Goal: Task Accomplishment & Management: Manage account settings

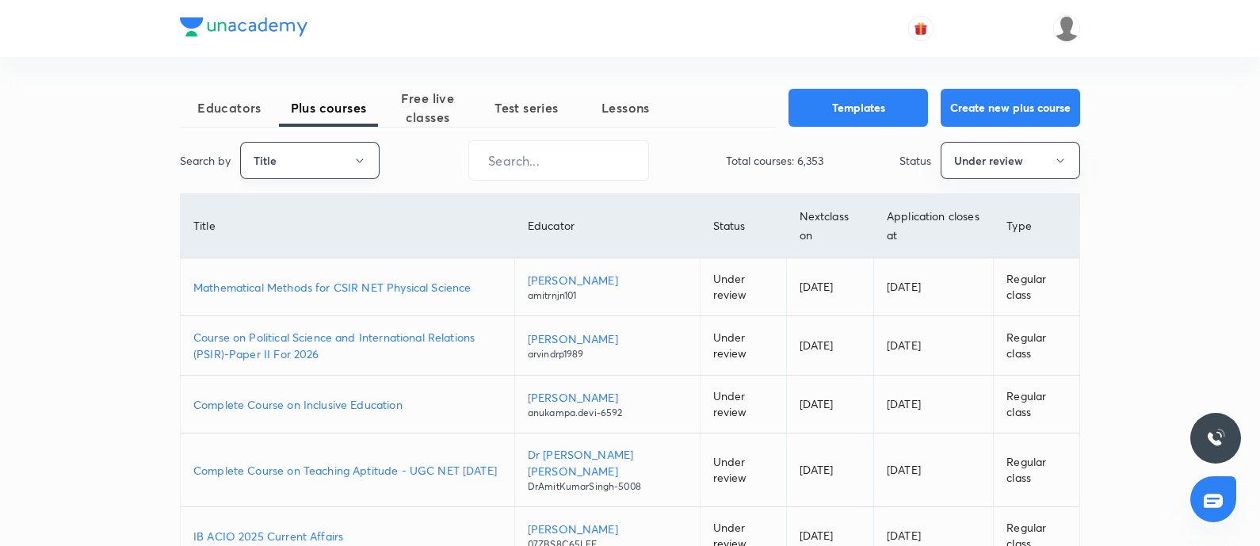
click at [298, 166] on button "Title" at bounding box center [309, 160] width 139 height 37
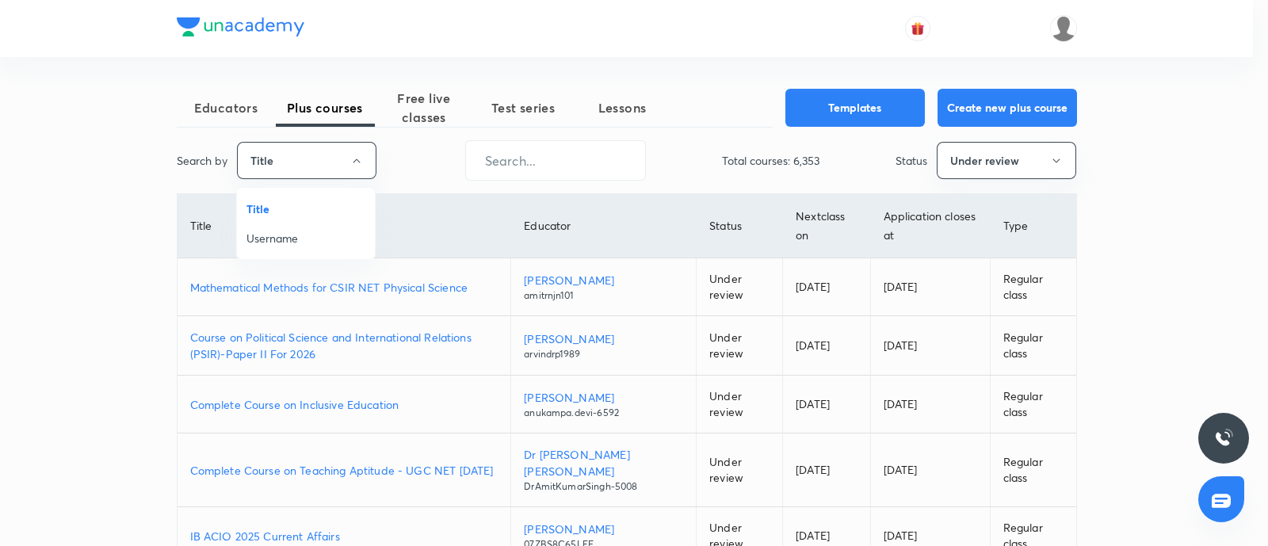
drag, startPoint x: 270, startPoint y: 238, endPoint x: 544, endPoint y: 74, distance: 319.4
click at [269, 239] on span "Username" at bounding box center [305, 238] width 119 height 17
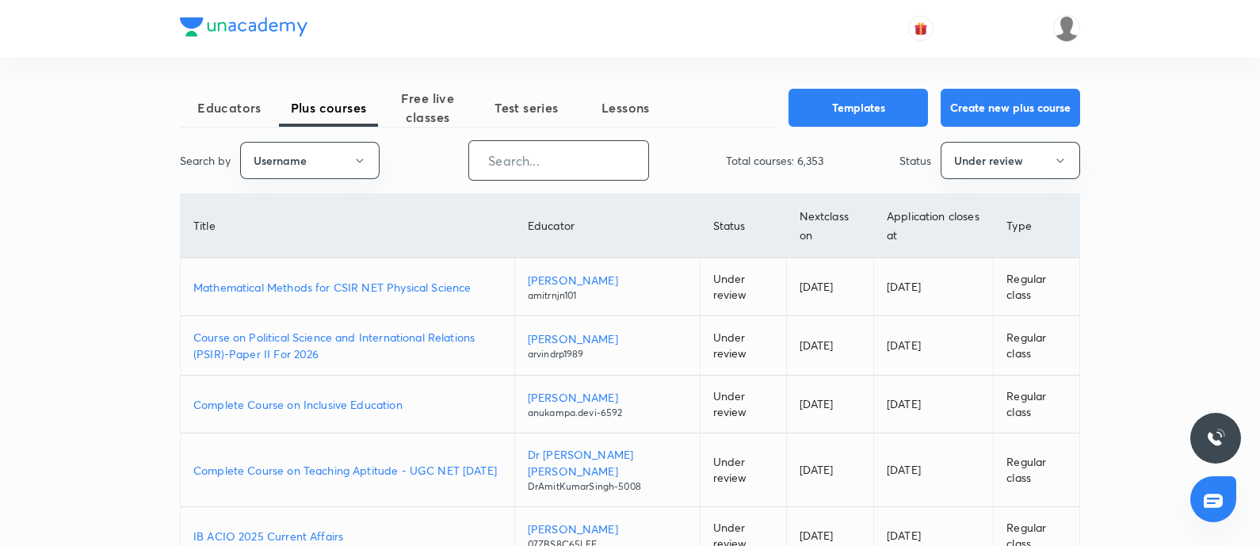
click at [538, 166] on input "text" at bounding box center [558, 160] width 179 height 40
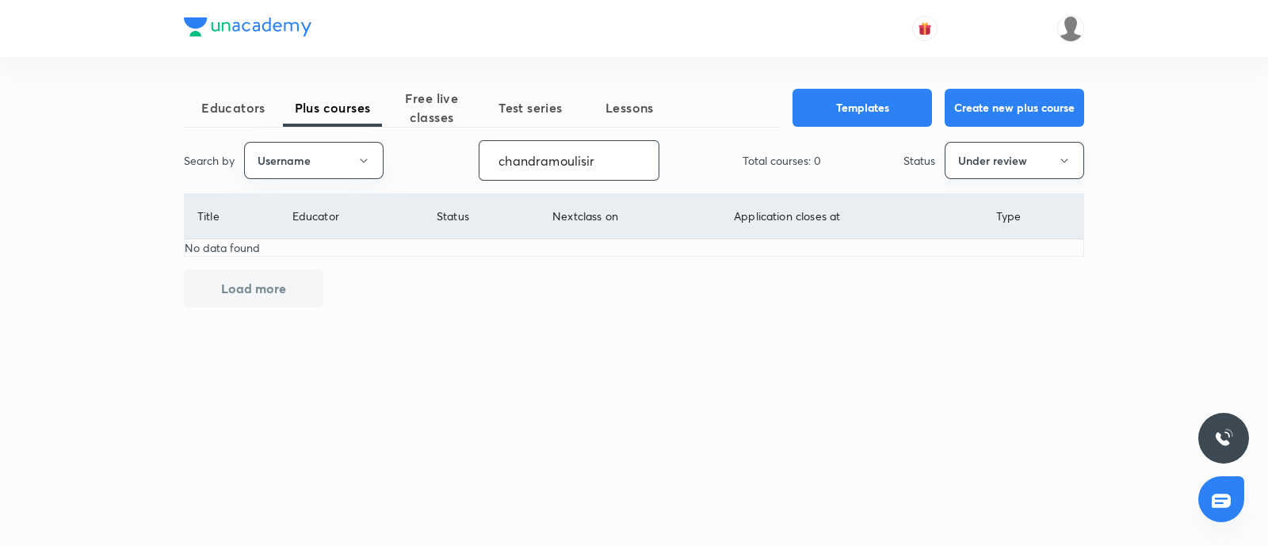
click at [1007, 165] on button "Under review" at bounding box center [1013, 160] width 139 height 37
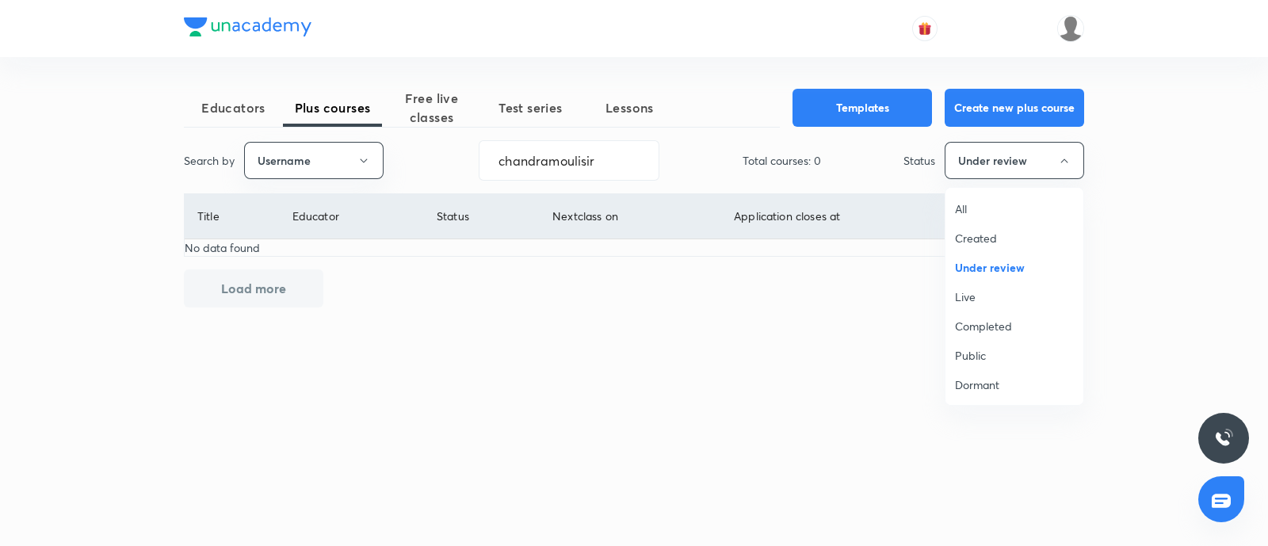
click at [982, 385] on span "Dormant" at bounding box center [1014, 384] width 119 height 17
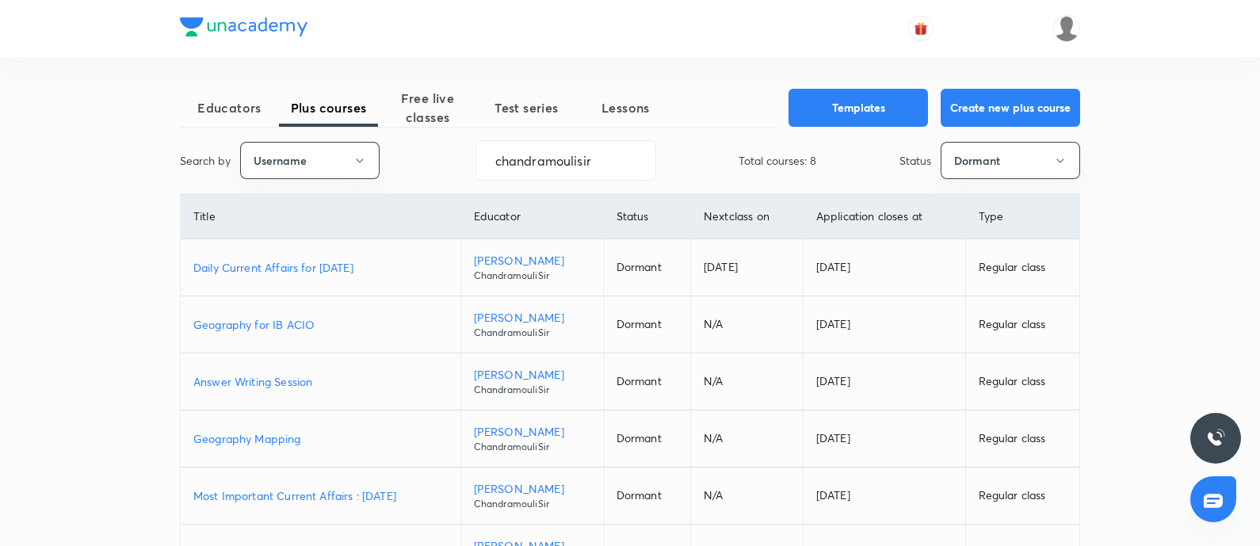
click at [368, 266] on p "Daily Current Affairs for September 2025" at bounding box center [320, 267] width 254 height 17
drag, startPoint x: 594, startPoint y: 164, endPoint x: 0, endPoint y: 279, distance: 605.2
click at [60, 261] on div "Educators Plus courses Free live classes Test series Lessons Templates Create n…" at bounding box center [630, 388] width 1260 height 776
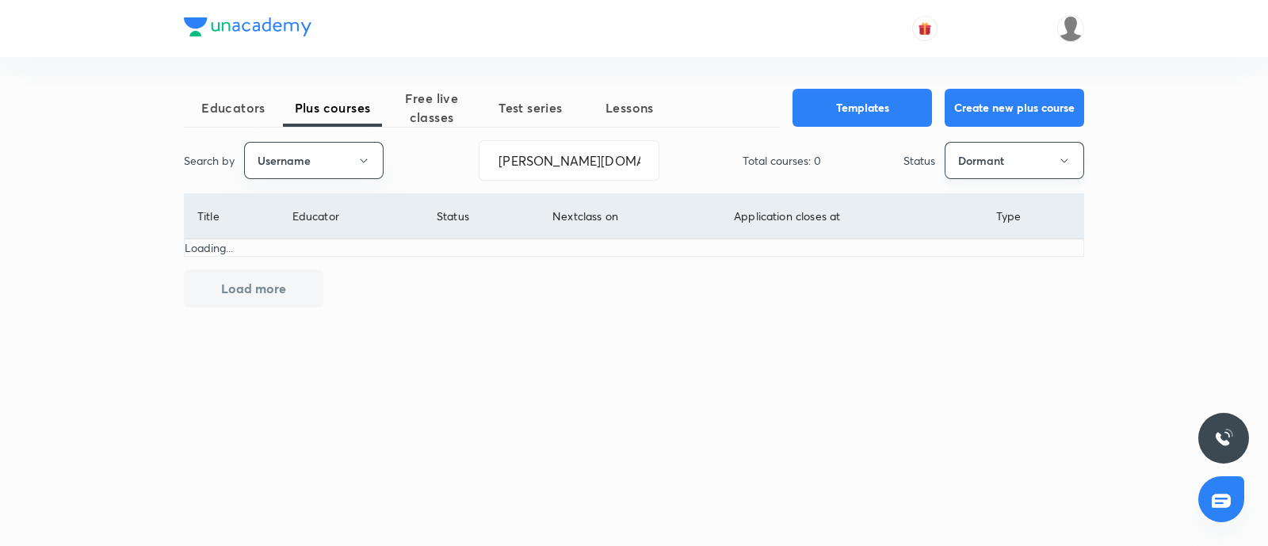
click at [1014, 148] on button "Dormant" at bounding box center [1013, 160] width 139 height 37
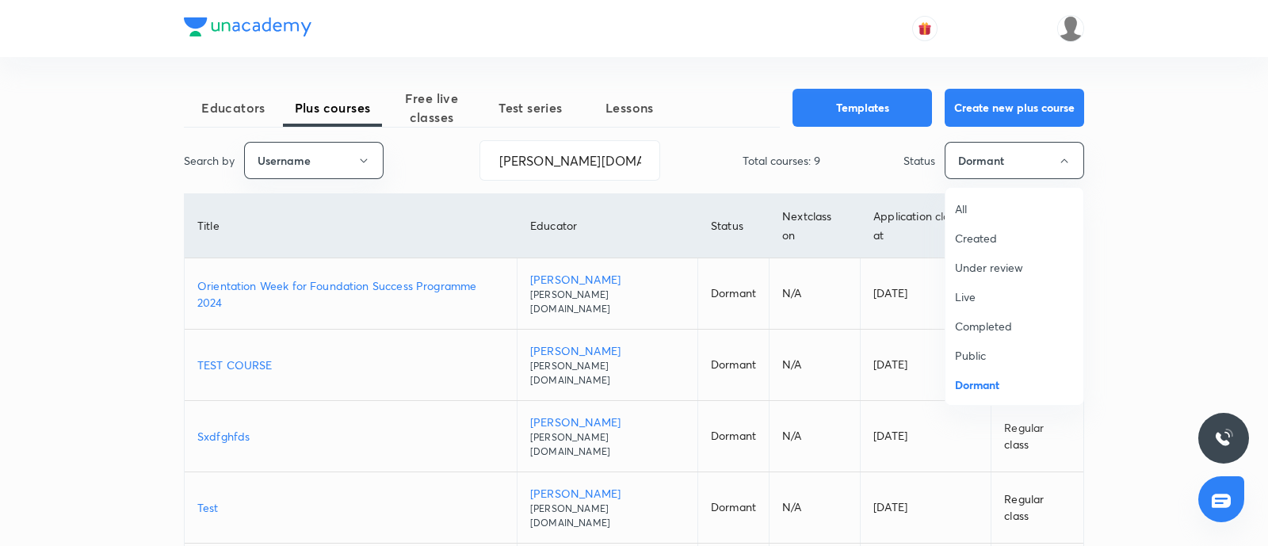
click at [994, 288] on span "Live" at bounding box center [1014, 296] width 119 height 17
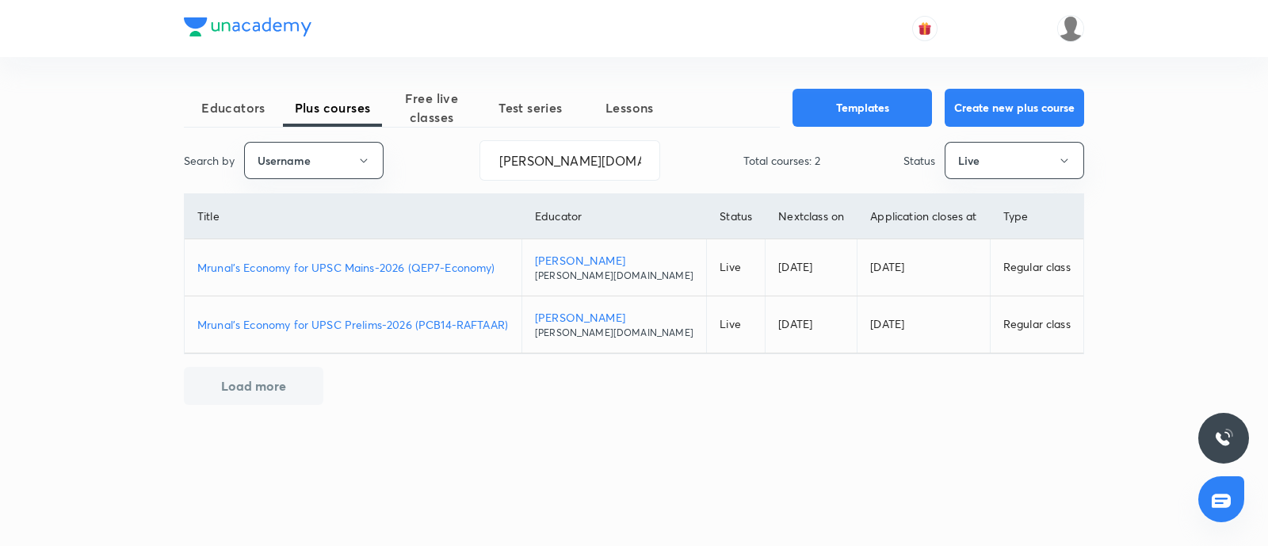
click at [325, 265] on p "Mrunal’s Economy for UPSC Mains-2026 (QEP7-Economy)" at bounding box center [352, 267] width 311 height 17
click at [374, 319] on p "Mrunal’s Economy for UPSC Prelims-2026 (PCB14-RAFTAAR)" at bounding box center [352, 324] width 311 height 17
drag, startPoint x: 553, startPoint y: 188, endPoint x: 0, endPoint y: 311, distance: 566.5
click at [0, 308] on div "Educators Plus courses Free live classes Test series Lessons Templates Create n…" at bounding box center [634, 273] width 1268 height 546
click at [600, 166] on input "mrunal.org" at bounding box center [569, 160] width 179 height 40
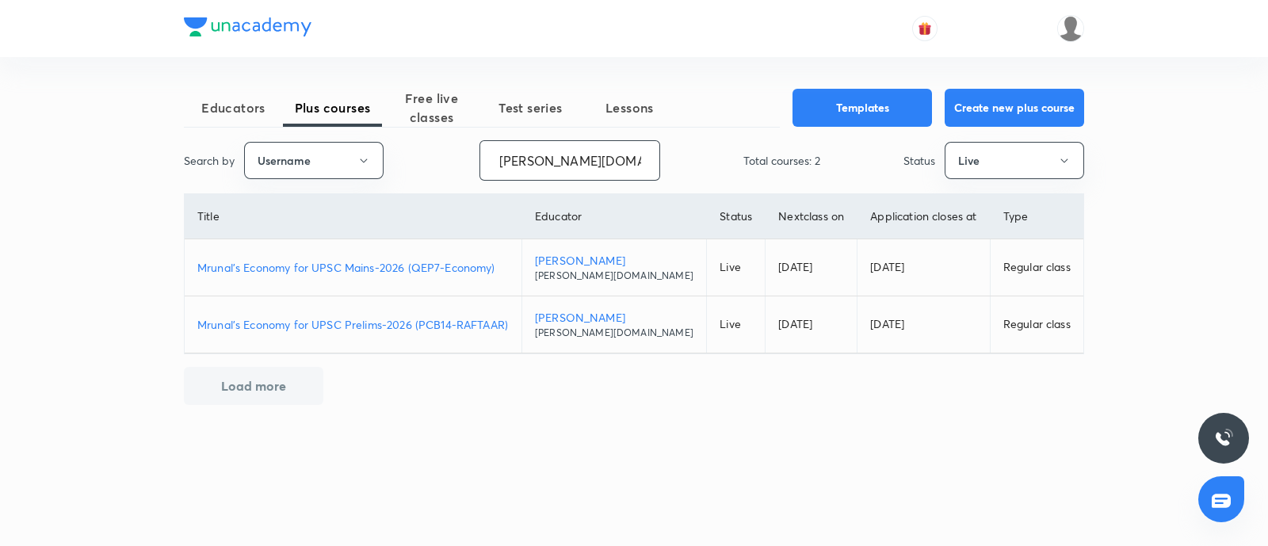
drag, startPoint x: 246, startPoint y: 251, endPoint x: 0, endPoint y: 325, distance: 256.4
click at [0, 320] on div "Educators Plus courses Free live classes Test series Lessons Templates Create n…" at bounding box center [634, 273] width 1268 height 546
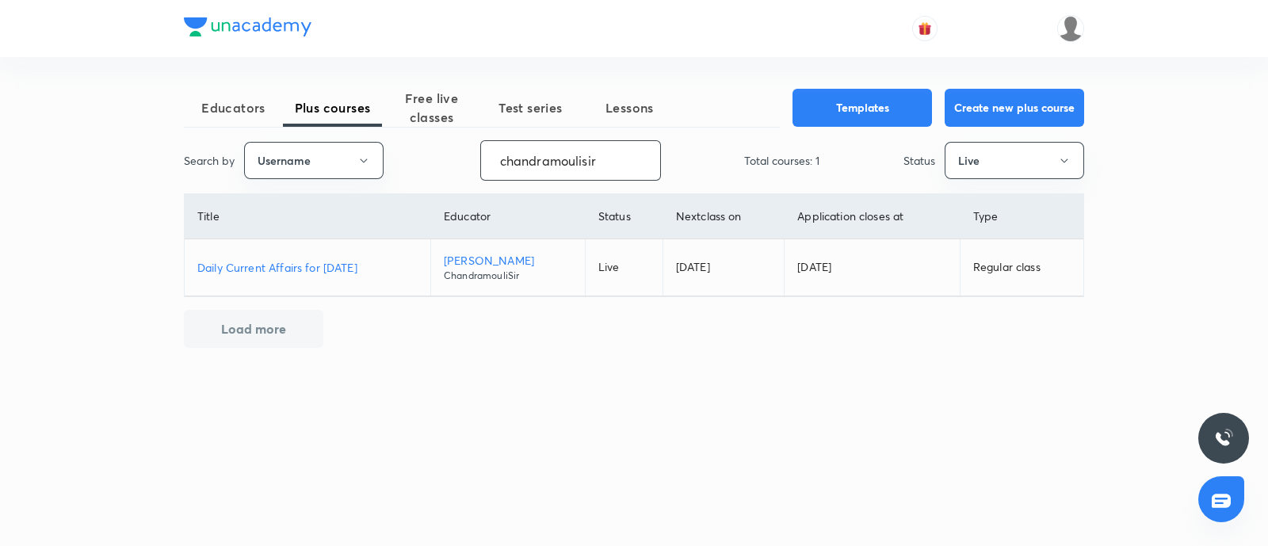
drag, startPoint x: 321, startPoint y: 262, endPoint x: 325, endPoint y: 284, distance: 22.5
click at [321, 263] on p "Daily Current Affairs for August 2025" at bounding box center [307, 267] width 220 height 17
drag, startPoint x: 630, startPoint y: 152, endPoint x: 0, endPoint y: 292, distance: 645.3
click at [0, 287] on div "Educators Plus courses Free live classes Test series Lessons Templates Create n…" at bounding box center [634, 273] width 1268 height 546
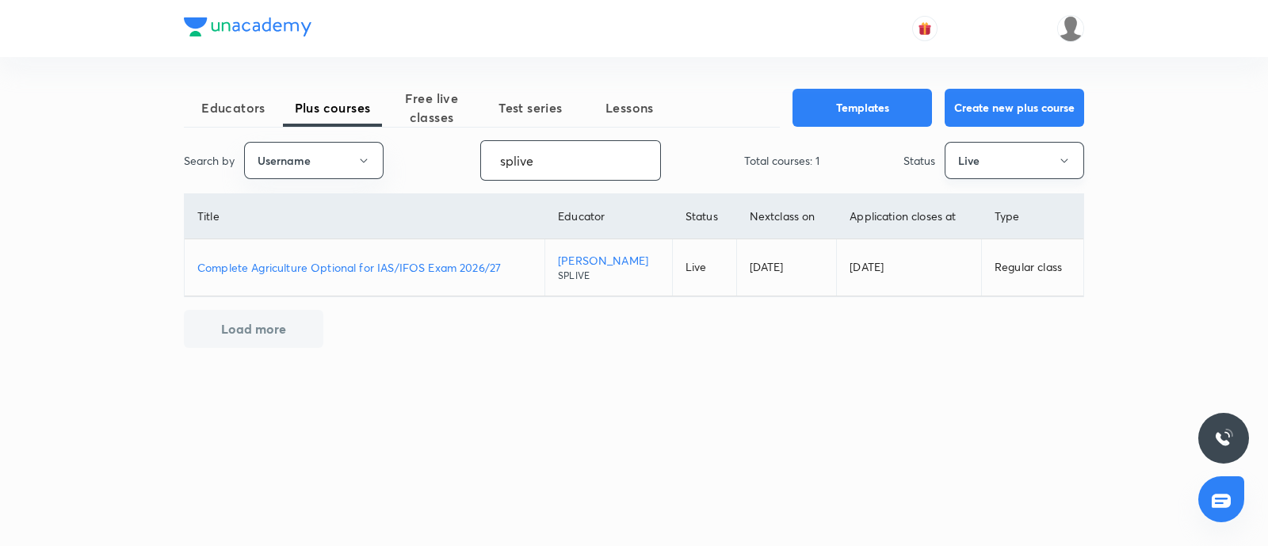
type input "splive"
click at [1046, 162] on button "Live" at bounding box center [1013, 160] width 139 height 37
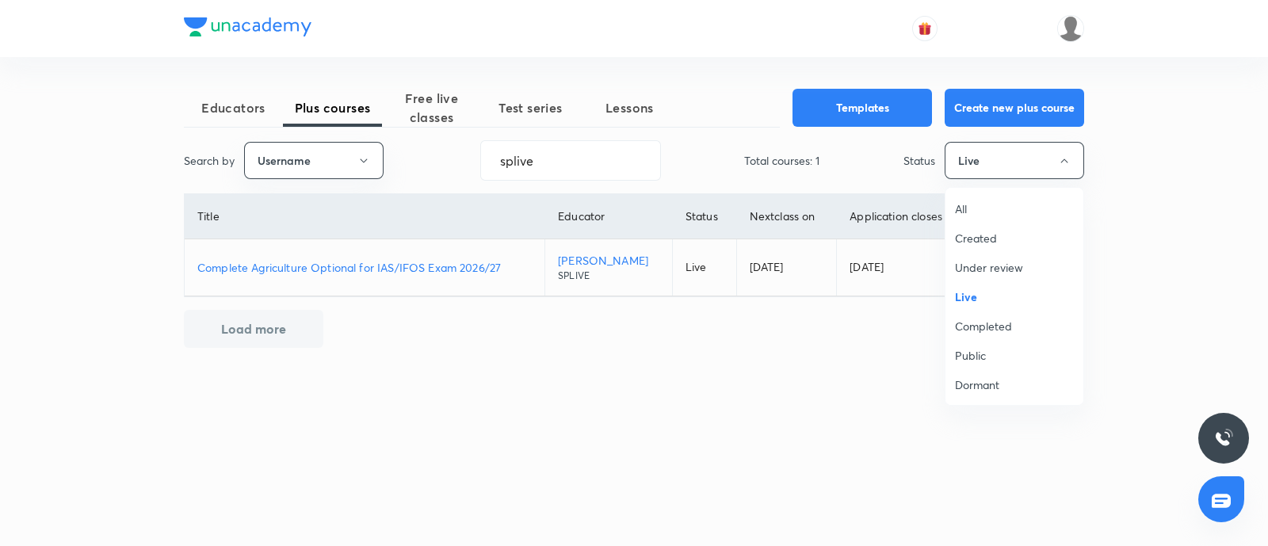
drag, startPoint x: 997, startPoint y: 262, endPoint x: 986, endPoint y: 297, distance: 36.6
click at [997, 262] on span "Under review" at bounding box center [1014, 267] width 119 height 17
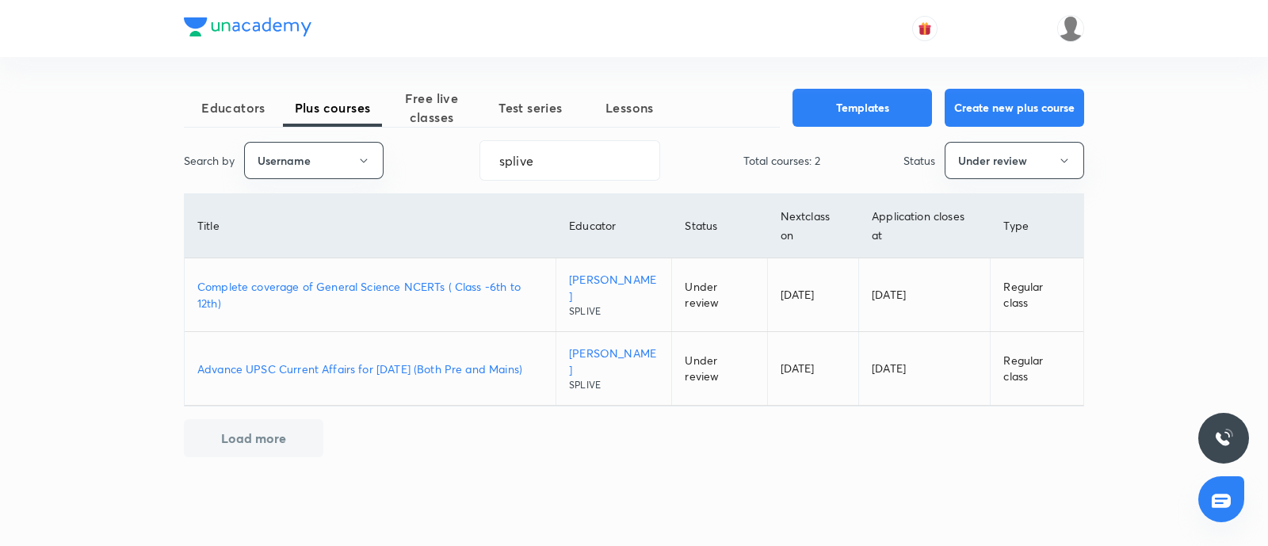
click at [437, 360] on p "Advance UPSC Current Affairs for September 2025 (Both Pre and Mains)" at bounding box center [369, 368] width 345 height 17
click at [1030, 145] on button "Under review" at bounding box center [1013, 160] width 139 height 37
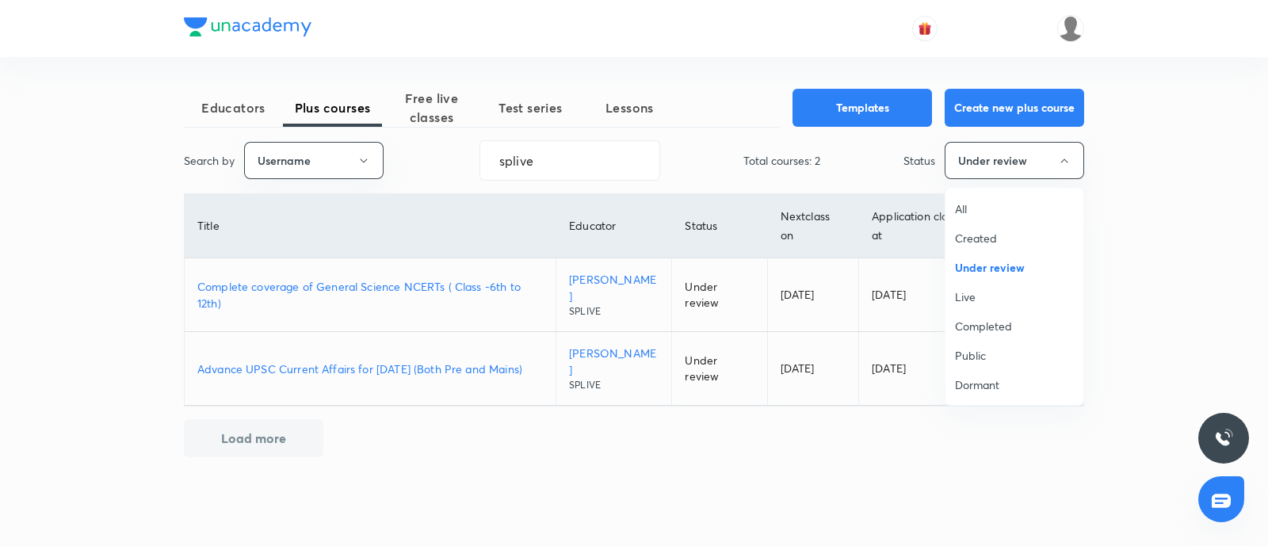
drag, startPoint x: 990, startPoint y: 289, endPoint x: 238, endPoint y: 540, distance: 793.4
click at [990, 289] on span "Live" at bounding box center [1014, 296] width 119 height 17
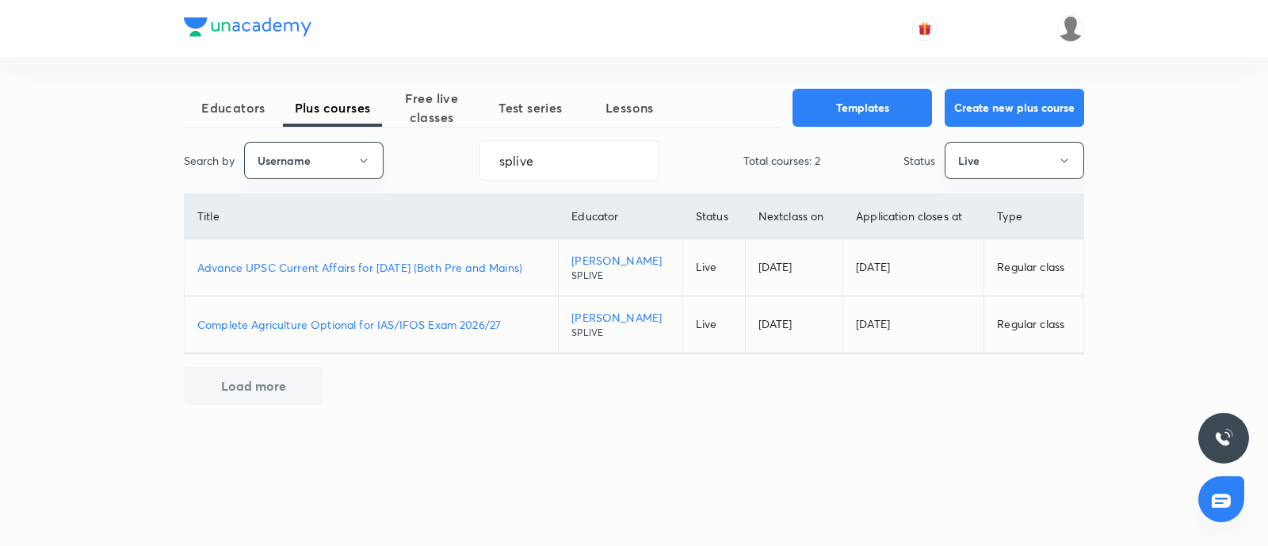
drag, startPoint x: 328, startPoint y: 269, endPoint x: 326, endPoint y: 299, distance: 30.2
click at [329, 268] on p "Advance UPSC Current Affairs for September 2025 (Both Pre and Mains)" at bounding box center [371, 267] width 348 height 17
click at [966, 161] on button "Live" at bounding box center [1013, 160] width 139 height 37
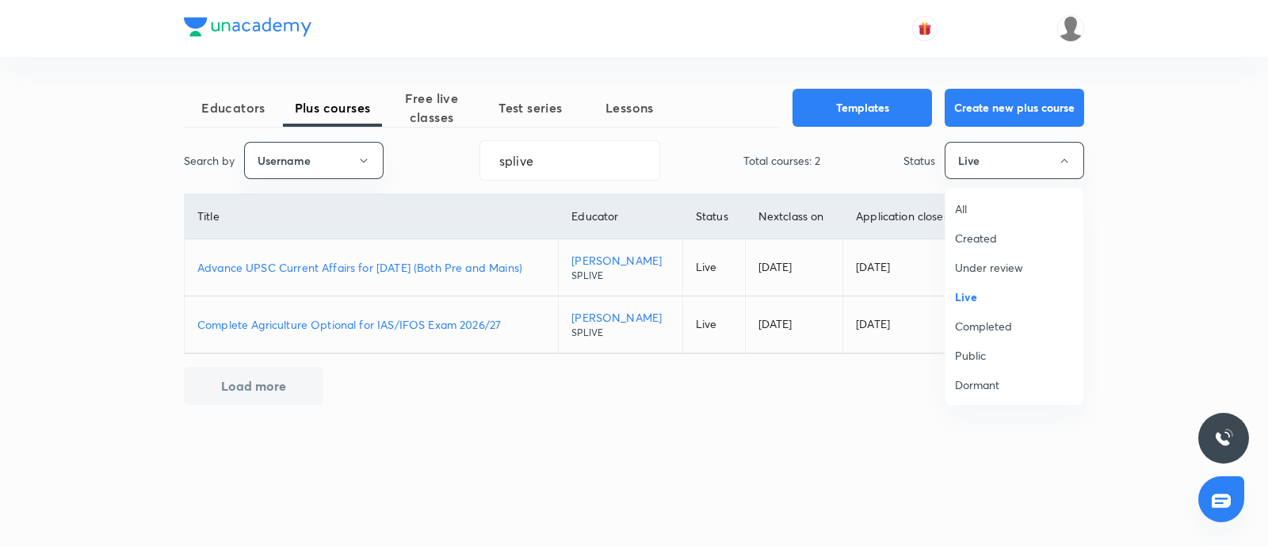
drag, startPoint x: 980, startPoint y: 275, endPoint x: 55, endPoint y: 524, distance: 958.4
click at [979, 275] on li "Under review" at bounding box center [1014, 267] width 138 height 29
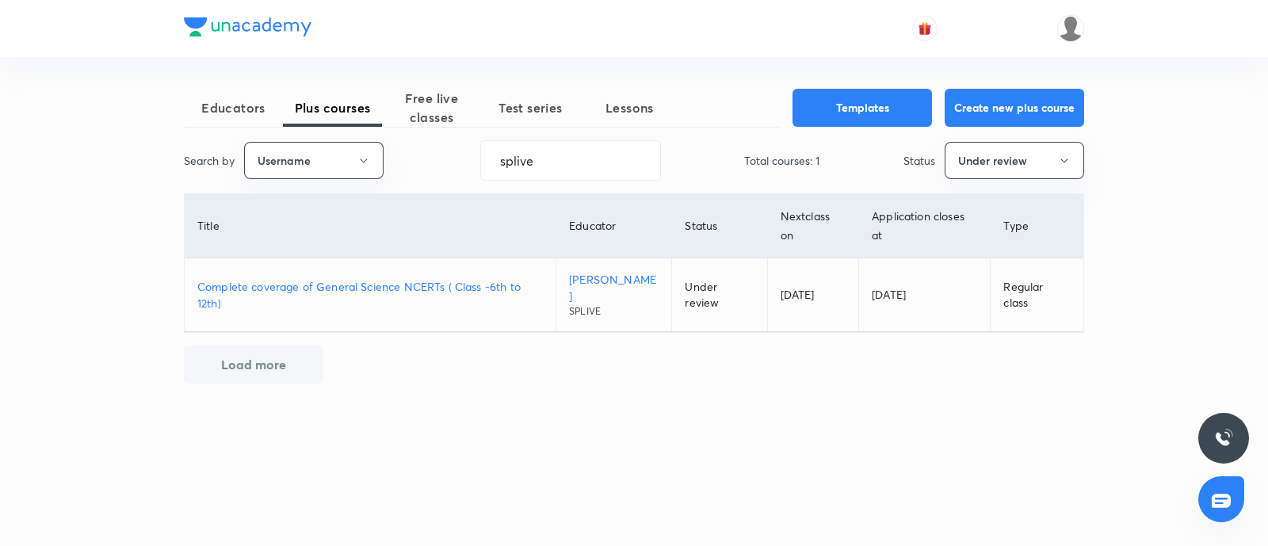
click at [345, 278] on p "Complete coverage of General Science NCERTs ( Class -6th to 12th)" at bounding box center [369, 294] width 345 height 33
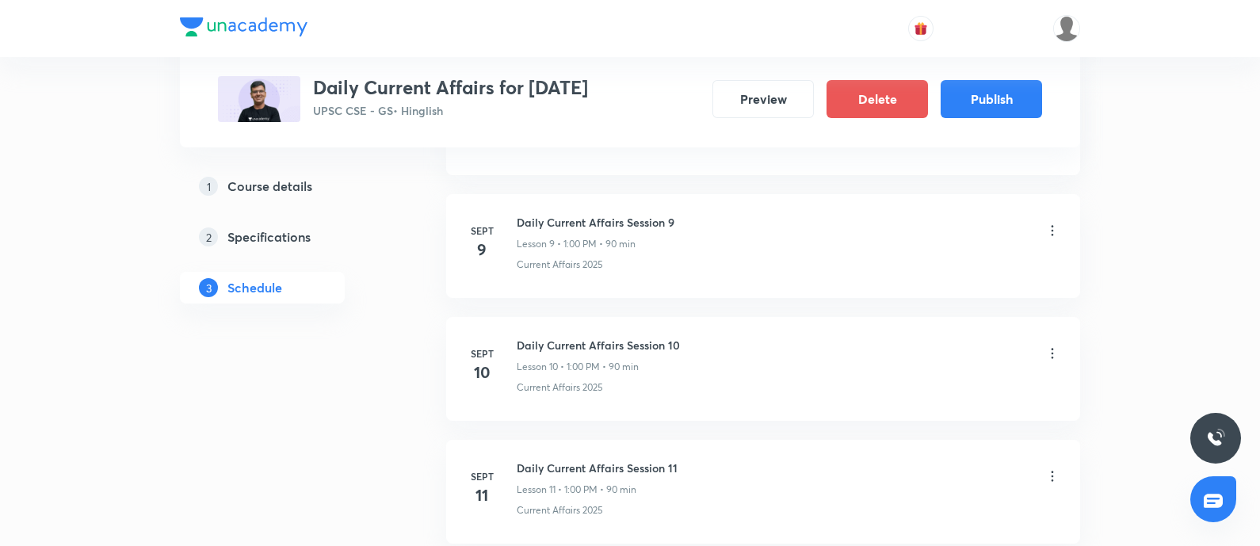
scroll to position [2278, 0]
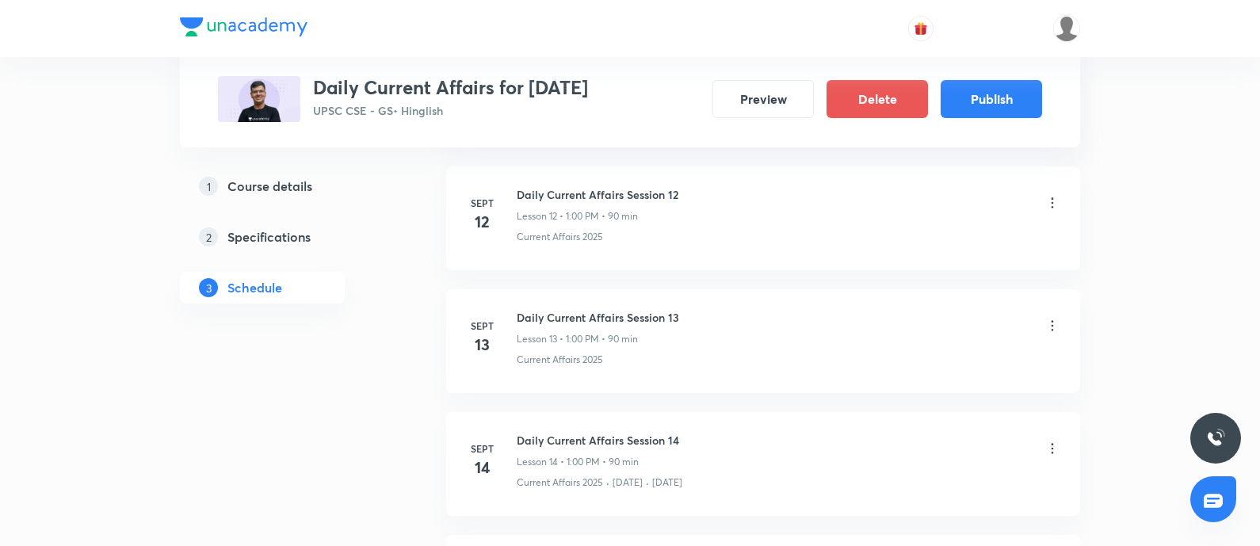
click at [1056, 319] on icon at bounding box center [1052, 326] width 16 height 16
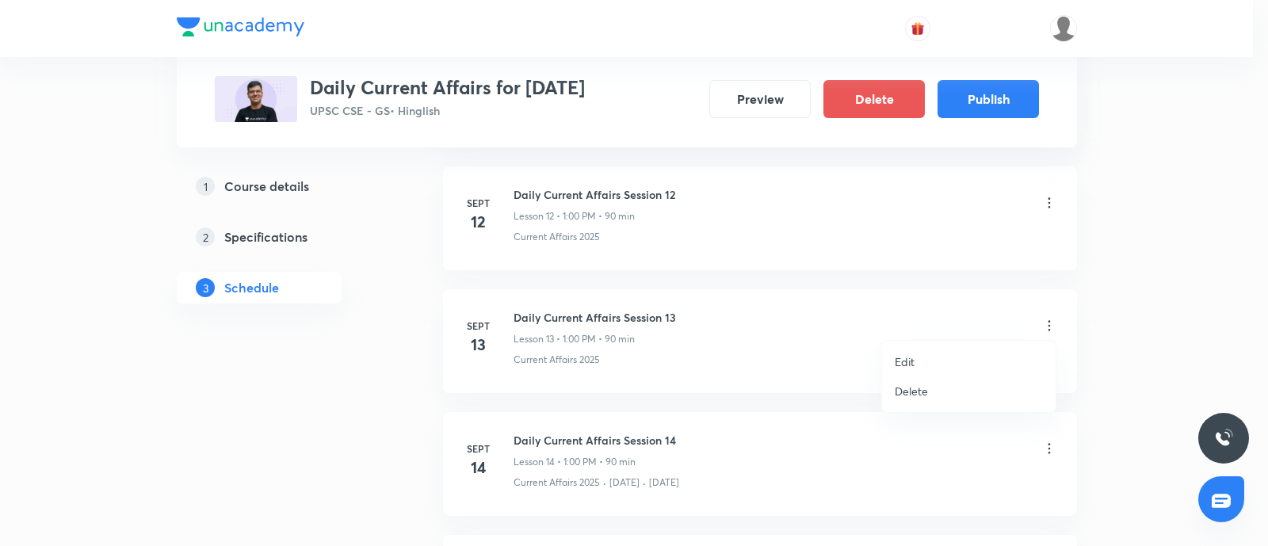
click at [894, 361] on p "Edit" at bounding box center [904, 361] width 20 height 17
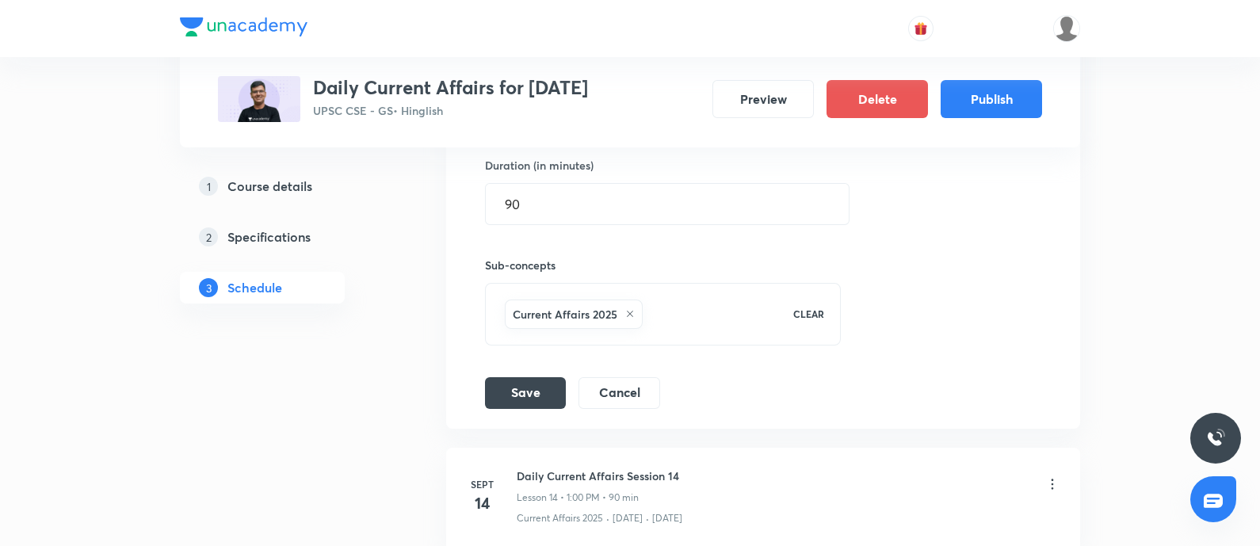
scroll to position [1981, 0]
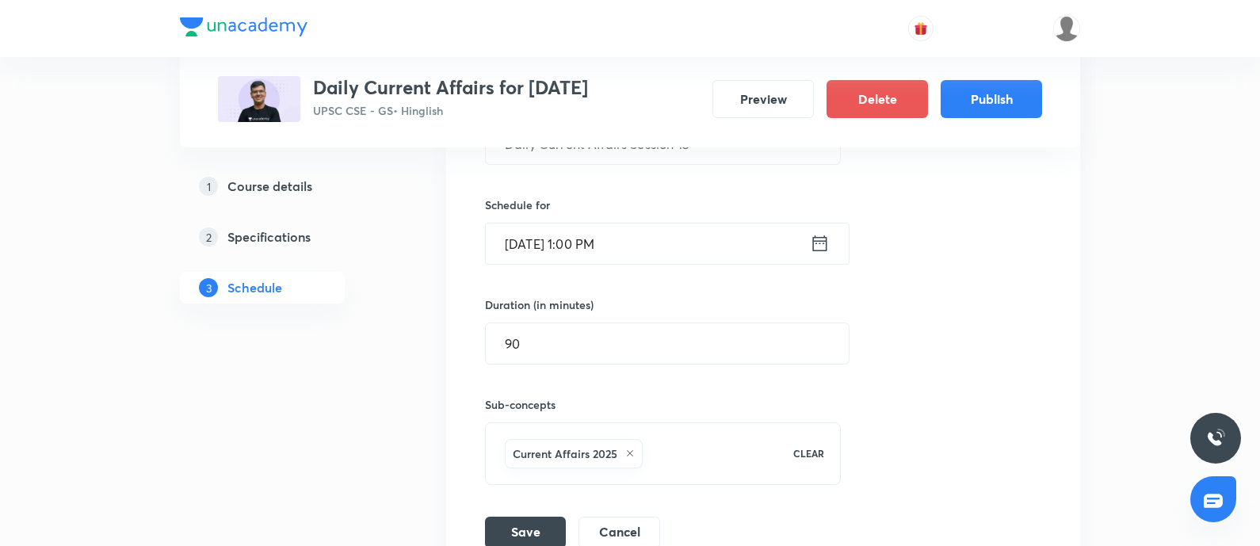
click at [810, 241] on icon at bounding box center [820, 243] width 20 height 22
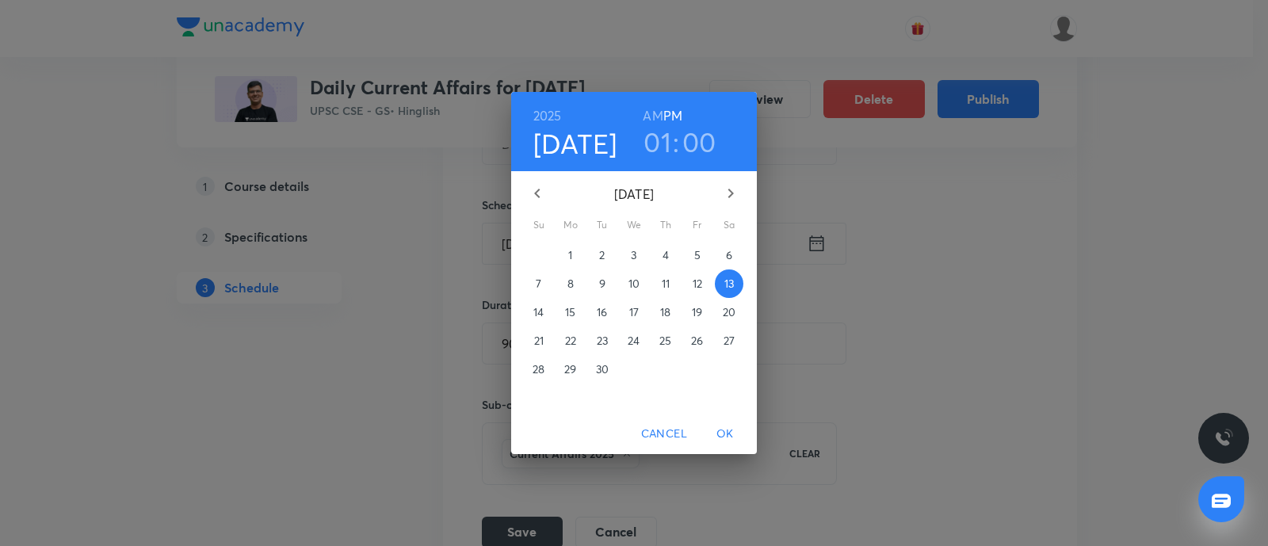
click at [649, 151] on h3 "01" at bounding box center [657, 141] width 28 height 33
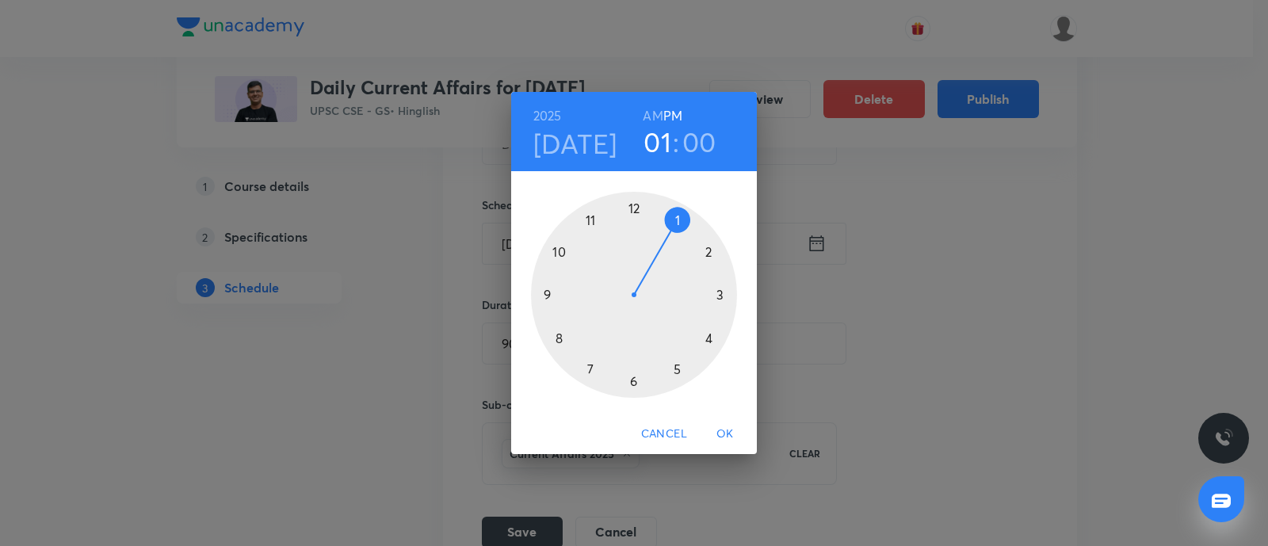
click at [539, 295] on div at bounding box center [634, 295] width 206 height 206
click at [721, 434] on span "OK" at bounding box center [725, 434] width 38 height 20
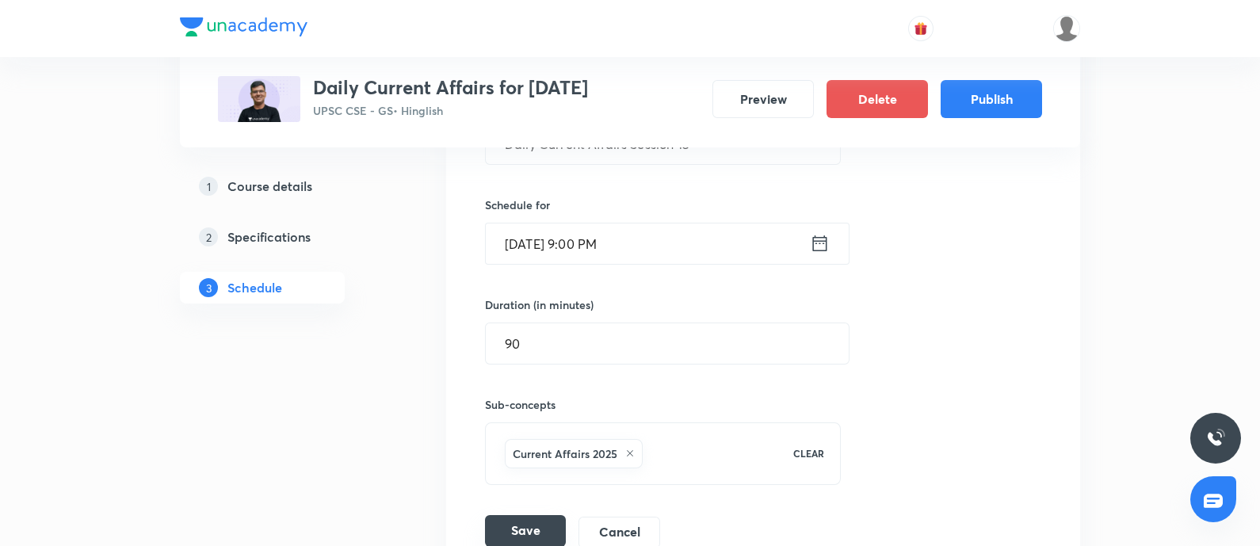
click at [522, 540] on button "Save" at bounding box center [525, 531] width 81 height 32
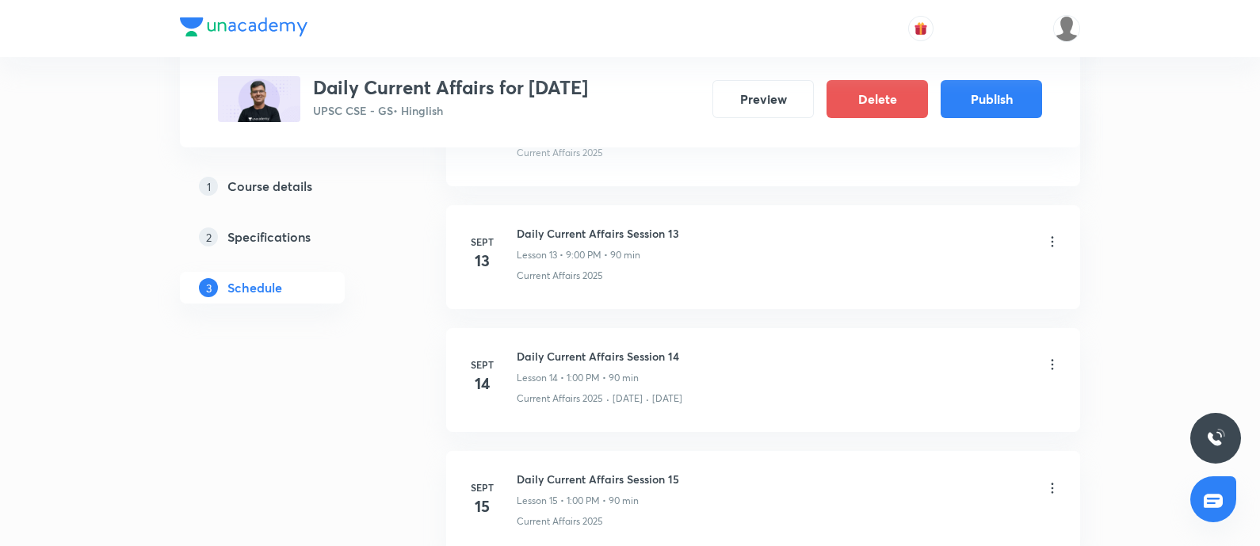
scroll to position [1882, 0]
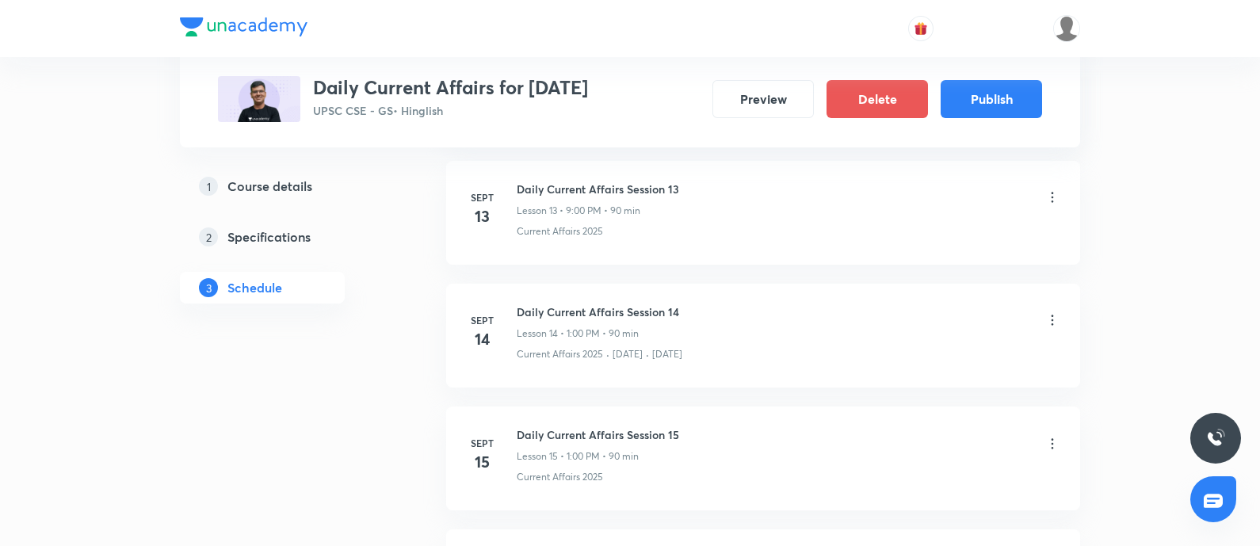
click at [1050, 315] on icon at bounding box center [1052, 320] width 16 height 16
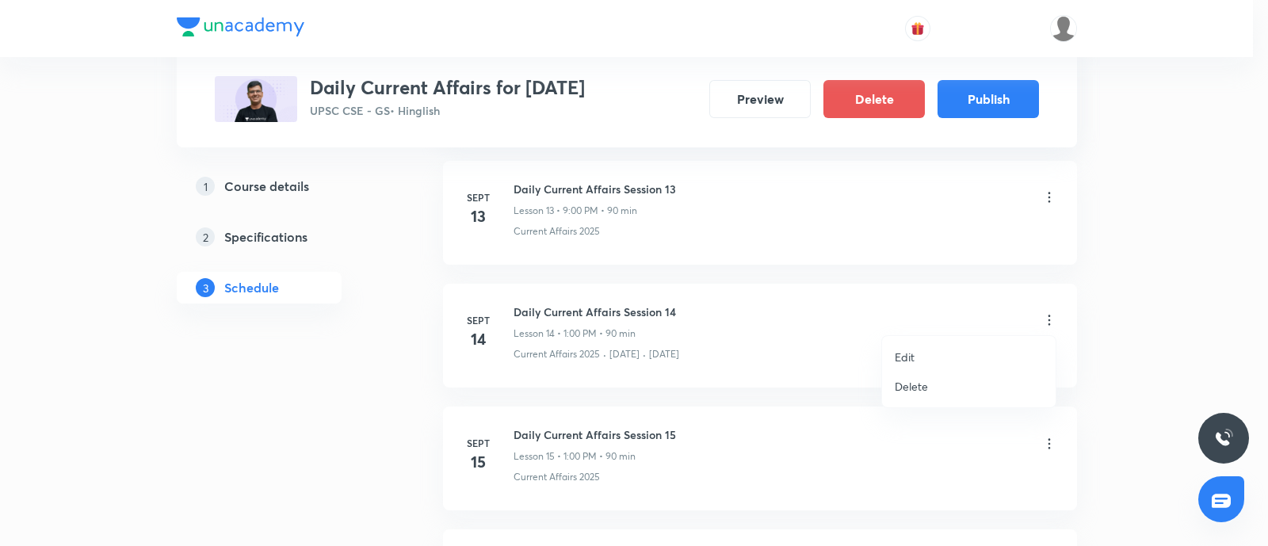
click at [886, 358] on li "Edit" at bounding box center [969, 356] width 174 height 29
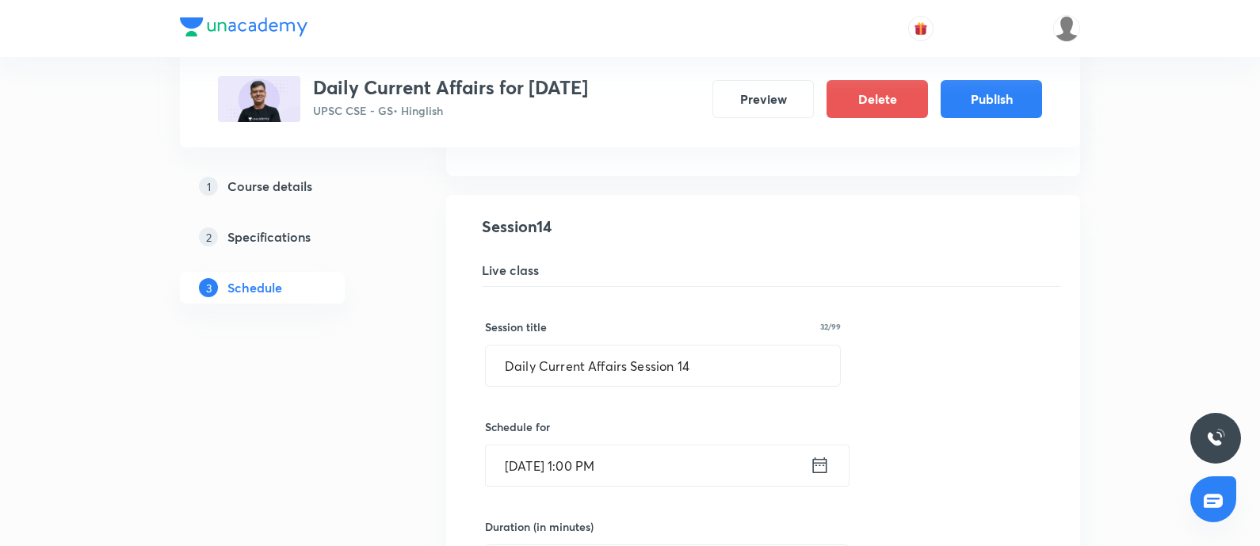
click at [810, 460] on icon at bounding box center [820, 465] width 20 height 22
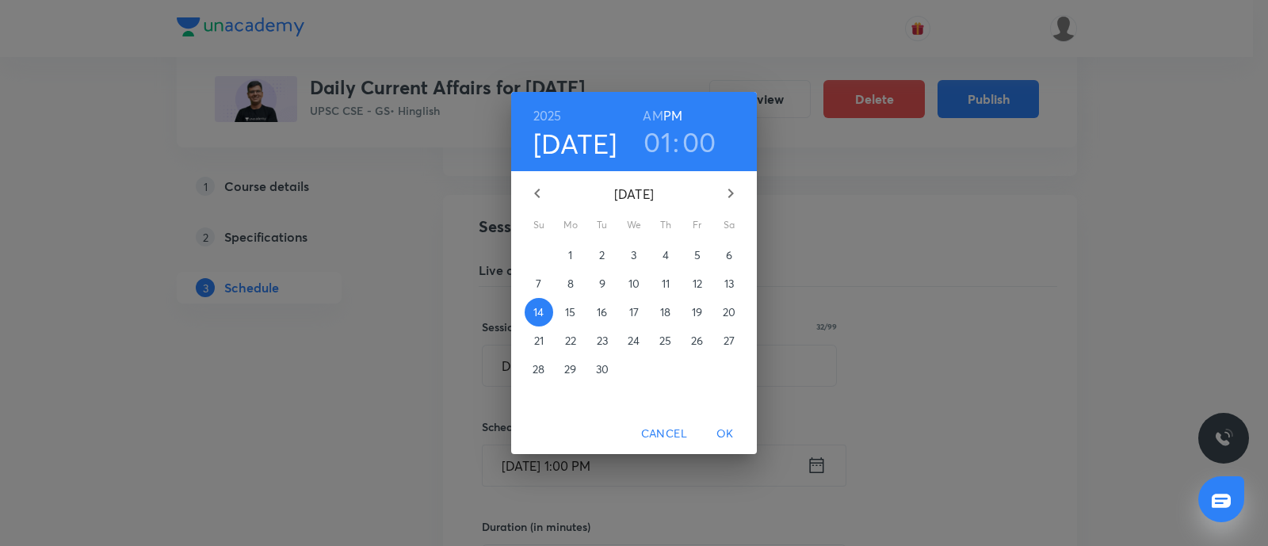
drag, startPoint x: 662, startPoint y: 138, endPoint x: 648, endPoint y: 151, distance: 19.6
click at [648, 151] on h3 "01" at bounding box center [657, 141] width 28 height 33
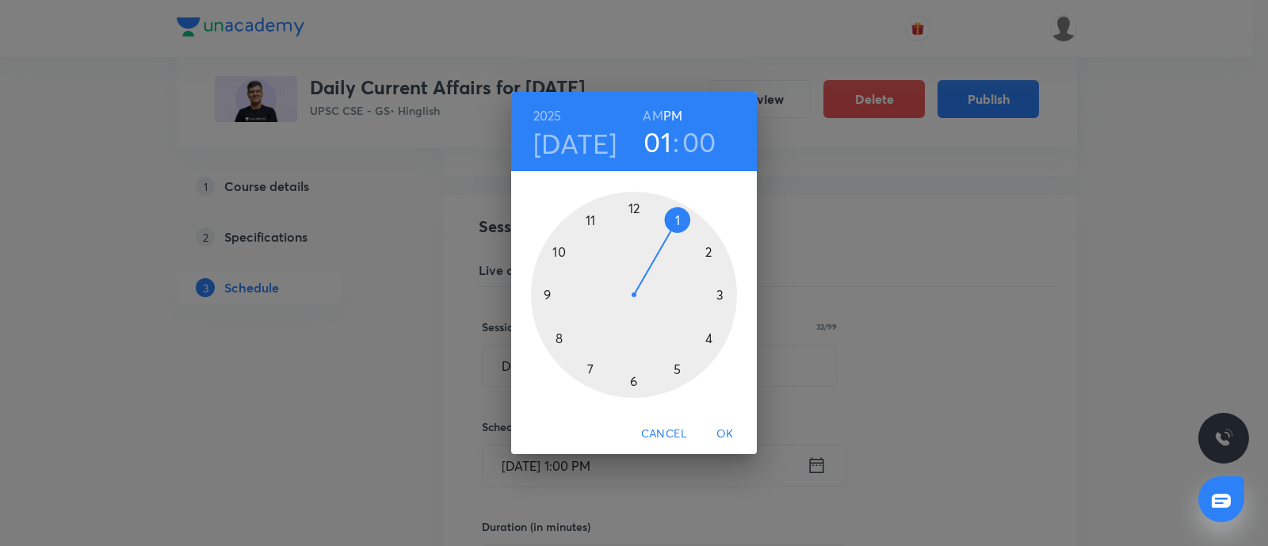
drag, startPoint x: 548, startPoint y: 292, endPoint x: 587, endPoint y: 297, distance: 39.1
click at [547, 292] on div at bounding box center [634, 295] width 206 height 206
click at [720, 436] on span "OK" at bounding box center [725, 434] width 38 height 20
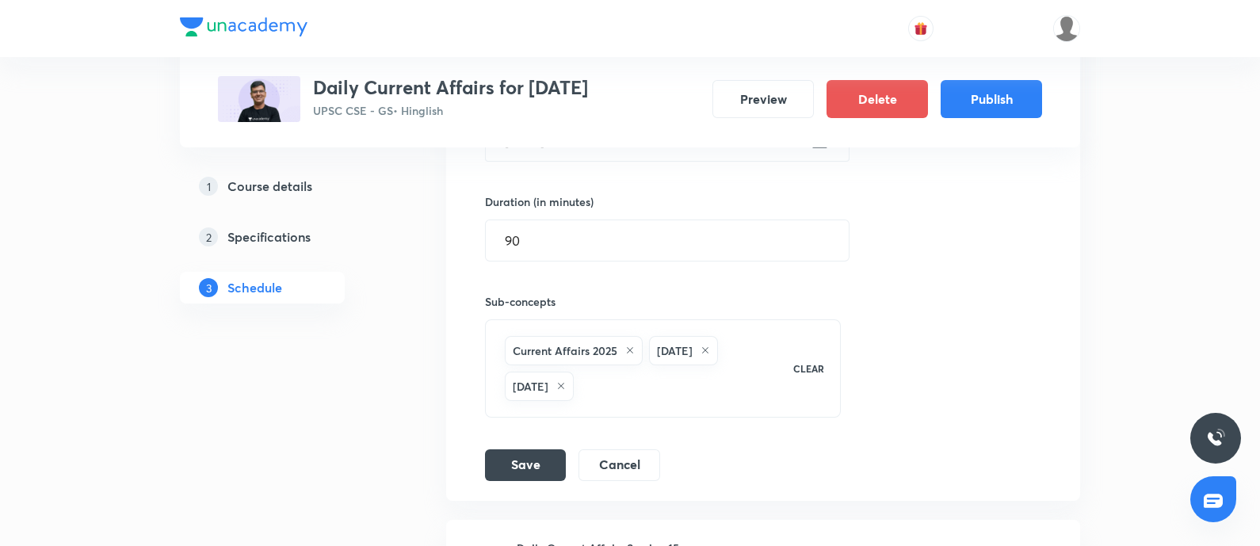
scroll to position [2278, 0]
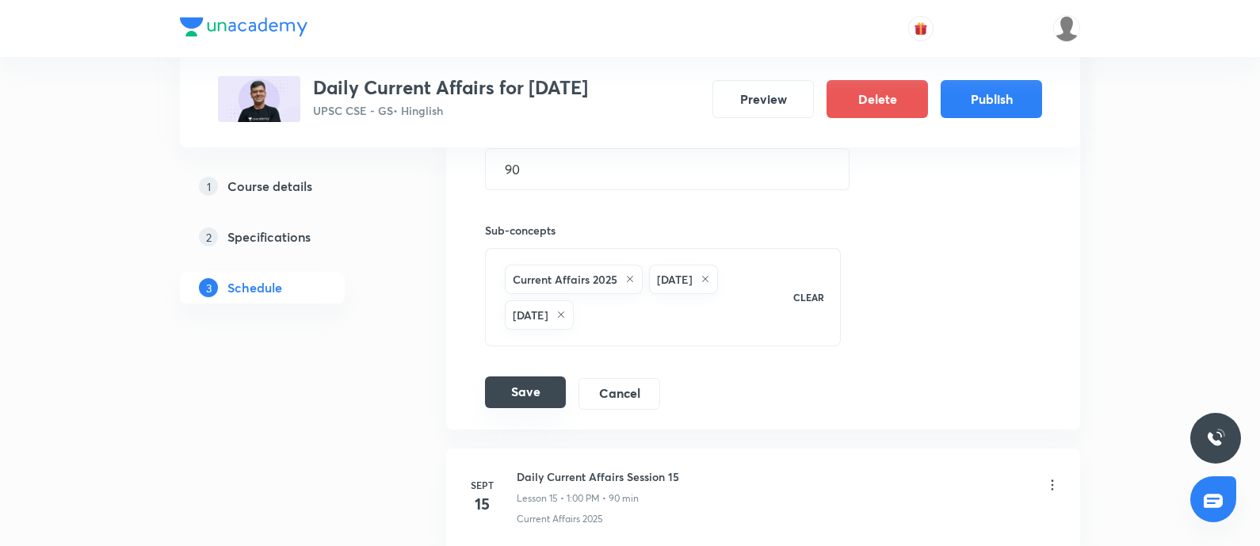
click at [524, 376] on button "Save" at bounding box center [525, 392] width 81 height 32
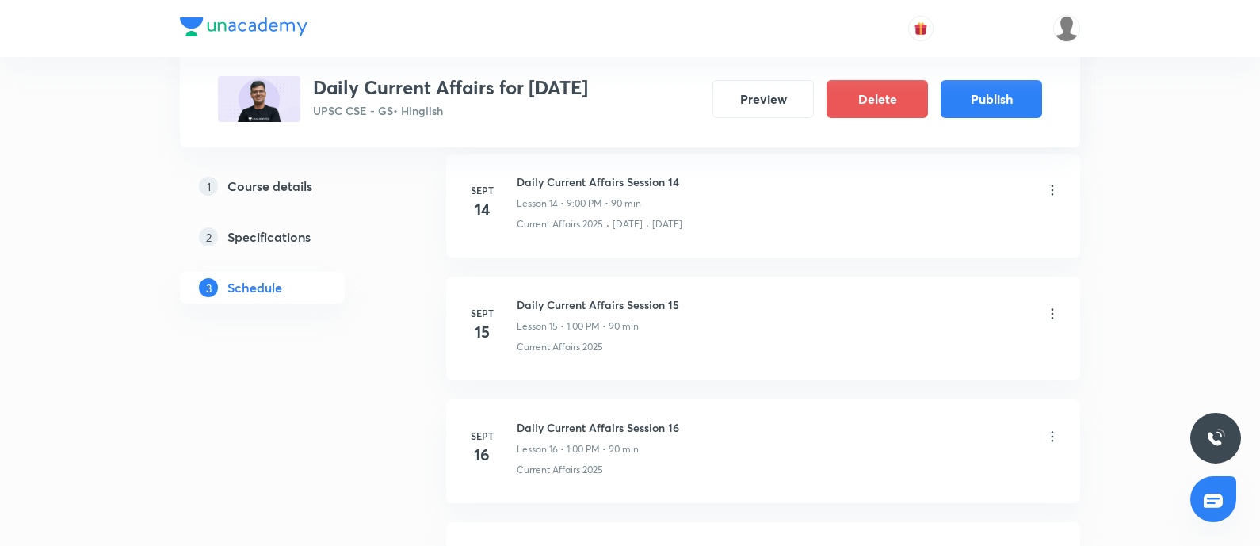
scroll to position [1981, 0]
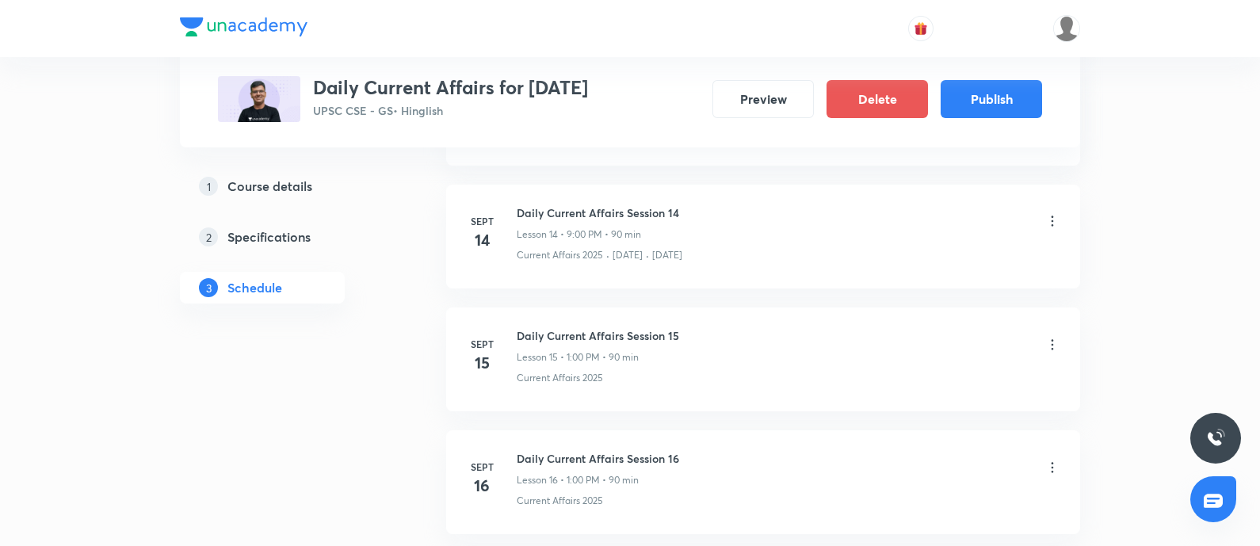
click at [1050, 341] on icon at bounding box center [1052, 345] width 16 height 16
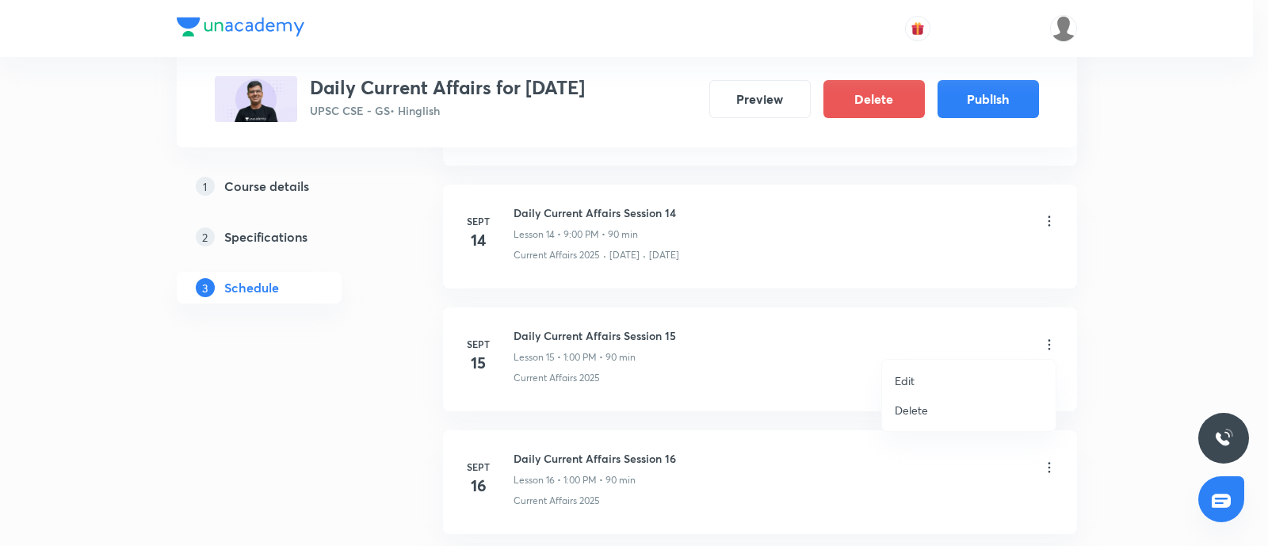
click at [906, 387] on p "Edit" at bounding box center [904, 380] width 20 height 17
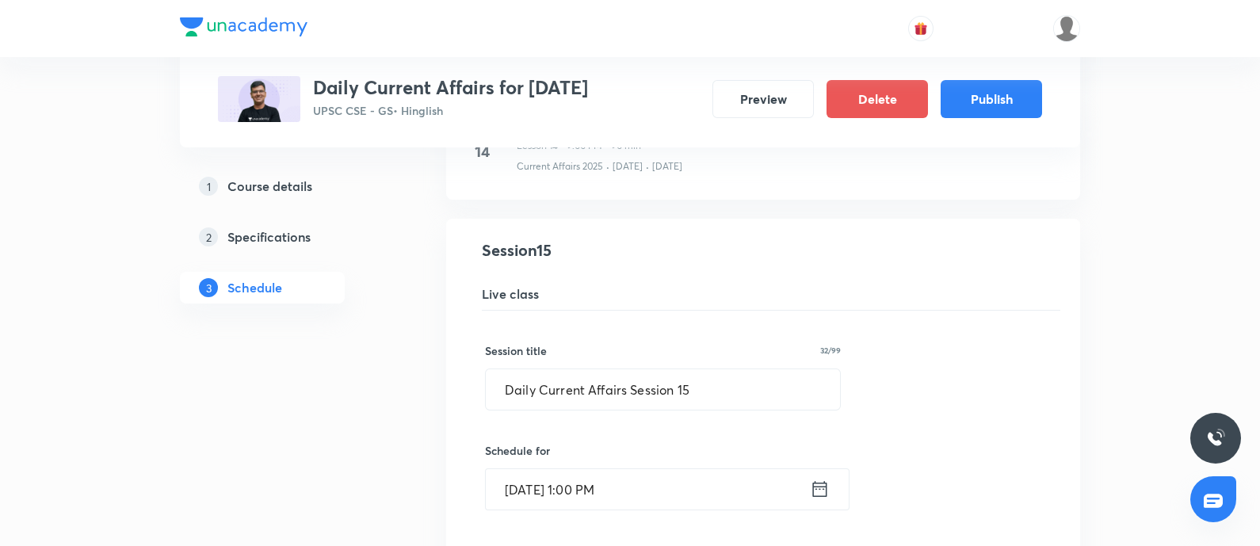
click at [822, 478] on icon at bounding box center [820, 489] width 20 height 22
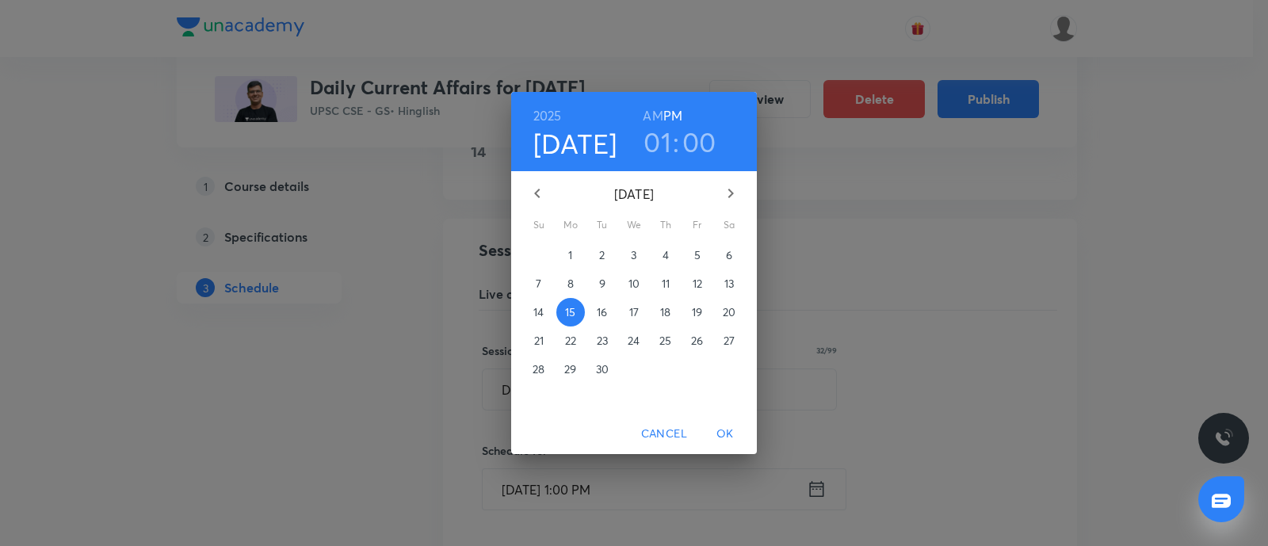
drag, startPoint x: 648, startPoint y: 148, endPoint x: 423, endPoint y: 368, distance: 314.3
click at [648, 148] on h3 "01" at bounding box center [657, 141] width 28 height 33
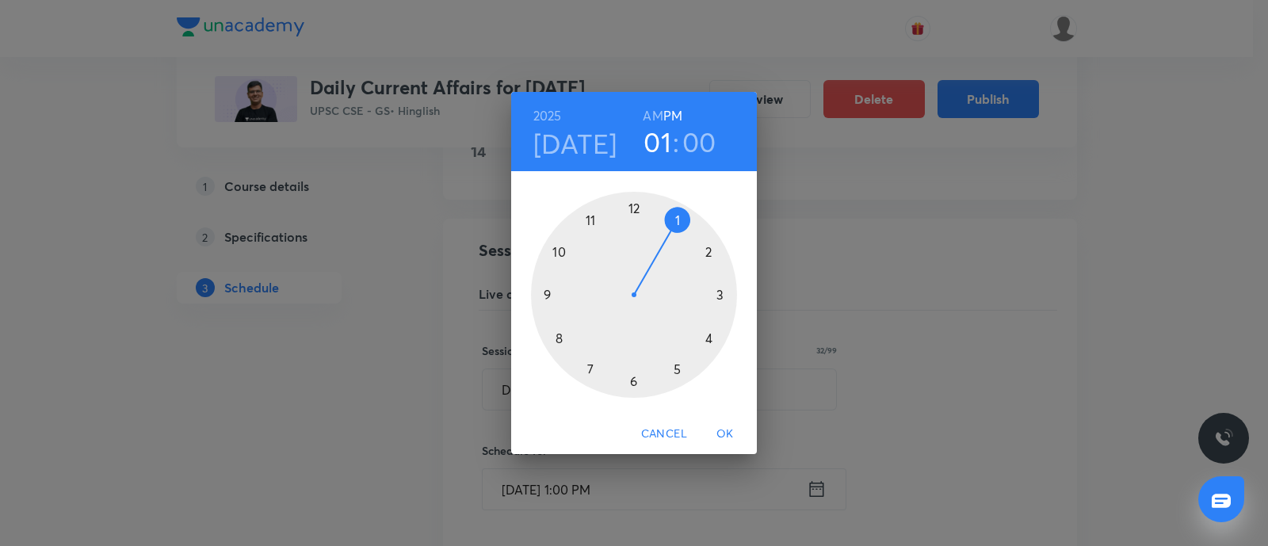
click at [542, 296] on div at bounding box center [634, 295] width 206 height 206
click at [727, 424] on span "OK" at bounding box center [725, 434] width 38 height 20
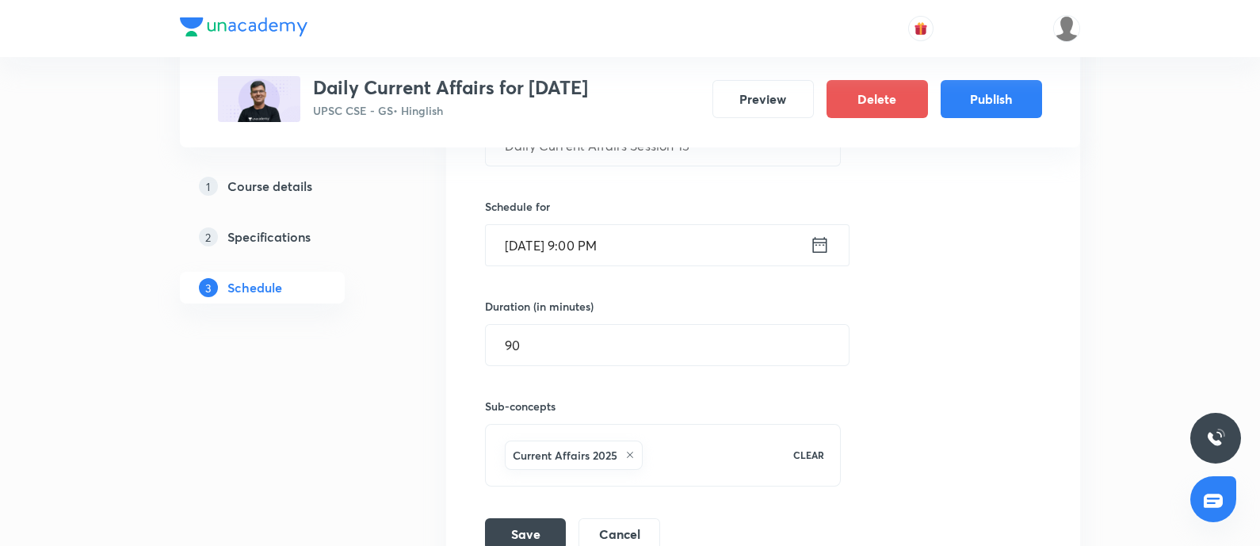
scroll to position [2278, 0]
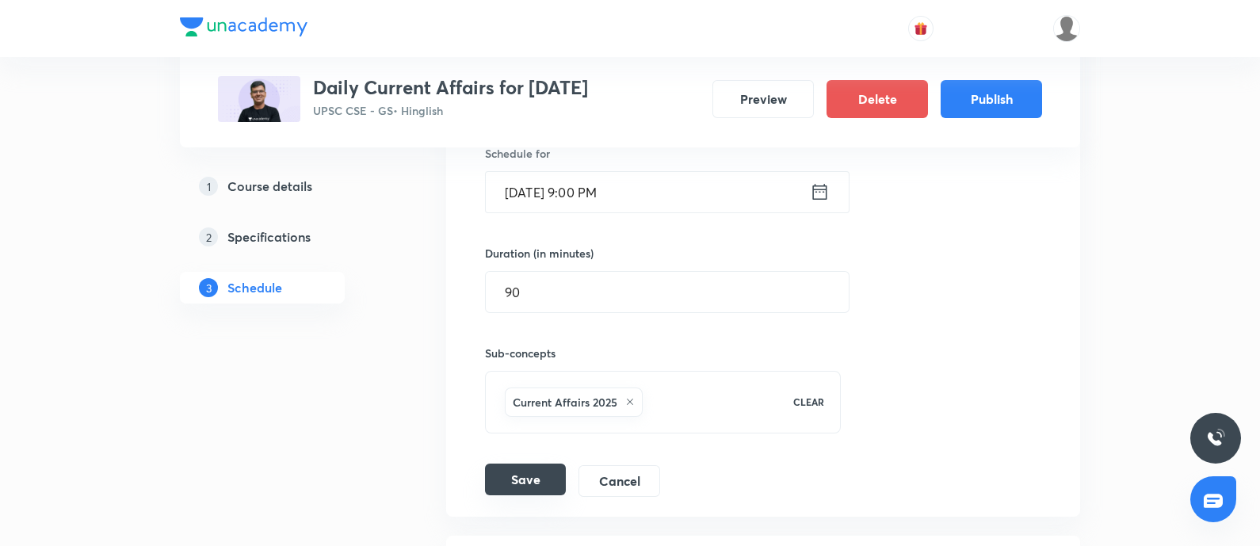
click at [544, 474] on button "Save" at bounding box center [525, 479] width 81 height 32
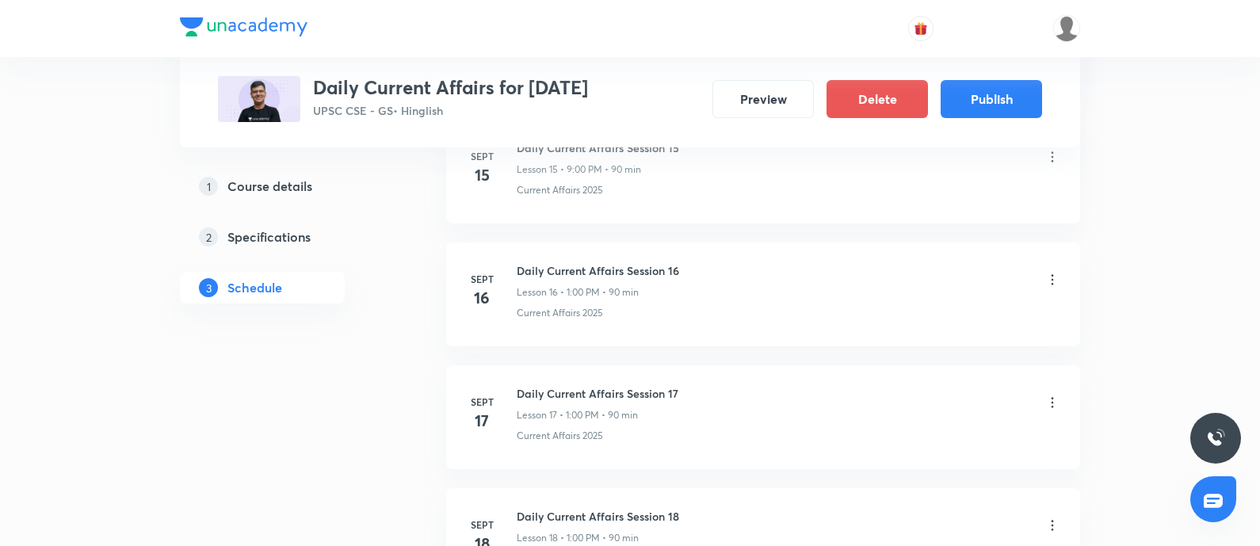
scroll to position [2179, 0]
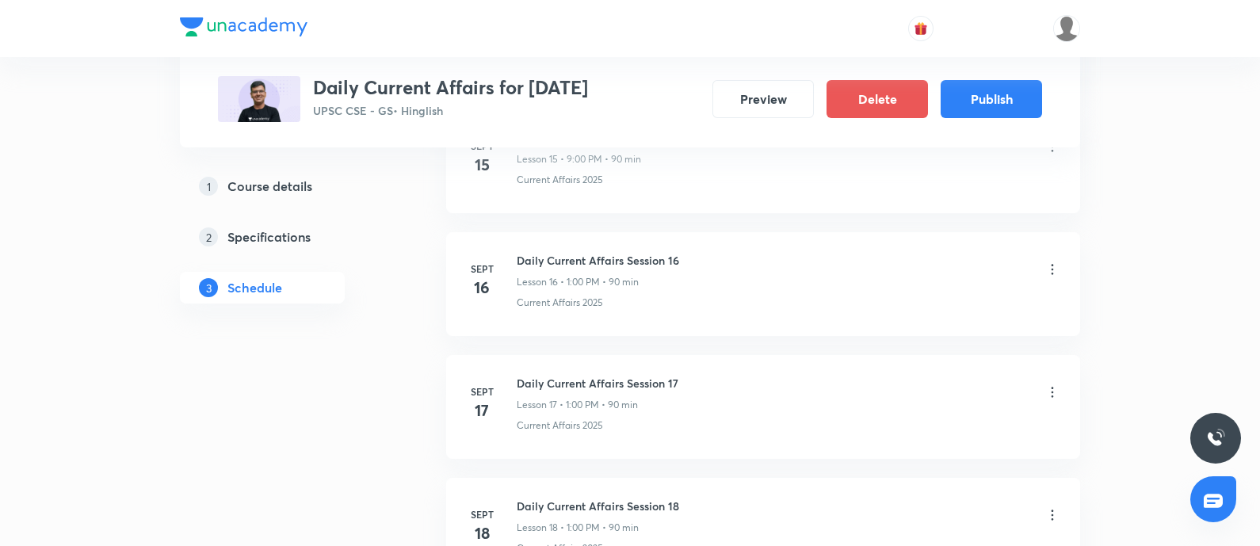
click at [1045, 269] on icon at bounding box center [1052, 269] width 16 height 16
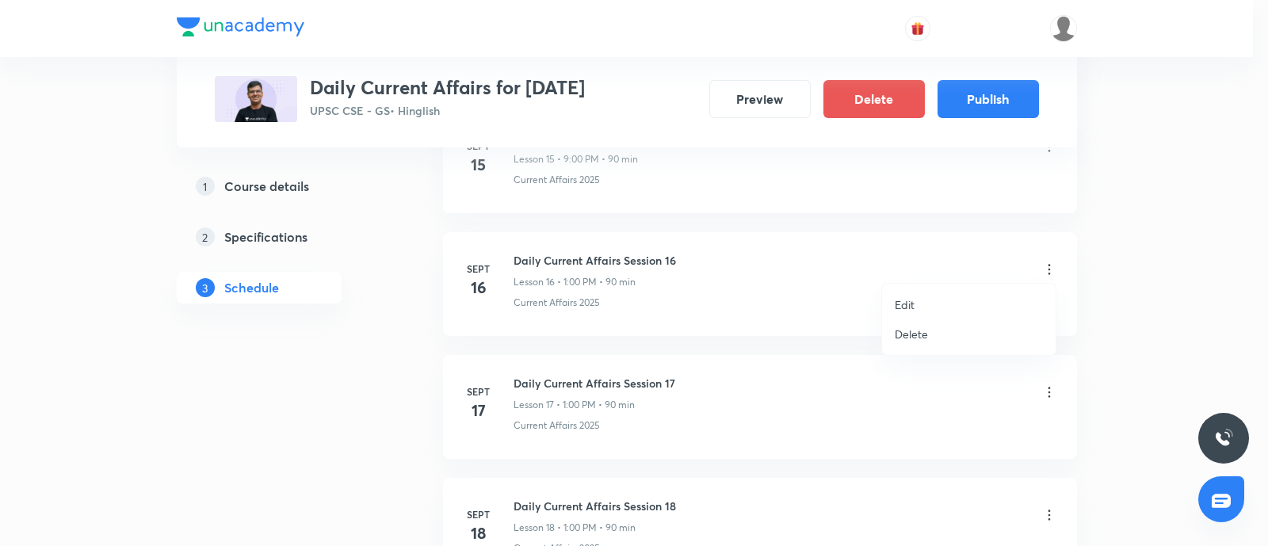
click at [911, 307] on p "Edit" at bounding box center [904, 304] width 20 height 17
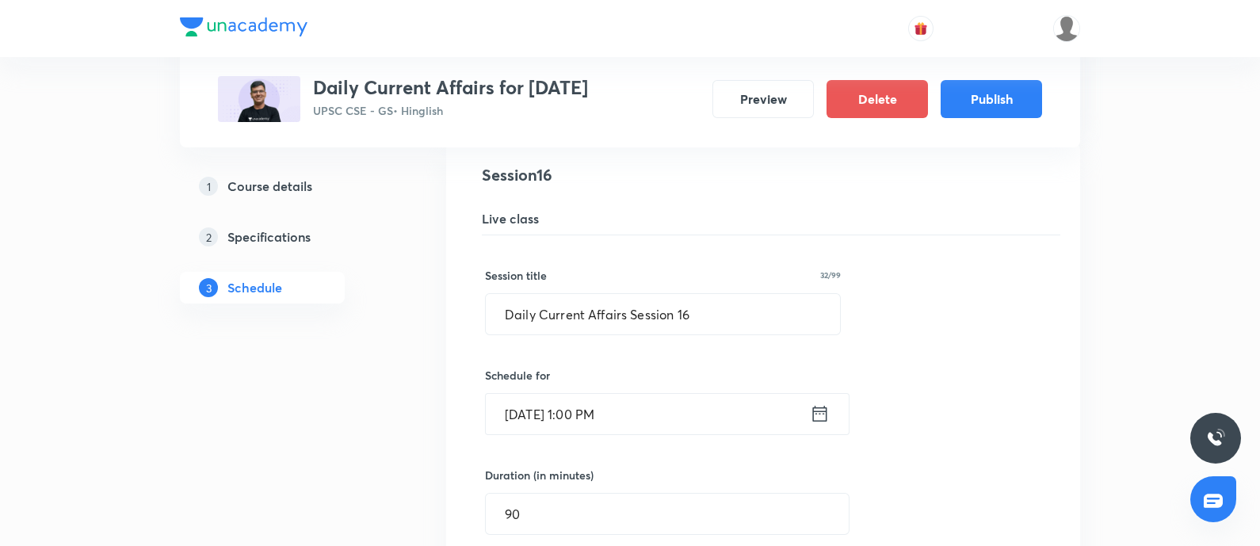
click at [824, 414] on icon at bounding box center [820, 413] width 20 height 22
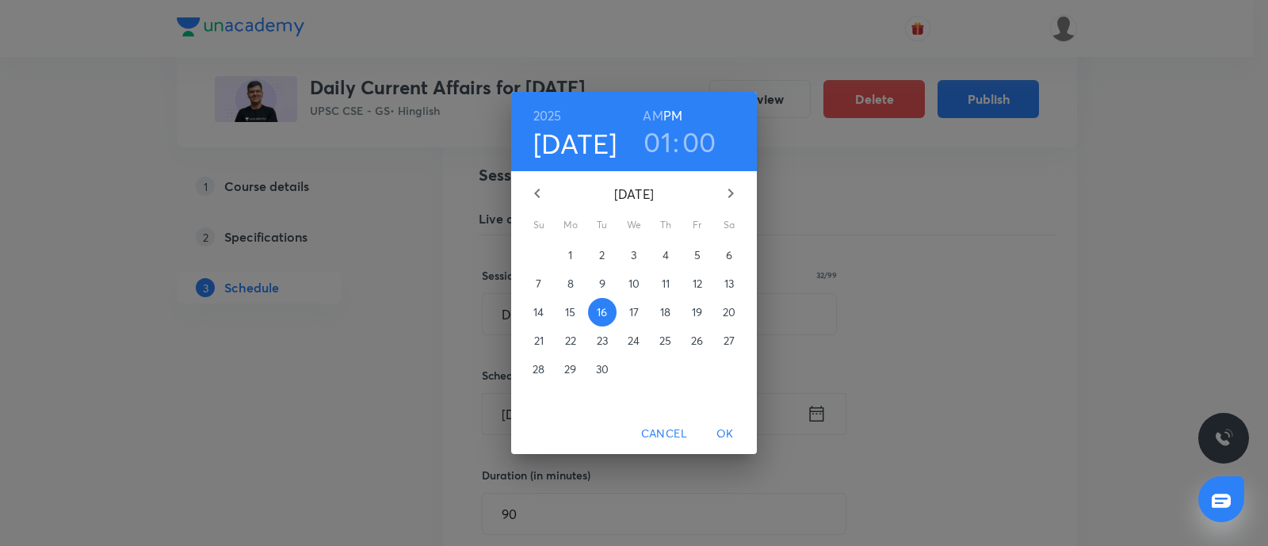
drag, startPoint x: 656, startPoint y: 144, endPoint x: 607, endPoint y: 191, distance: 67.8
click at [650, 149] on h3 "01" at bounding box center [657, 141] width 28 height 33
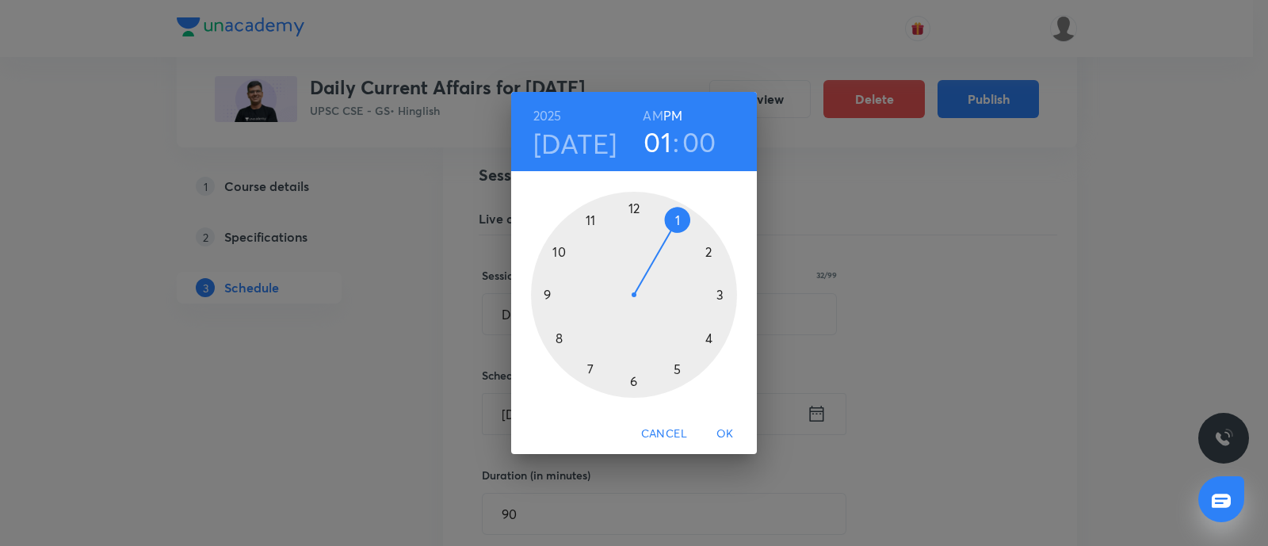
drag, startPoint x: 544, startPoint y: 295, endPoint x: 715, endPoint y: 356, distance: 180.9
click at [544, 294] on div at bounding box center [634, 295] width 206 height 206
drag, startPoint x: 725, startPoint y: 430, endPoint x: 659, endPoint y: 383, distance: 81.1
click at [725, 429] on span "OK" at bounding box center [725, 434] width 38 height 20
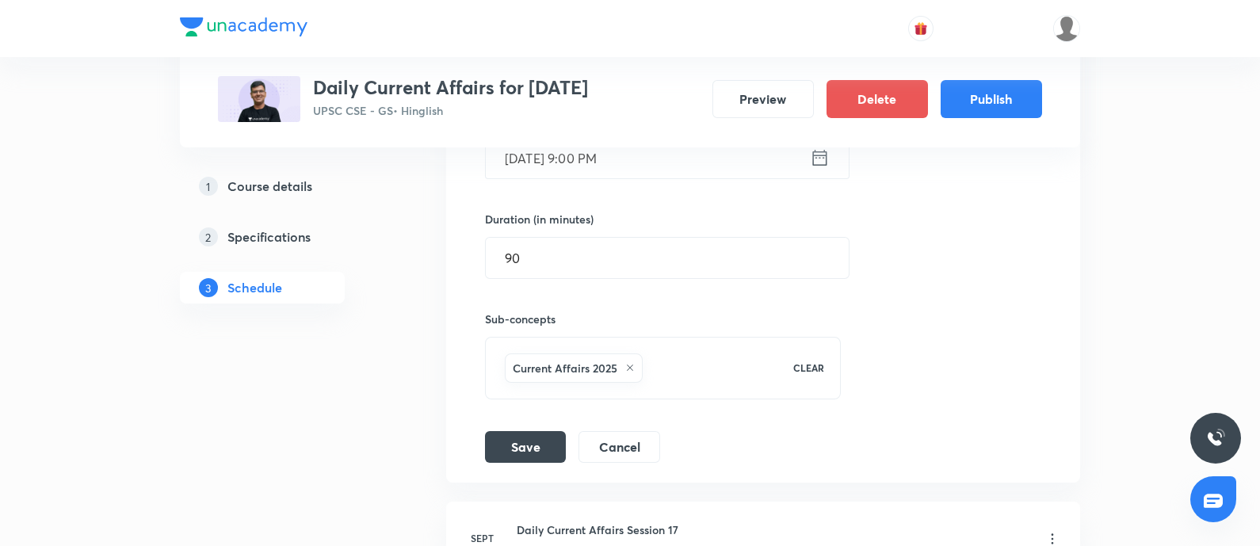
scroll to position [2574, 0]
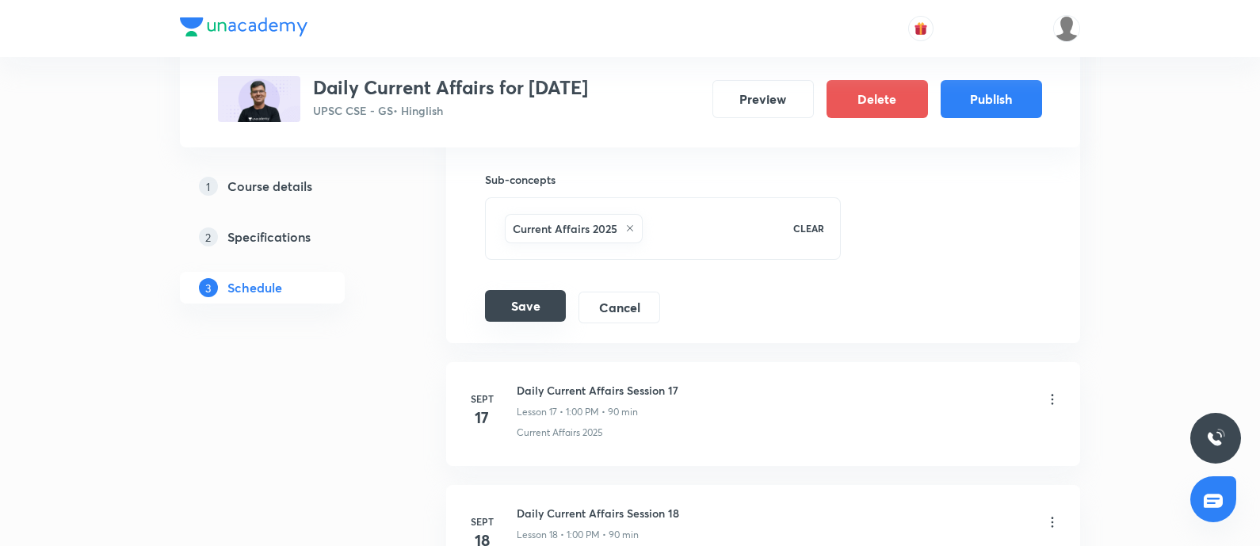
click at [526, 300] on button "Save" at bounding box center [525, 306] width 81 height 32
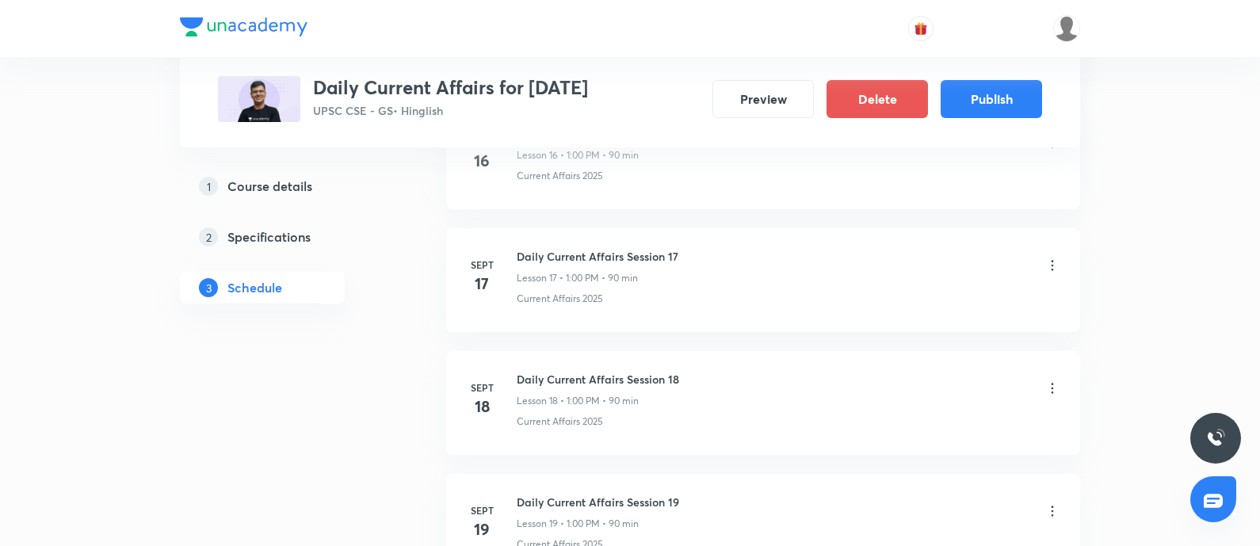
scroll to position [2179, 0]
drag, startPoint x: 1051, startPoint y: 388, endPoint x: 715, endPoint y: 537, distance: 367.5
click at [1038, 395] on div "Daily Current Affairs Session 17 Lesson 17 • 1:00 PM • 90 min" at bounding box center [788, 393] width 543 height 37
click at [1047, 387] on icon at bounding box center [1052, 392] width 16 height 16
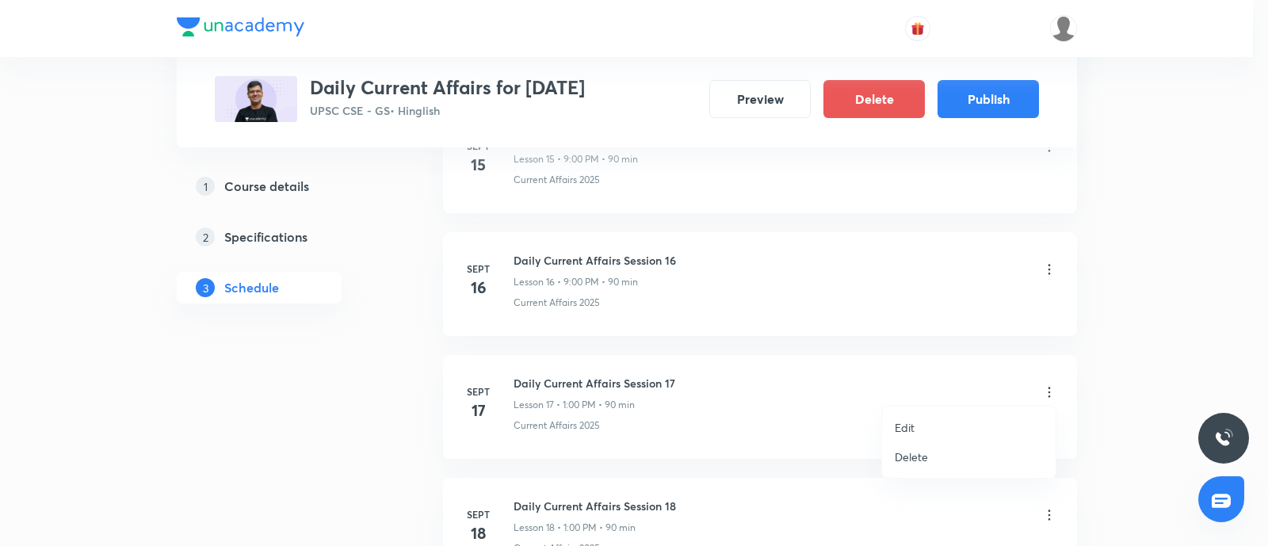
click at [909, 430] on p "Edit" at bounding box center [904, 427] width 20 height 17
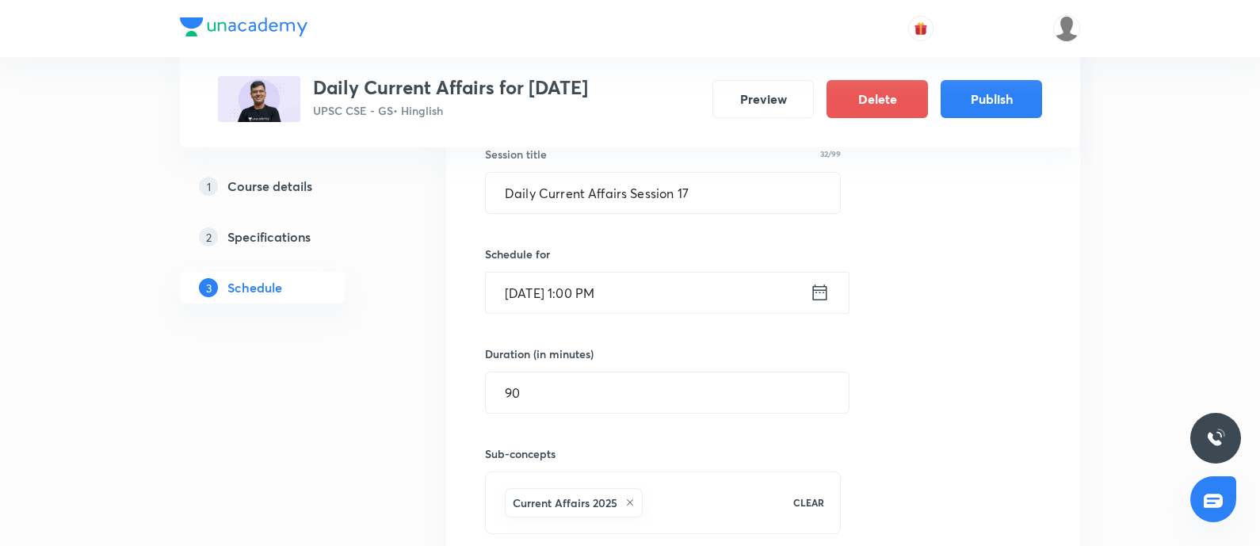
scroll to position [2475, 0]
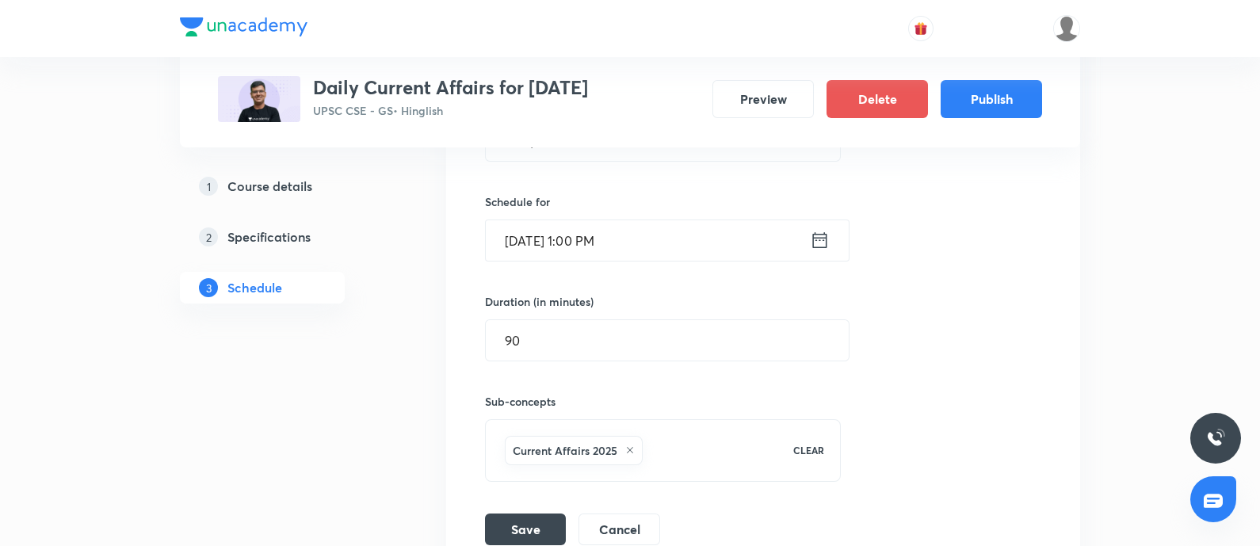
click at [825, 240] on icon at bounding box center [820, 240] width 20 height 22
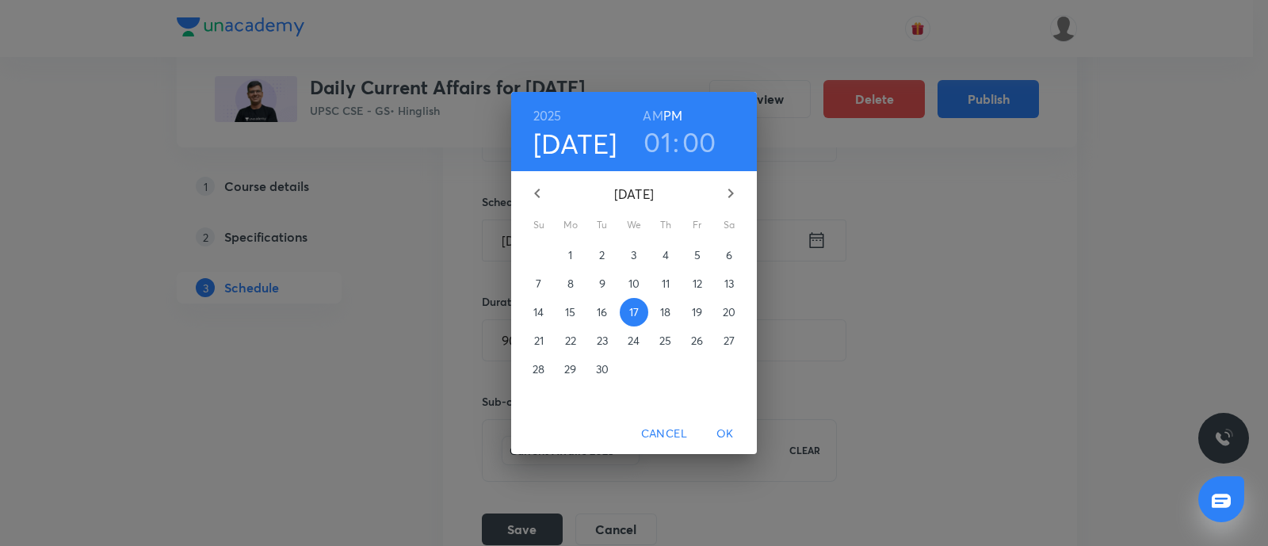
click at [650, 140] on h3 "01" at bounding box center [657, 141] width 28 height 33
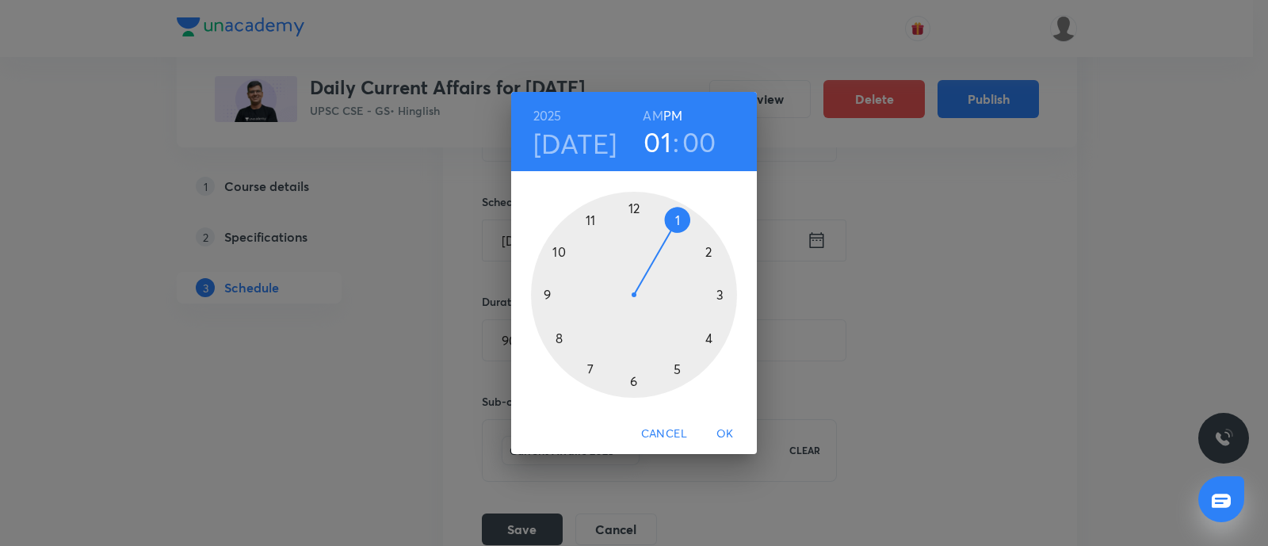
click at [543, 292] on div at bounding box center [634, 295] width 206 height 206
drag, startPoint x: 730, startPoint y: 428, endPoint x: 409, endPoint y: 537, distance: 339.7
click at [730, 428] on span "OK" at bounding box center [725, 434] width 38 height 20
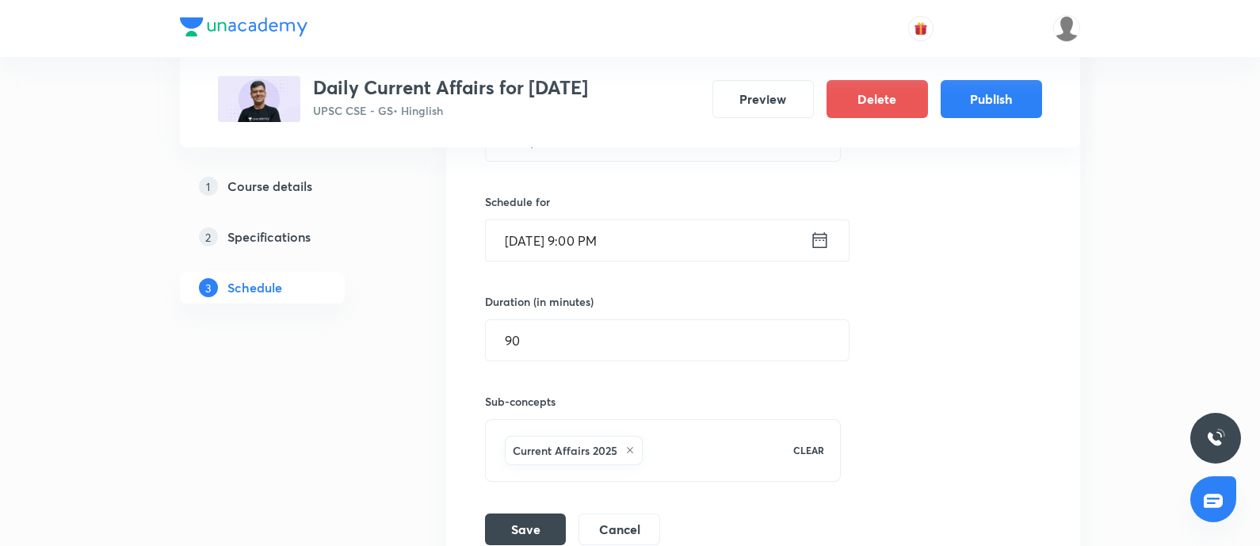
scroll to position [2574, 0]
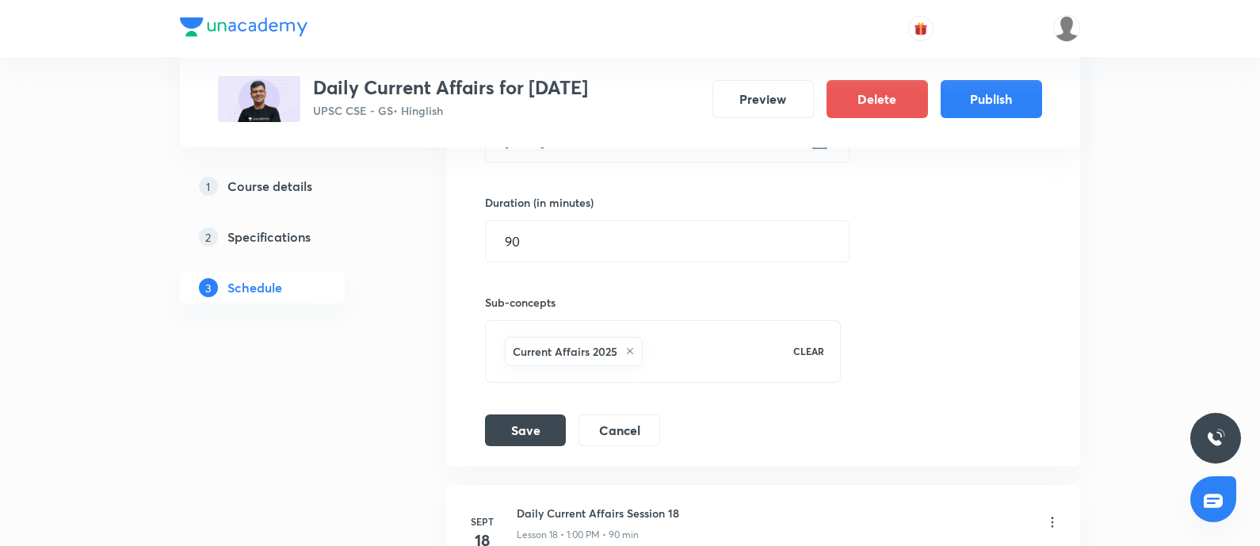
drag, startPoint x: 517, startPoint y: 414, endPoint x: 567, endPoint y: 19, distance: 397.8
click at [517, 414] on button "Save" at bounding box center [525, 430] width 81 height 32
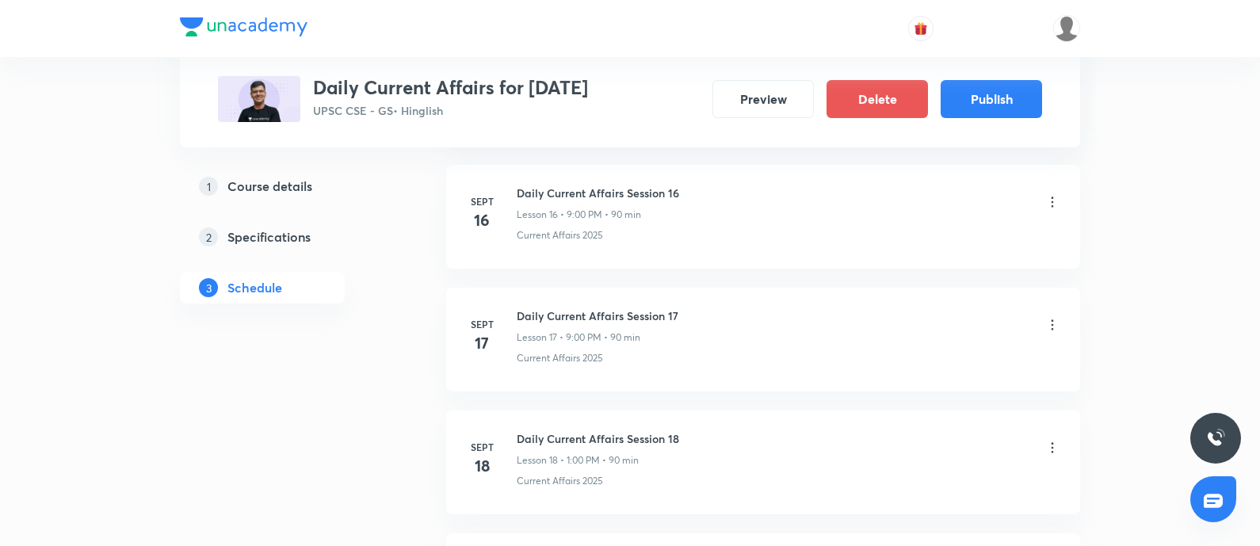
scroll to position [2278, 0]
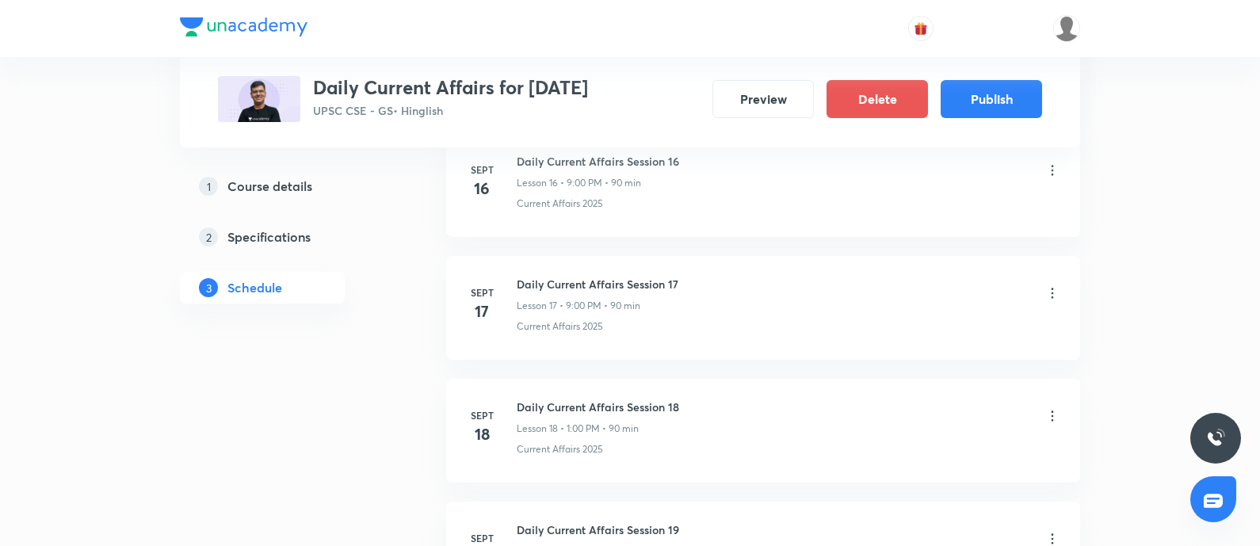
click at [977, 73] on div "Plus Courses Daily Current Affairs for September 2025 UPSC CSE - GS • Hinglish …" at bounding box center [630, 73] width 824 height 97
click at [978, 91] on button "Publish" at bounding box center [990, 97] width 101 height 38
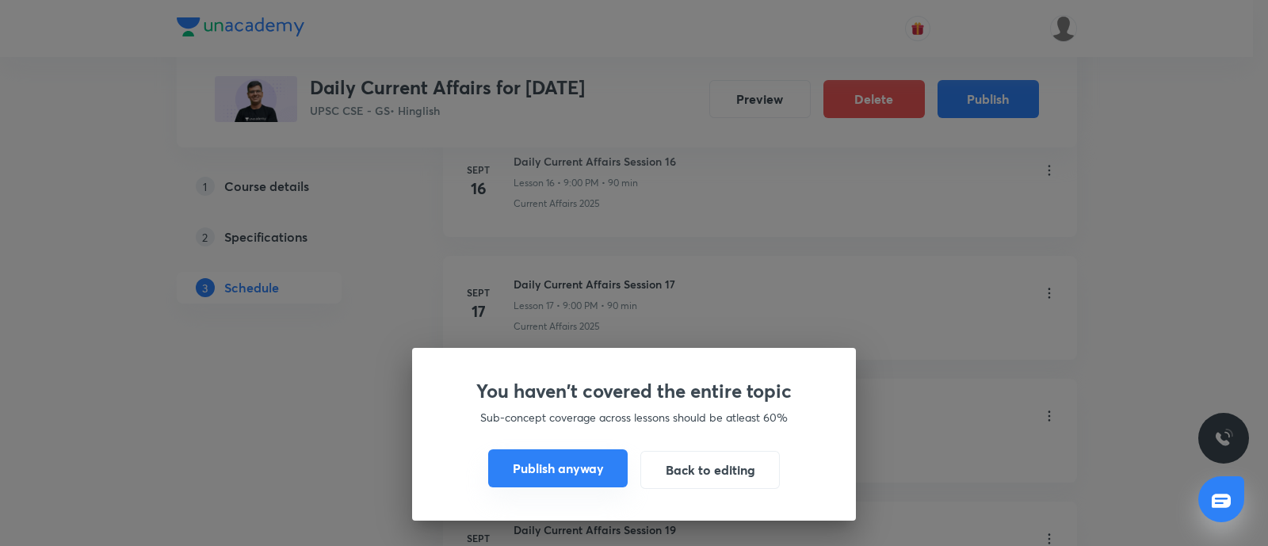
click at [548, 486] on button "Publish anyway" at bounding box center [557, 468] width 139 height 38
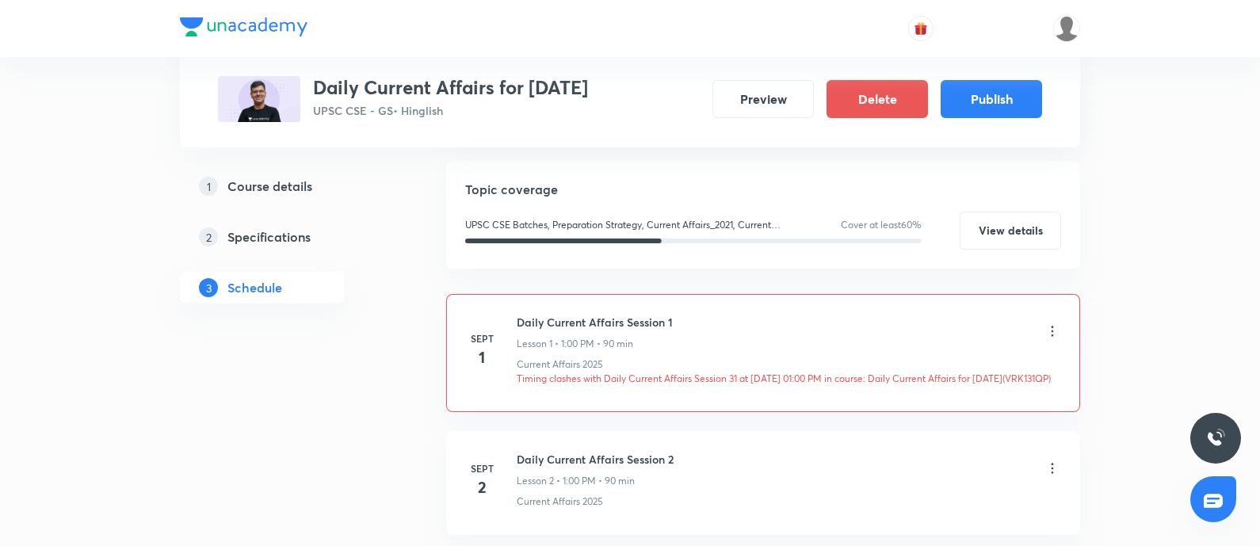
scroll to position [395, 0]
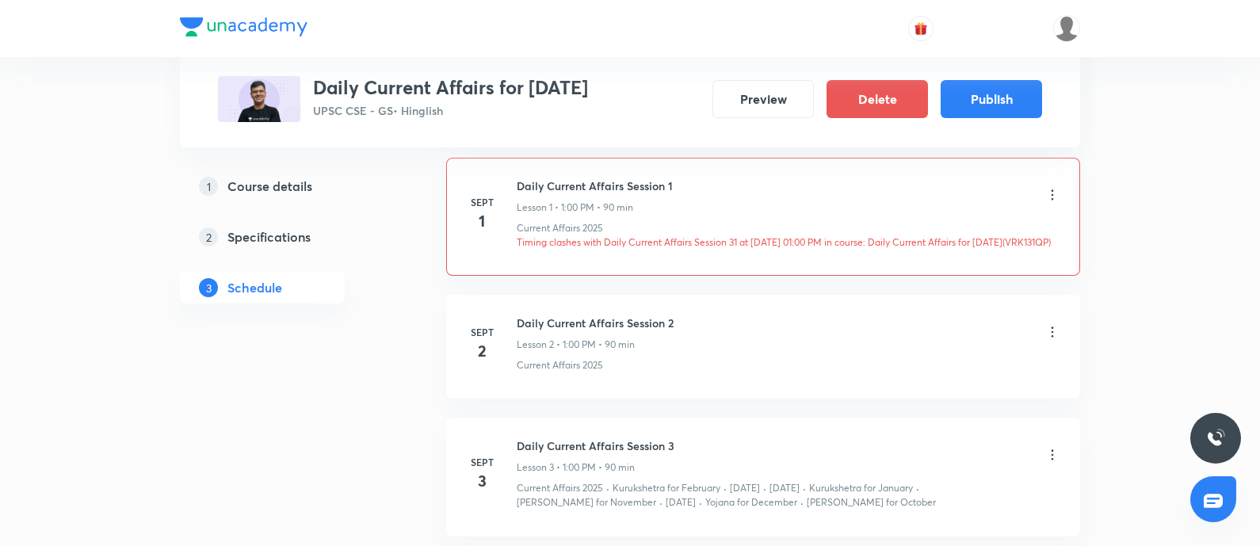
click at [1052, 193] on icon at bounding box center [1052, 195] width 16 height 16
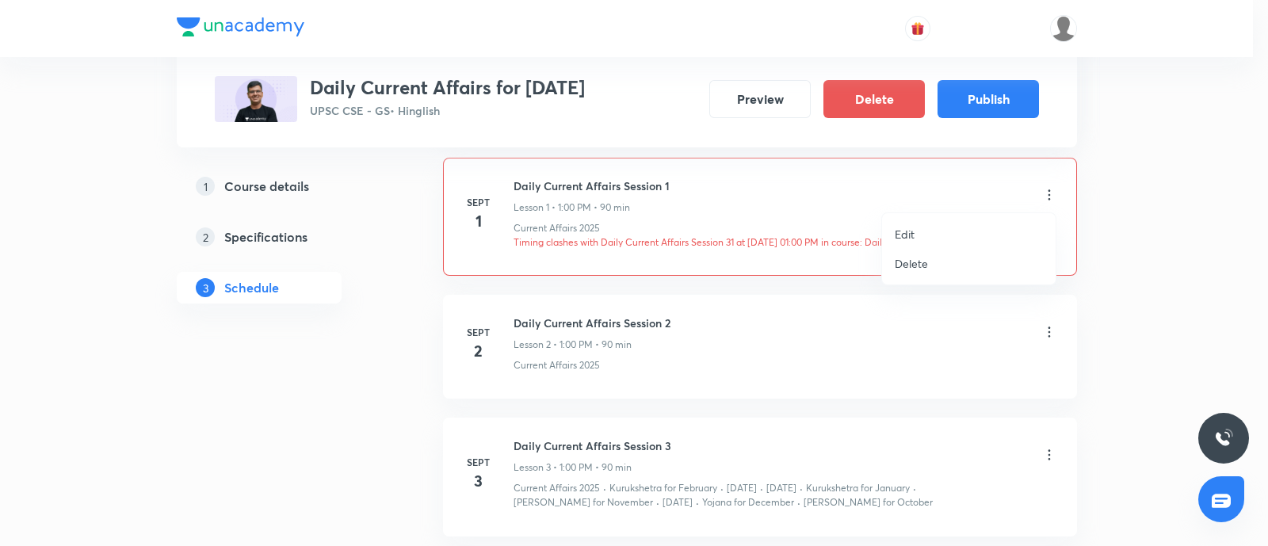
click at [908, 234] on p "Edit" at bounding box center [904, 234] width 20 height 17
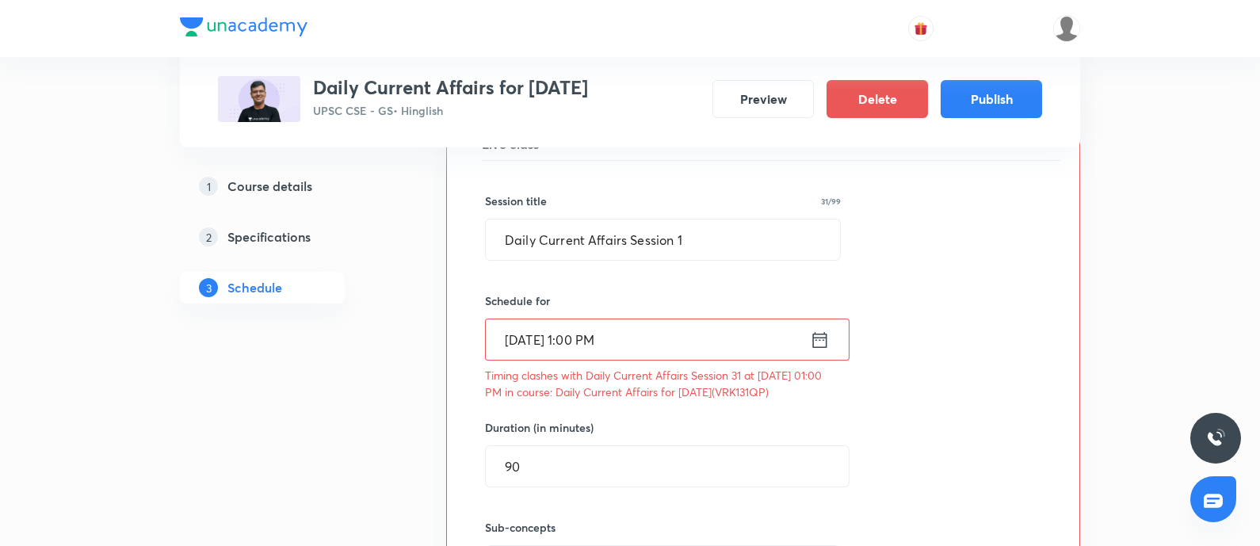
click at [811, 334] on icon at bounding box center [820, 340] width 20 height 22
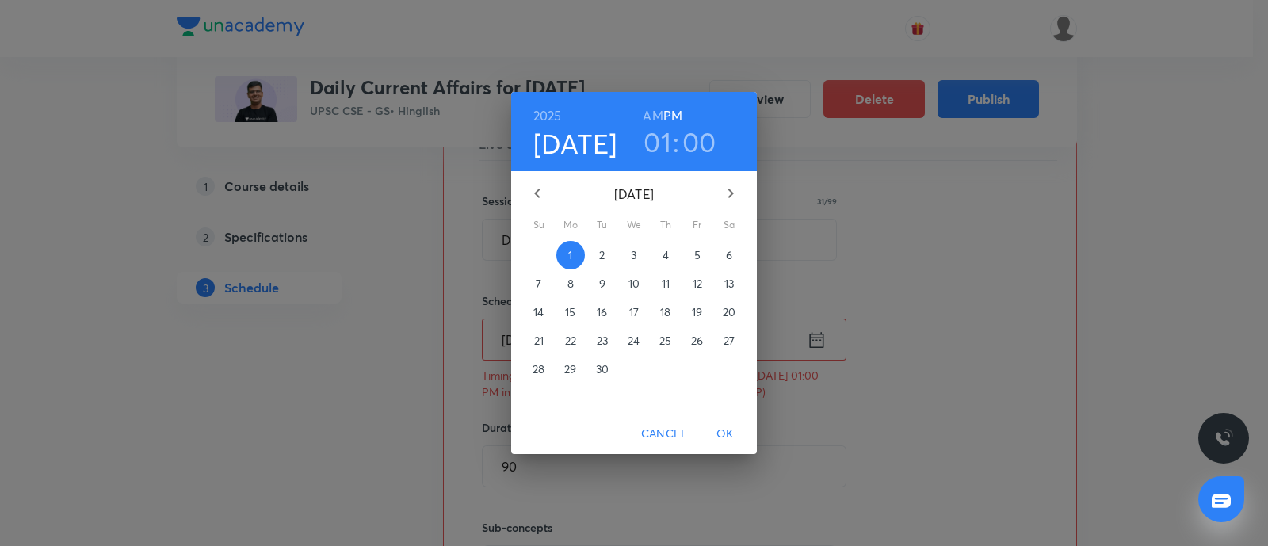
drag, startPoint x: 653, startPoint y: 142, endPoint x: 277, endPoint y: 418, distance: 465.9
click at [650, 143] on h3 "01" at bounding box center [657, 141] width 28 height 33
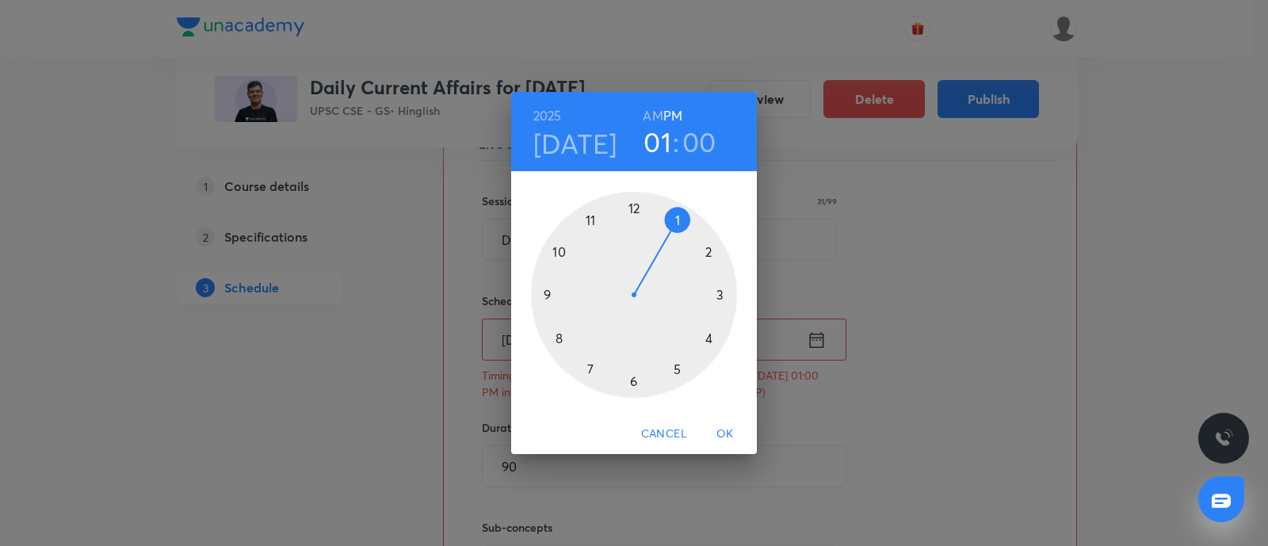
click at [543, 293] on div at bounding box center [634, 295] width 206 height 206
click at [723, 433] on span "OK" at bounding box center [725, 434] width 38 height 20
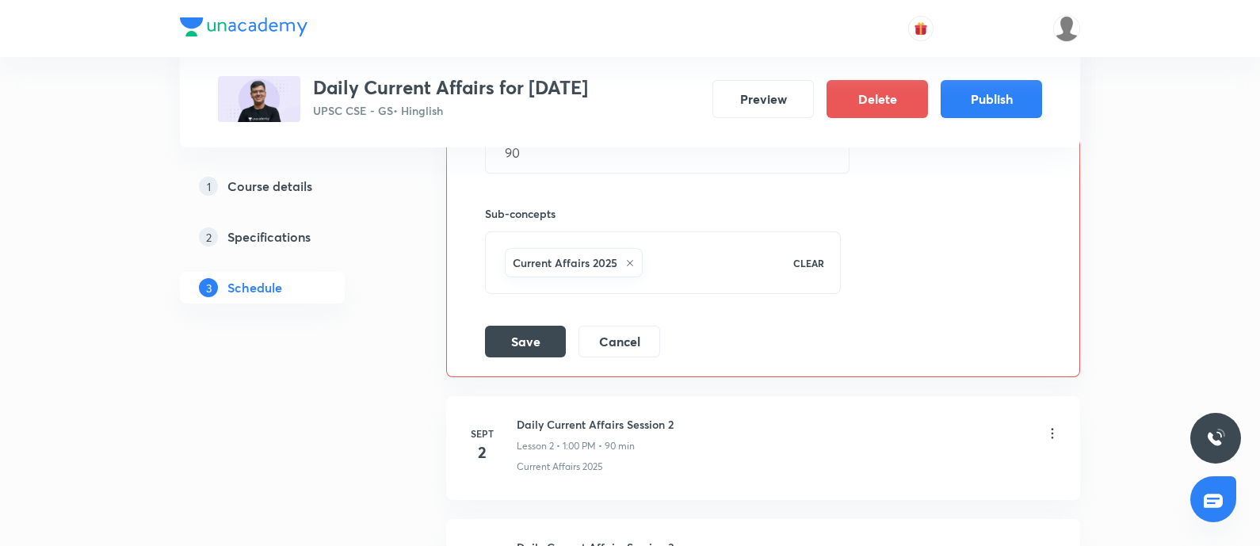
scroll to position [791, 0]
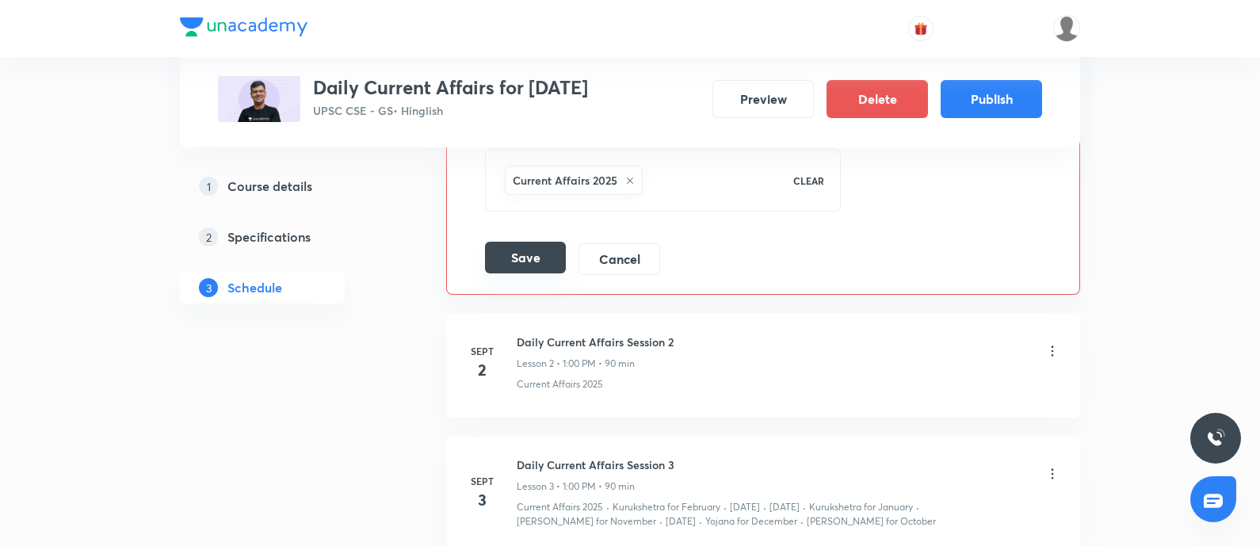
click at [523, 247] on button "Save" at bounding box center [525, 258] width 81 height 32
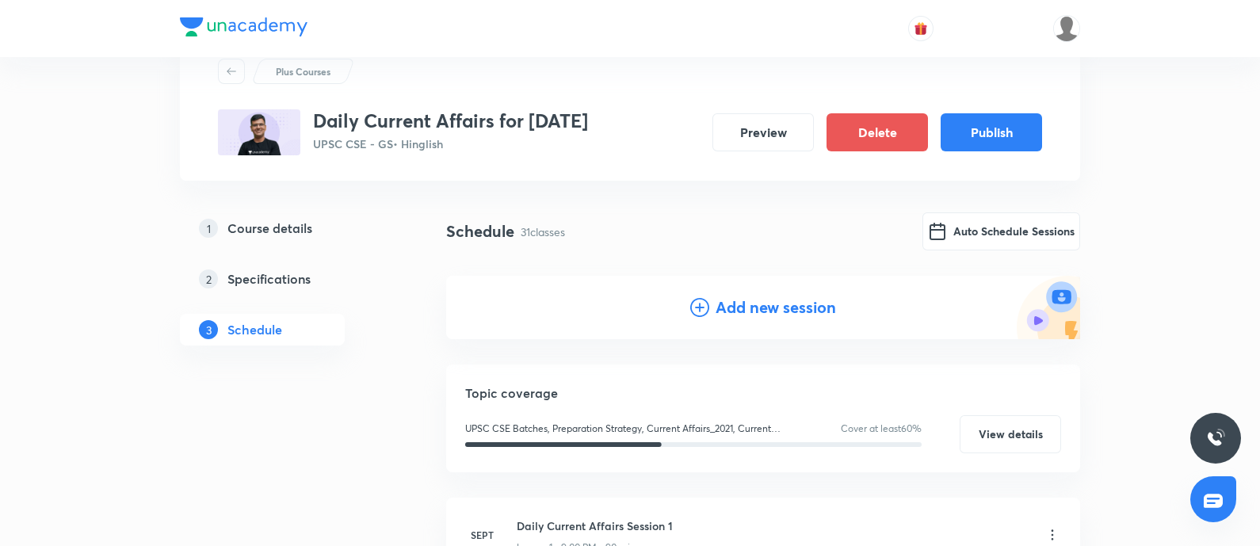
scroll to position [0, 0]
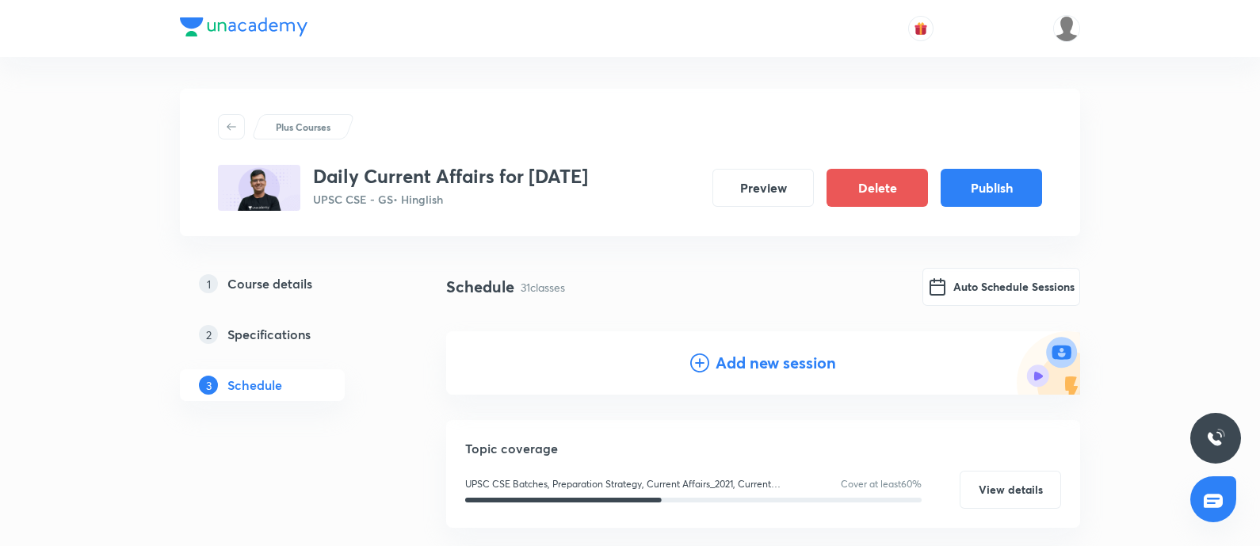
click at [967, 291] on button "Auto Schedule Sessions" at bounding box center [1001, 285] width 158 height 38
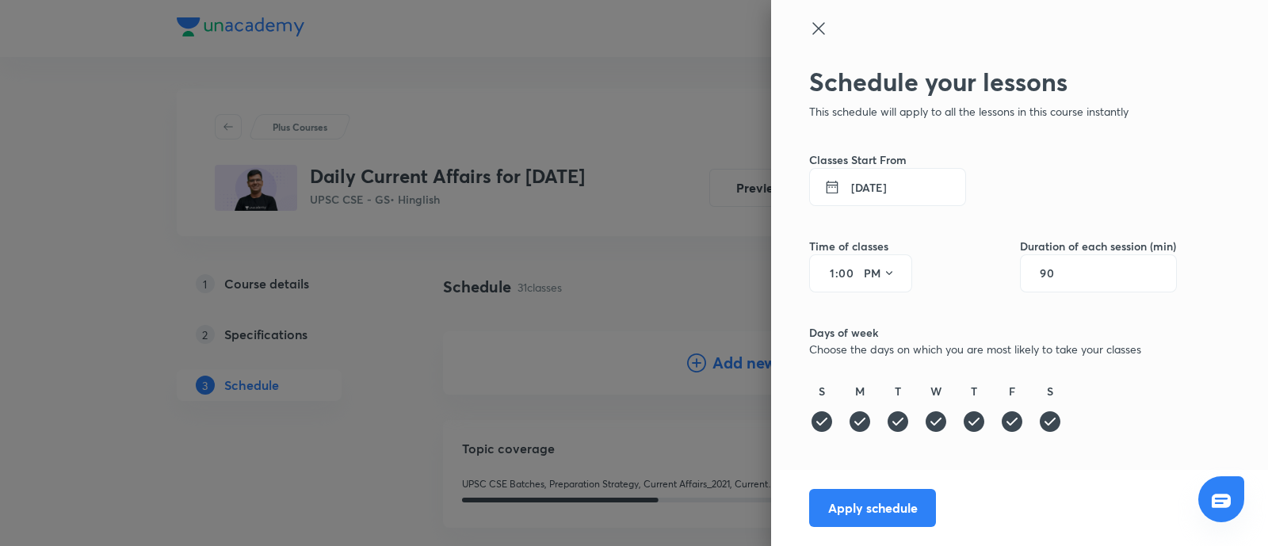
click at [886, 187] on button "1 Sept 2025" at bounding box center [887, 187] width 157 height 38
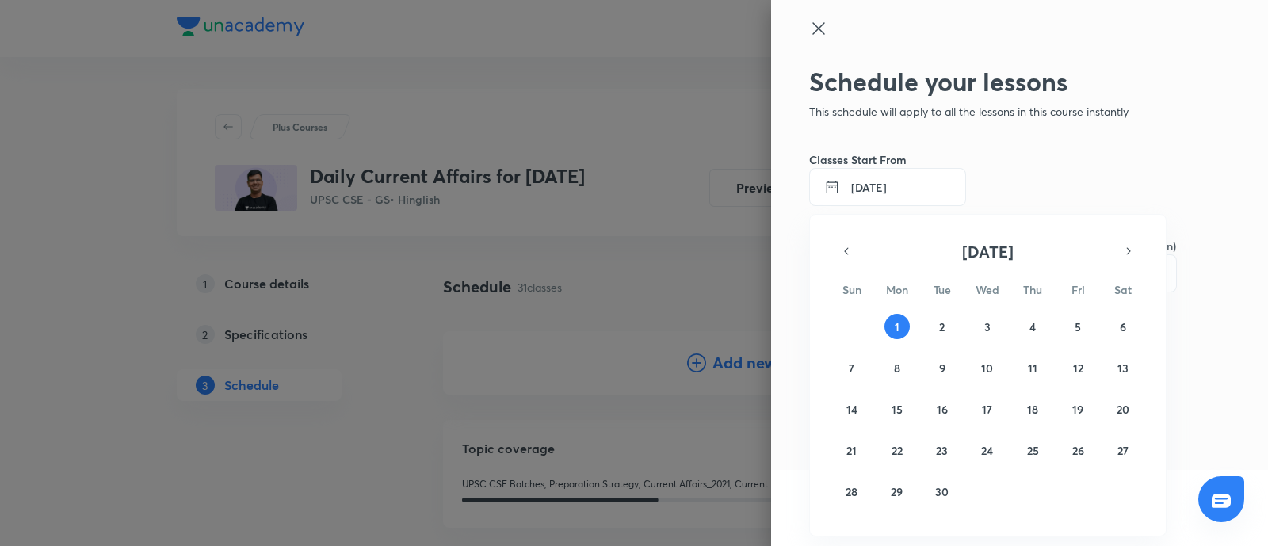
drag, startPoint x: 931, startPoint y: 335, endPoint x: 943, endPoint y: 285, distance: 51.3
click at [931, 335] on div "31 1 2 3 4 5 6 7 8 9 10 11 12 13 14 15 16 17 18 19 20 21 22 23 24 25 26 27 28 2…" at bounding box center [987, 409] width 304 height 190
click at [944, 325] on button "2" at bounding box center [941, 326] width 25 height 25
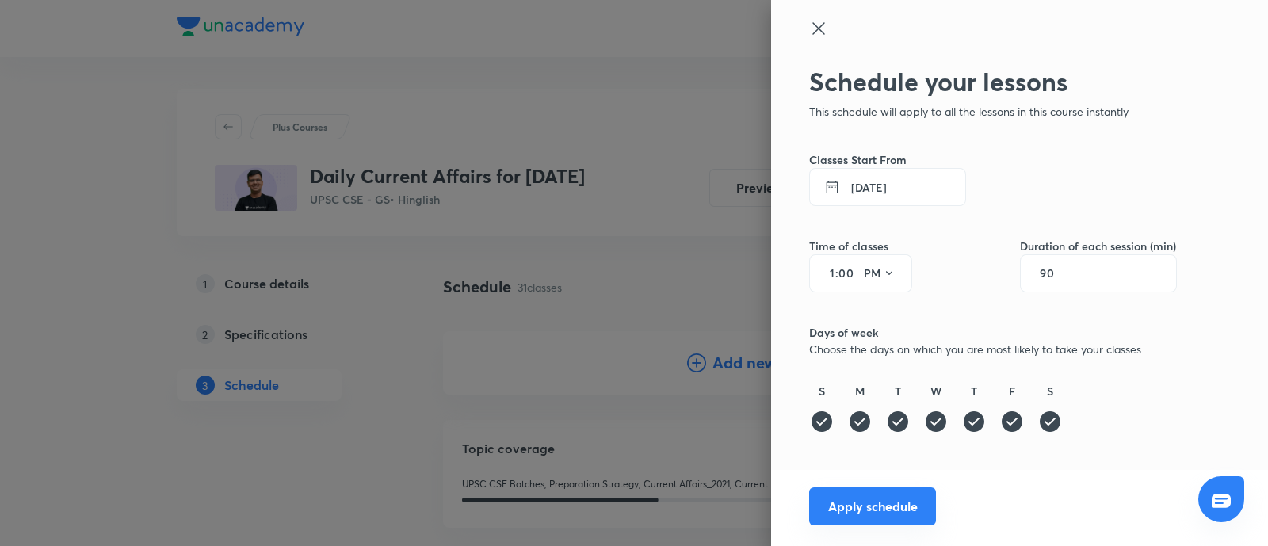
click at [879, 515] on button "Apply schedule" at bounding box center [872, 506] width 127 height 38
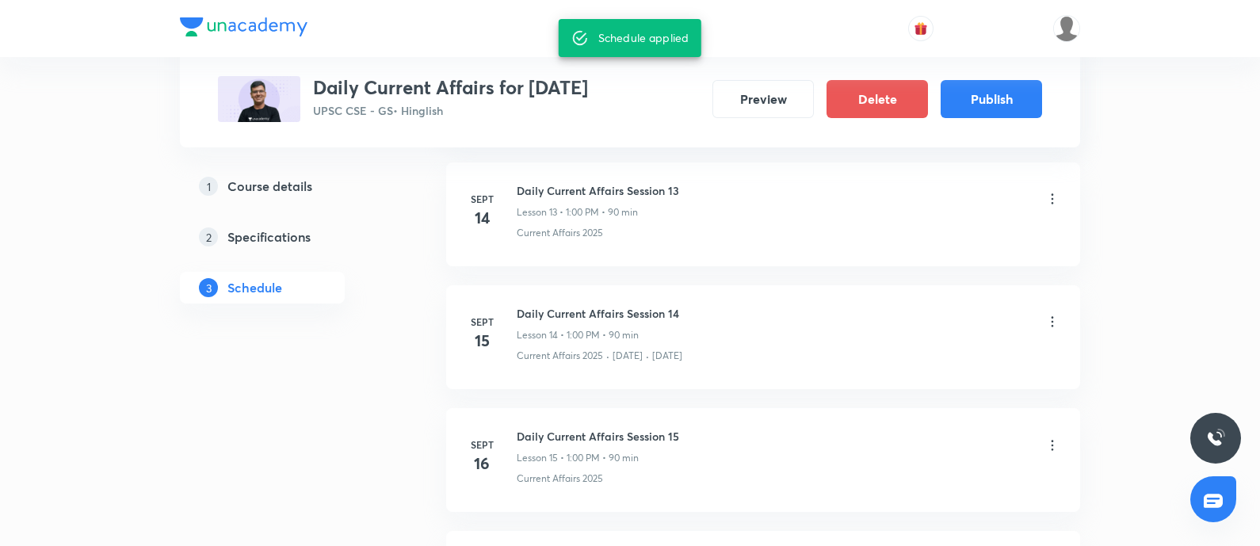
scroll to position [1783, 0]
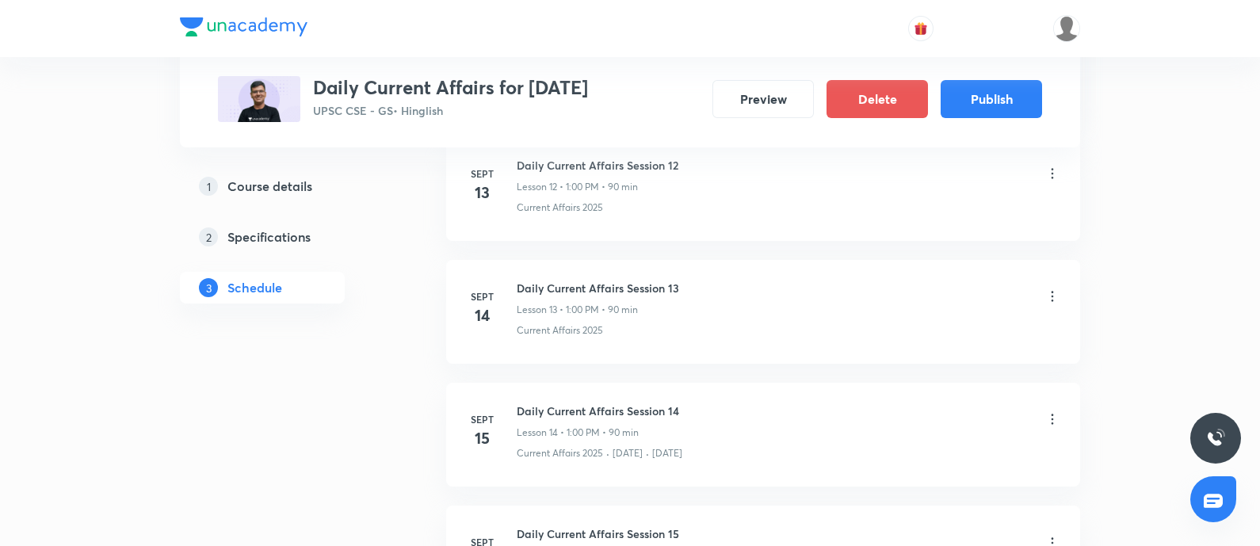
click at [1052, 166] on icon at bounding box center [1052, 174] width 16 height 16
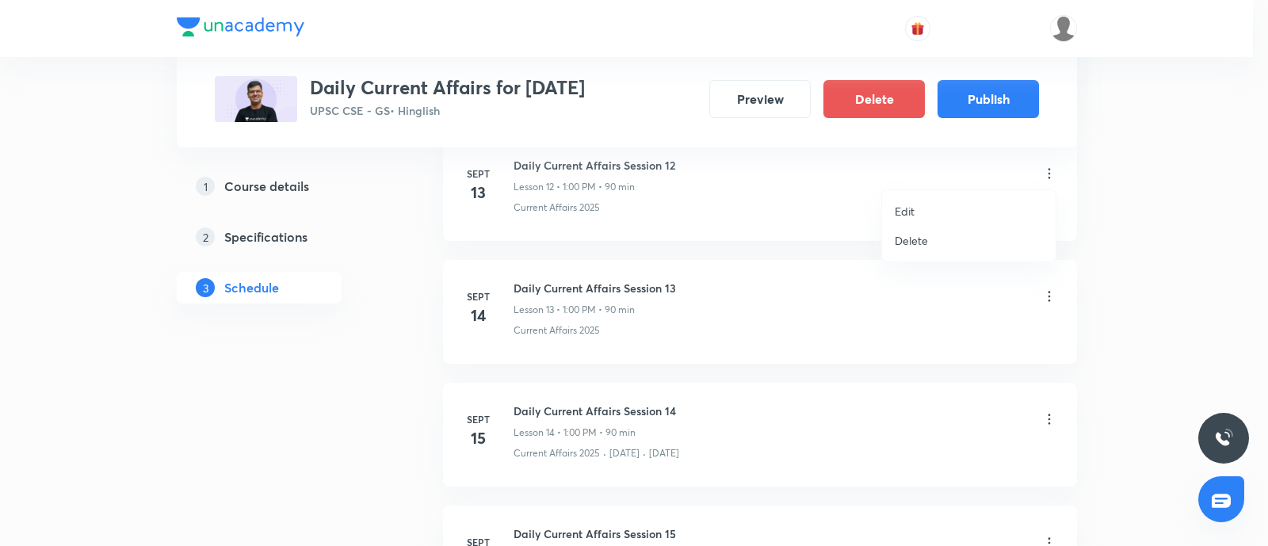
click at [898, 215] on p "Edit" at bounding box center [904, 211] width 20 height 17
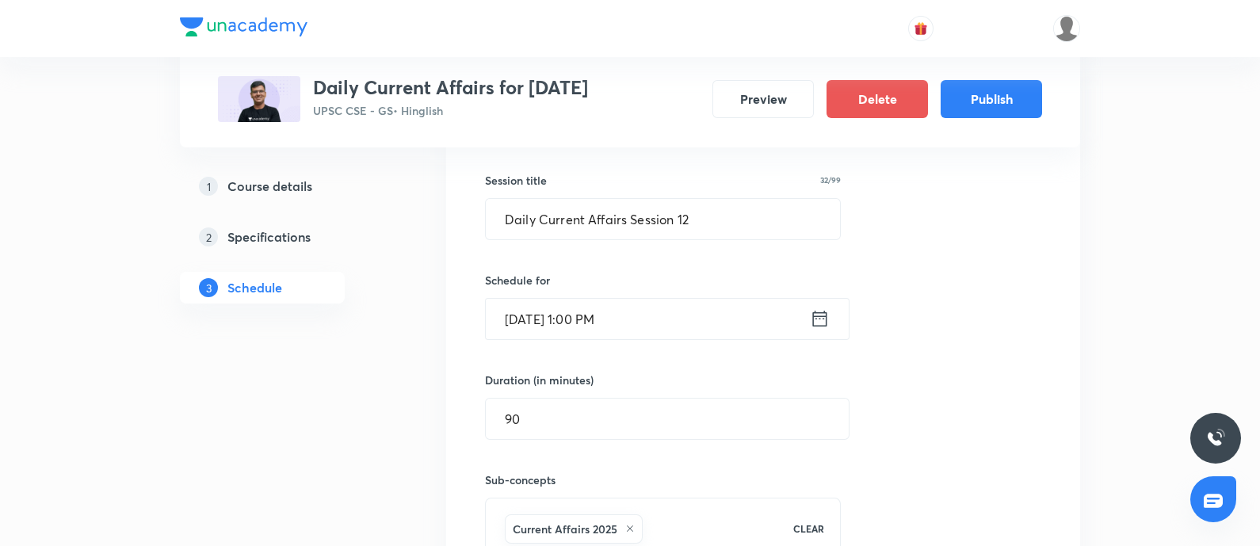
click at [816, 316] on icon at bounding box center [820, 318] width 20 height 22
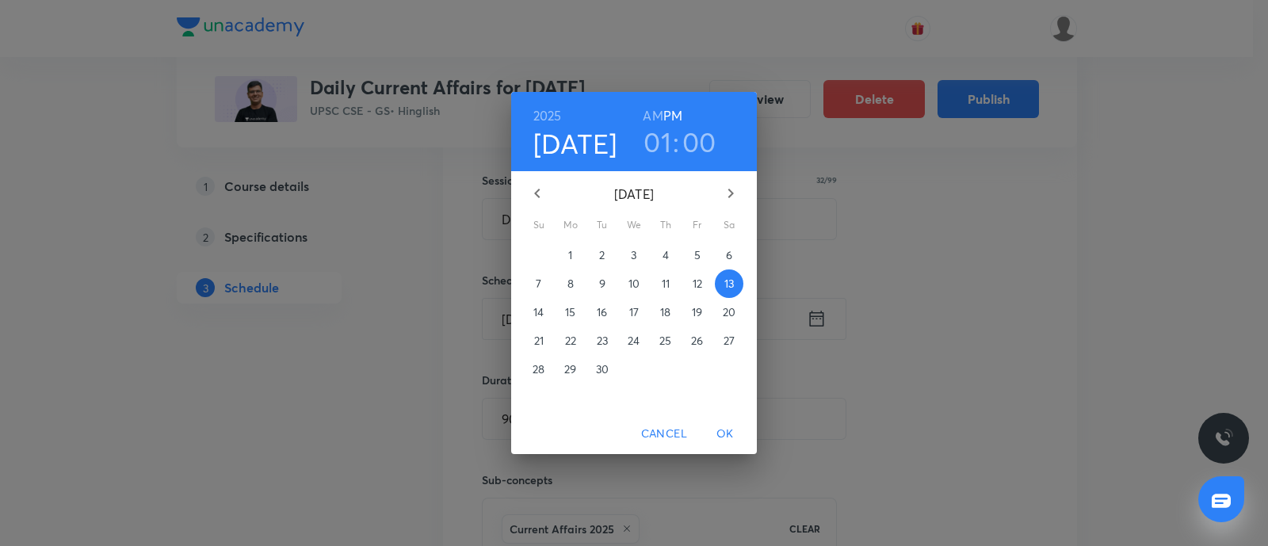
click at [654, 136] on h3 "01" at bounding box center [657, 141] width 28 height 33
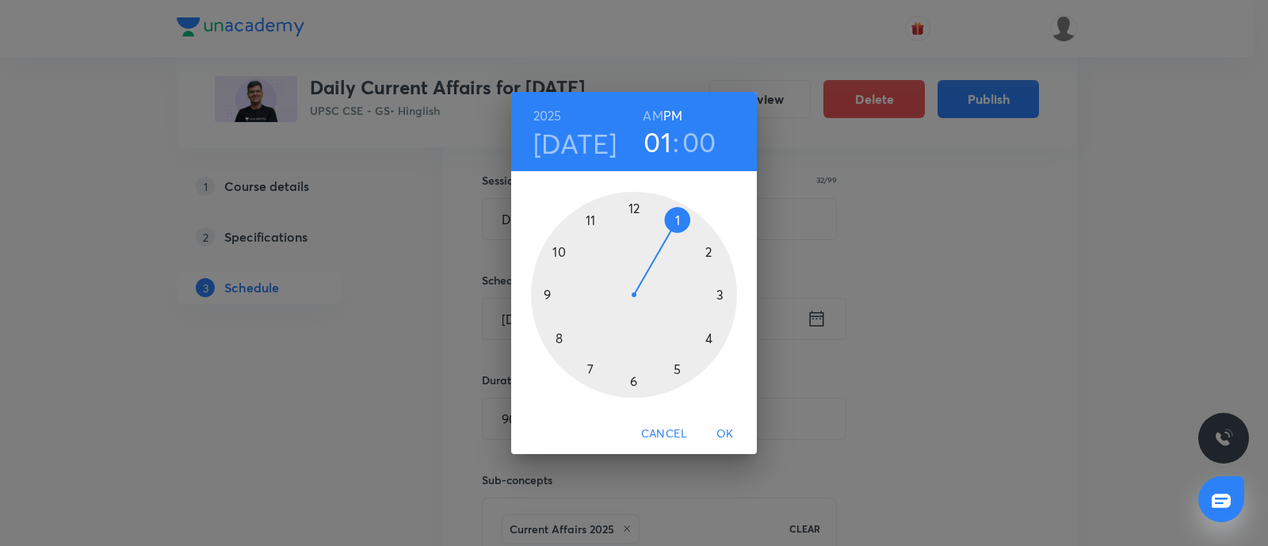
click at [543, 295] on div at bounding box center [634, 295] width 206 height 206
click at [725, 433] on span "OK" at bounding box center [725, 434] width 38 height 20
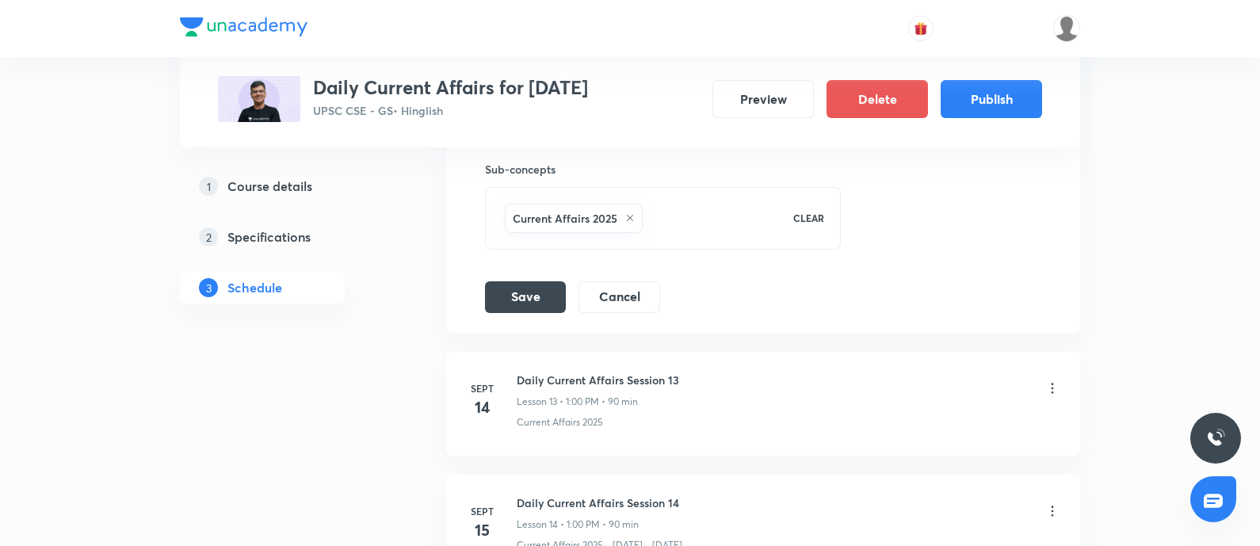
scroll to position [2179, 0]
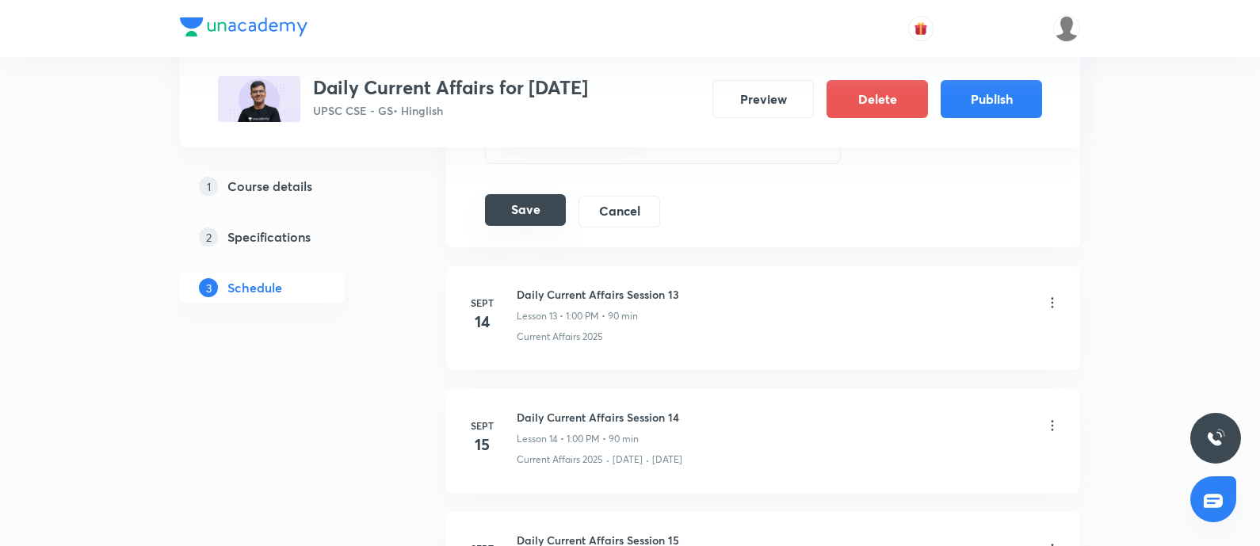
click at [519, 196] on button "Save" at bounding box center [525, 210] width 81 height 32
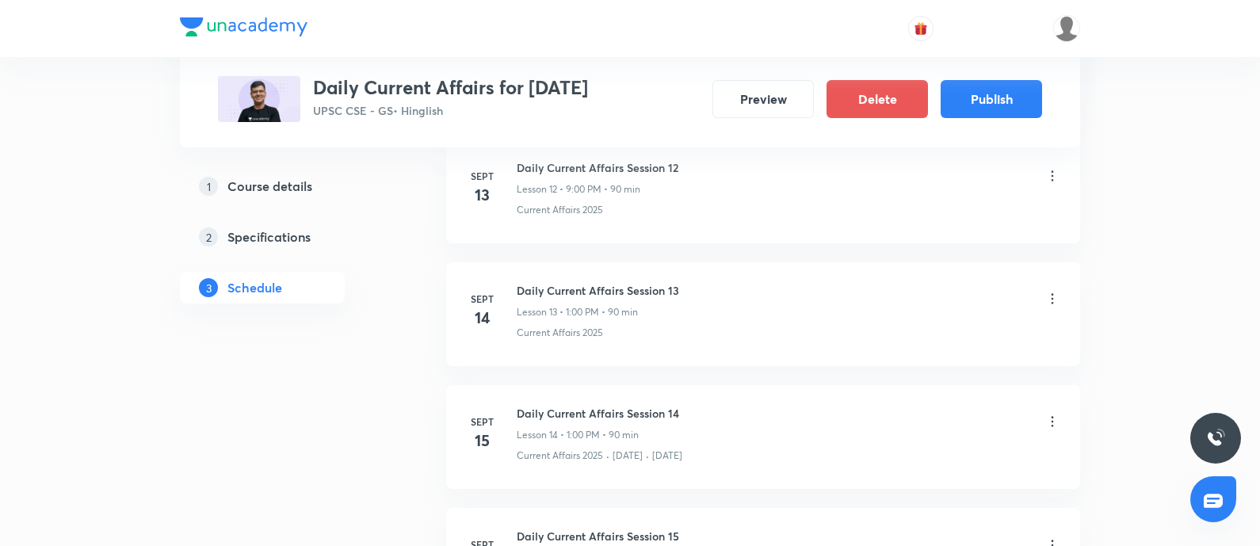
scroll to position [1783, 0]
click at [1050, 289] on icon at bounding box center [1052, 296] width 16 height 16
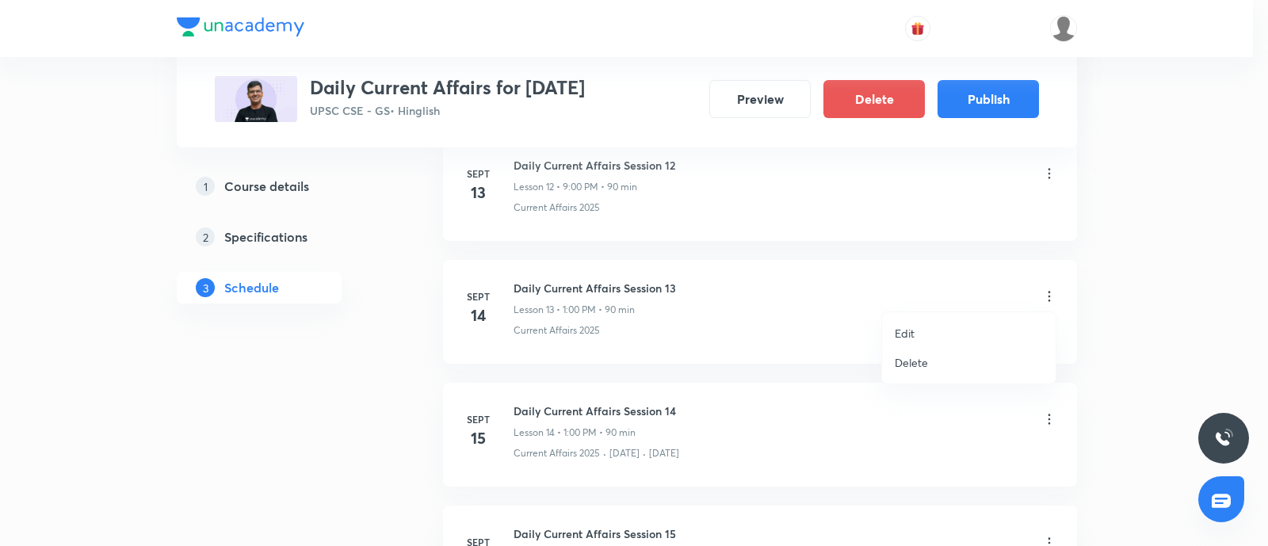
click at [902, 328] on p "Edit" at bounding box center [904, 333] width 20 height 17
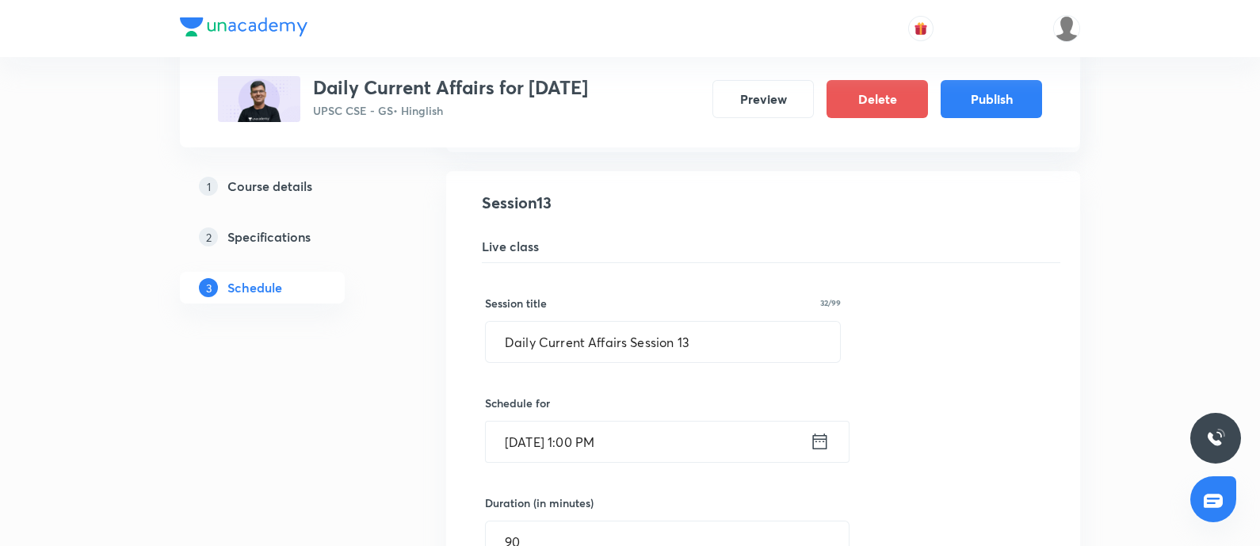
click at [820, 434] on icon at bounding box center [820, 441] width 14 height 16
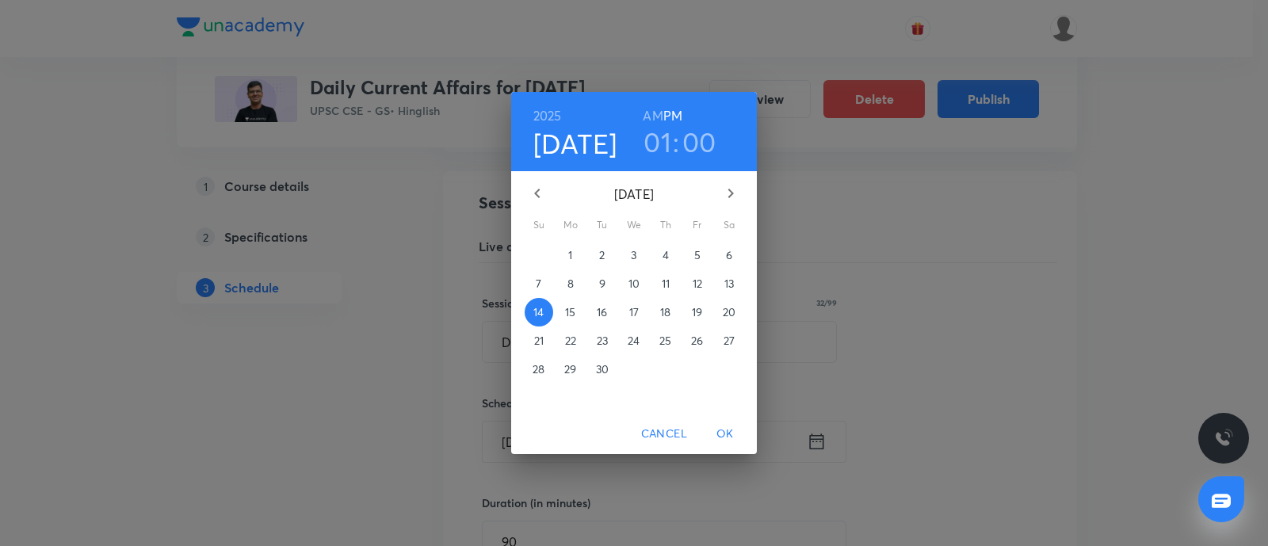
drag, startPoint x: 650, startPoint y: 152, endPoint x: 635, endPoint y: 163, distance: 18.1
click at [650, 152] on h3 "01" at bounding box center [657, 141] width 28 height 33
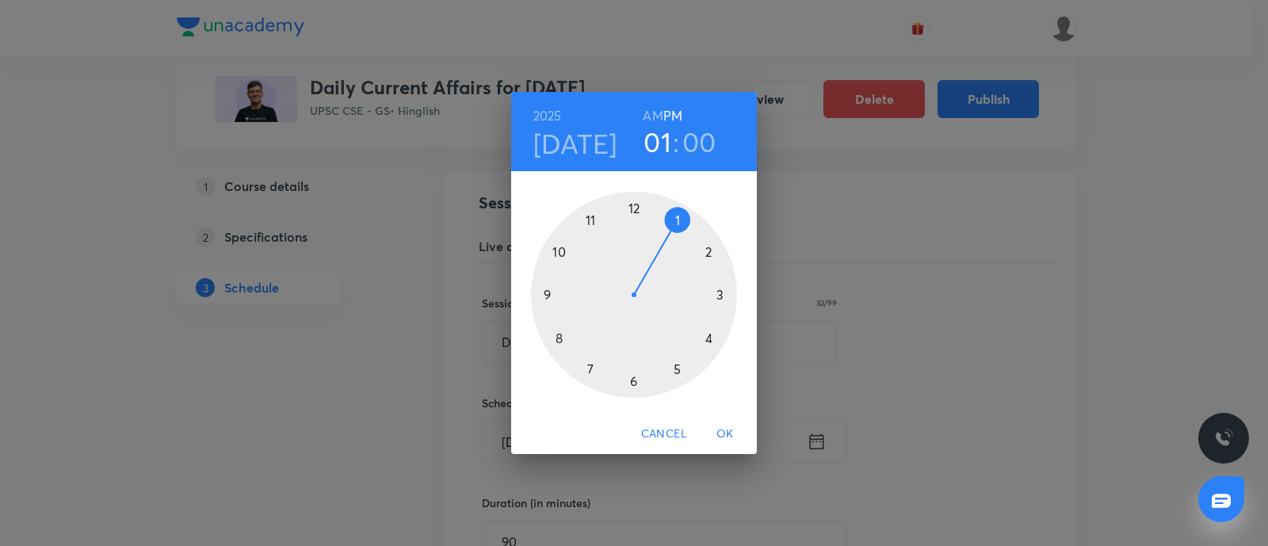
click at [549, 289] on div at bounding box center [634, 295] width 206 height 206
click at [727, 427] on span "OK" at bounding box center [725, 434] width 38 height 20
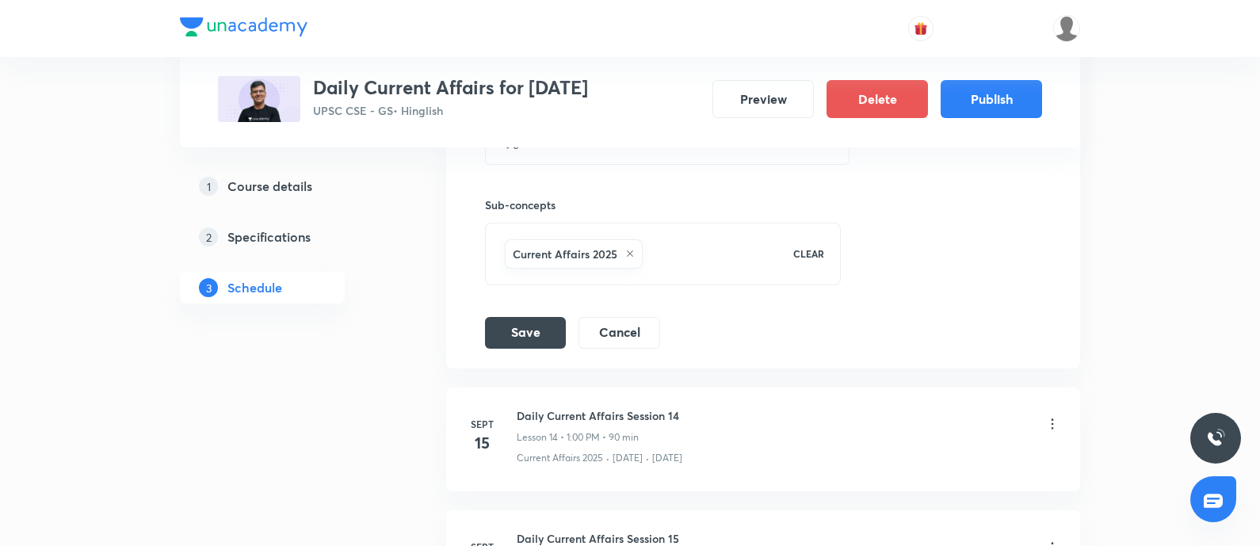
scroll to position [2179, 0]
click at [539, 320] on button "Save" at bounding box center [525, 333] width 81 height 32
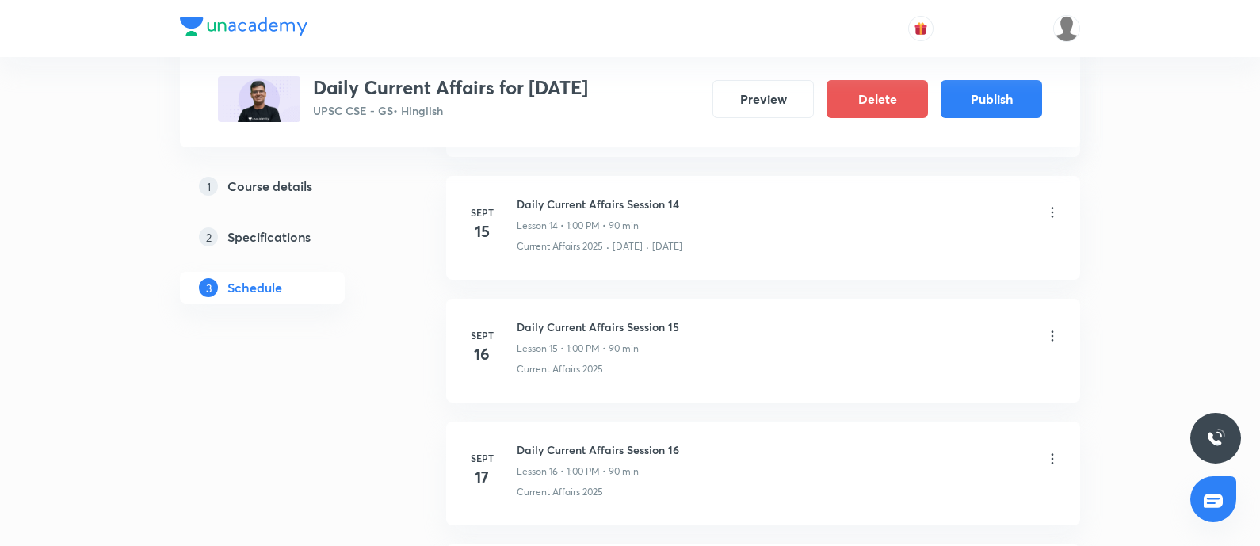
scroll to position [1882, 0]
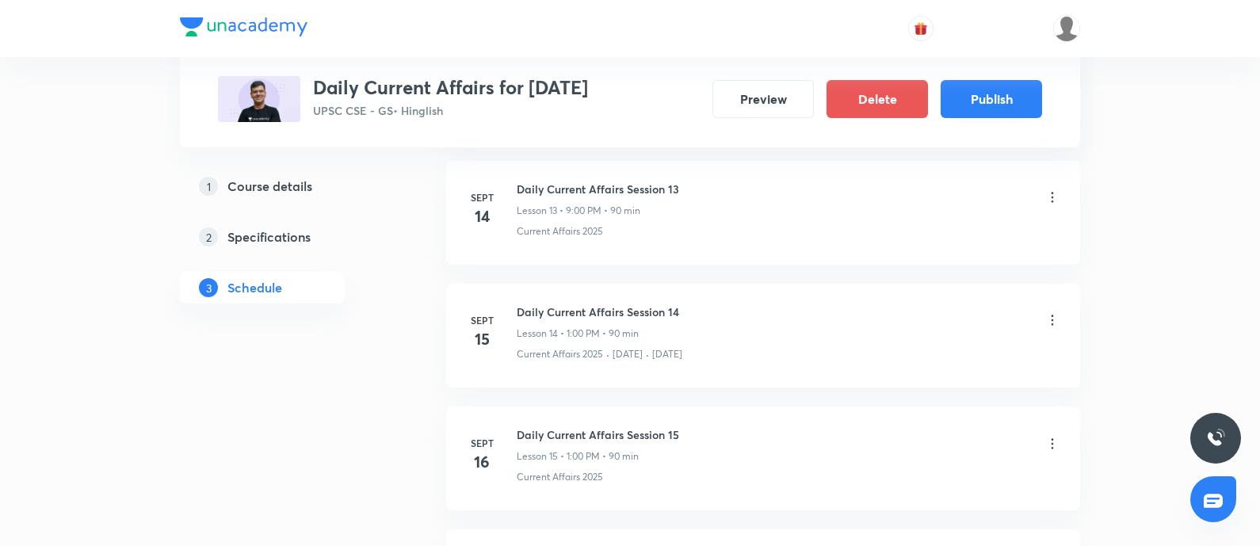
click at [1047, 316] on icon at bounding box center [1052, 320] width 16 height 16
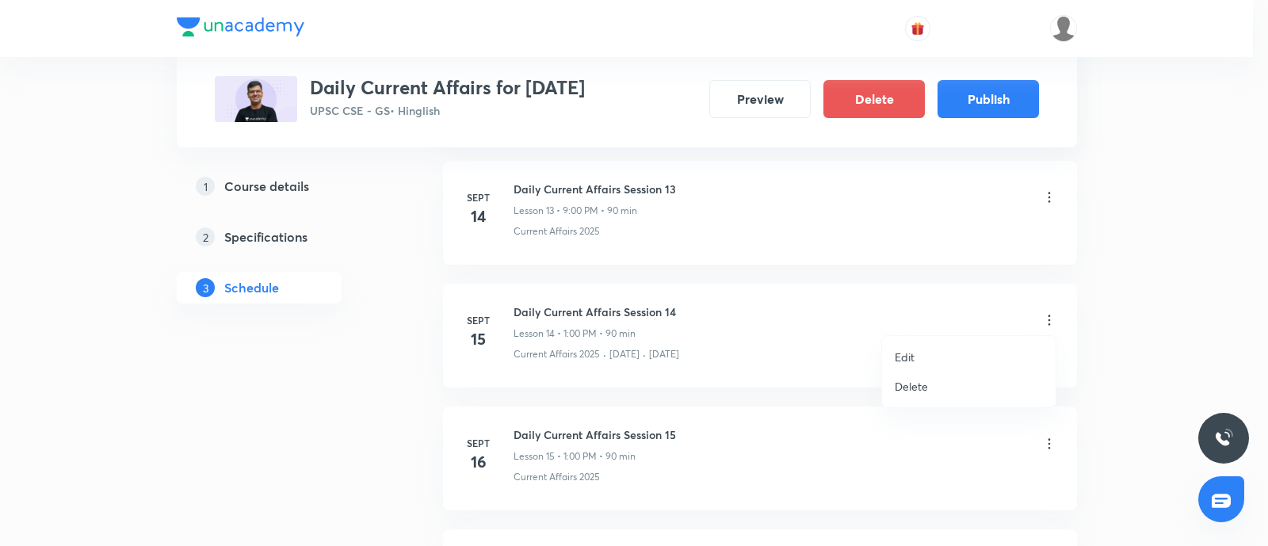
click at [907, 350] on p "Edit" at bounding box center [904, 357] width 20 height 17
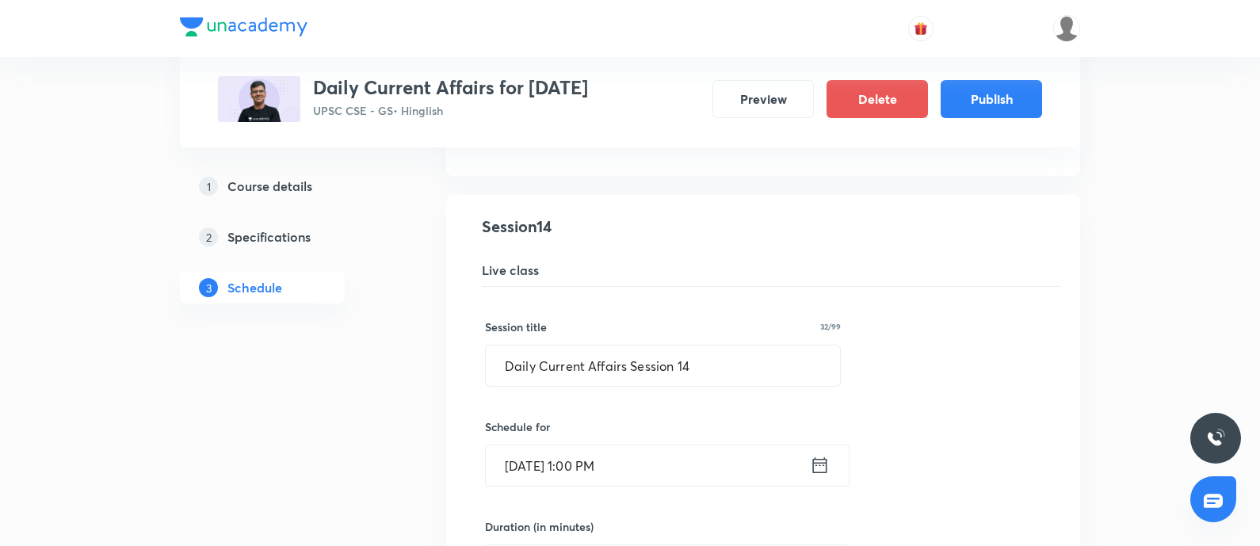
click at [818, 460] on icon at bounding box center [820, 465] width 20 height 22
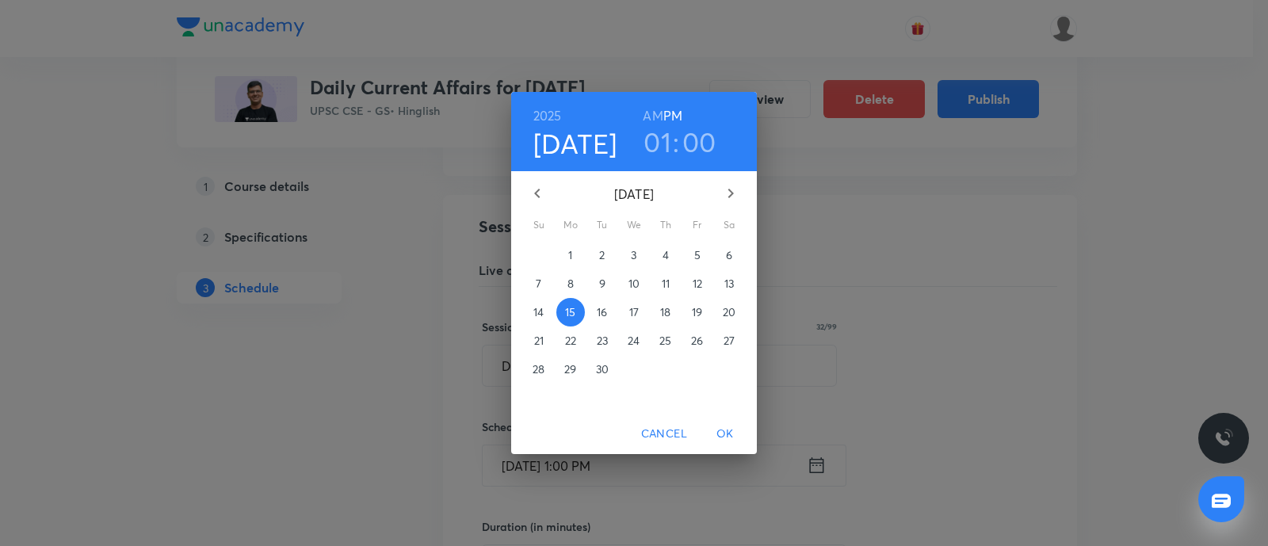
drag, startPoint x: 654, startPoint y: 144, endPoint x: 482, endPoint y: 451, distance: 351.5
click at [651, 144] on h3 "01" at bounding box center [657, 141] width 28 height 33
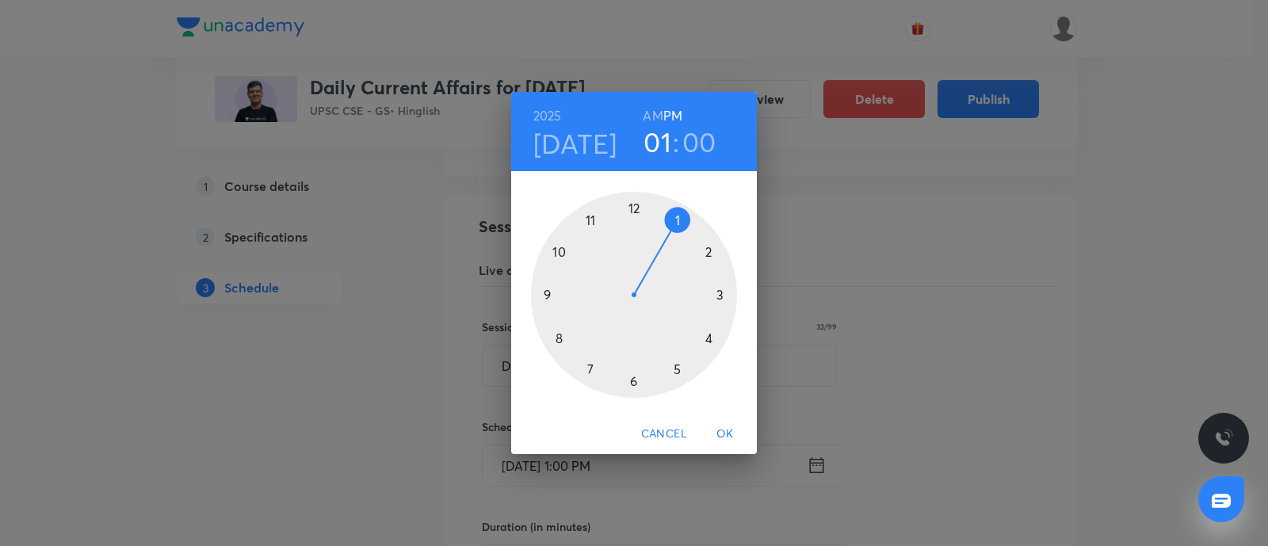
click at [542, 295] on div at bounding box center [634, 295] width 206 height 206
click at [717, 434] on span "OK" at bounding box center [725, 434] width 38 height 20
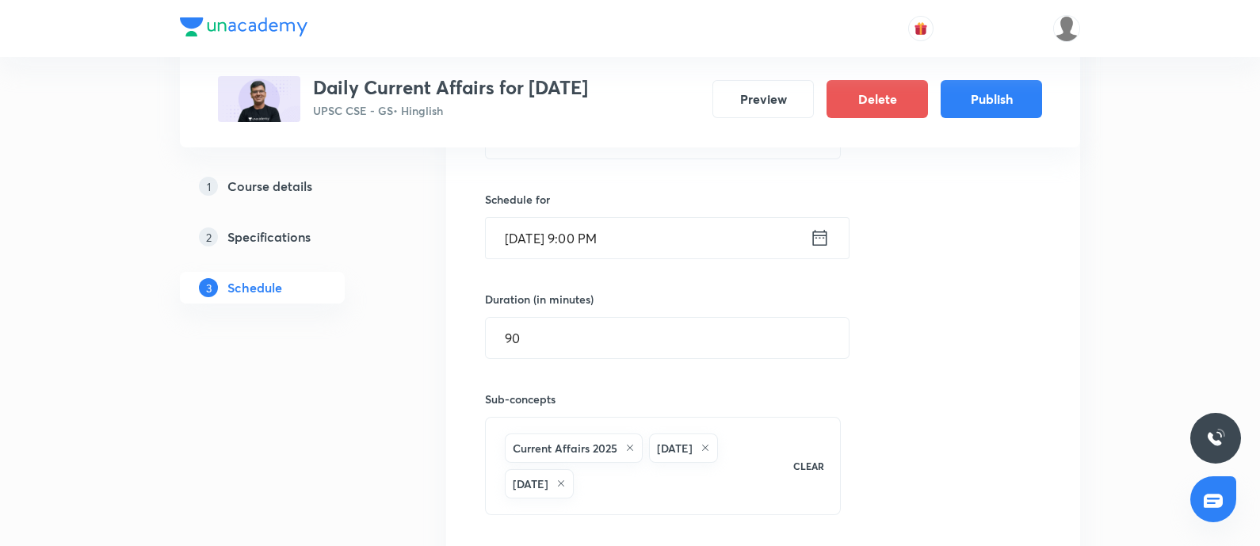
scroll to position [2179, 0]
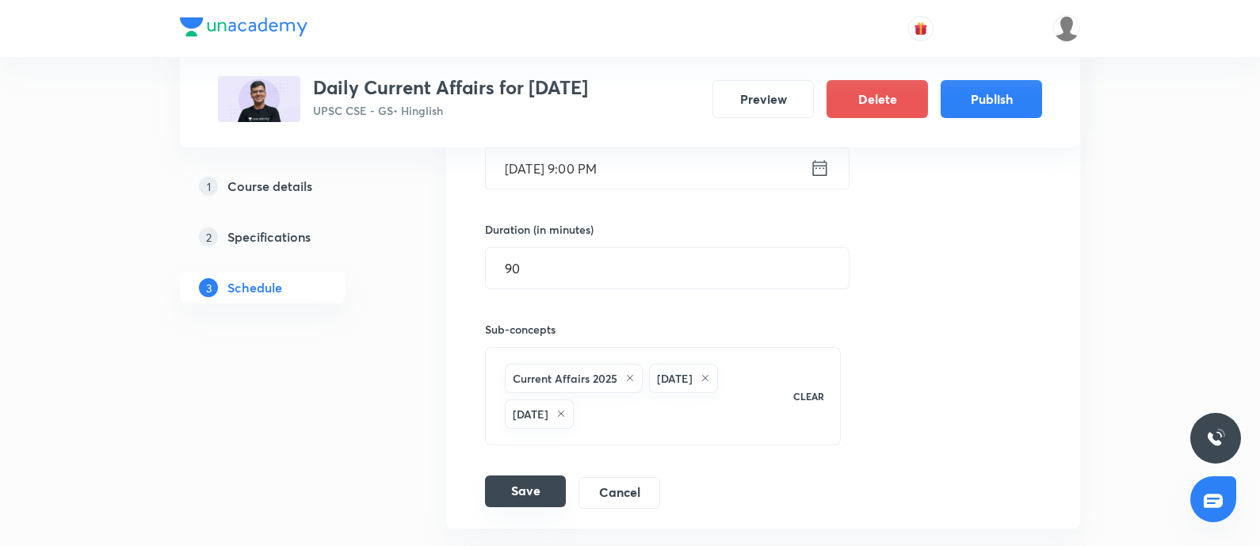
click at [539, 479] on button "Save" at bounding box center [525, 491] width 81 height 32
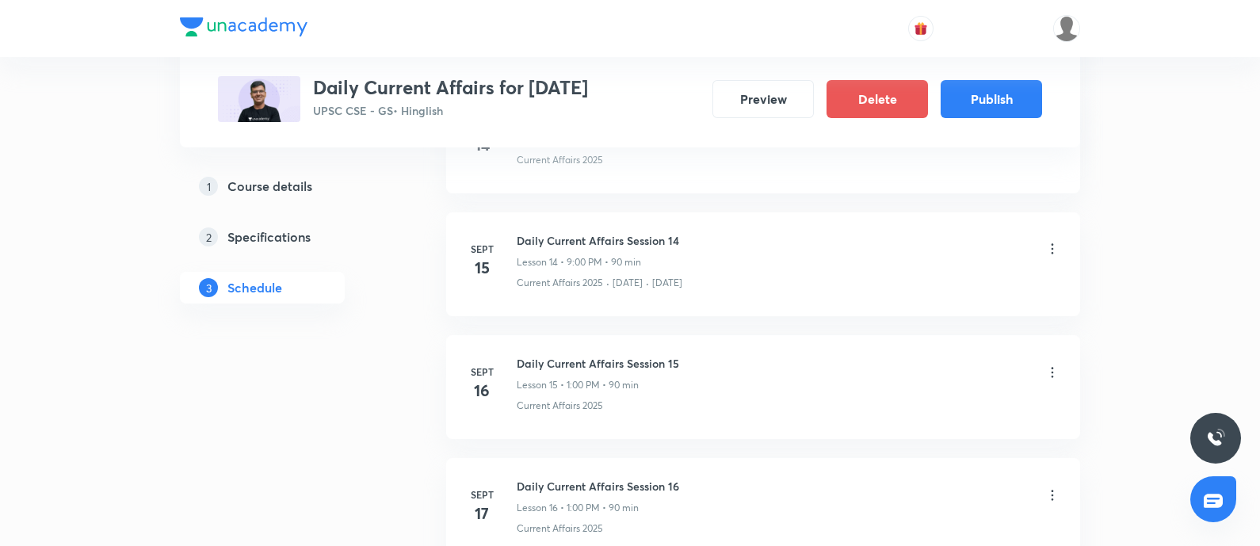
scroll to position [1981, 0]
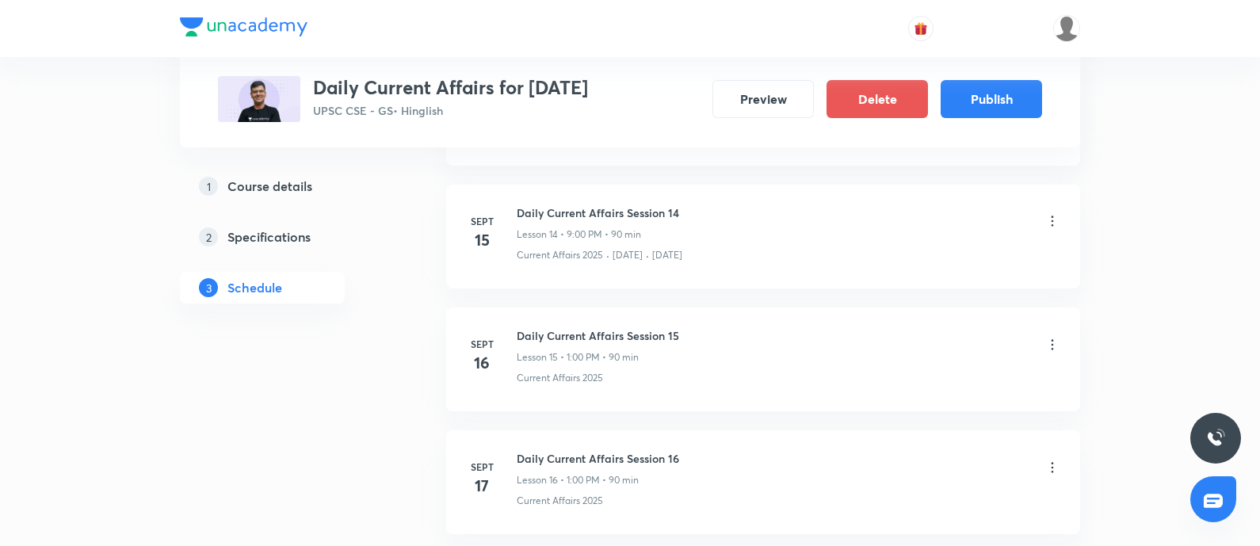
click at [1046, 342] on icon at bounding box center [1052, 345] width 16 height 16
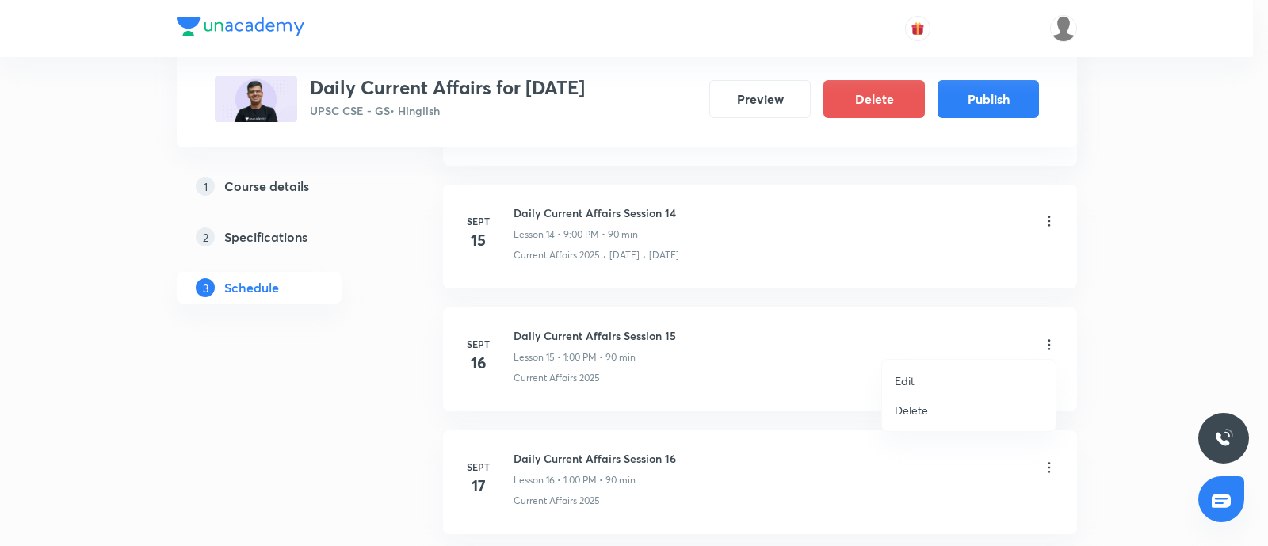
click at [902, 374] on p "Edit" at bounding box center [904, 380] width 20 height 17
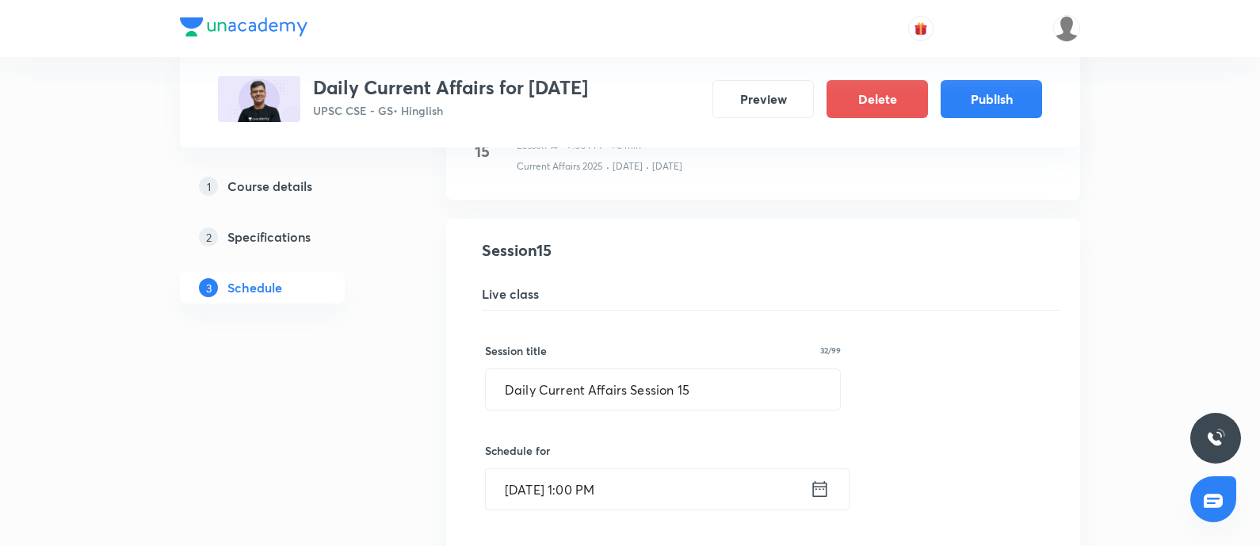
click at [816, 483] on icon at bounding box center [820, 489] width 20 height 22
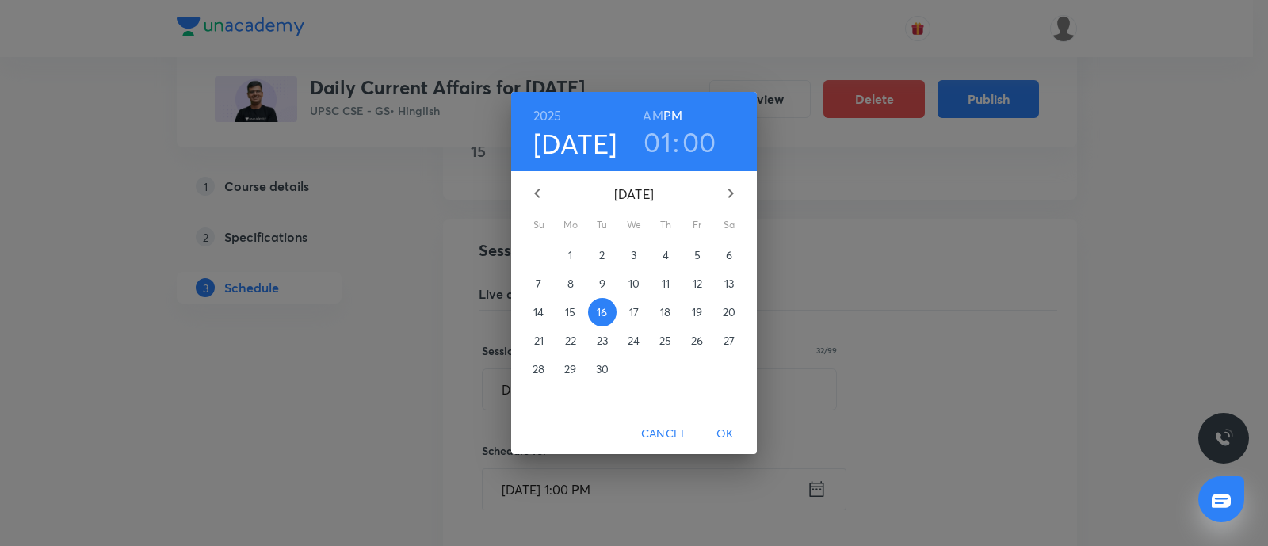
click at [653, 147] on h3 "01" at bounding box center [657, 141] width 28 height 33
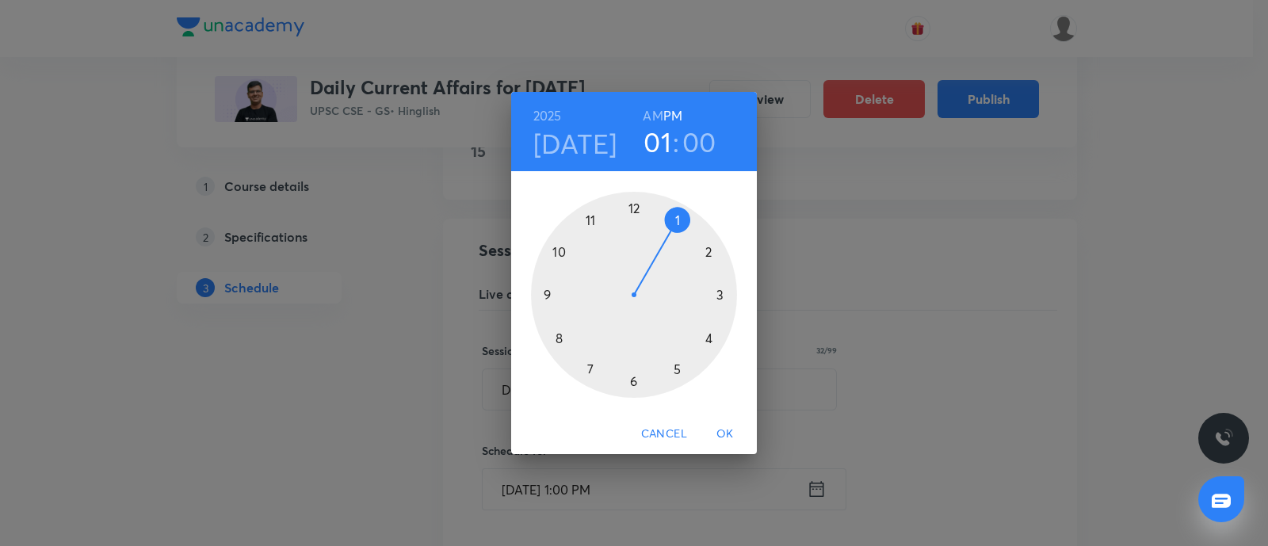
click at [543, 293] on div at bounding box center [634, 295] width 206 height 206
drag, startPoint x: 725, startPoint y: 429, endPoint x: 499, endPoint y: 400, distance: 227.7
click at [723, 429] on span "OK" at bounding box center [725, 434] width 38 height 20
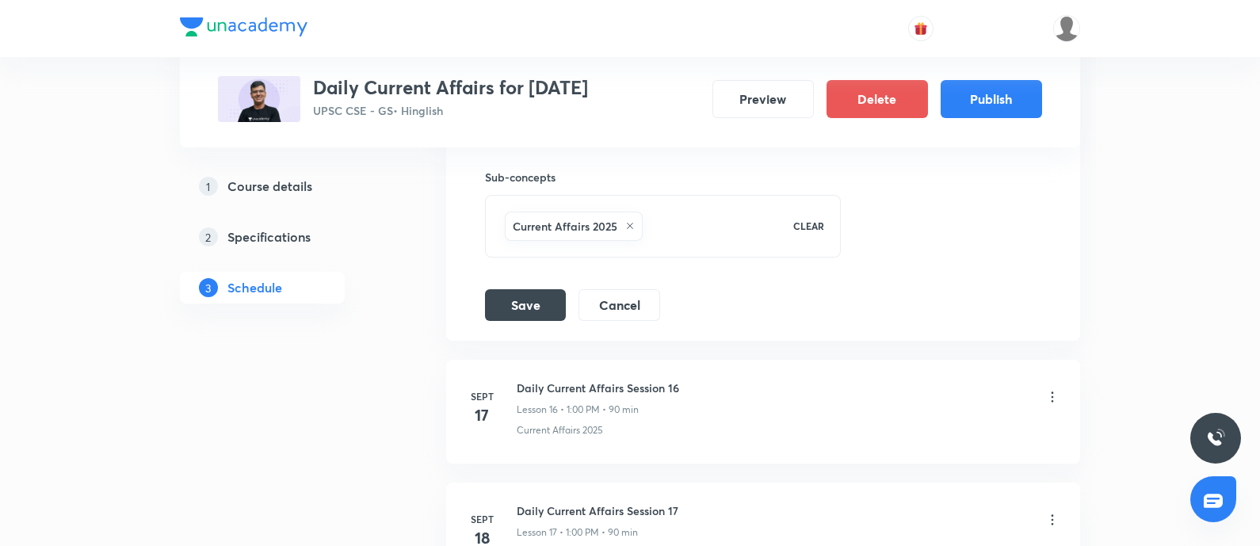
scroll to position [2475, 0]
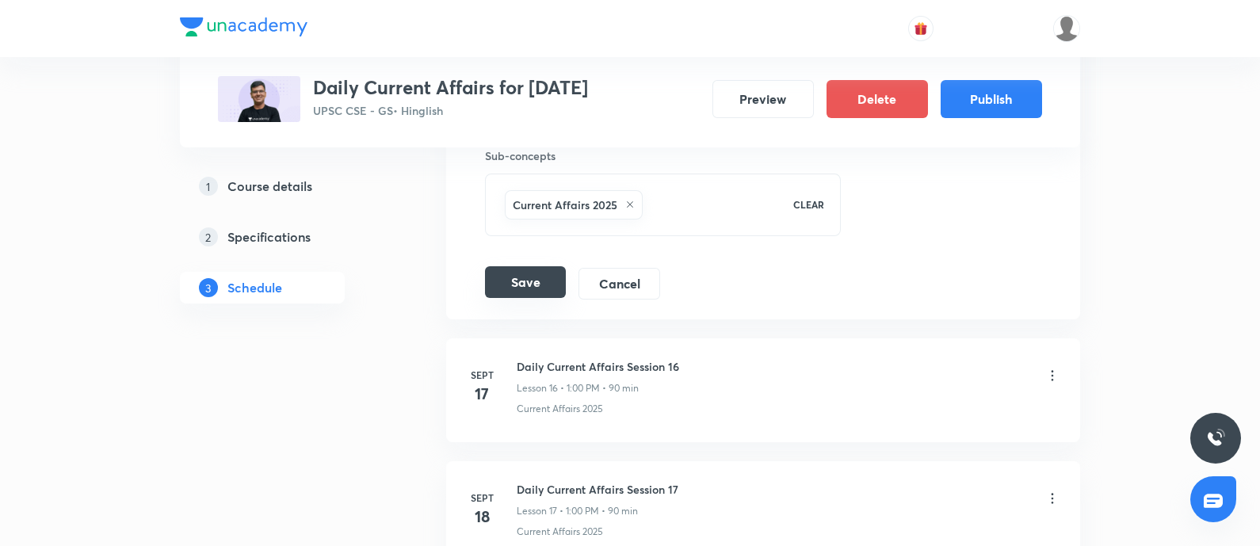
drag, startPoint x: 513, startPoint y: 257, endPoint x: 519, endPoint y: 275, distance: 18.3
click at [513, 258] on div "Session title 32/99 Daily Current Affairs Session 15 ​ Schedule for Sept 16, 20…" at bounding box center [763, 57] width 556 height 483
click at [520, 277] on button "Save" at bounding box center [525, 282] width 81 height 32
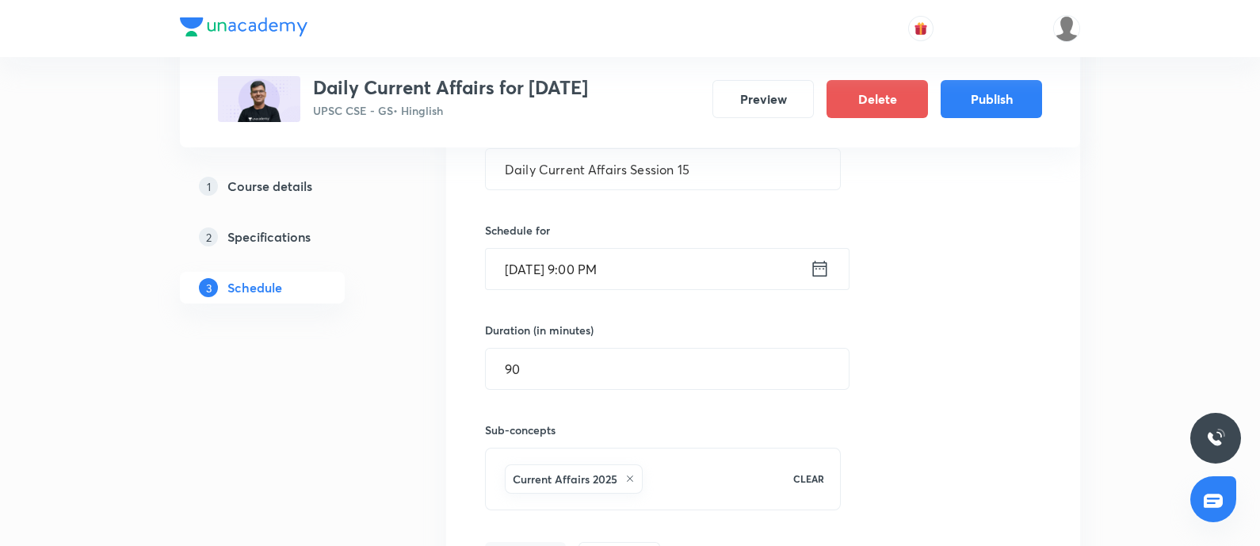
scroll to position [2080, 0]
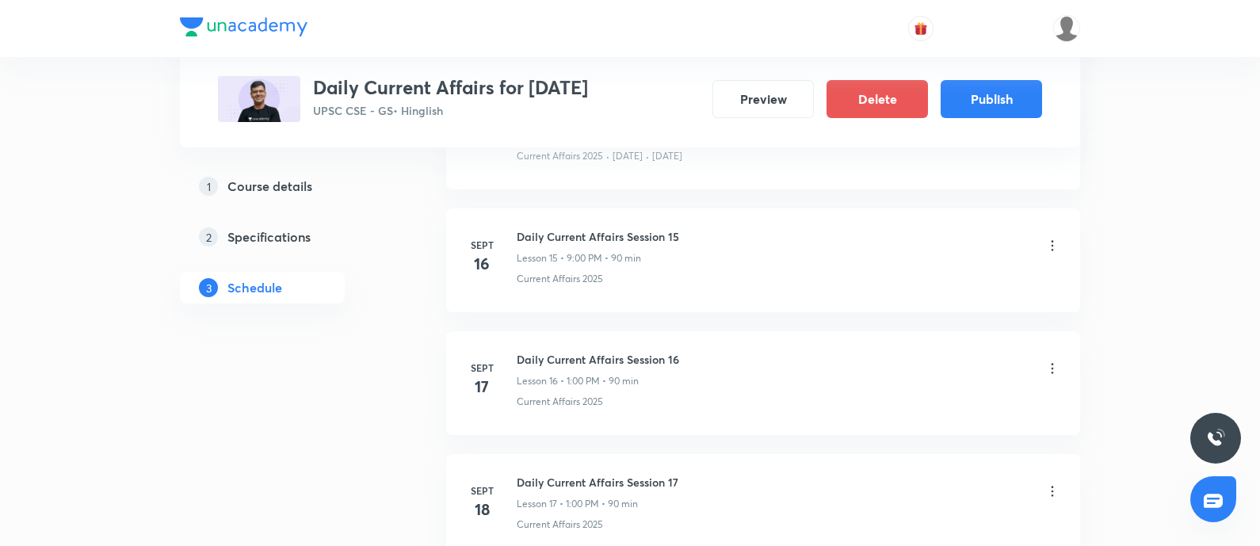
click at [1050, 368] on icon at bounding box center [1052, 368] width 16 height 16
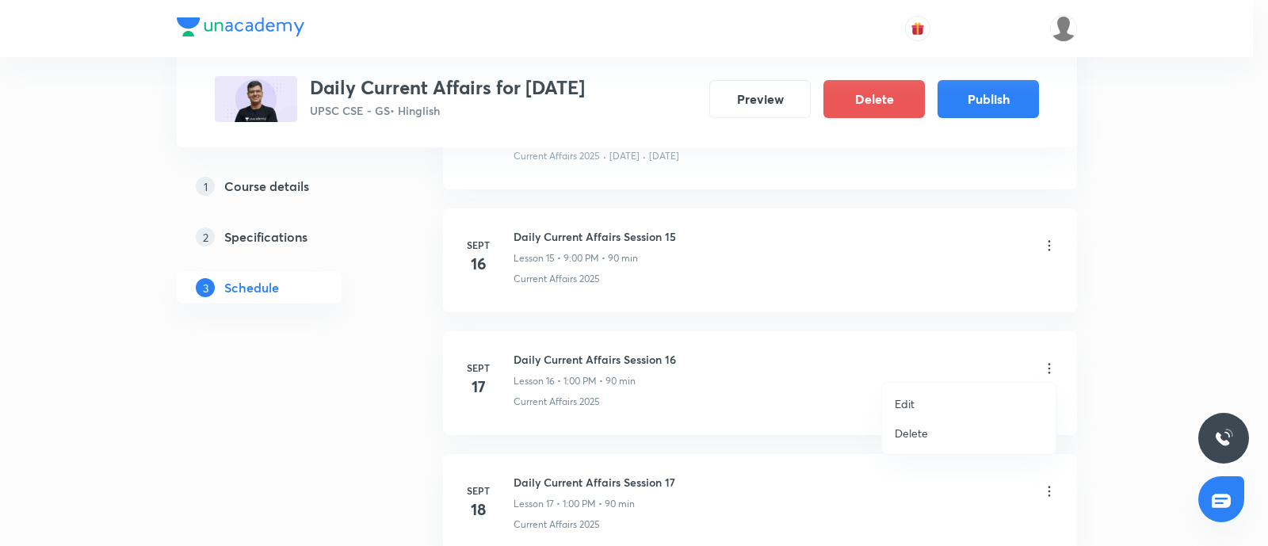
click at [910, 404] on p "Edit" at bounding box center [904, 403] width 20 height 17
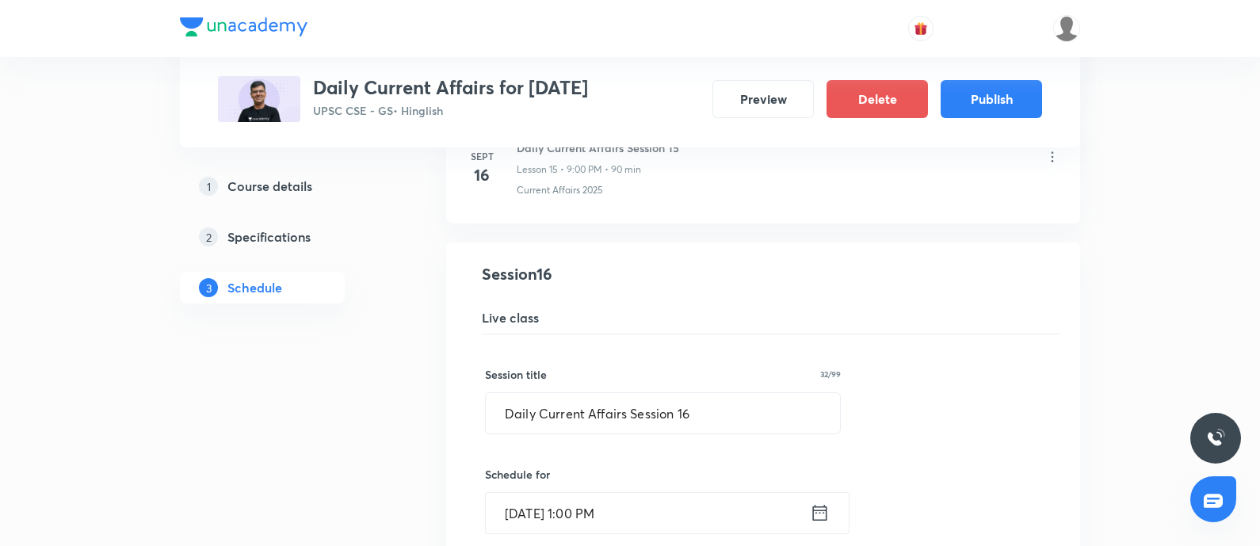
click at [826, 507] on icon at bounding box center [820, 512] width 20 height 22
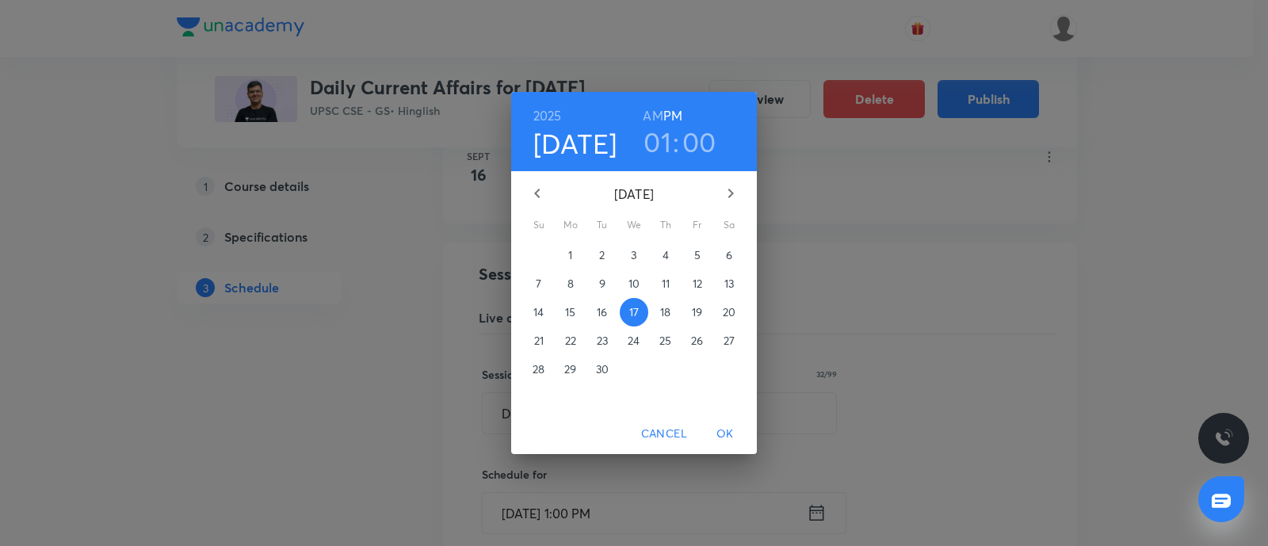
click at [658, 143] on h3 "01" at bounding box center [657, 141] width 28 height 33
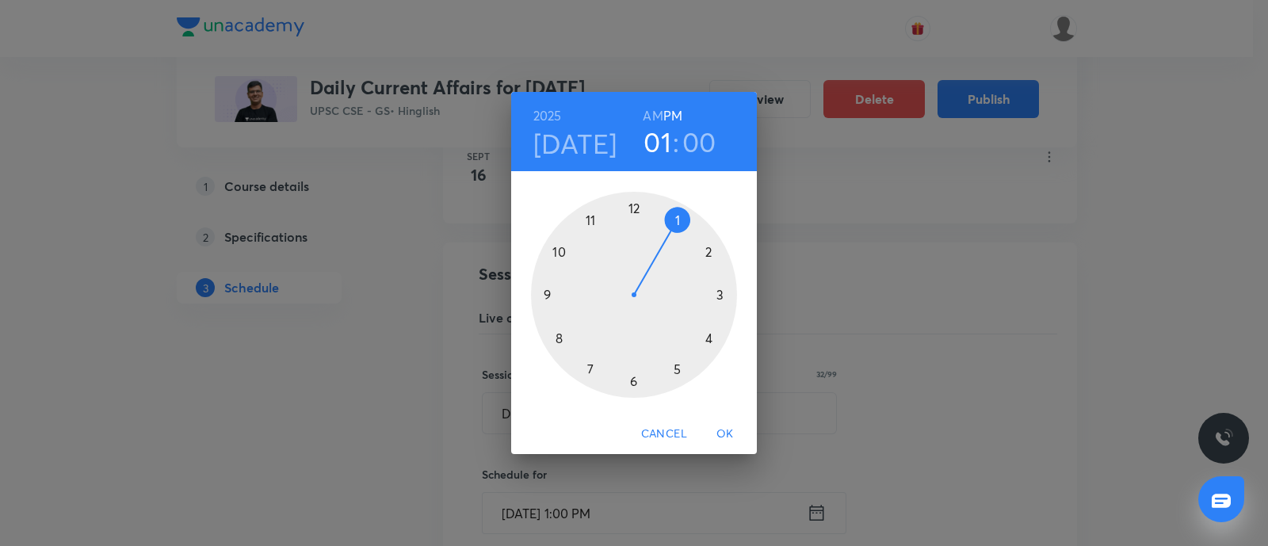
click at [543, 295] on div at bounding box center [634, 295] width 206 height 206
click at [721, 437] on span "OK" at bounding box center [725, 434] width 38 height 20
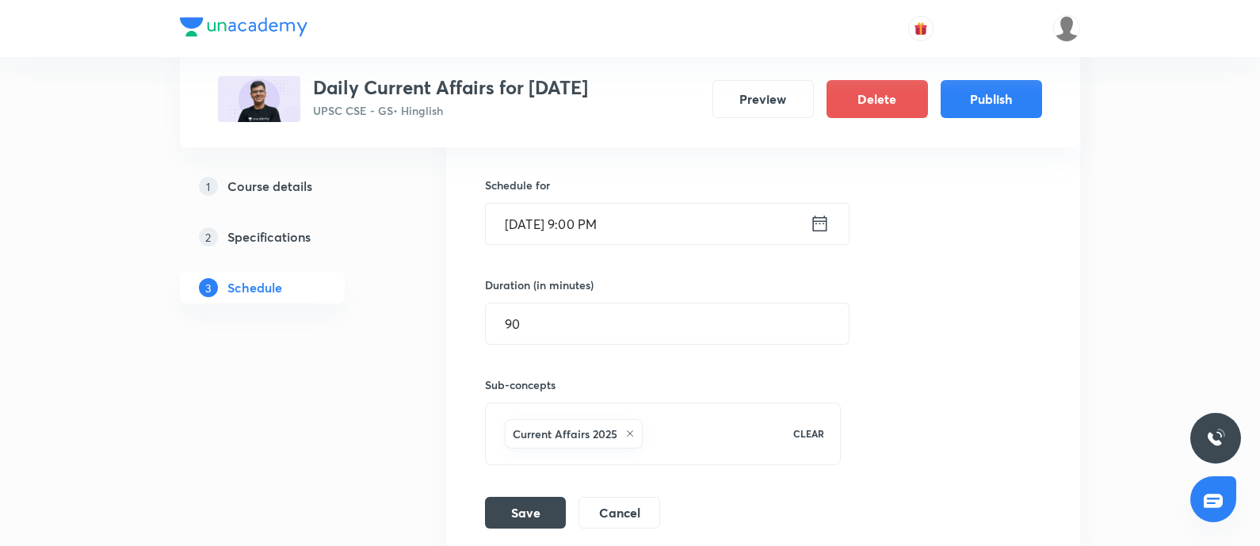
scroll to position [2475, 0]
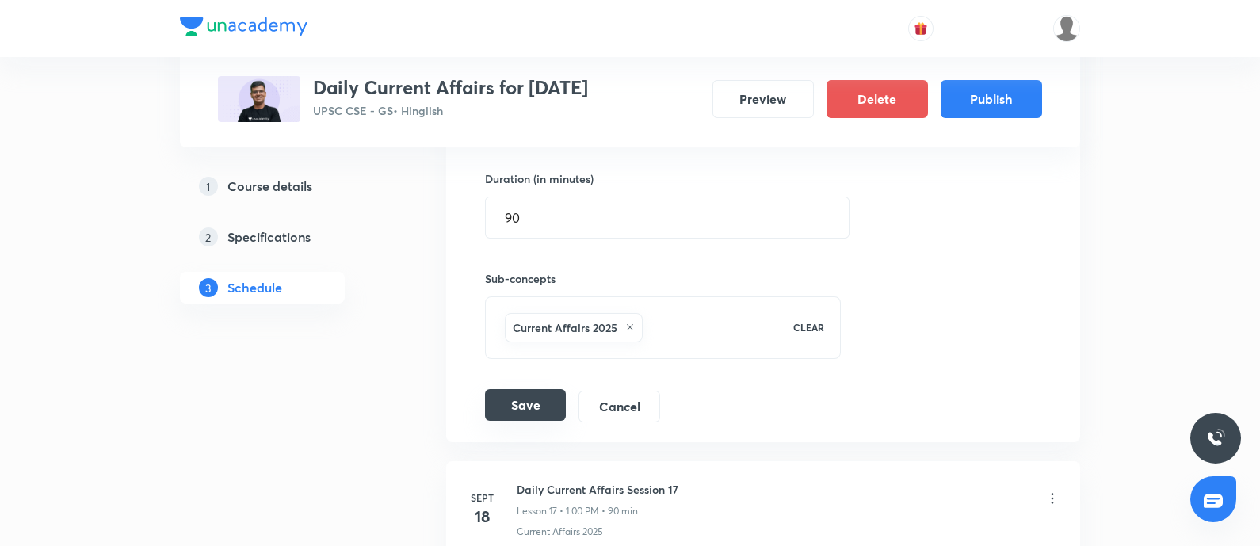
click at [519, 401] on button "Save" at bounding box center [525, 405] width 81 height 32
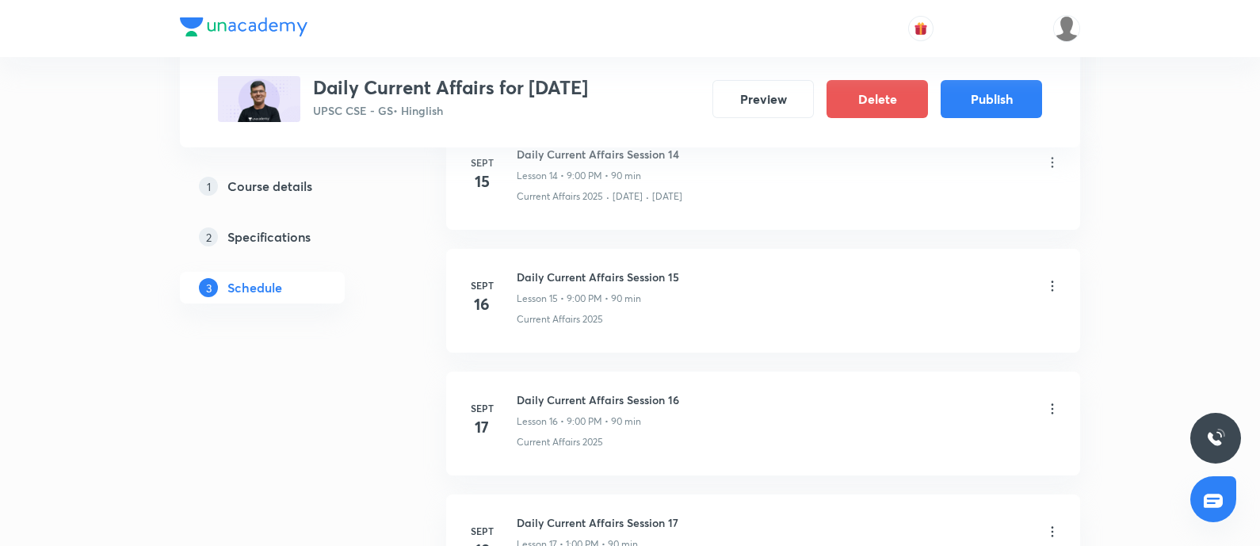
scroll to position [2080, 0]
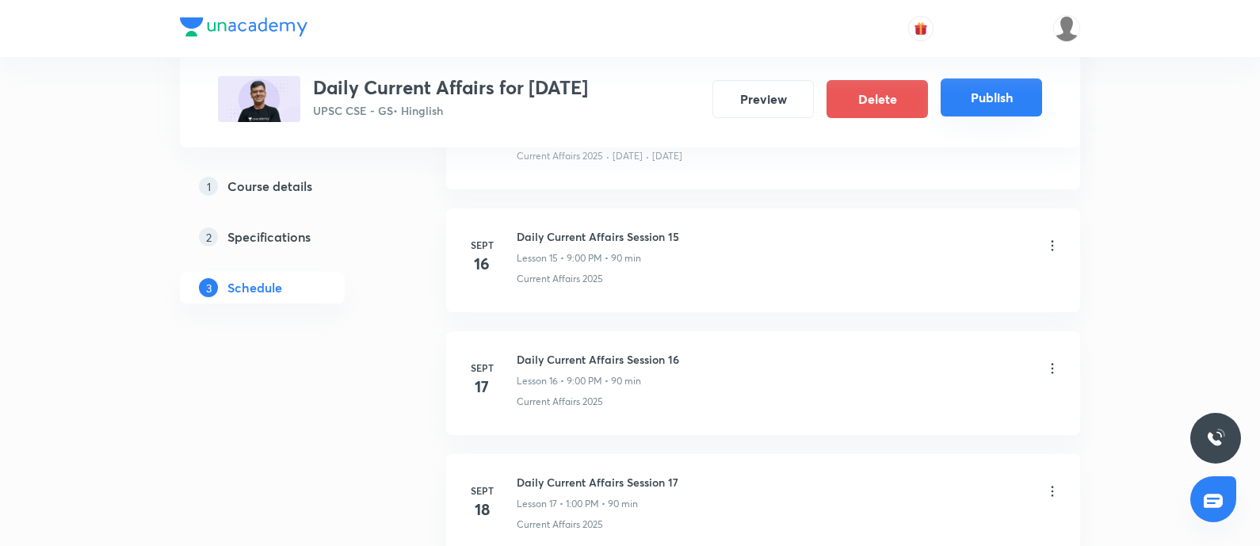
click at [984, 85] on button "Publish" at bounding box center [990, 97] width 101 height 38
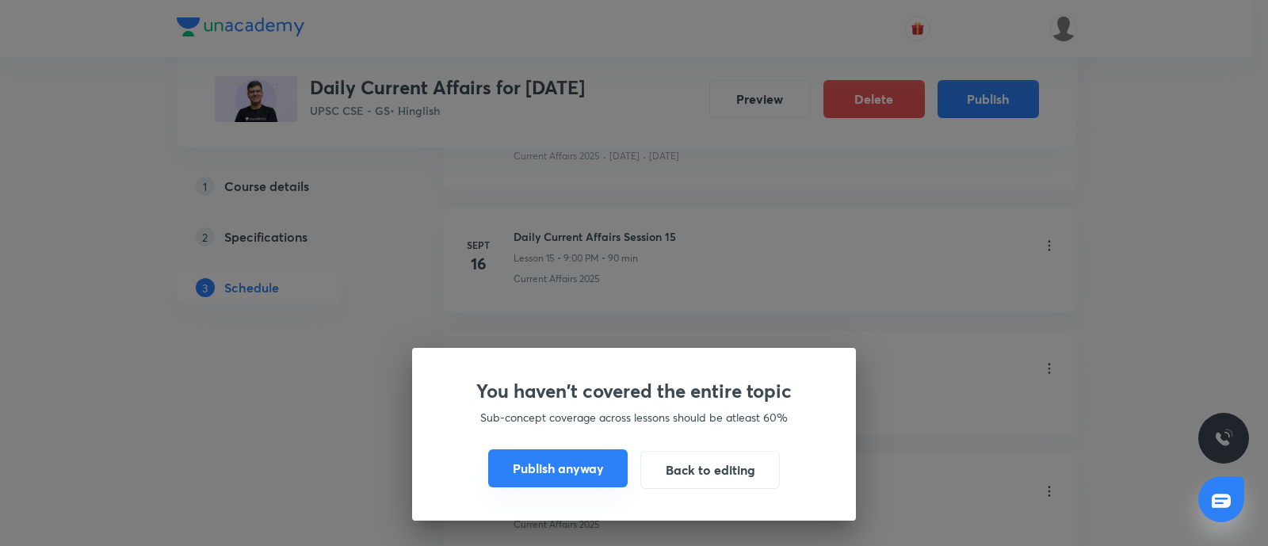
click at [557, 462] on button "Publish anyway" at bounding box center [557, 468] width 139 height 38
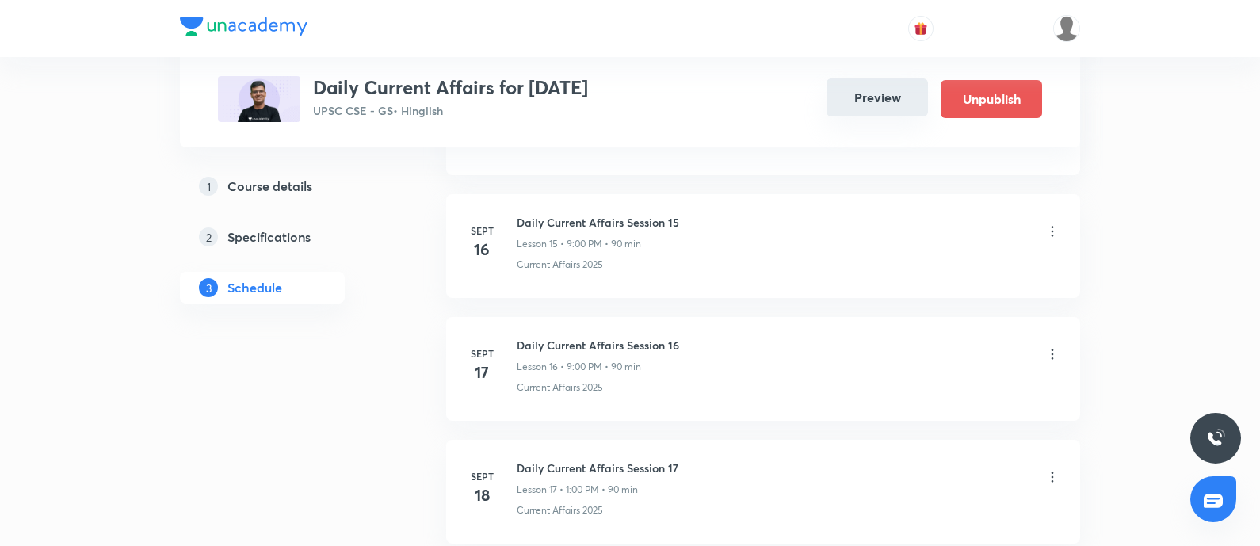
click at [860, 93] on button "Preview" at bounding box center [876, 97] width 101 height 38
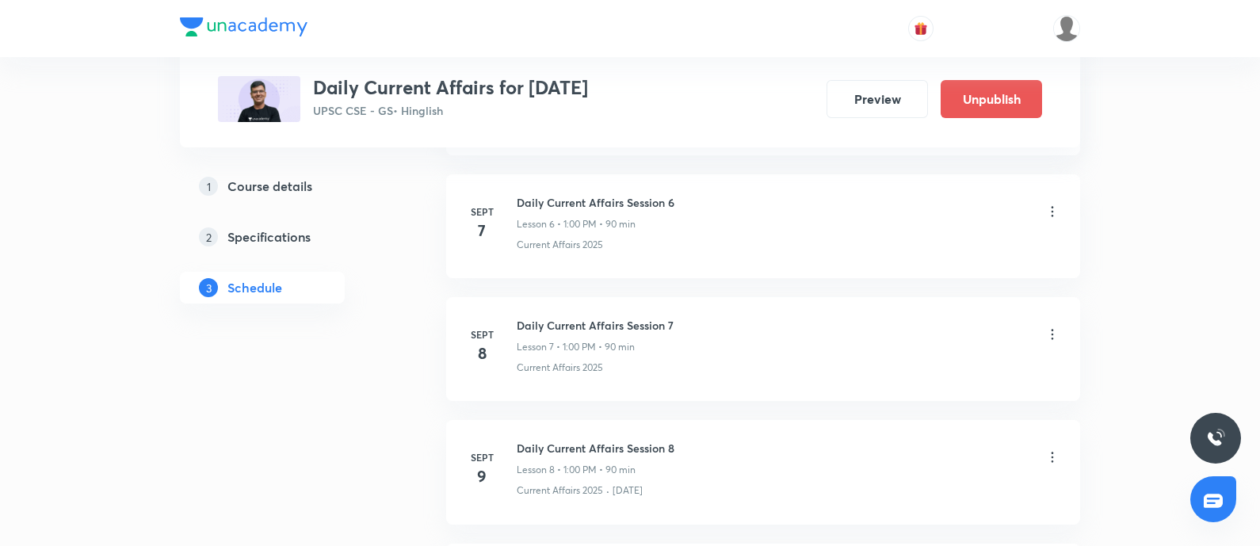
scroll to position [1584, 0]
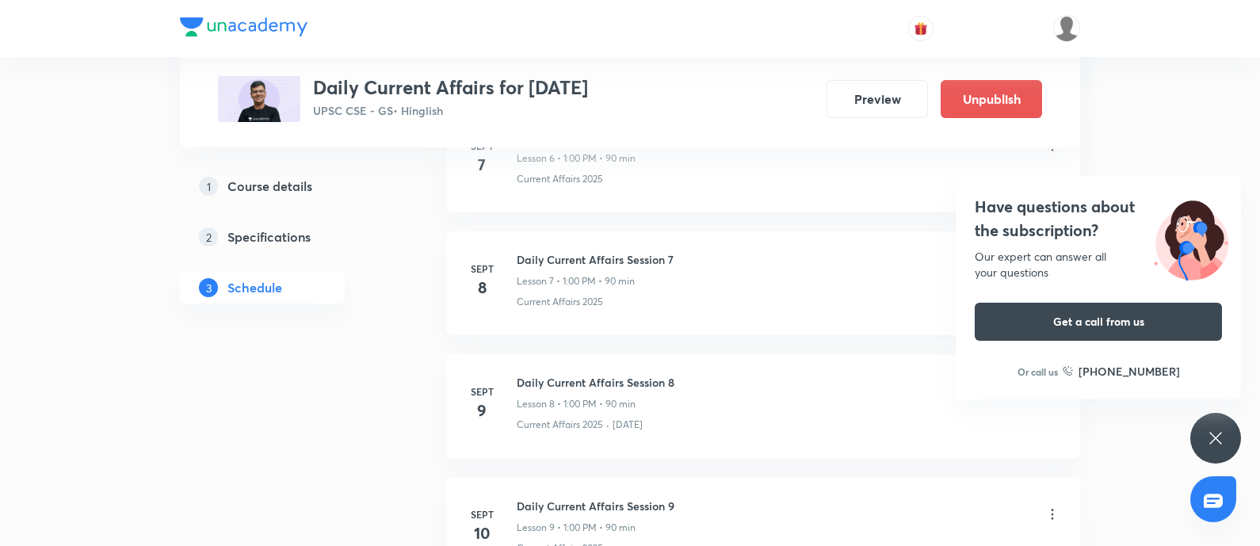
click at [1053, 227] on h4 "Have questions about the subscription?" at bounding box center [1097, 219] width 247 height 48
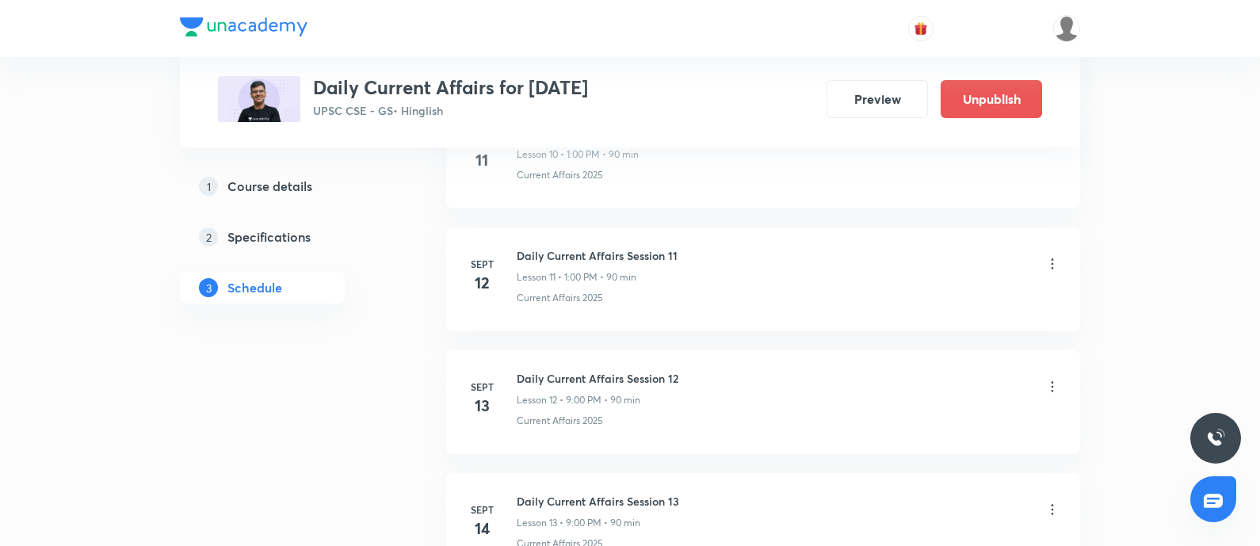
scroll to position [2179, 0]
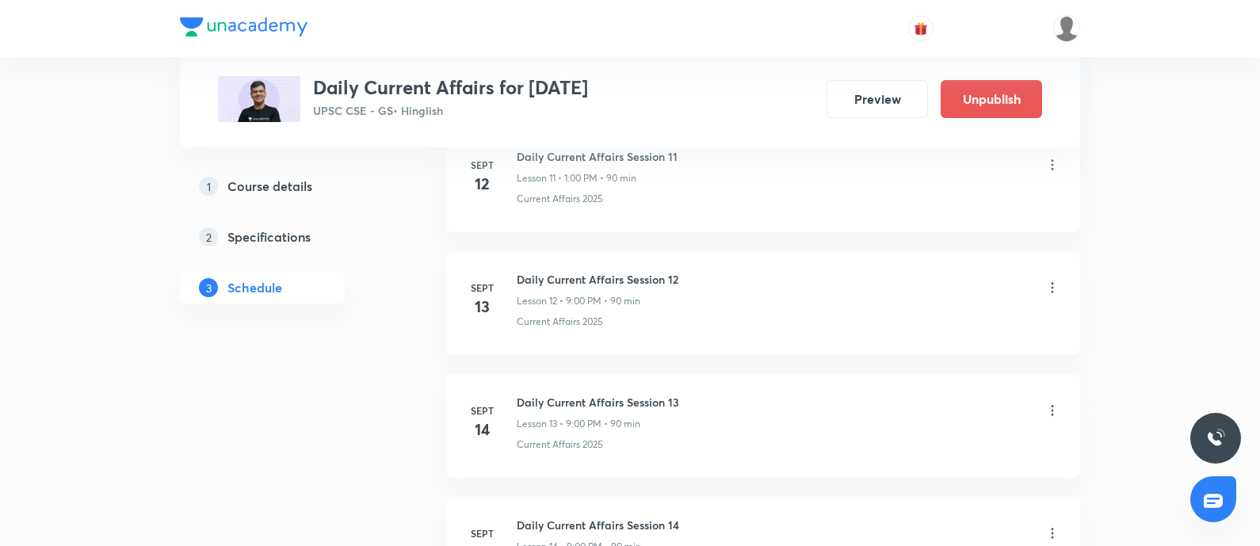
click at [1055, 280] on icon at bounding box center [1052, 288] width 16 height 16
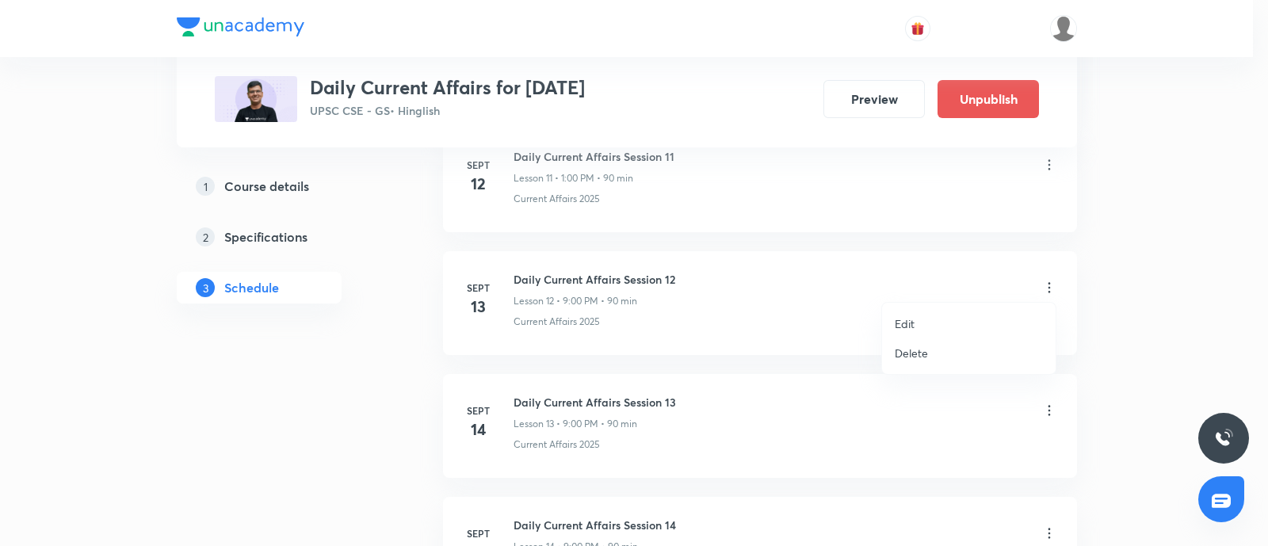
click at [901, 322] on p "Edit" at bounding box center [904, 323] width 20 height 17
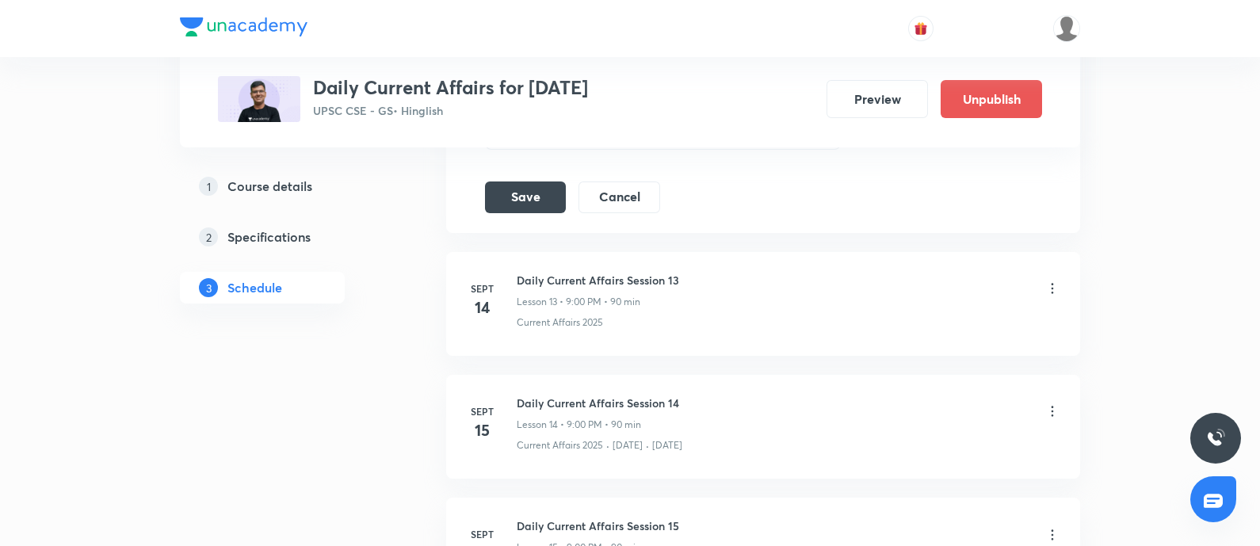
scroll to position [1882, 0]
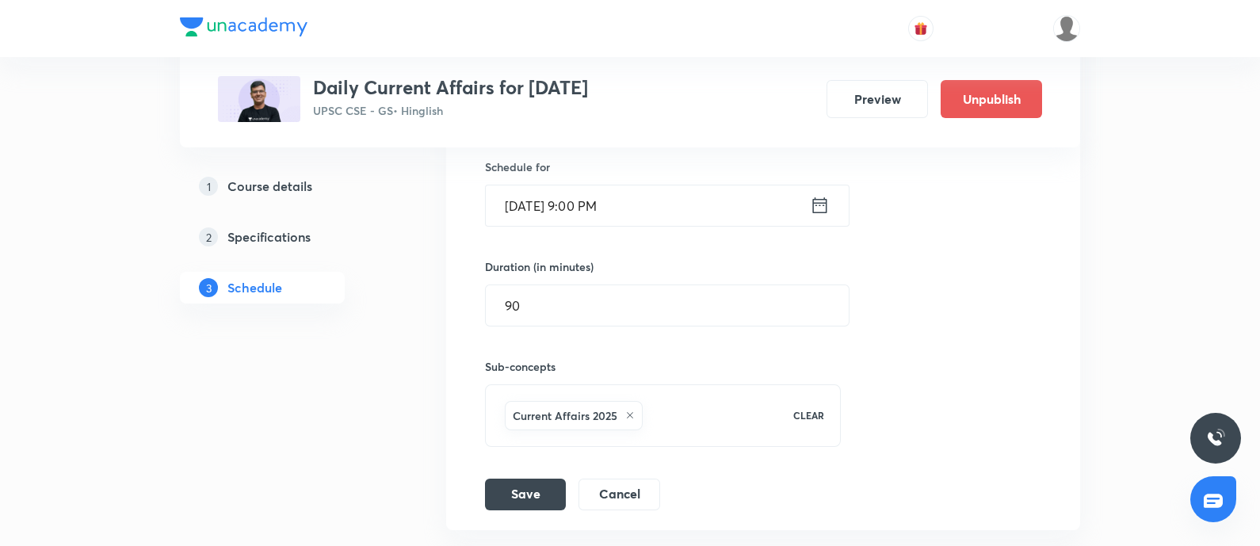
click at [807, 202] on input "Sept 13, 2025, 9:00 PM" at bounding box center [648, 205] width 324 height 40
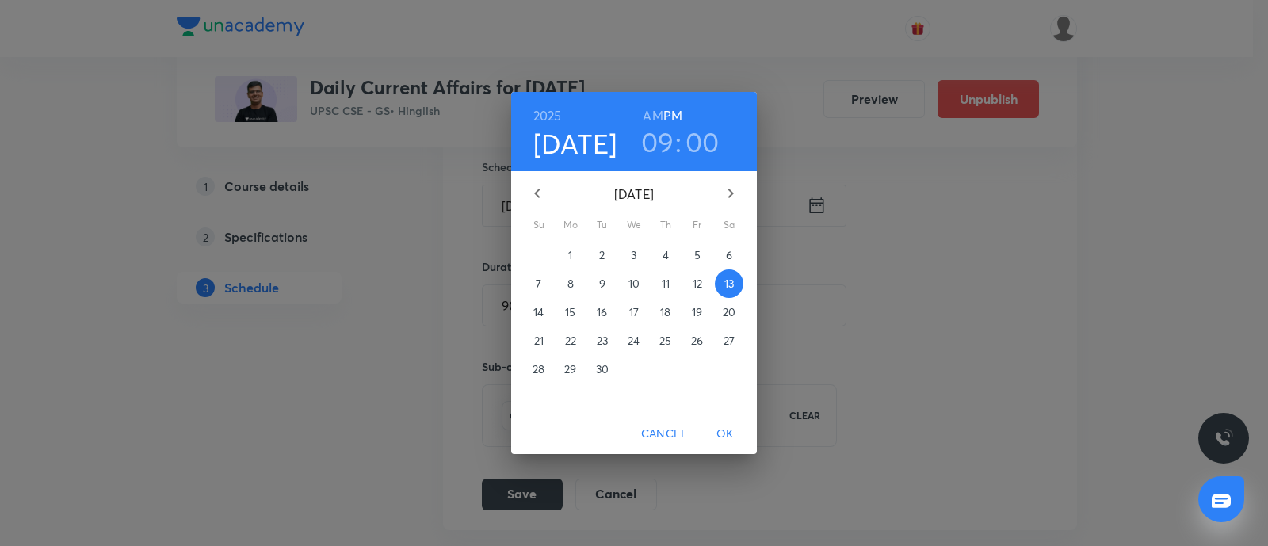
drag, startPoint x: 641, startPoint y: 144, endPoint x: 627, endPoint y: 170, distance: 28.7
click at [642, 145] on h3 "09" at bounding box center [657, 141] width 33 height 33
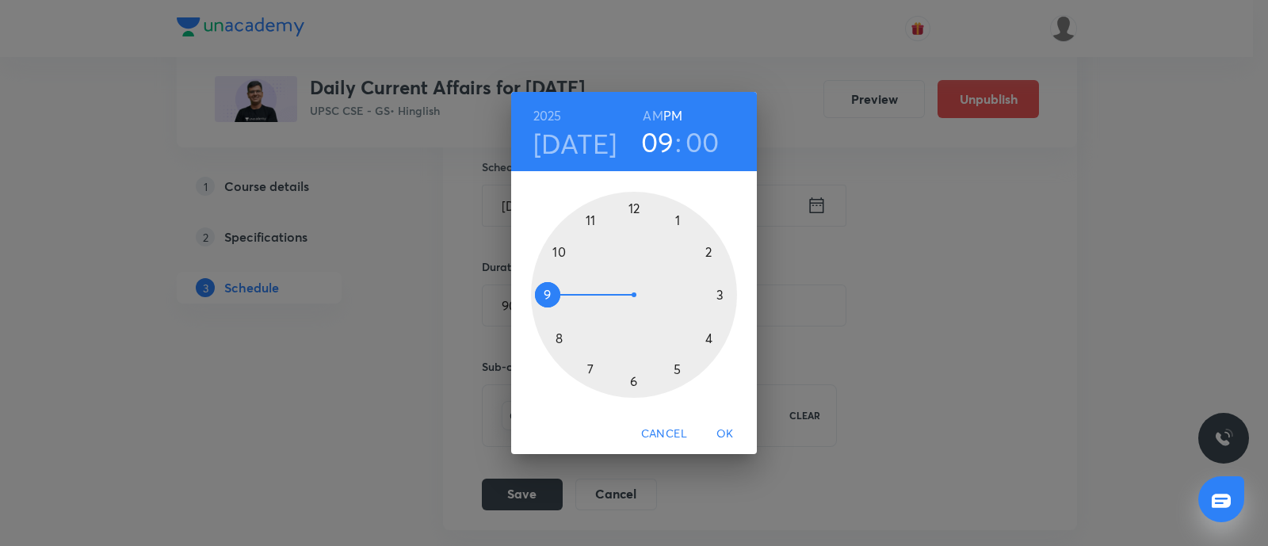
click at [584, 218] on div at bounding box center [634, 295] width 206 height 206
drag, startPoint x: 678, startPoint y: 220, endPoint x: 643, endPoint y: 272, distance: 62.2
click at [677, 220] on div at bounding box center [634, 295] width 206 height 206
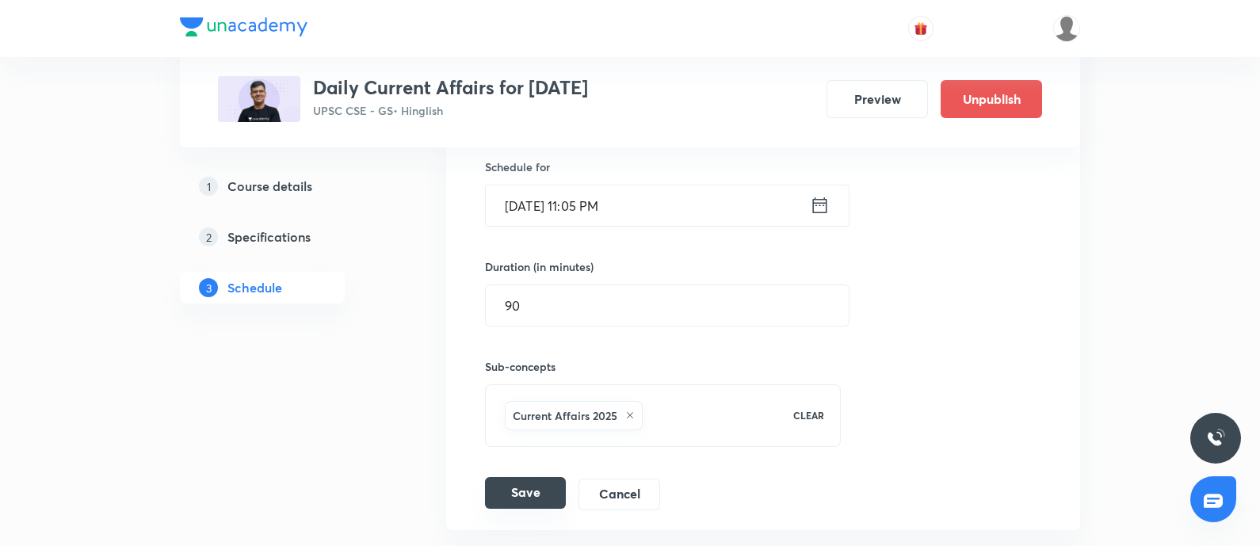
click at [518, 479] on button "Save" at bounding box center [525, 493] width 81 height 32
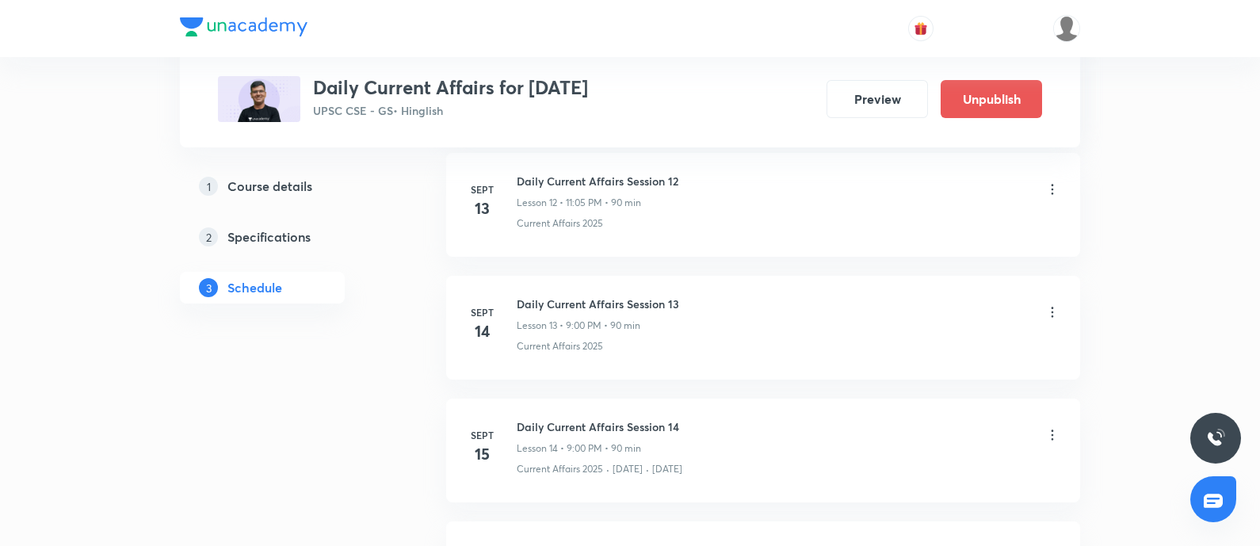
scroll to position [1783, 0]
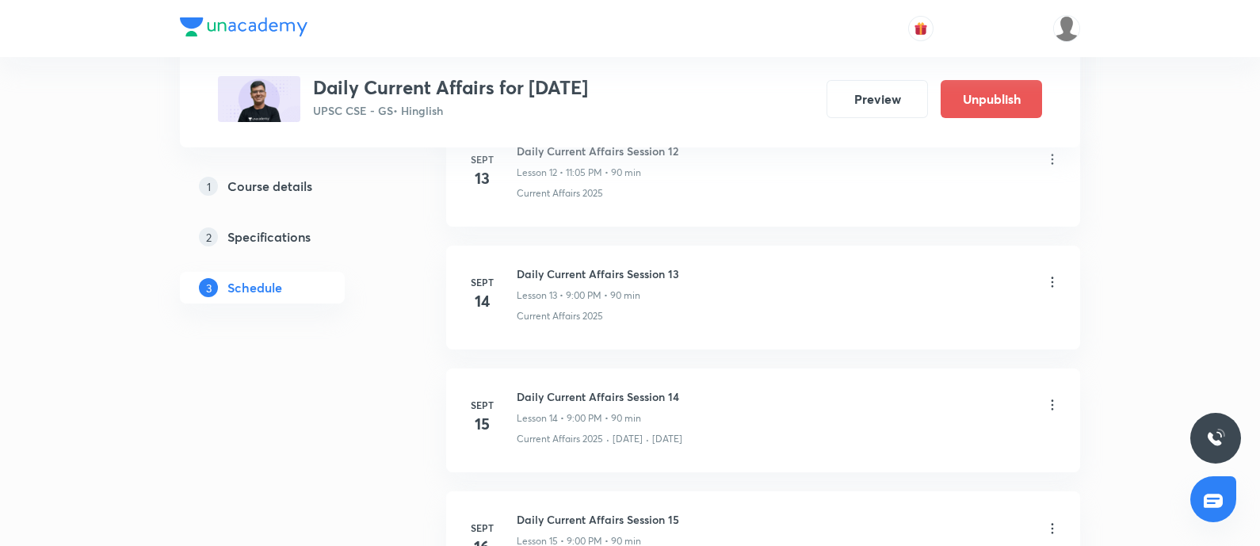
click at [1048, 280] on icon at bounding box center [1052, 282] width 16 height 16
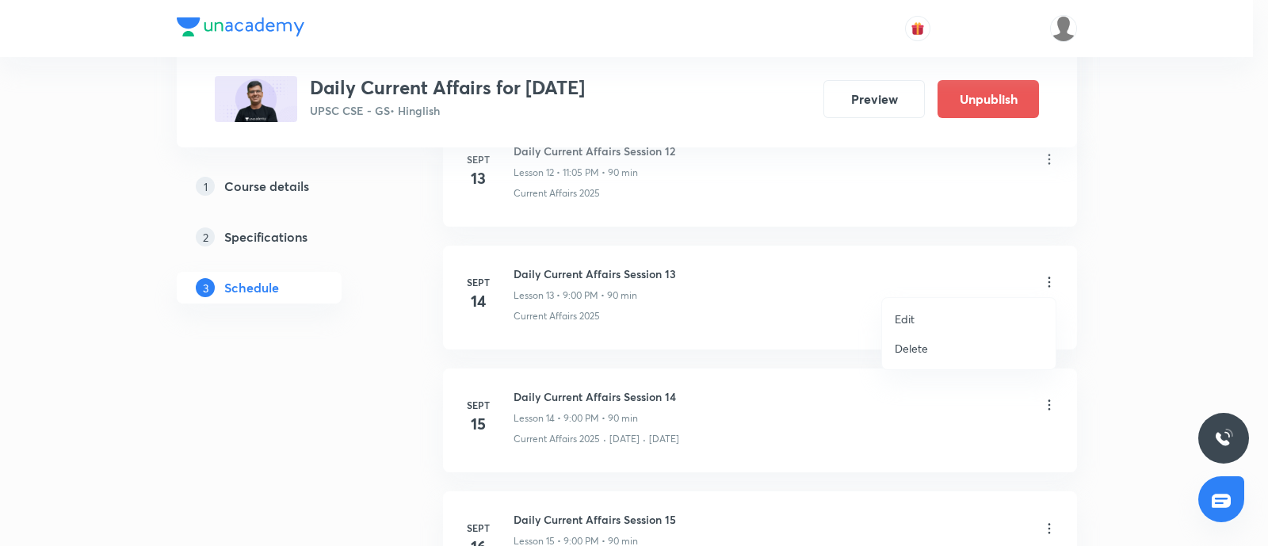
click at [905, 313] on p "Edit" at bounding box center [904, 319] width 20 height 17
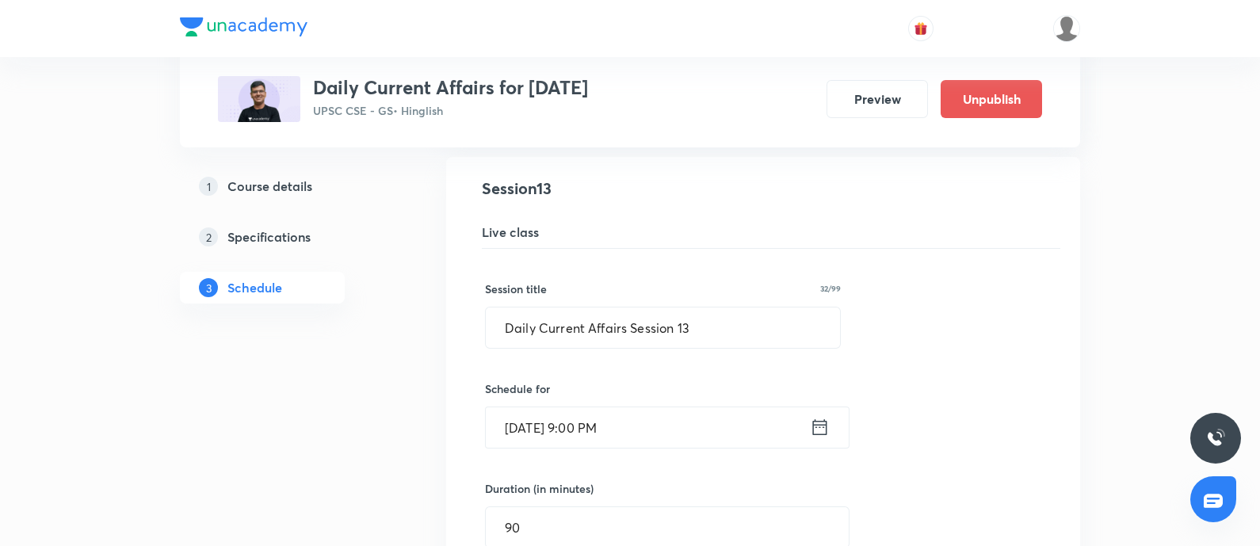
click at [806, 429] on input "Sept 14, 2025, 9:00 PM" at bounding box center [648, 427] width 324 height 40
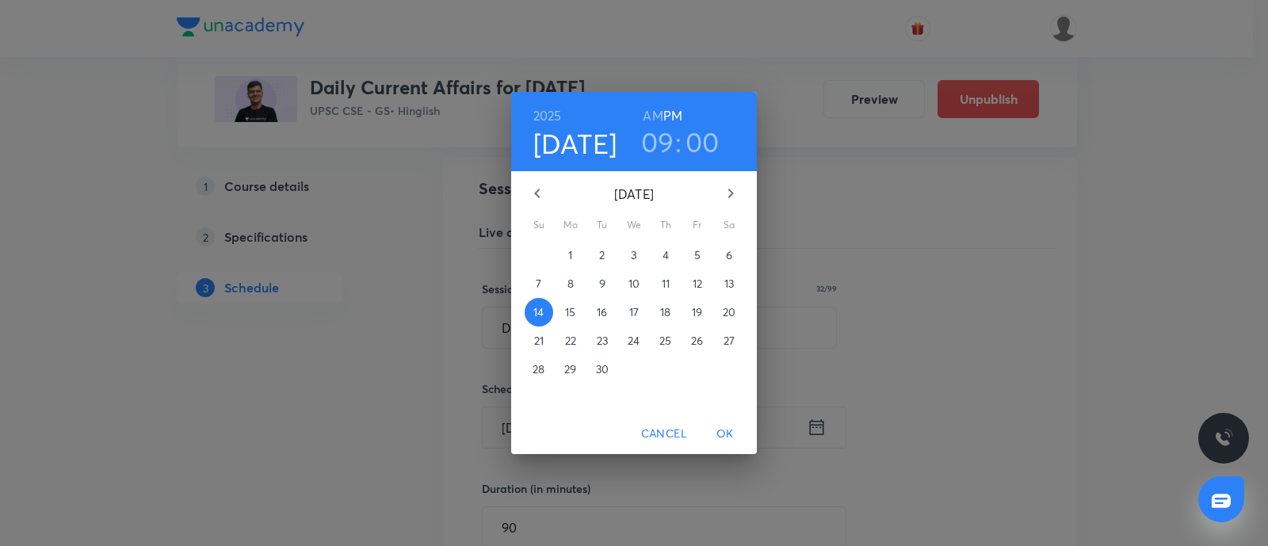
drag, startPoint x: 646, startPoint y: 139, endPoint x: 631, endPoint y: 184, distance: 47.4
click at [646, 139] on h3 "09" at bounding box center [657, 141] width 33 height 33
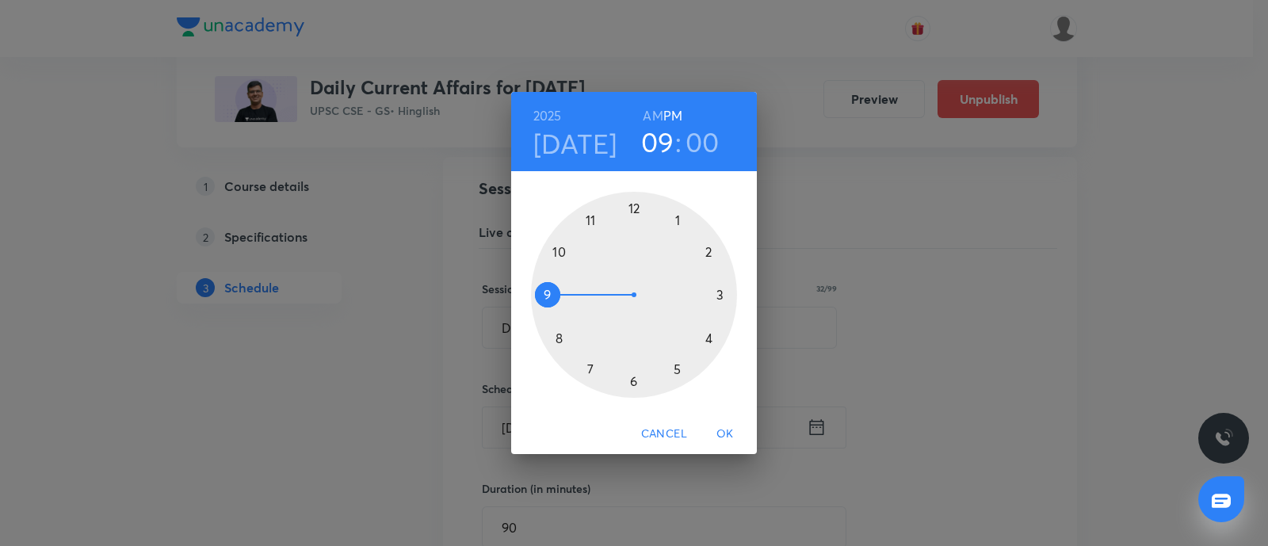
click at [593, 226] on div at bounding box center [634, 295] width 206 height 206
click at [675, 220] on div at bounding box center [634, 295] width 206 height 206
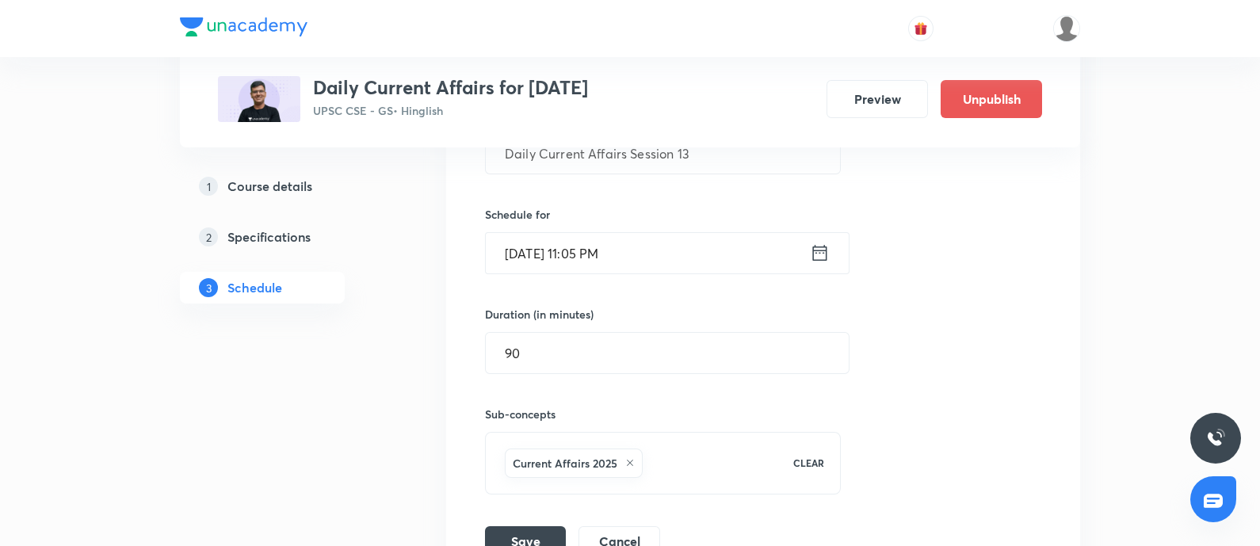
scroll to position [2080, 0]
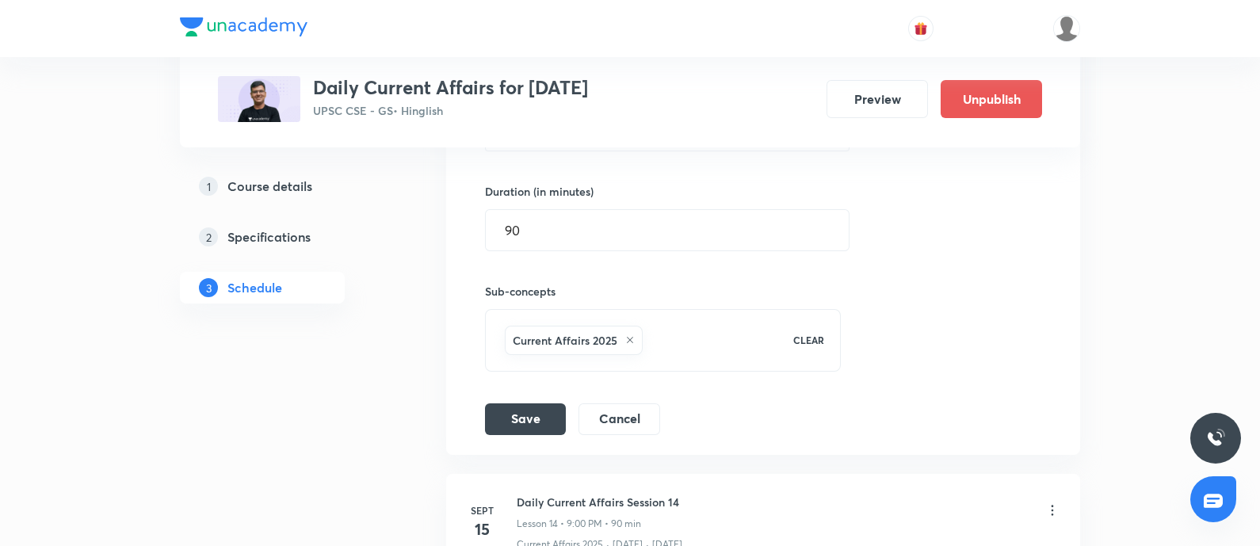
drag, startPoint x: 522, startPoint y: 413, endPoint x: 659, endPoint y: 44, distance: 393.8
click at [523, 413] on button "Save" at bounding box center [525, 419] width 81 height 32
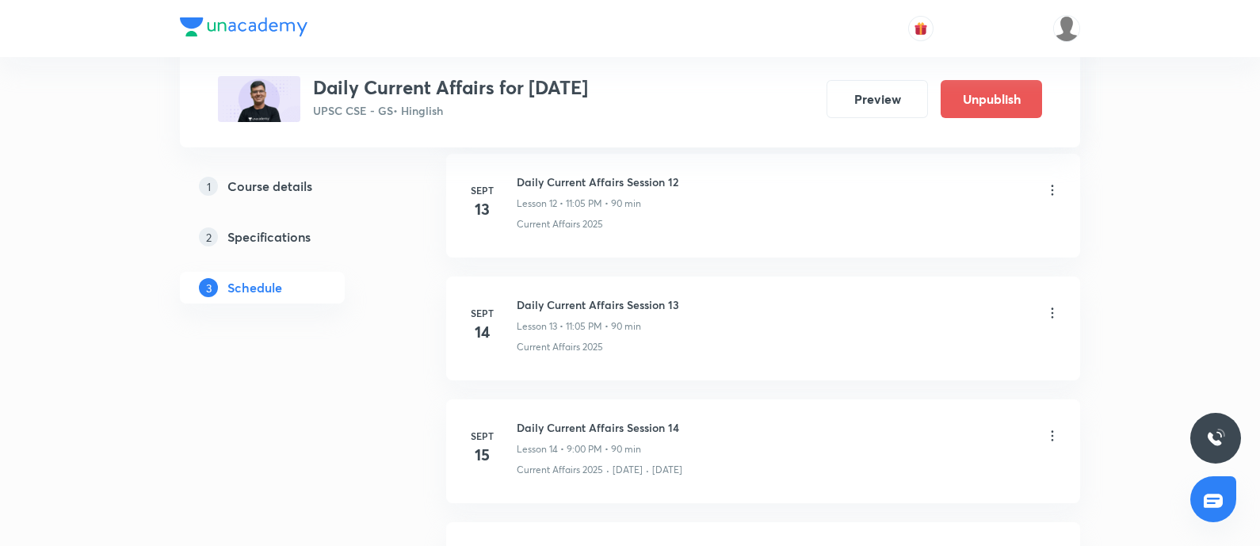
scroll to position [1783, 0]
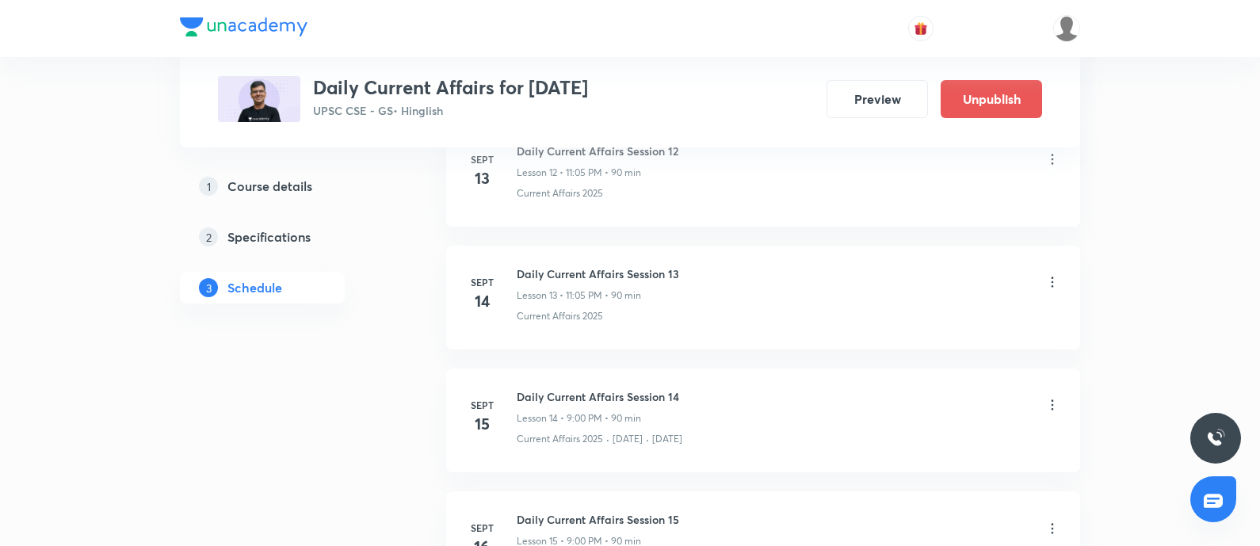
click at [1053, 403] on icon at bounding box center [1052, 405] width 16 height 16
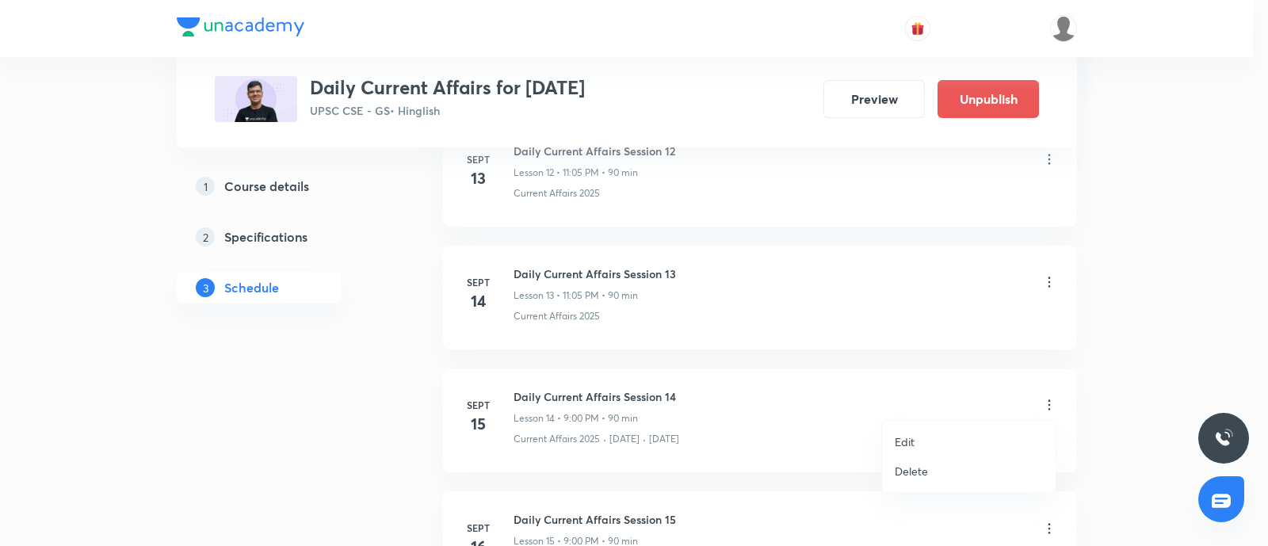
click at [908, 442] on p "Edit" at bounding box center [904, 441] width 20 height 17
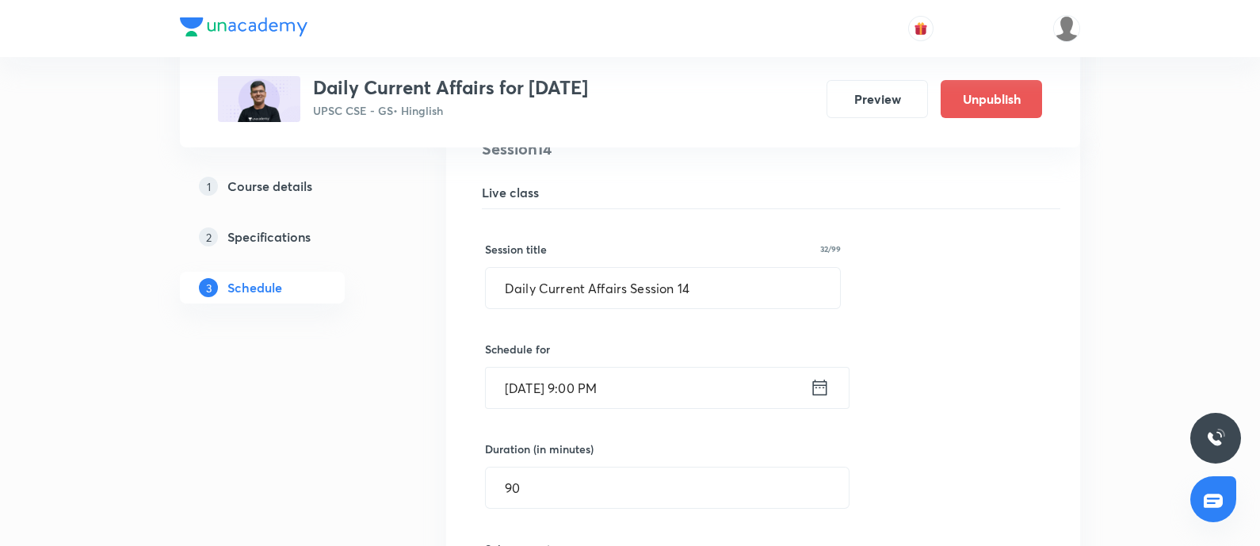
scroll to position [2080, 0]
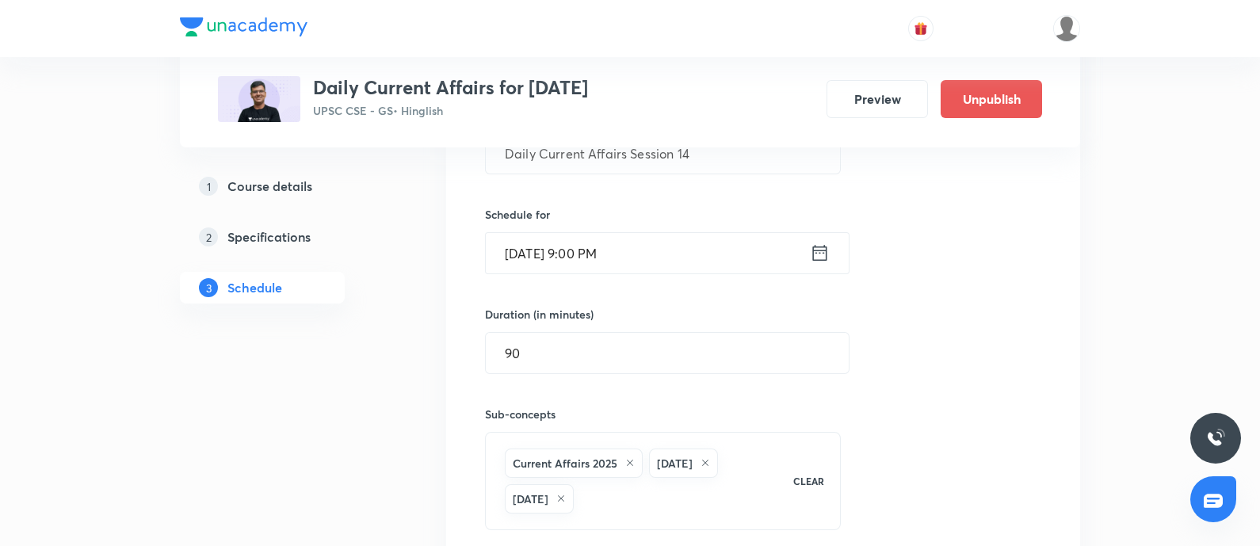
click at [832, 238] on div "Sept 15, 2025, 9:00 PM ​" at bounding box center [667, 253] width 364 height 42
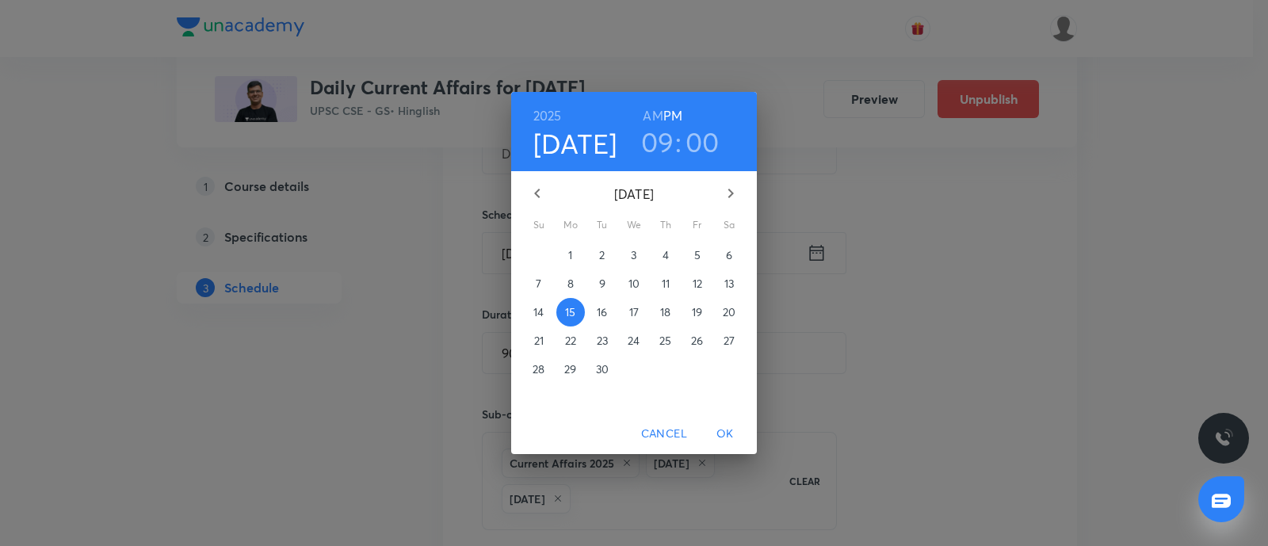
drag, startPoint x: 654, startPoint y: 147, endPoint x: 622, endPoint y: 183, distance: 48.3
click at [649, 151] on h3 "09" at bounding box center [657, 141] width 33 height 33
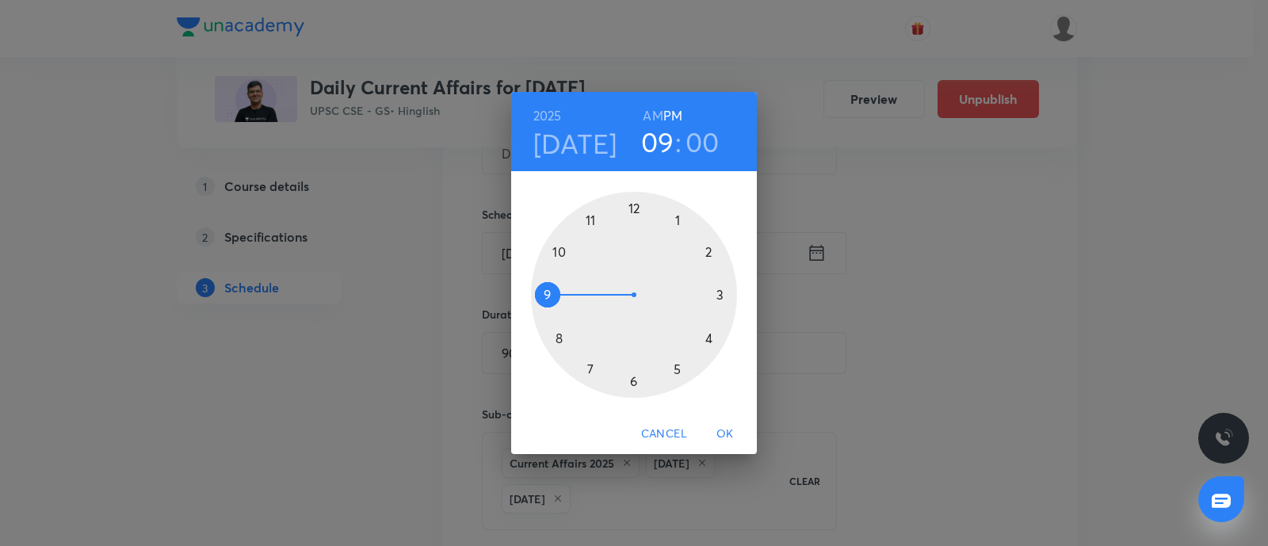
click at [589, 219] on div at bounding box center [634, 295] width 206 height 206
click at [677, 223] on div at bounding box center [634, 295] width 206 height 206
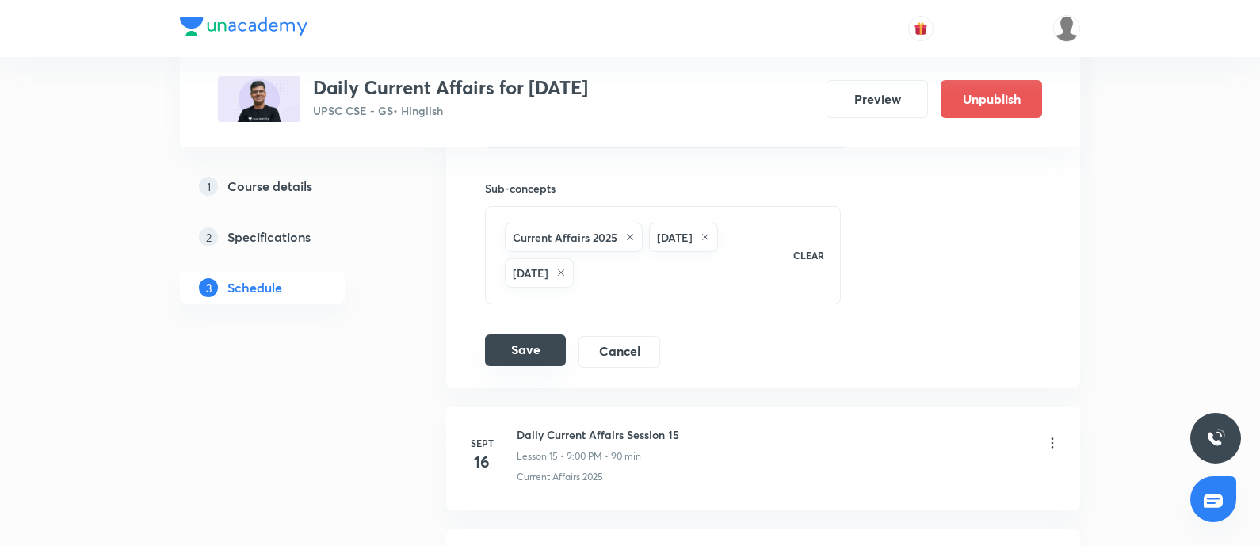
scroll to position [2377, 0]
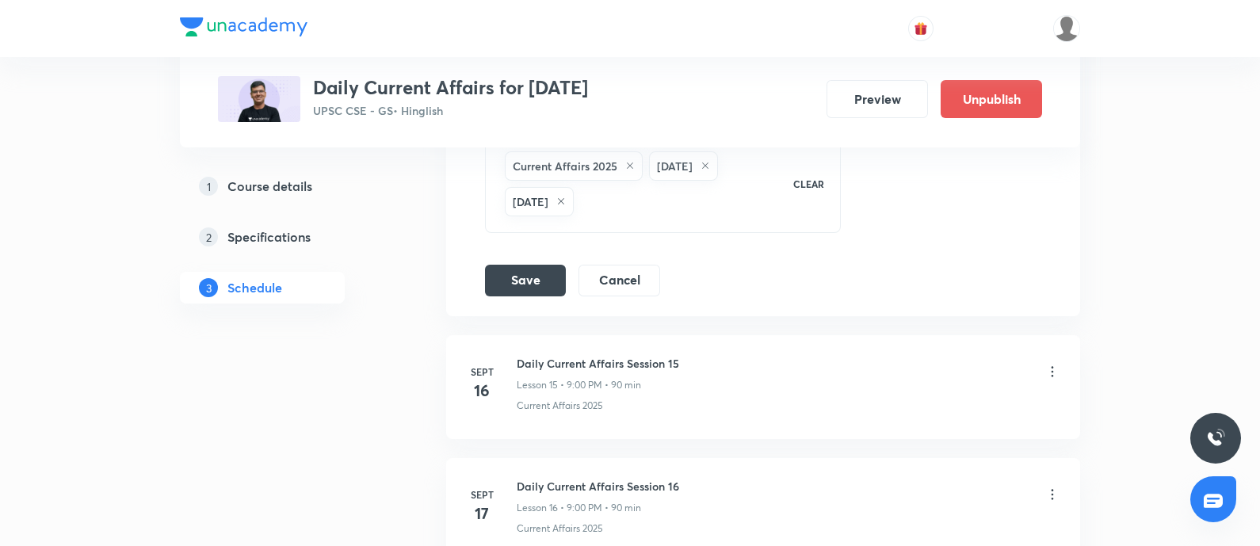
drag, startPoint x: 551, startPoint y: 266, endPoint x: 1150, endPoint y: 350, distance: 604.8
click at [551, 267] on button "Save" at bounding box center [525, 281] width 81 height 32
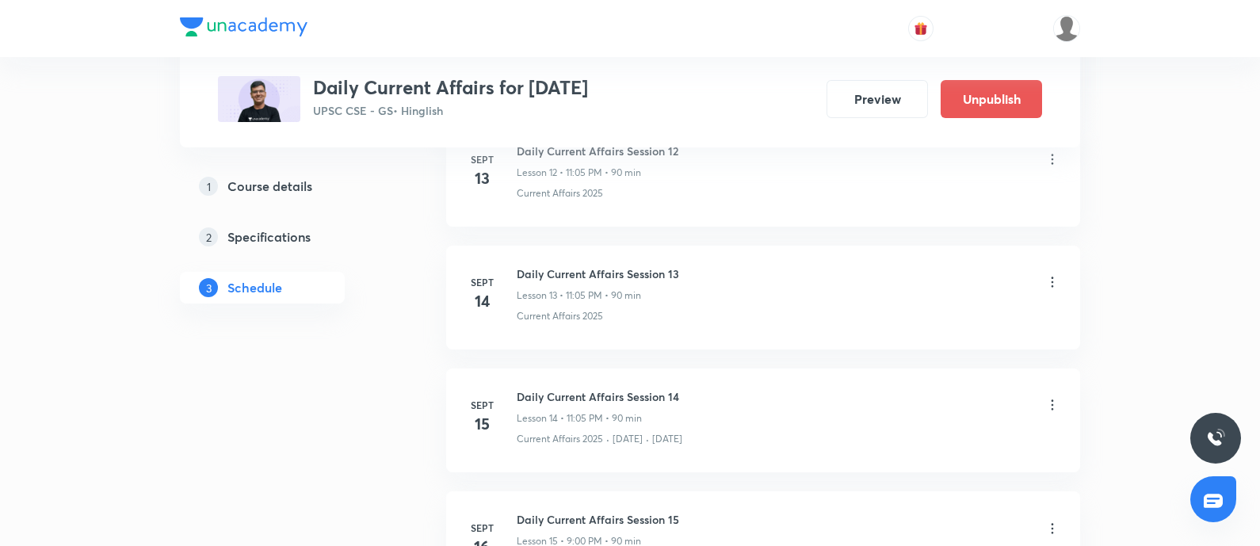
scroll to position [1882, 0]
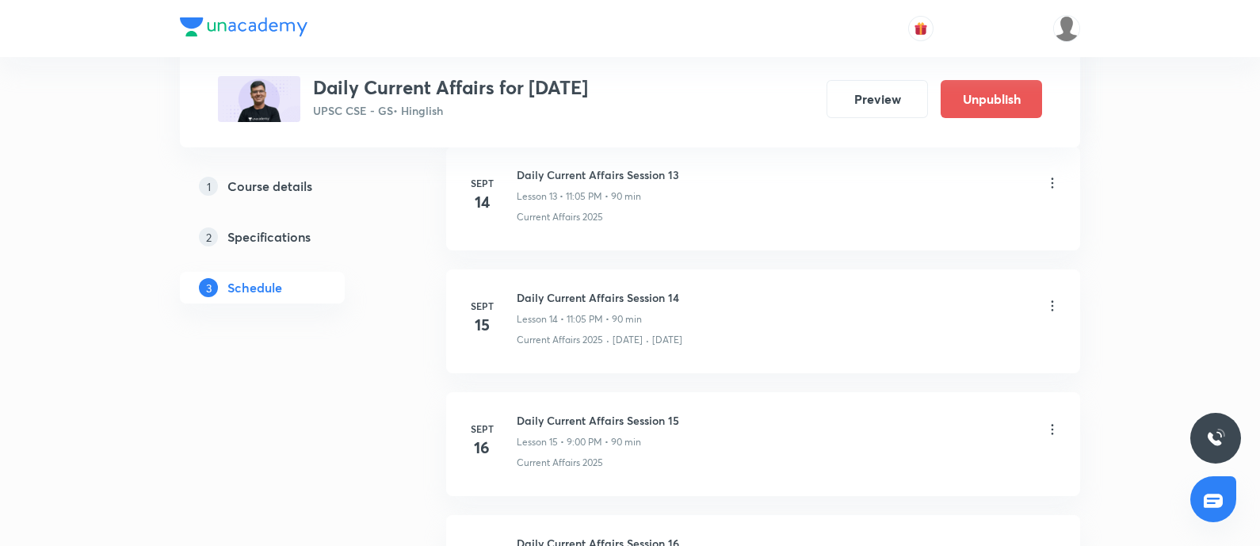
drag, startPoint x: 1054, startPoint y: 425, endPoint x: 612, endPoint y: 538, distance: 456.2
click at [1039, 428] on div "Daily Current Affairs Session 15 Lesson 15 • 9:00 PM • 90 min" at bounding box center [788, 430] width 543 height 37
click at [1054, 425] on icon at bounding box center [1052, 429] width 16 height 16
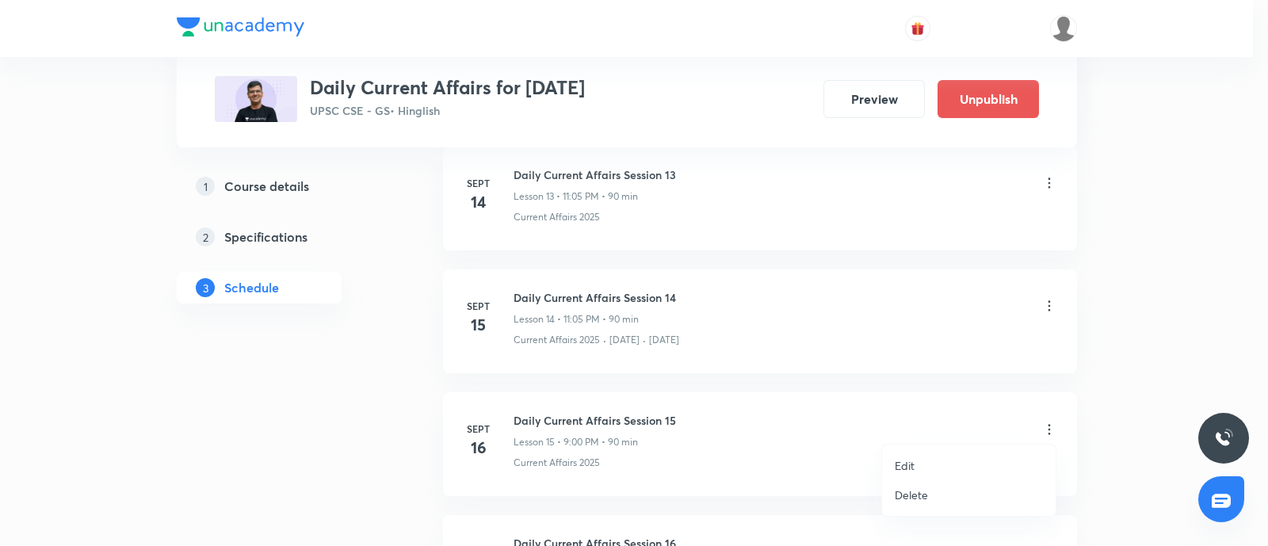
click at [909, 464] on p "Edit" at bounding box center [904, 465] width 20 height 17
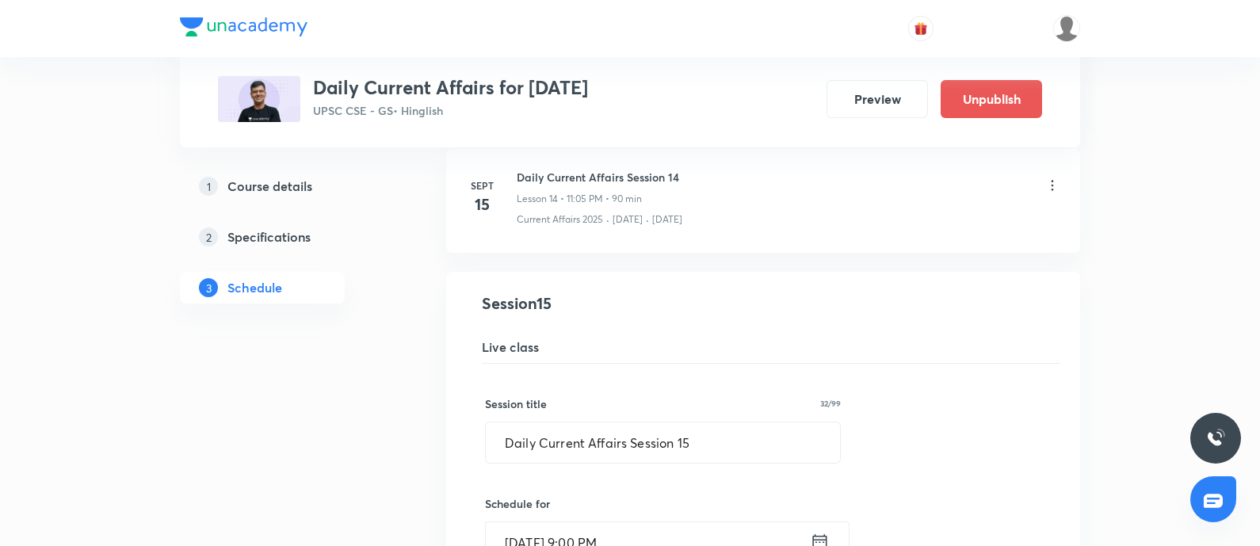
scroll to position [2080, 0]
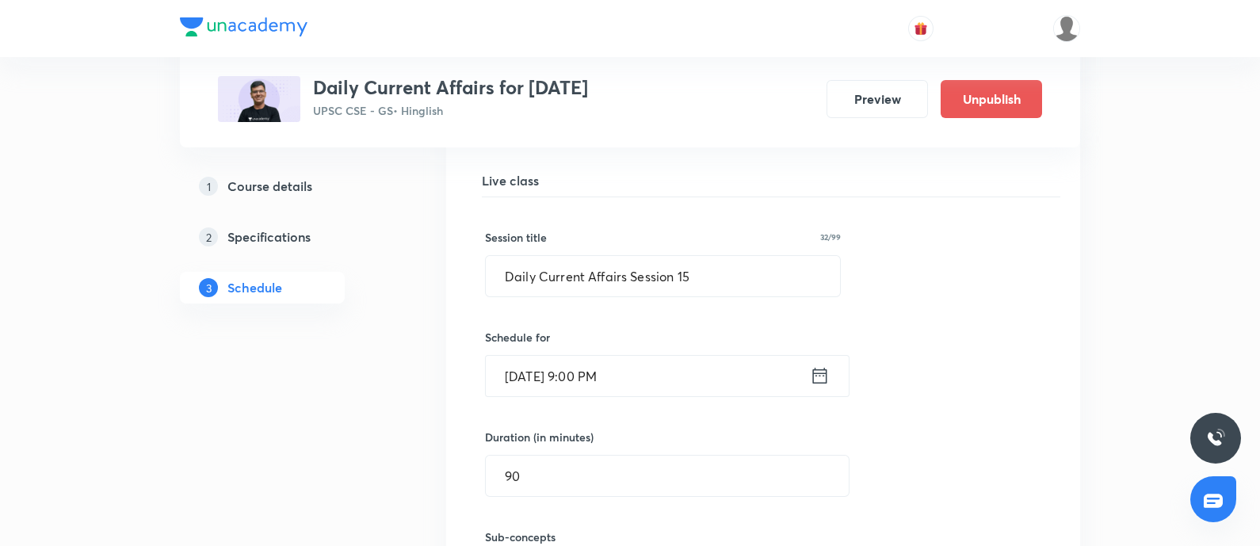
click at [814, 372] on icon at bounding box center [820, 375] width 20 height 22
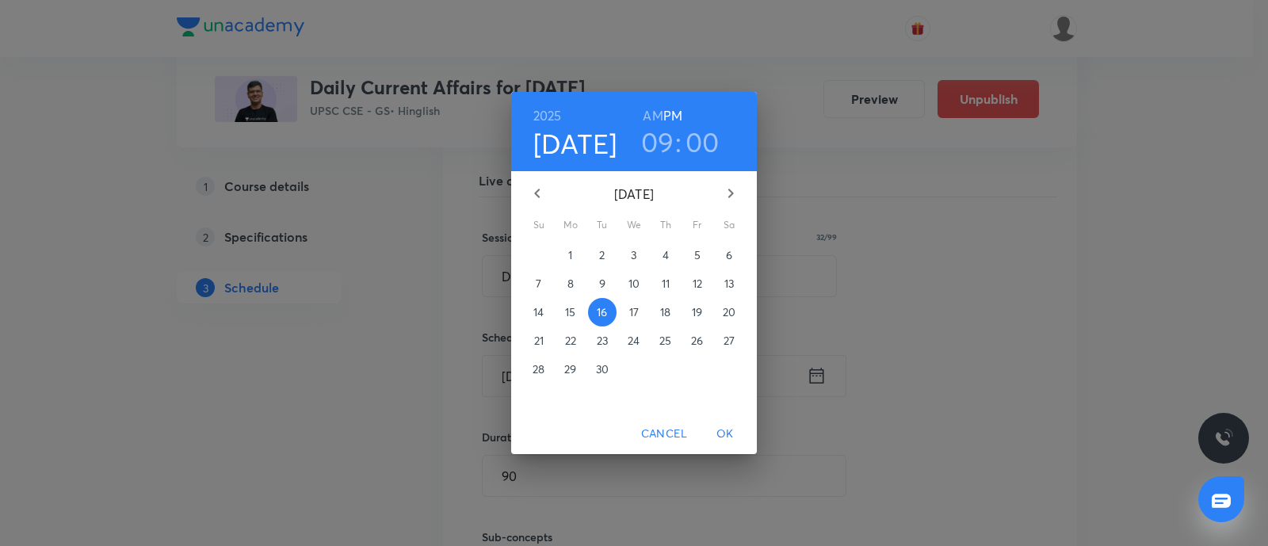
drag, startPoint x: 655, startPoint y: 129, endPoint x: 580, endPoint y: 418, distance: 298.8
click at [654, 129] on h3 "09" at bounding box center [657, 141] width 33 height 33
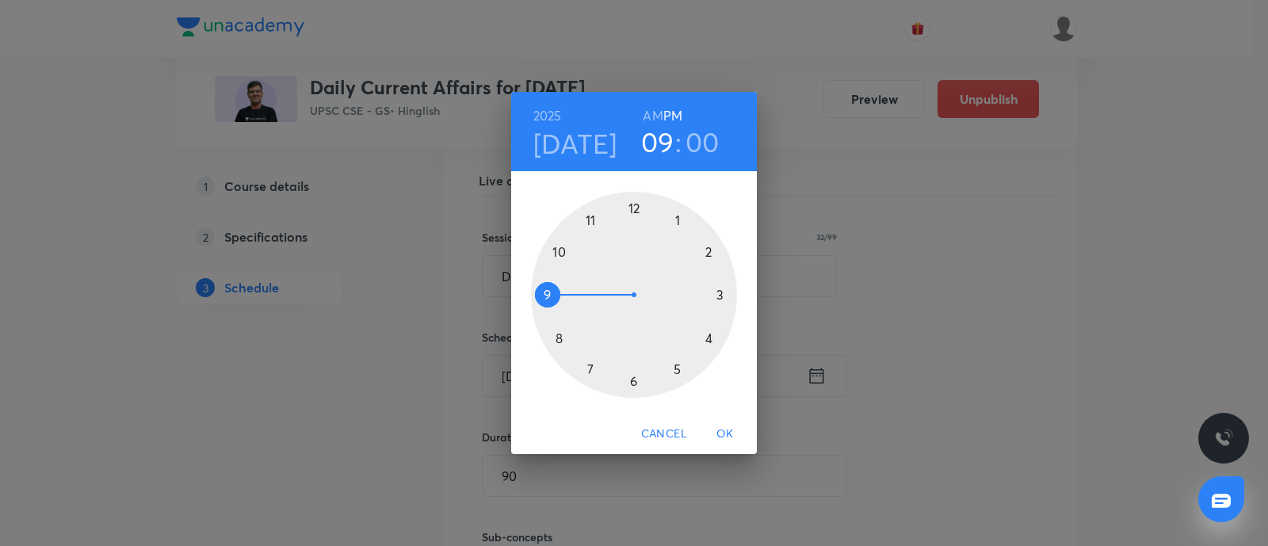
drag, startPoint x: 586, startPoint y: 216, endPoint x: 643, endPoint y: 191, distance: 62.4
click at [586, 215] on div at bounding box center [634, 295] width 206 height 206
click at [677, 218] on div at bounding box center [634, 295] width 206 height 206
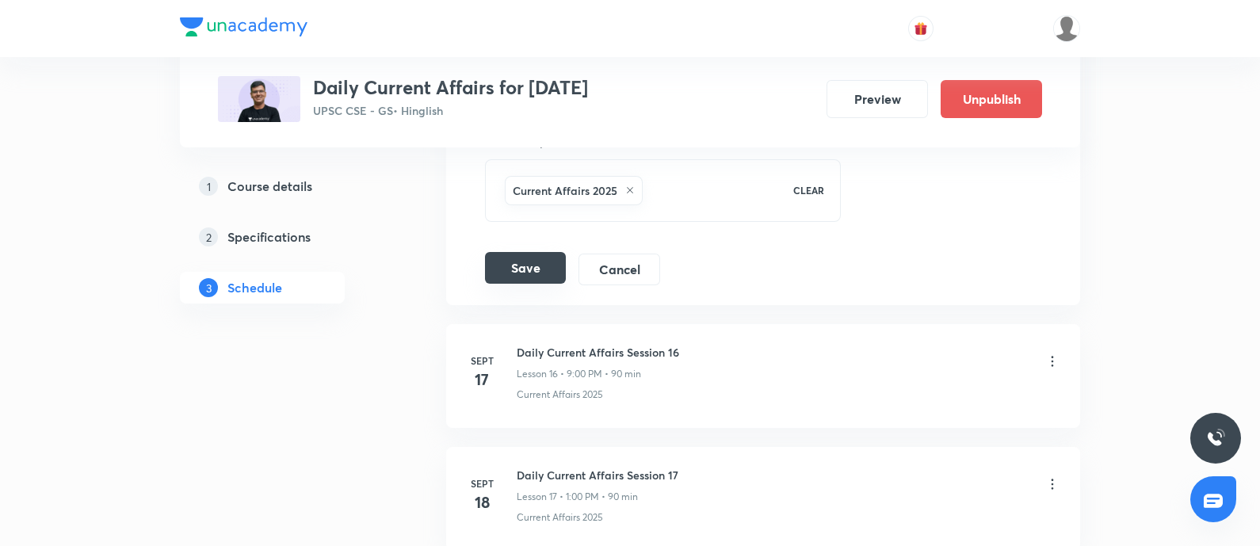
click at [528, 258] on button "Save" at bounding box center [525, 268] width 81 height 32
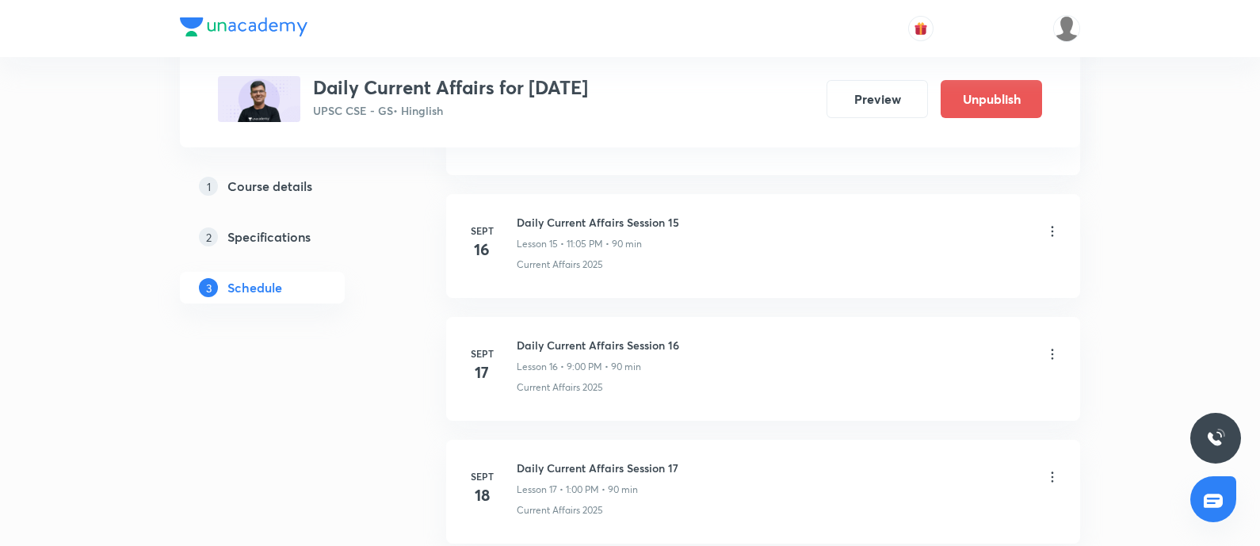
click at [1048, 349] on icon at bounding box center [1052, 354] width 16 height 16
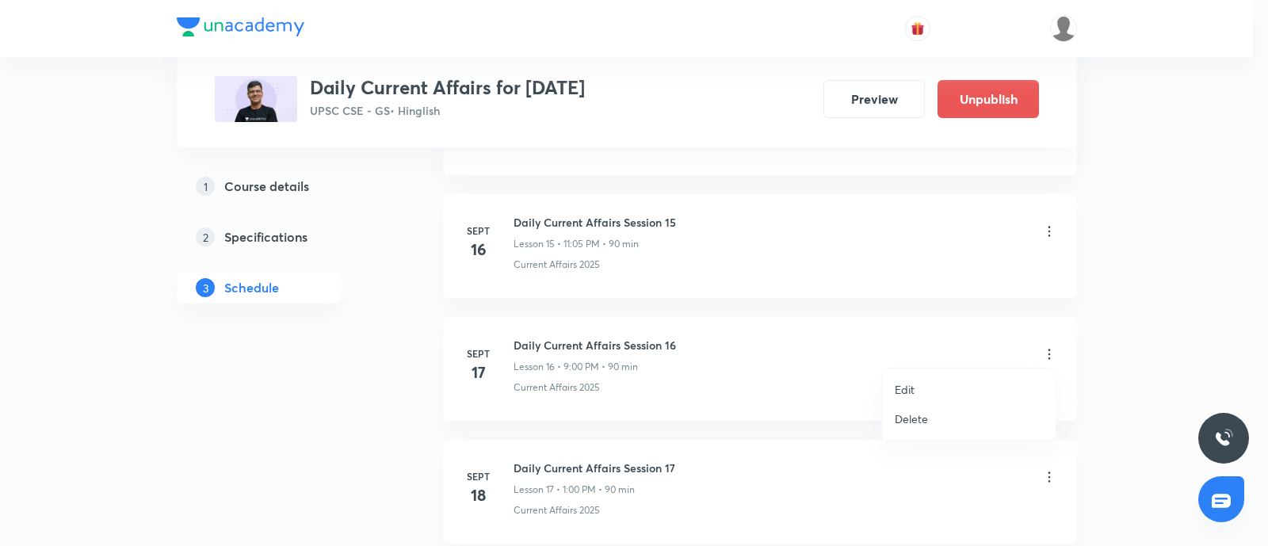
click at [913, 386] on p "Edit" at bounding box center [904, 389] width 20 height 17
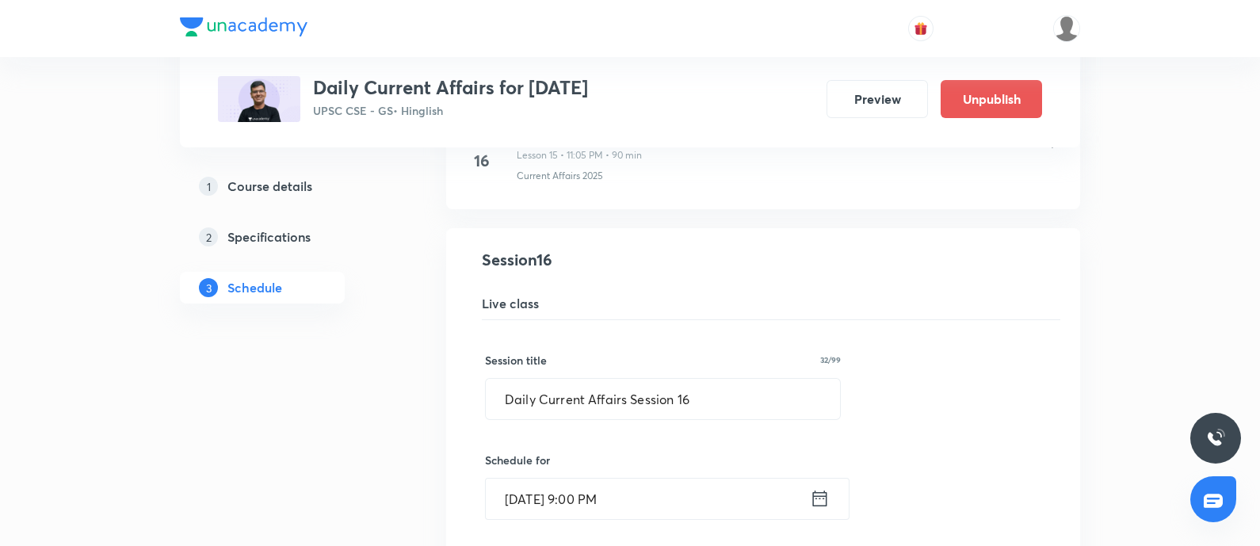
click at [818, 504] on div "Sept 17, 2025, 9:00 PM ​" at bounding box center [667, 499] width 364 height 42
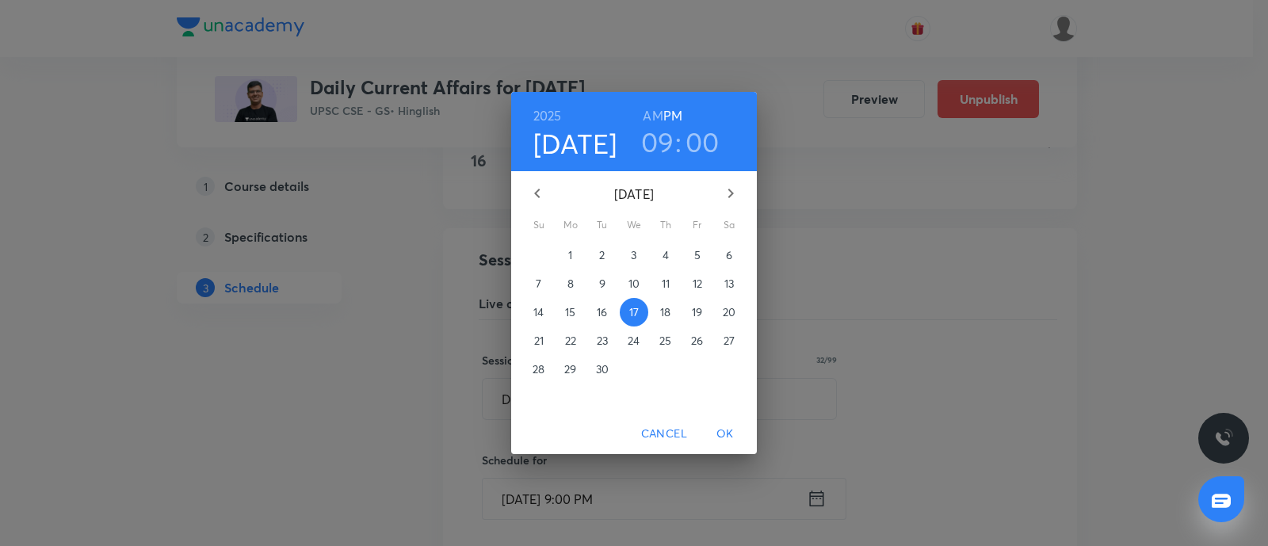
click at [653, 127] on h3 "09" at bounding box center [657, 141] width 33 height 33
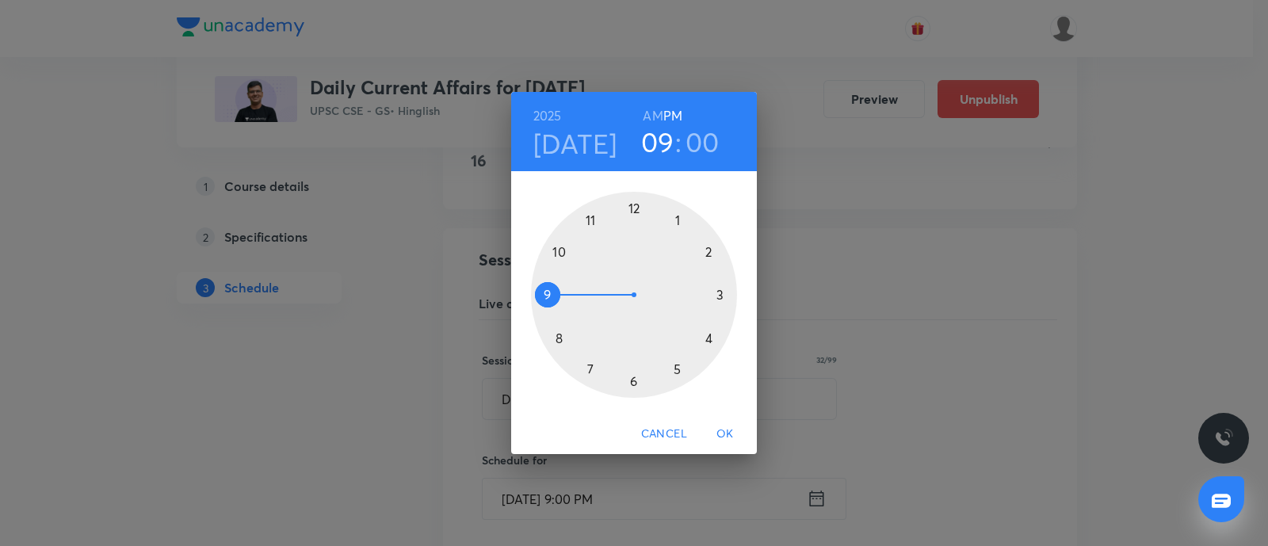
click at [587, 223] on div at bounding box center [634, 295] width 206 height 206
click at [680, 224] on div at bounding box center [634, 295] width 206 height 206
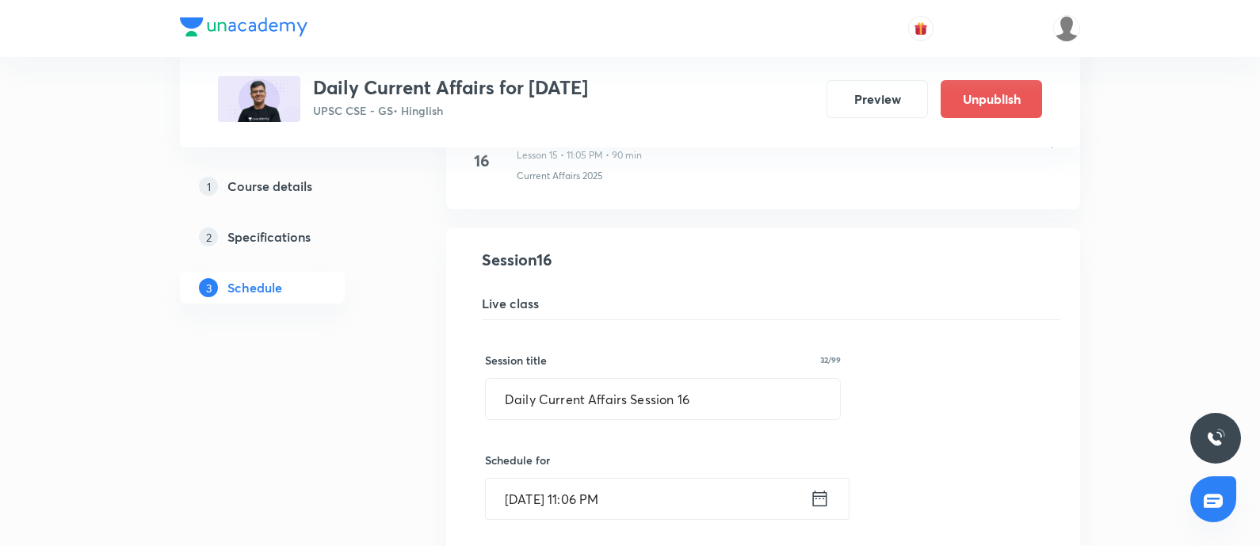
scroll to position [2377, 0]
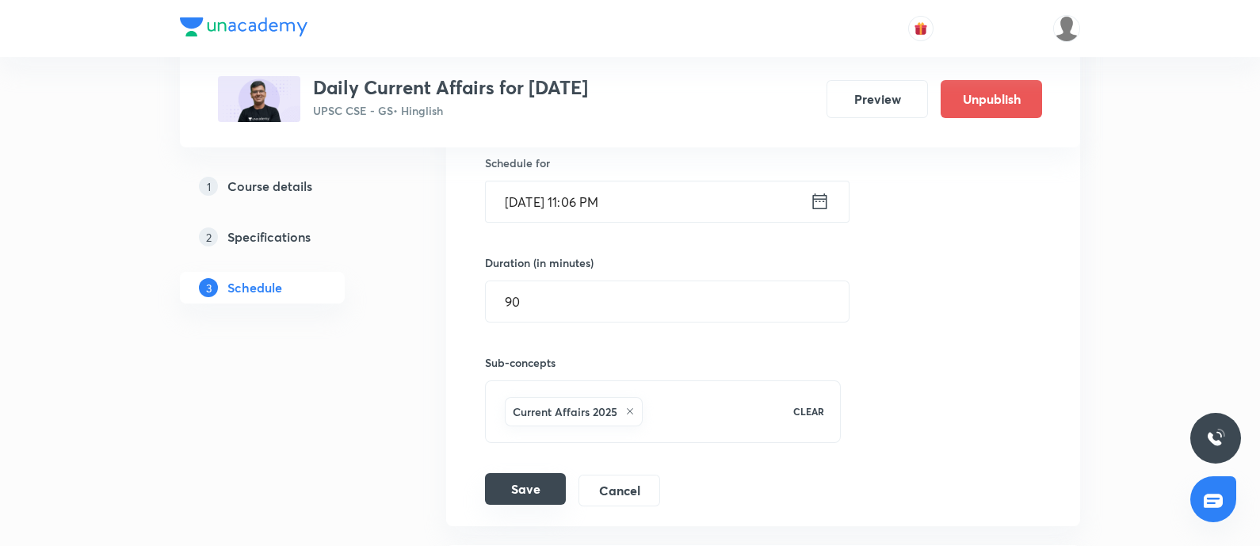
click at [540, 481] on button "Save" at bounding box center [525, 489] width 81 height 32
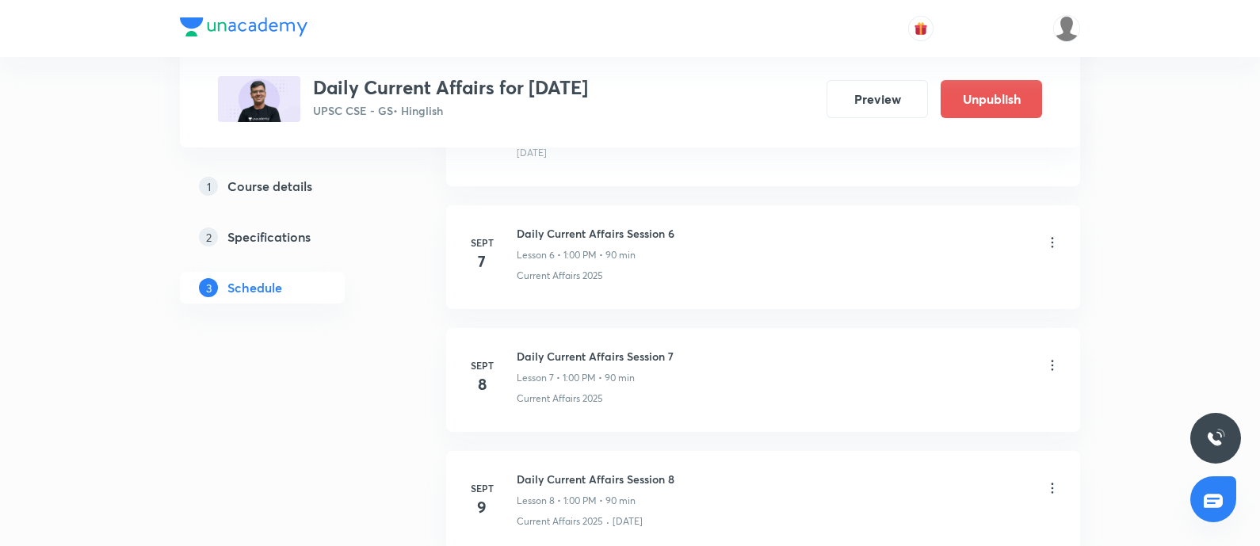
scroll to position [891, 0]
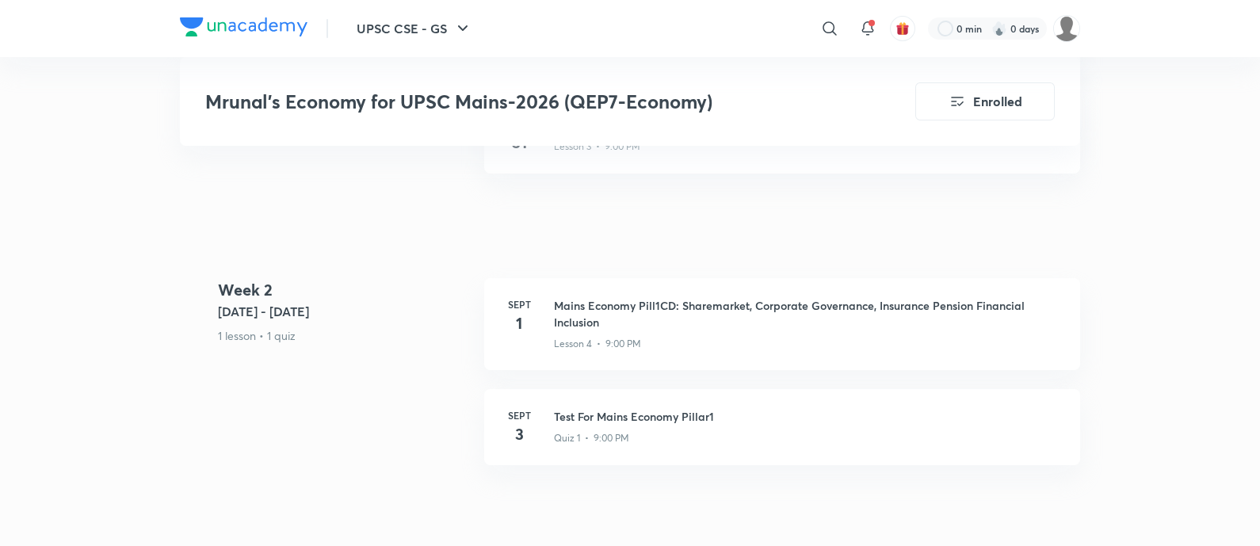
scroll to position [891, 0]
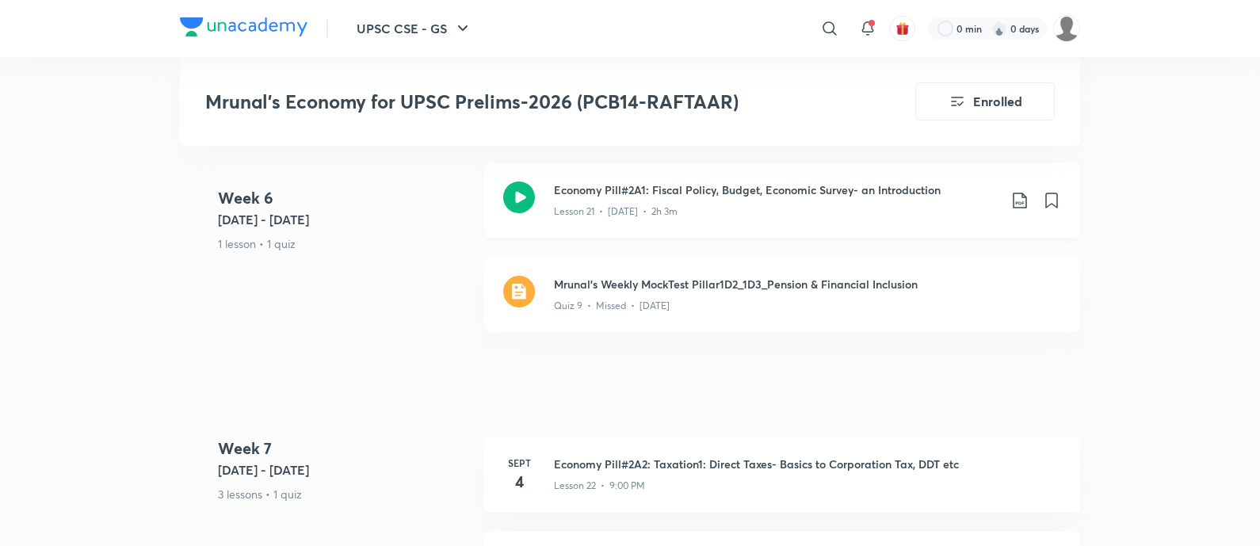
scroll to position [4060, 0]
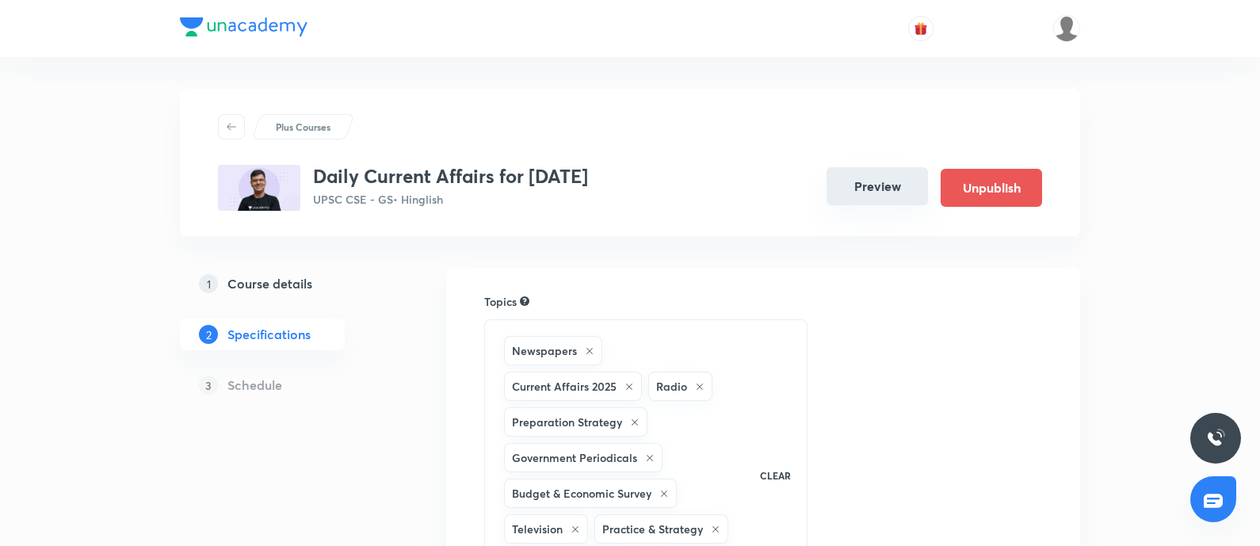
click at [859, 185] on button "Preview" at bounding box center [876, 186] width 101 height 38
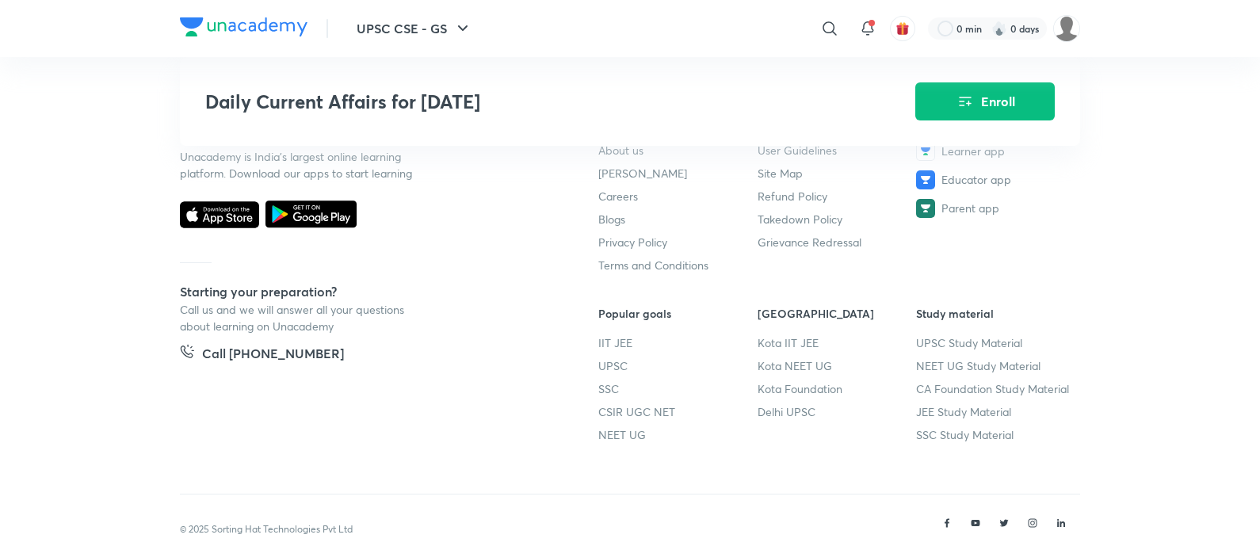
scroll to position [2381, 0]
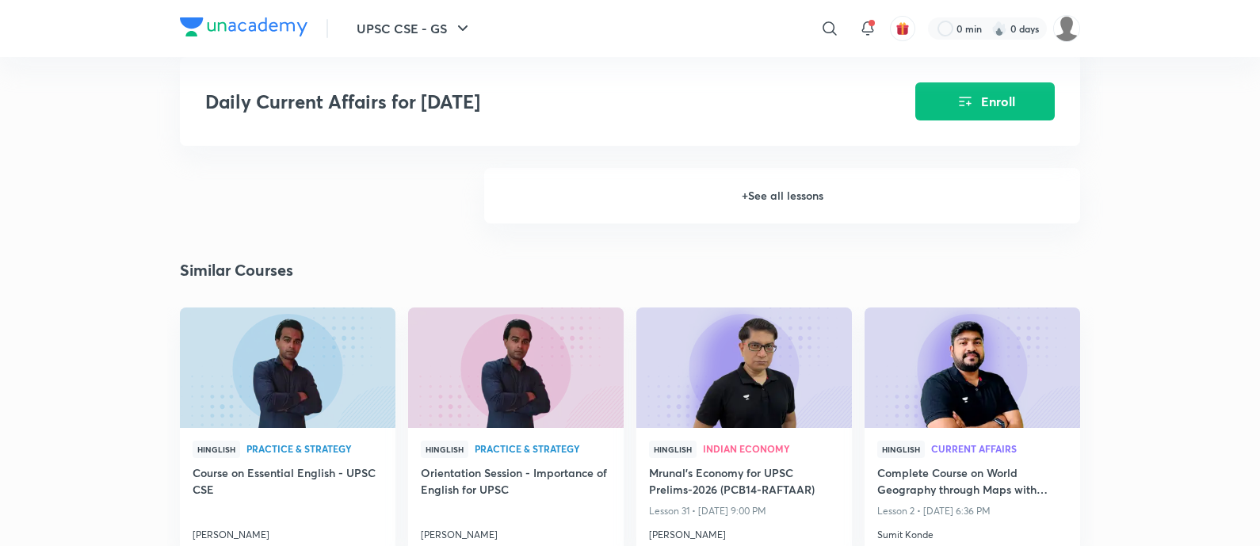
click at [792, 189] on h6 "+ See all lessons" at bounding box center [782, 195] width 596 height 55
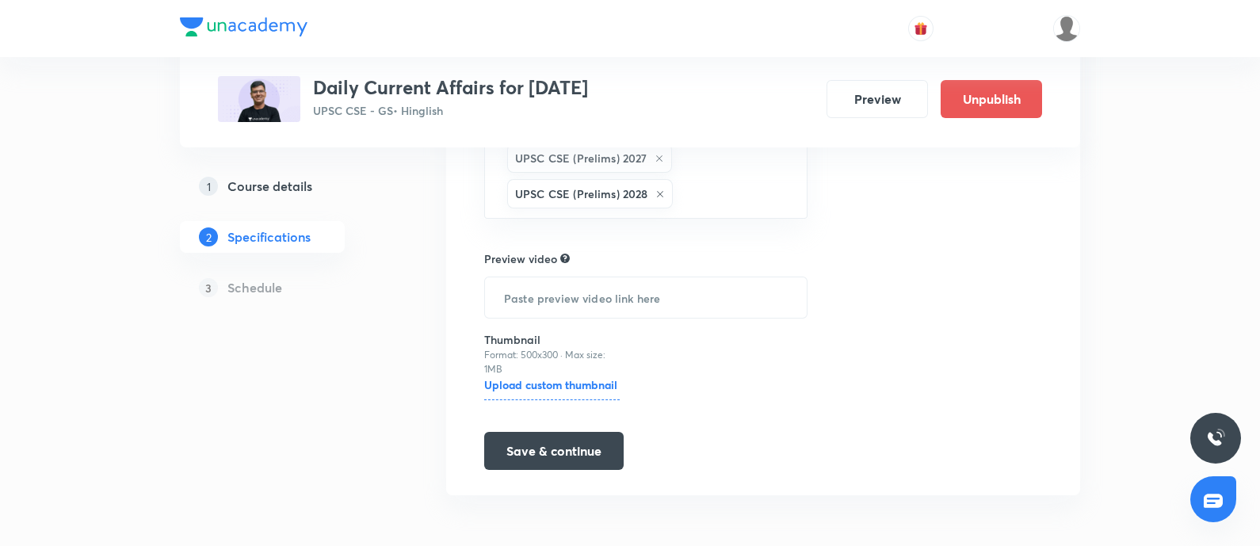
scroll to position [968, 0]
click at [242, 188] on h5 "Course details" at bounding box center [269, 186] width 85 height 19
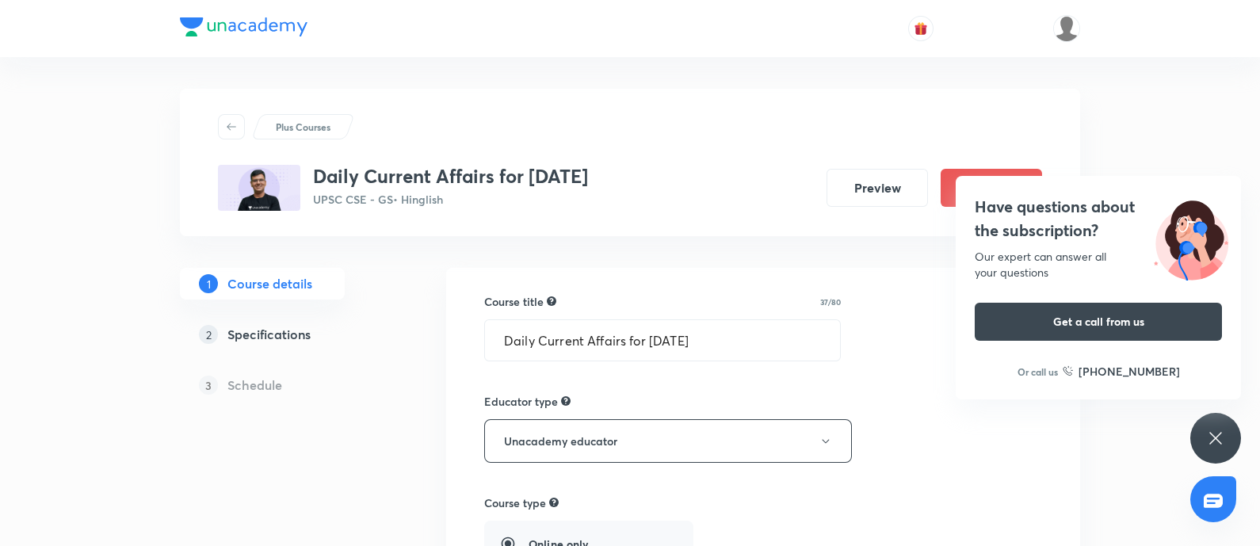
click at [1032, 224] on h4 "Have questions about the subscription?" at bounding box center [1097, 219] width 247 height 48
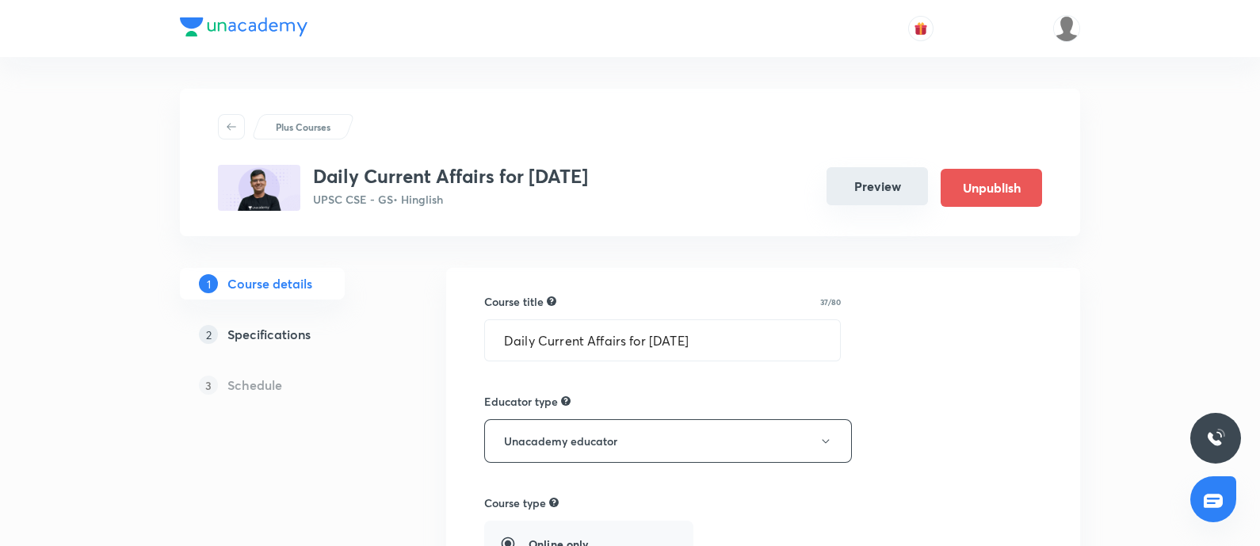
click at [862, 193] on button "Preview" at bounding box center [876, 186] width 101 height 38
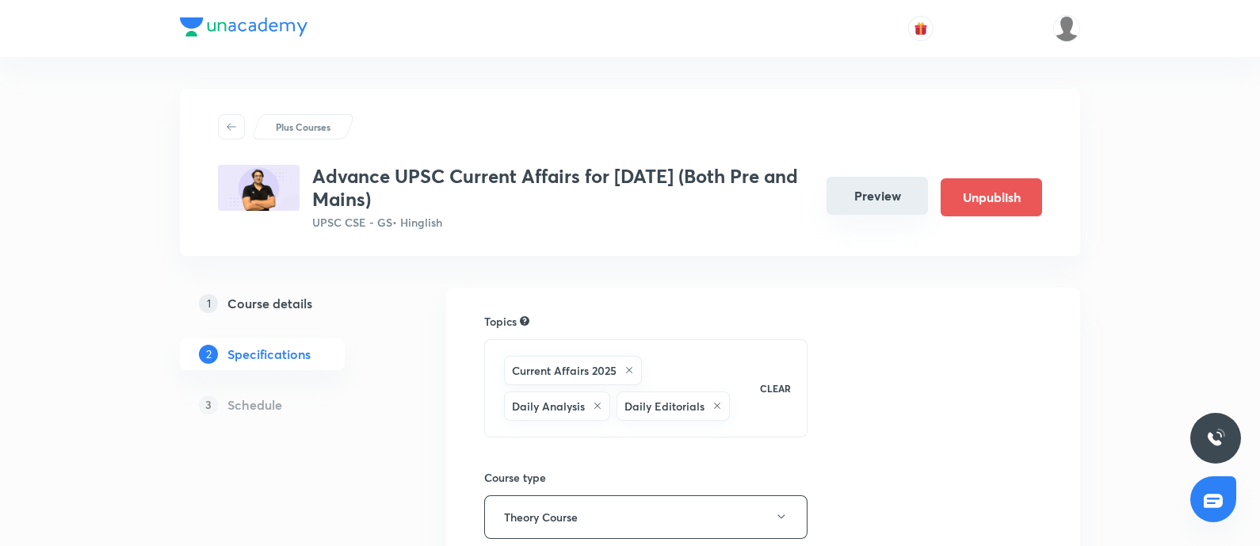
click at [884, 214] on button "Preview" at bounding box center [876, 196] width 101 height 38
click at [871, 209] on button "Preview" at bounding box center [876, 196] width 101 height 38
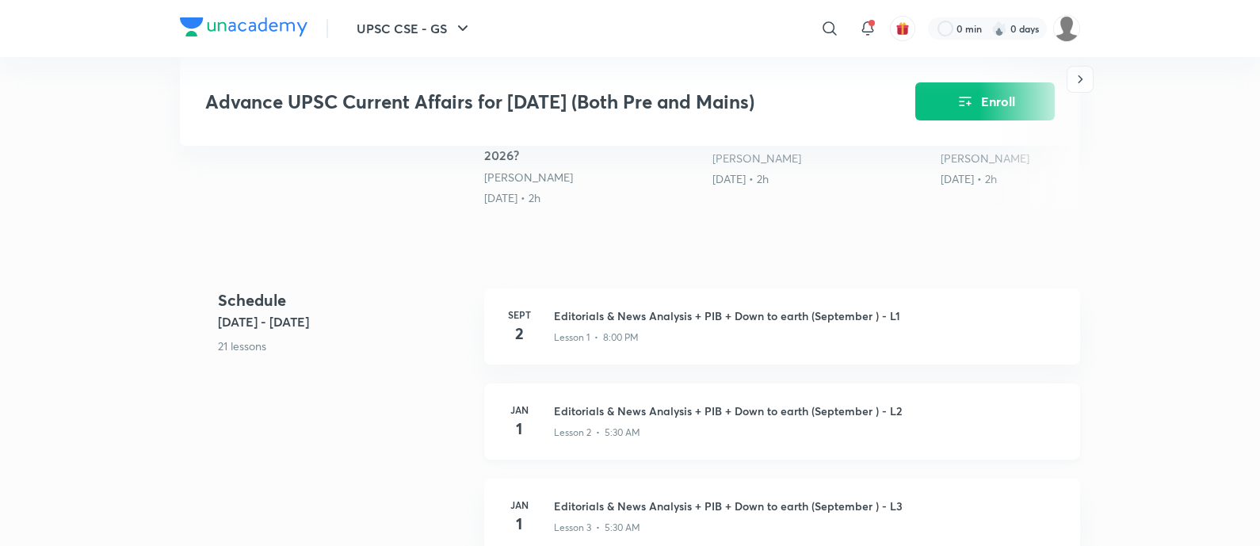
scroll to position [594, 0]
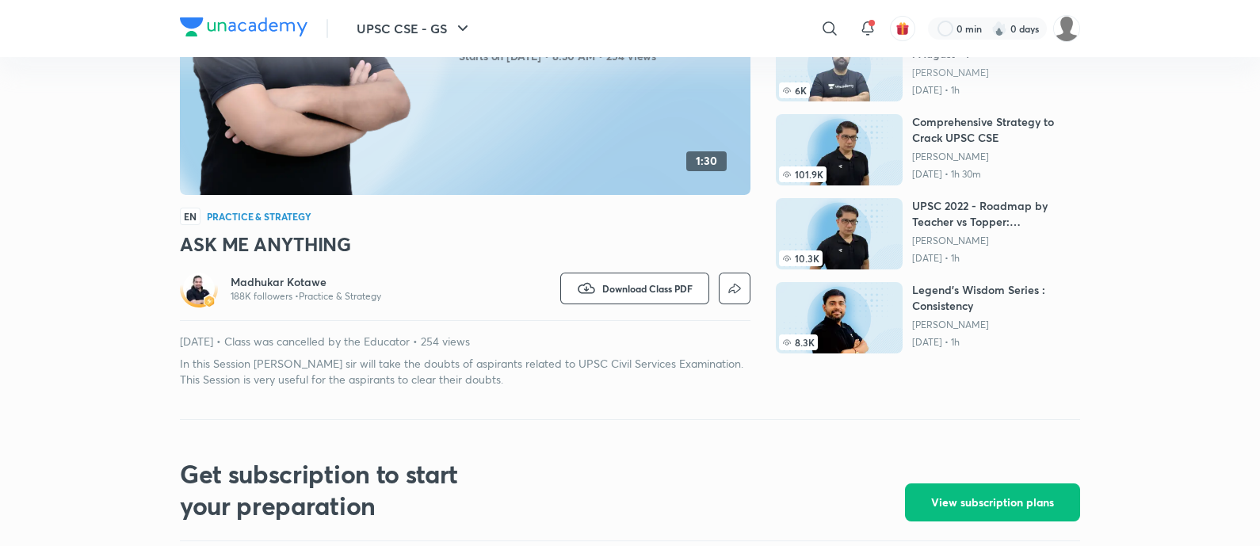
scroll to position [297, 0]
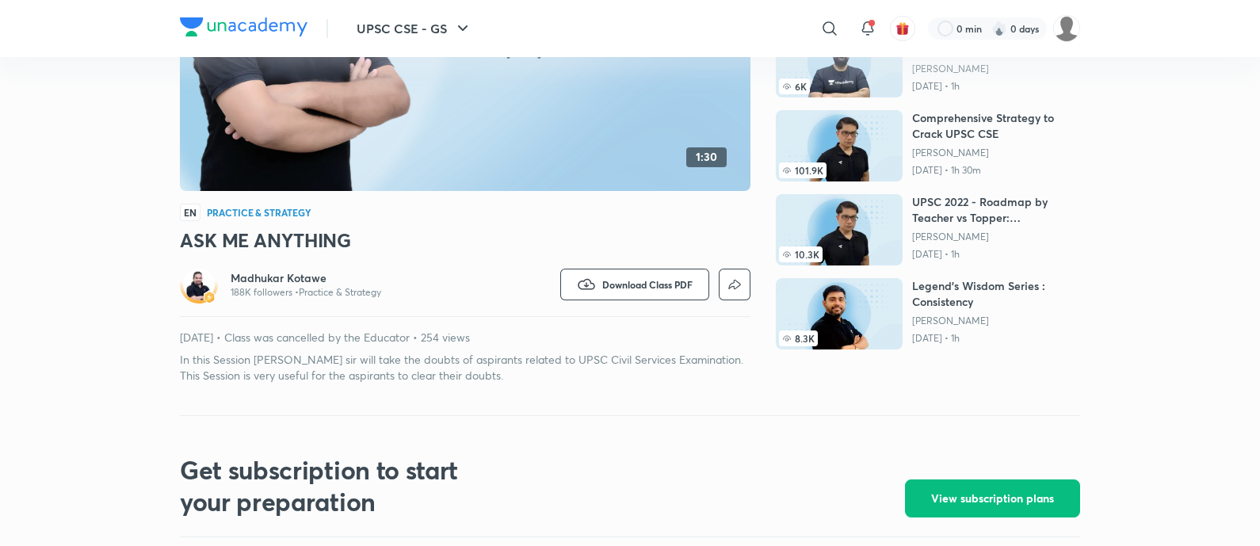
click at [224, 233] on h3 "ASK ME ANYTHING" at bounding box center [465, 239] width 570 height 25
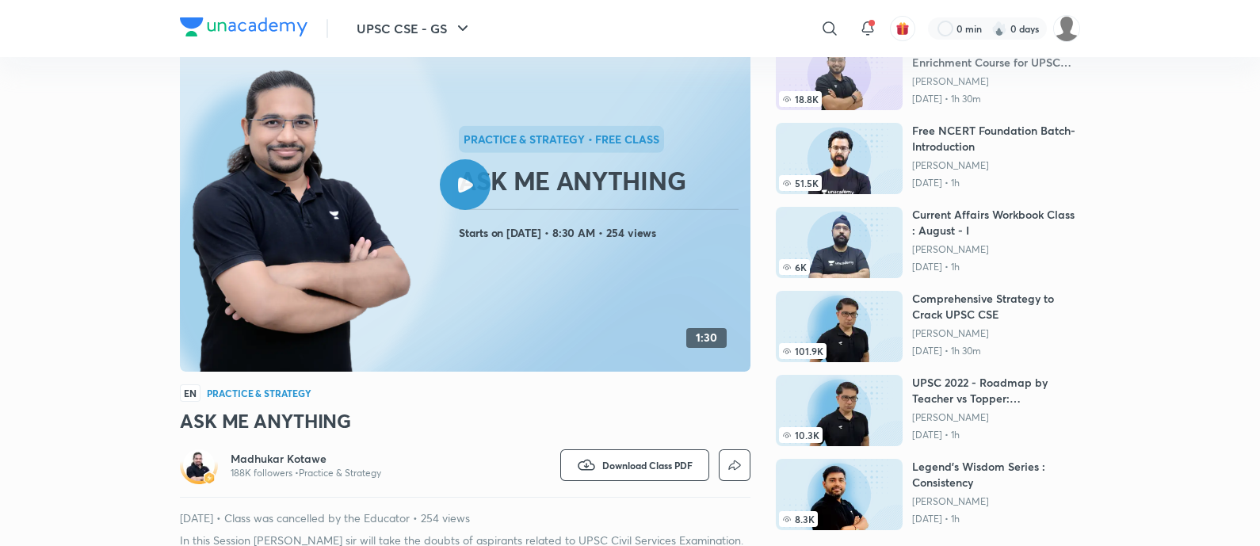
scroll to position [0, 0]
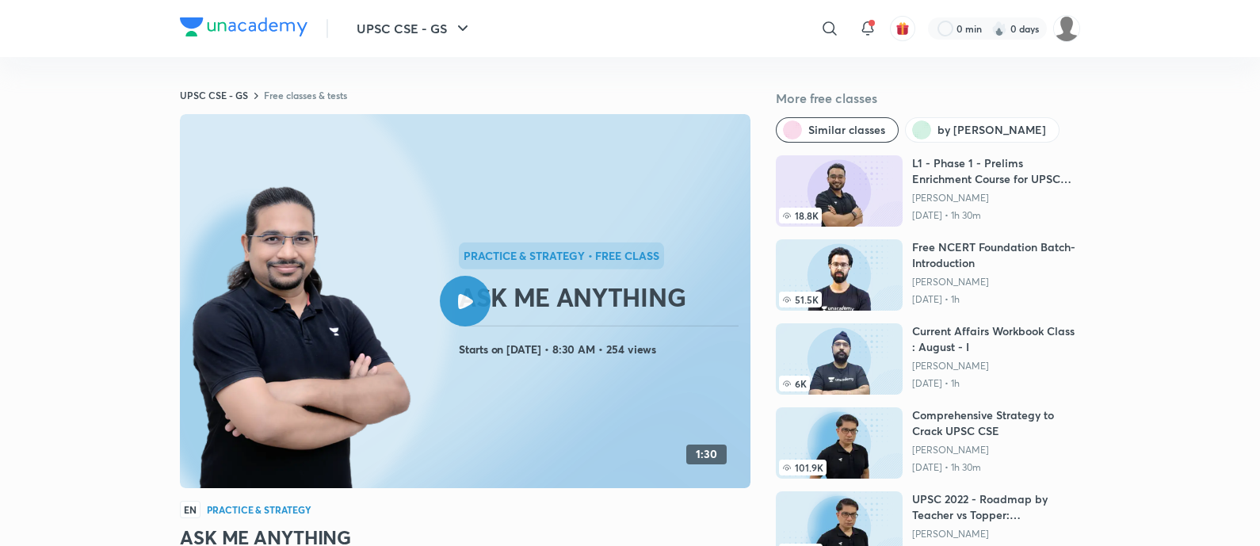
click at [555, 248] on div at bounding box center [561, 255] width 205 height 27
click at [233, 94] on link "UPSC CSE - GS" at bounding box center [214, 95] width 68 height 13
click at [288, 101] on link "Free classes & tests" at bounding box center [305, 95] width 83 height 13
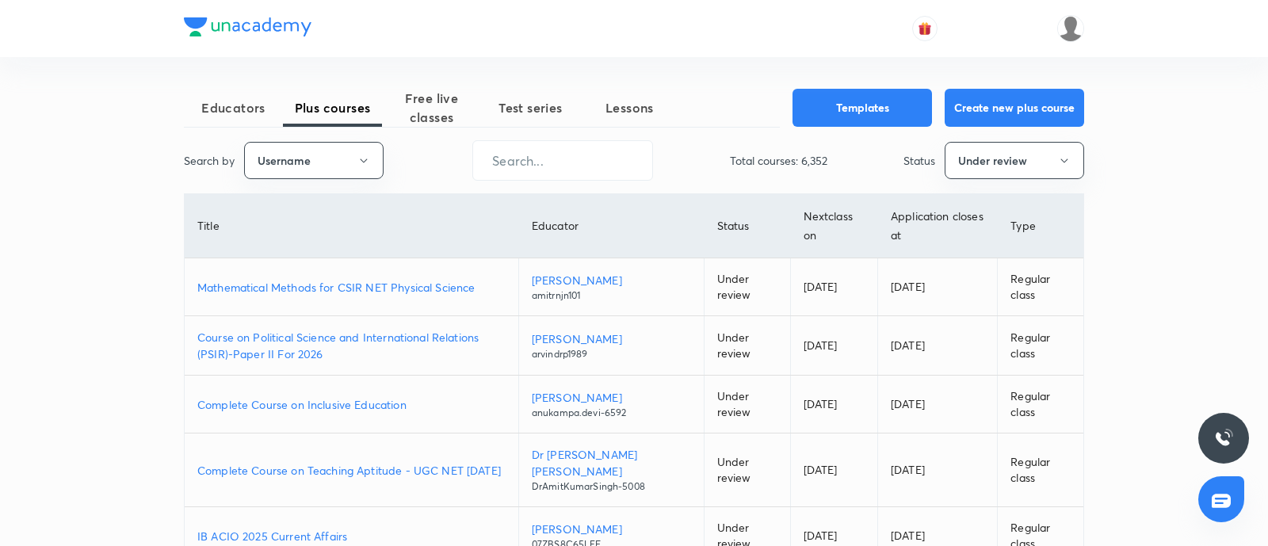
click at [537, 157] on input "text" at bounding box center [562, 160] width 179 height 40
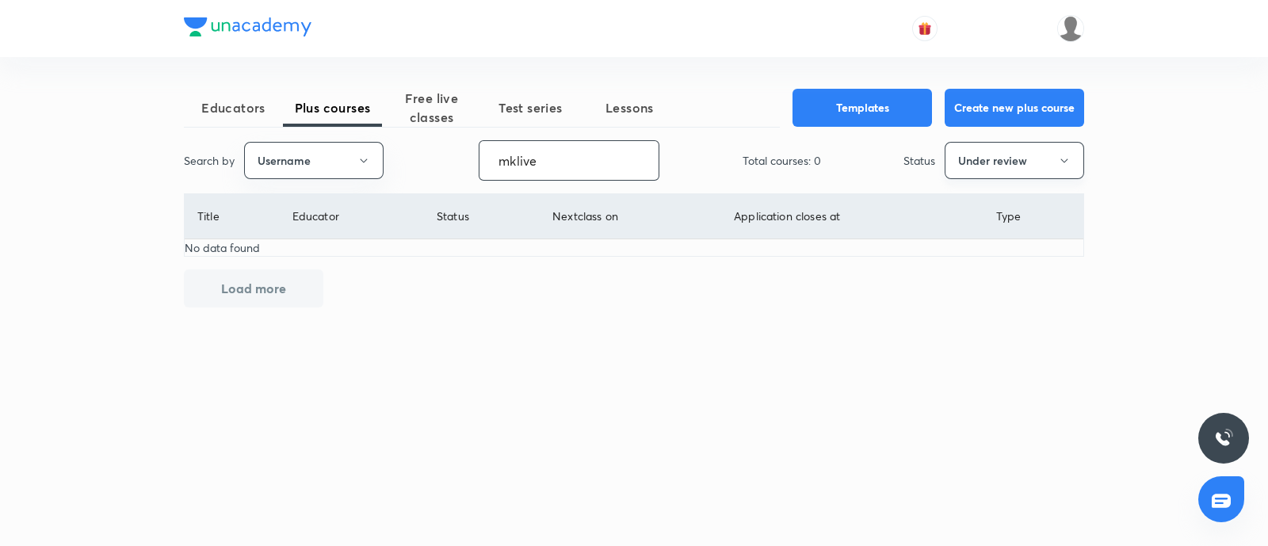
type input "mklive"
click at [994, 172] on button "Under review" at bounding box center [1013, 160] width 139 height 37
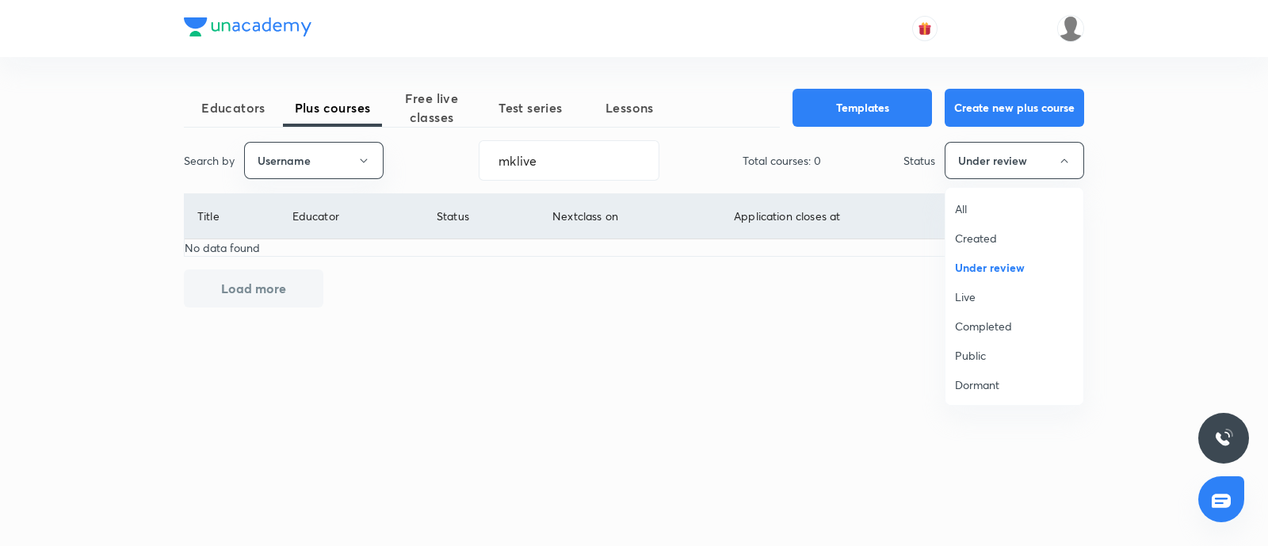
drag, startPoint x: 968, startPoint y: 292, endPoint x: 949, endPoint y: 330, distance: 42.5
click at [967, 292] on span "Live" at bounding box center [1014, 296] width 119 height 17
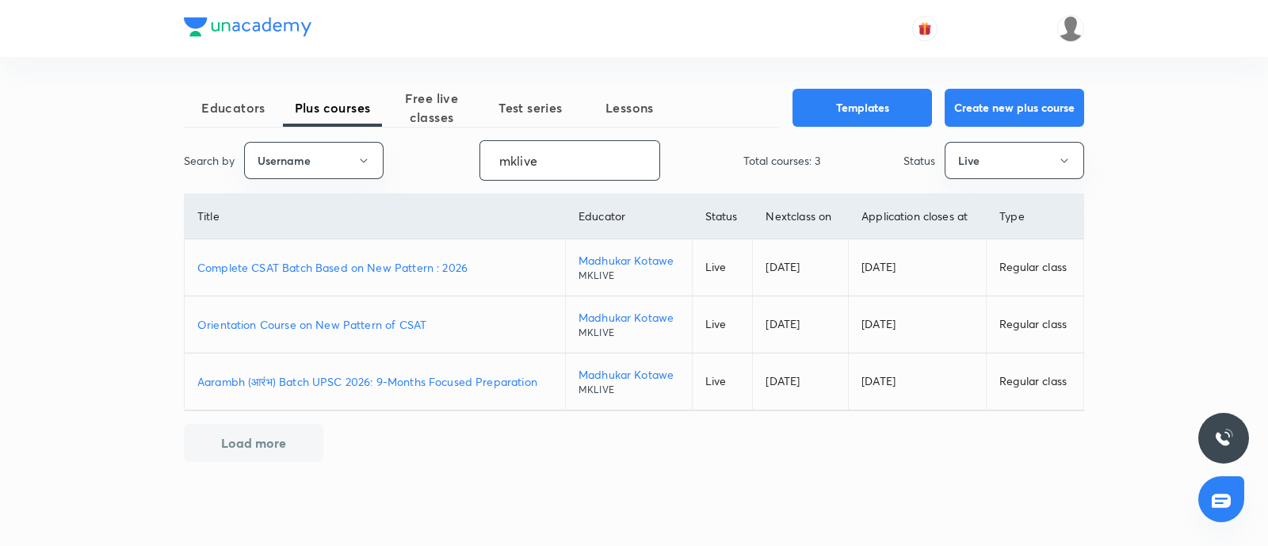
drag, startPoint x: 551, startPoint y: 155, endPoint x: 0, endPoint y: 293, distance: 567.6
click at [0, 275] on div "Educators Plus courses Free live classes Test series Lessons Templates Create n…" at bounding box center [634, 273] width 1268 height 546
click at [438, 109] on span "Free live classes" at bounding box center [431, 108] width 99 height 38
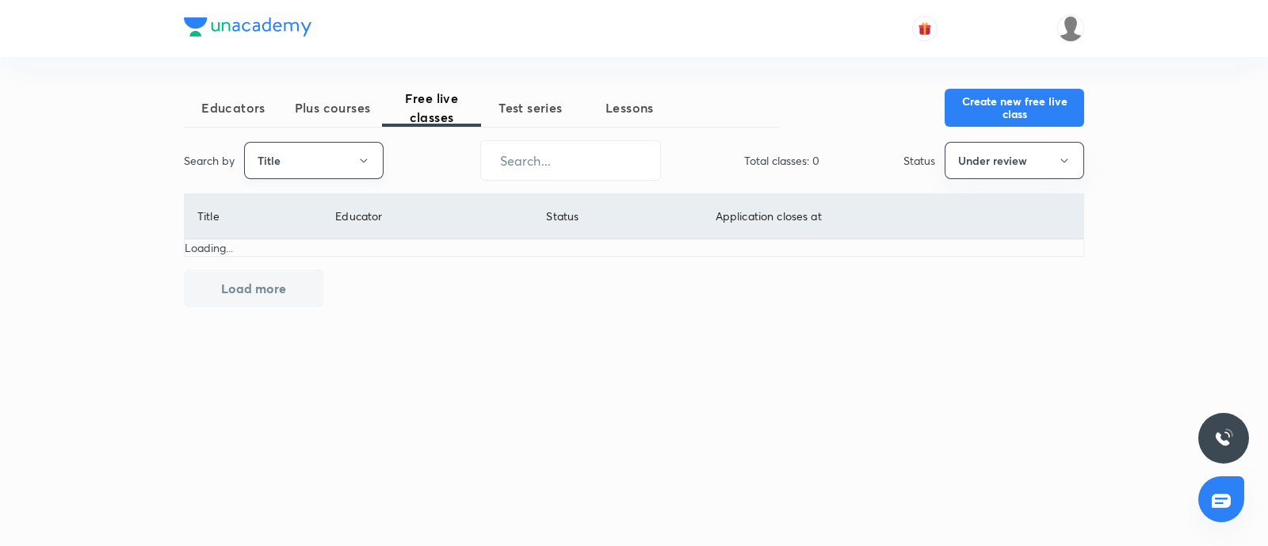
click at [317, 165] on button "Title" at bounding box center [313, 160] width 139 height 37
click at [292, 237] on span "Username" at bounding box center [313, 238] width 119 height 17
click at [523, 141] on input "text" at bounding box center [570, 160] width 179 height 40
paste input "mklive"
type input "mklive"
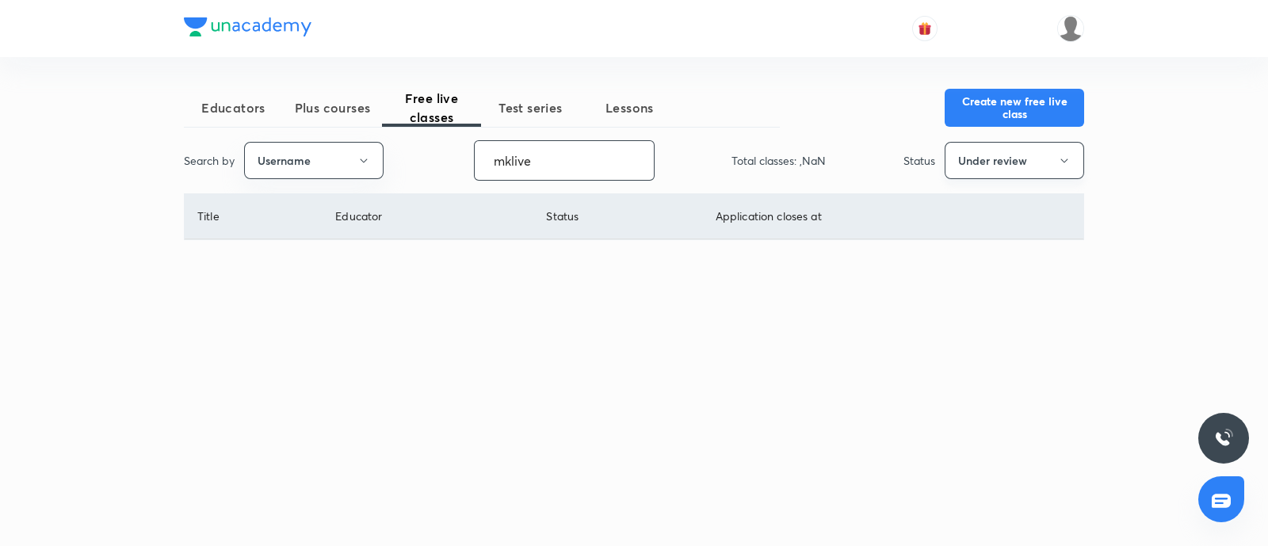
click at [1019, 162] on button "Under review" at bounding box center [1013, 160] width 139 height 37
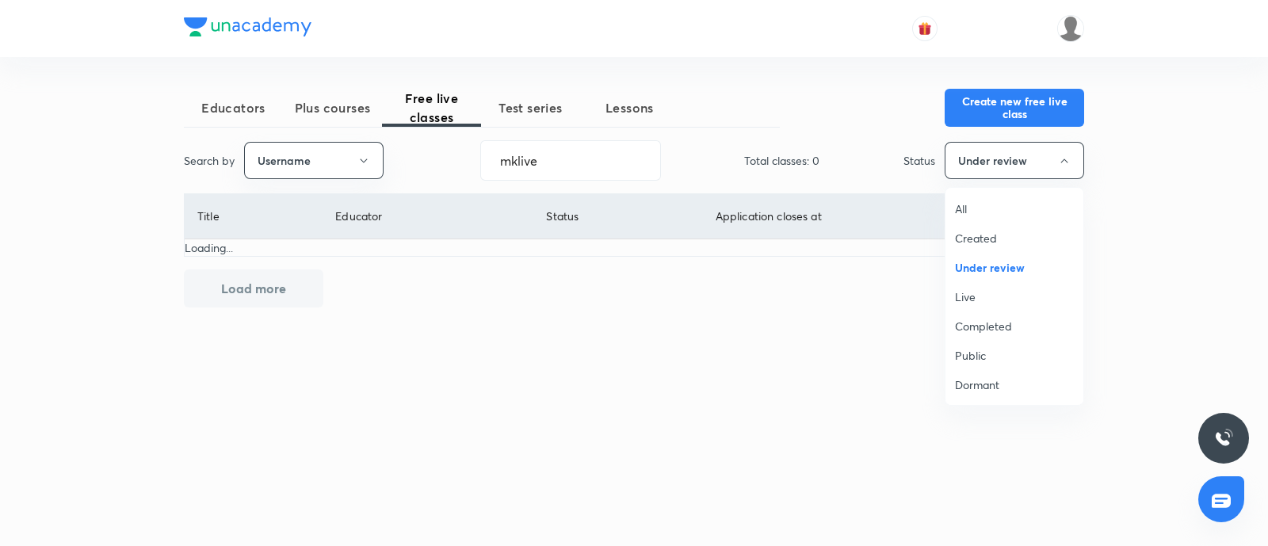
click at [995, 295] on span "Live" at bounding box center [1014, 296] width 119 height 17
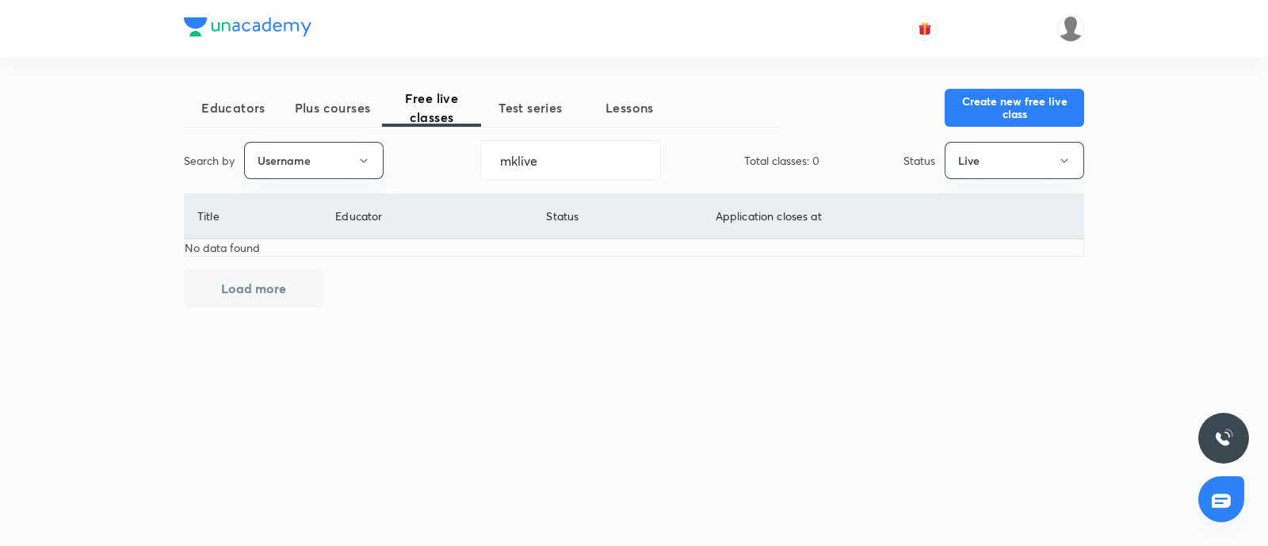
click at [955, 179] on div "Search by Username mklive ​ Total classes: 0 Status Live" at bounding box center [634, 160] width 900 height 40
click at [984, 154] on button "Live" at bounding box center [1013, 160] width 139 height 37
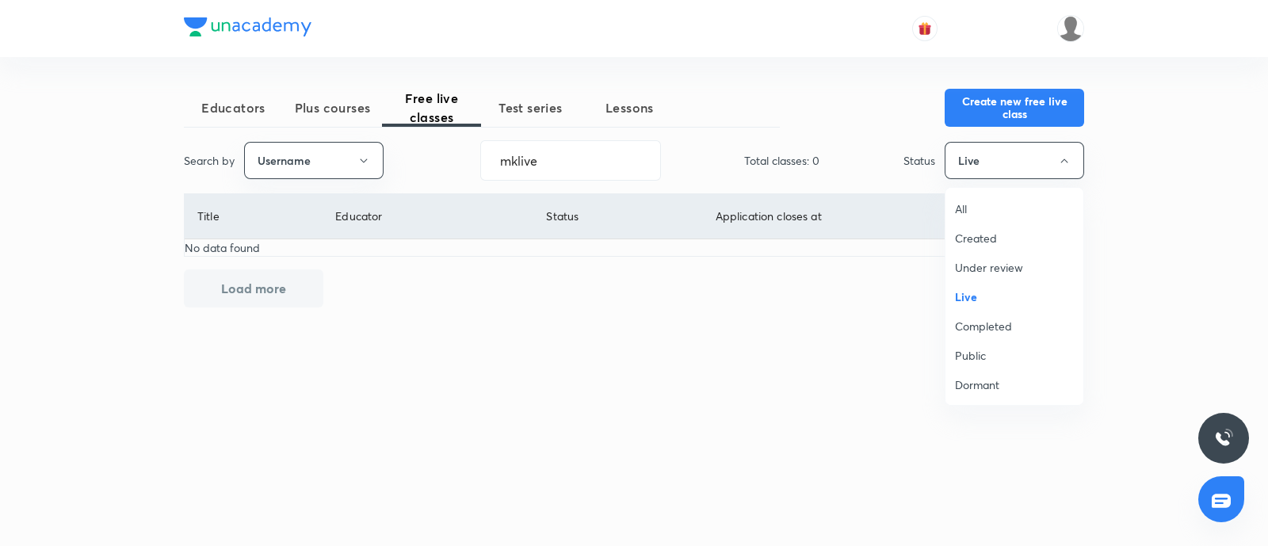
click at [989, 266] on span "Under review" at bounding box center [1014, 267] width 119 height 17
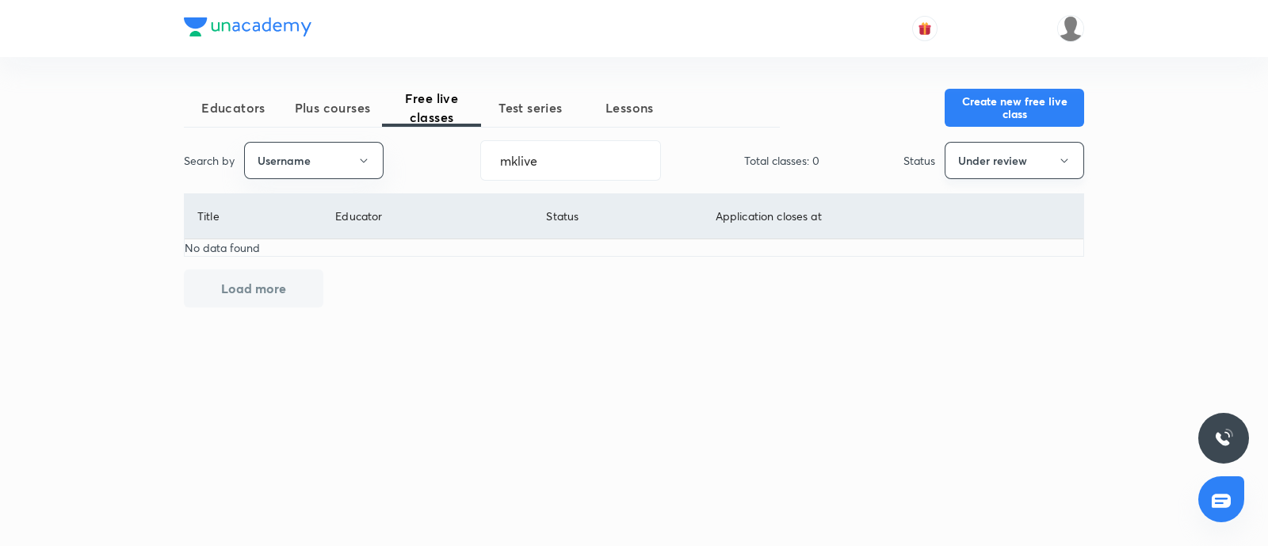
click at [994, 158] on button "Under review" at bounding box center [1013, 160] width 139 height 37
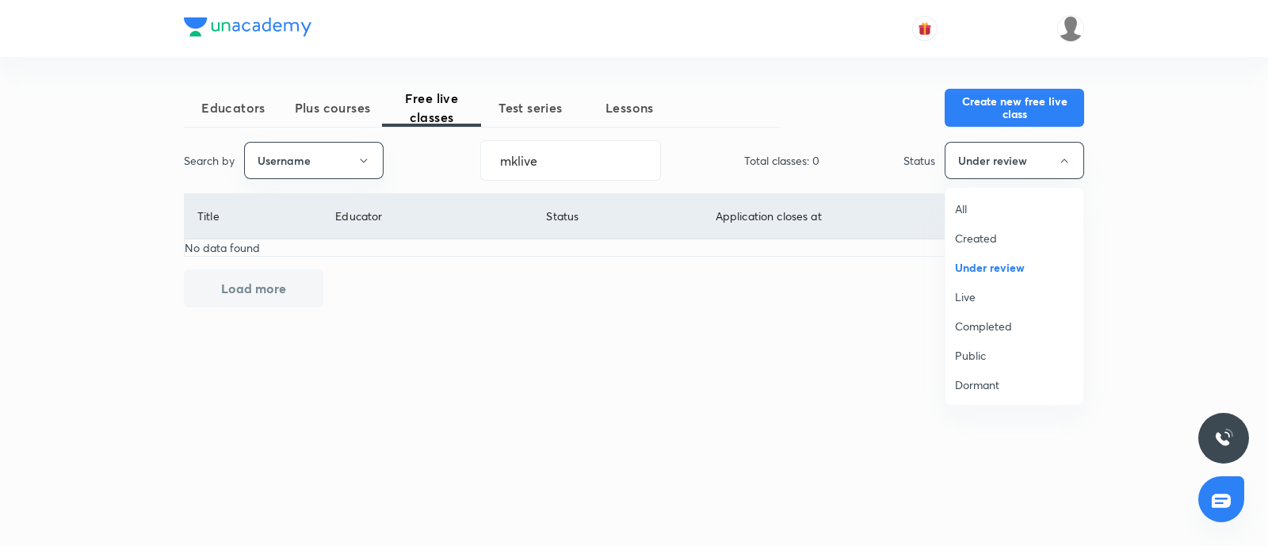
click at [993, 387] on span "Dormant" at bounding box center [1014, 384] width 119 height 17
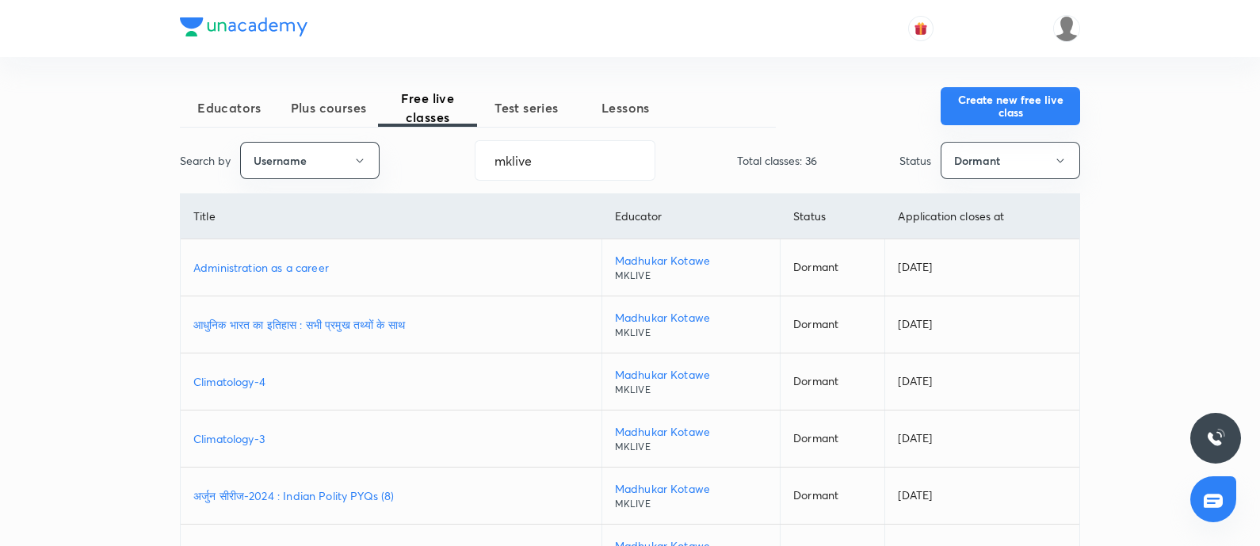
click at [990, 102] on button "Create new free live class" at bounding box center [1009, 106] width 139 height 38
click at [974, 161] on button "Dormant" at bounding box center [1009, 160] width 139 height 37
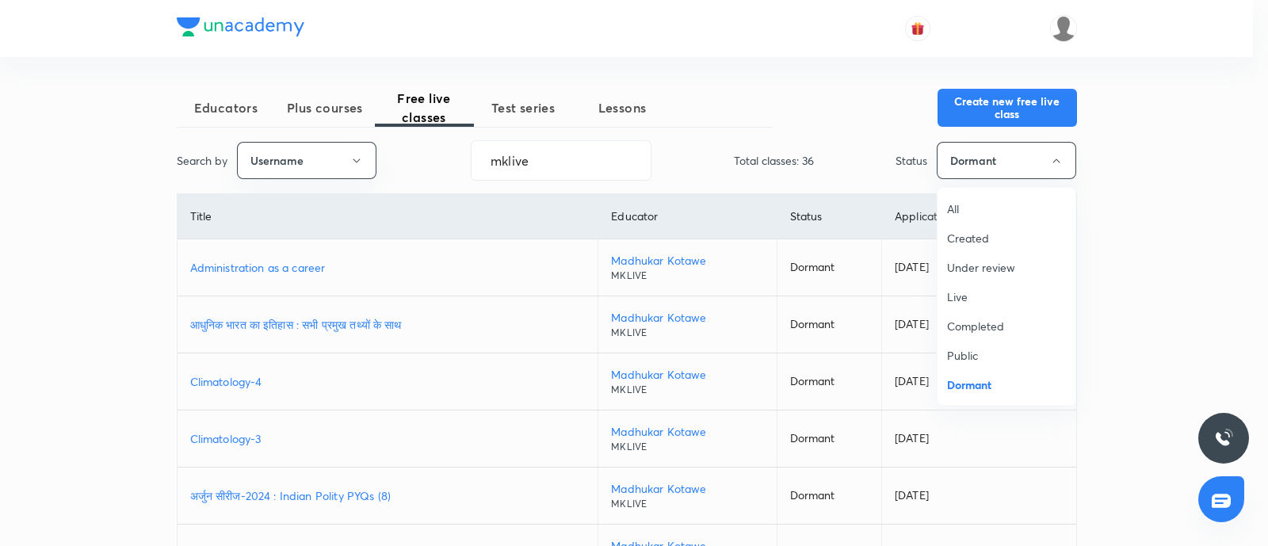
click at [967, 323] on span "Completed" at bounding box center [1006, 326] width 119 height 17
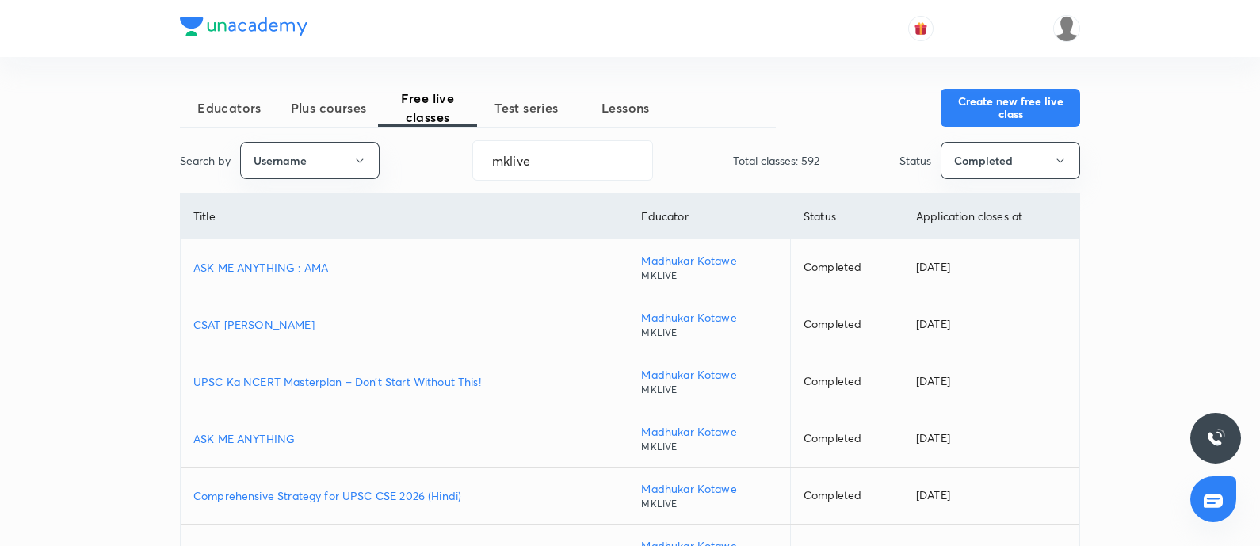
click at [281, 263] on p "ASK ME ANYTHING : AMA" at bounding box center [403, 267] width 421 height 17
click at [261, 440] on p "ASK ME ANYTHING" at bounding box center [403, 438] width 421 height 17
drag, startPoint x: 446, startPoint y: 171, endPoint x: 594, endPoint y: 227, distance: 158.5
click at [0, 250] on div "Educators Plus courses Free live classes Test series Lessons Create new free li…" at bounding box center [630, 445] width 1260 height 890
click at [975, 154] on button "Completed" at bounding box center [1009, 160] width 139 height 37
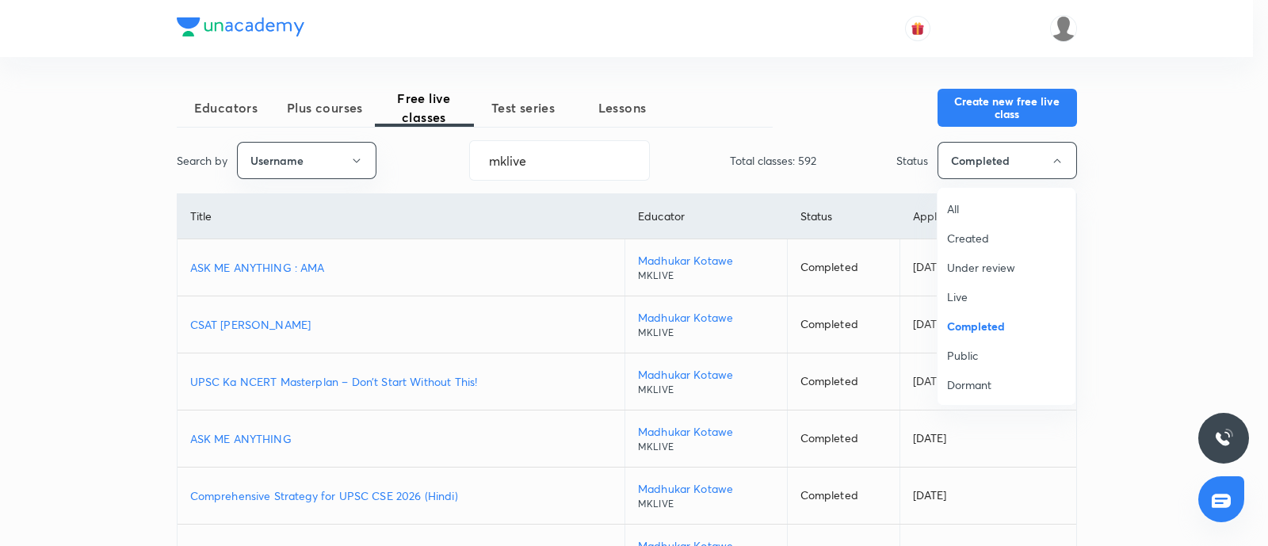
click at [959, 285] on li "Live" at bounding box center [1006, 296] width 138 height 29
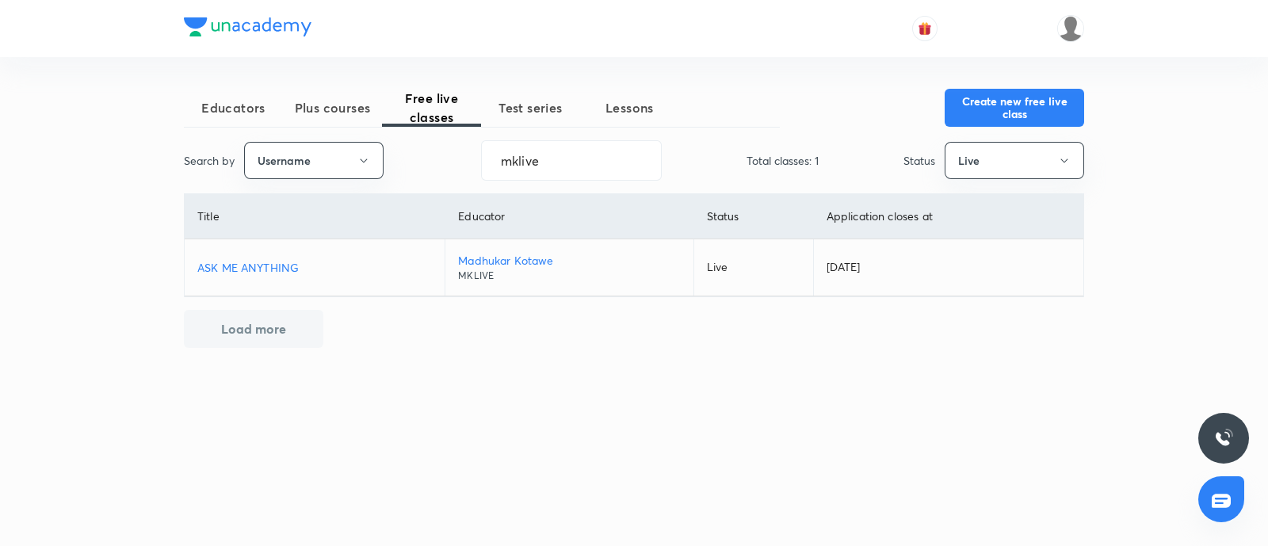
click at [265, 263] on p "ASK ME ANYTHING" at bounding box center [314, 267] width 235 height 17
click at [268, 267] on p "ASK ME ANYTHING" at bounding box center [314, 267] width 235 height 17
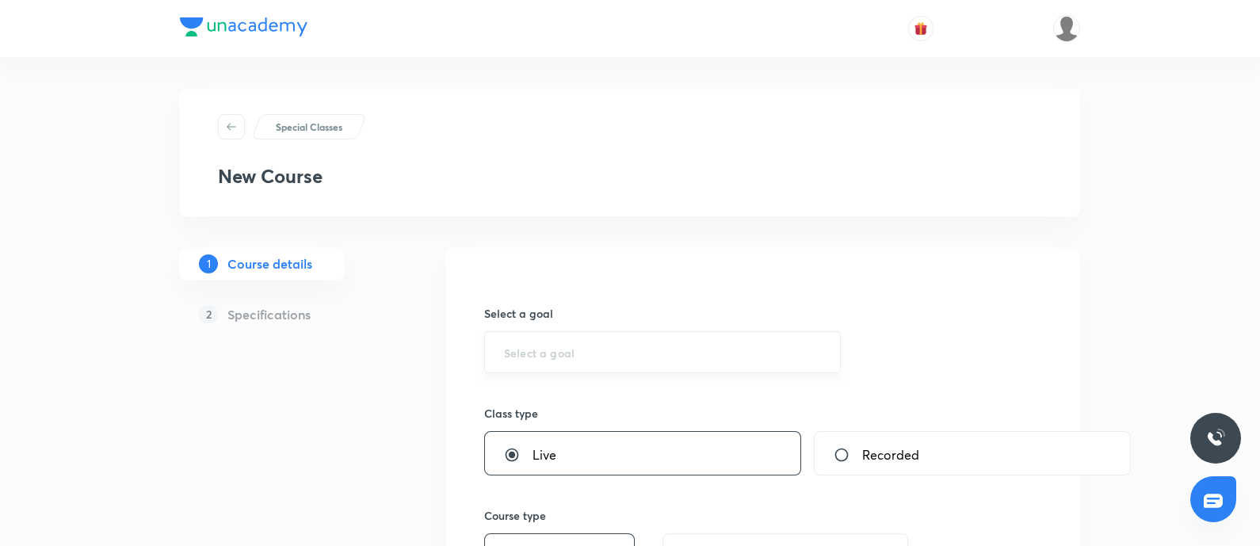
click at [511, 358] on input "text" at bounding box center [662, 352] width 317 height 15
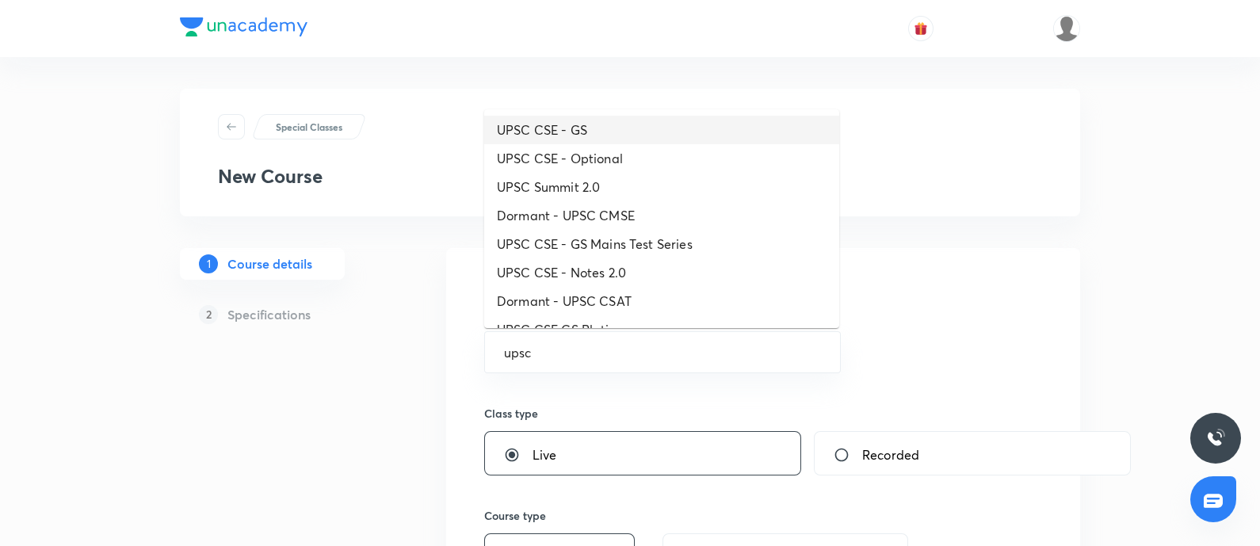
click at [532, 128] on li "UPSC CSE - GS" at bounding box center [661, 130] width 355 height 29
type input "UPSC CSE - GS"
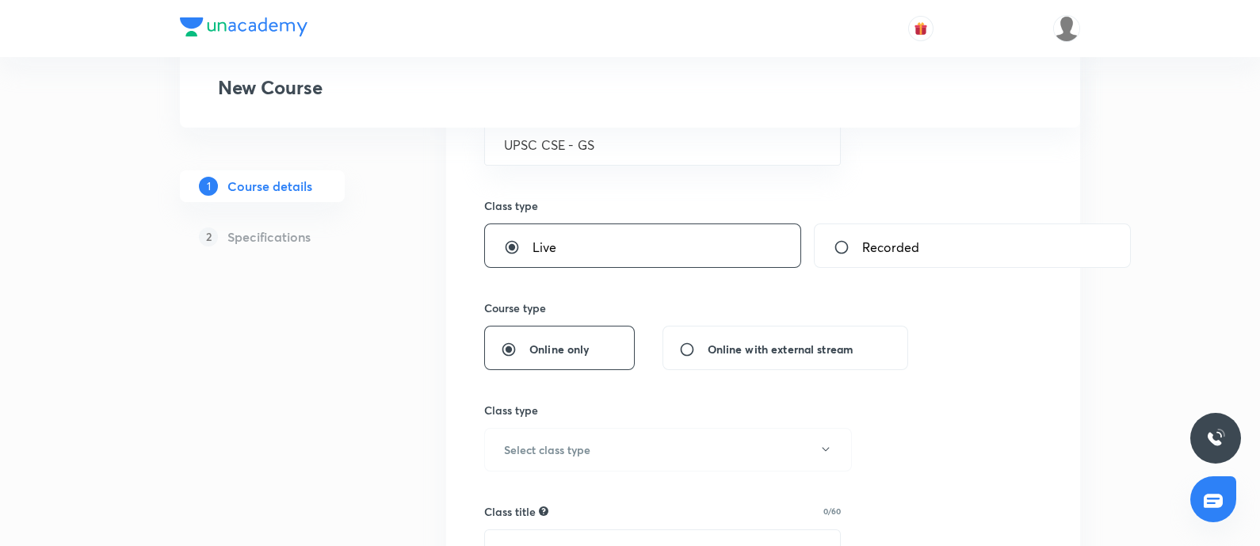
scroll to position [297, 0]
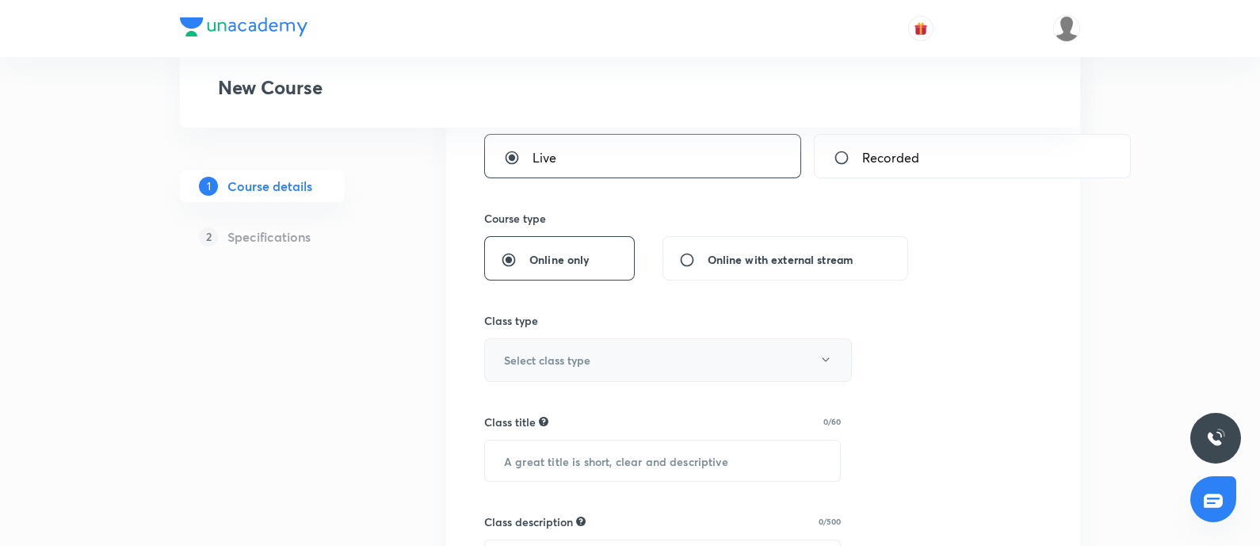
click at [562, 359] on h6 "Select class type" at bounding box center [547, 360] width 86 height 17
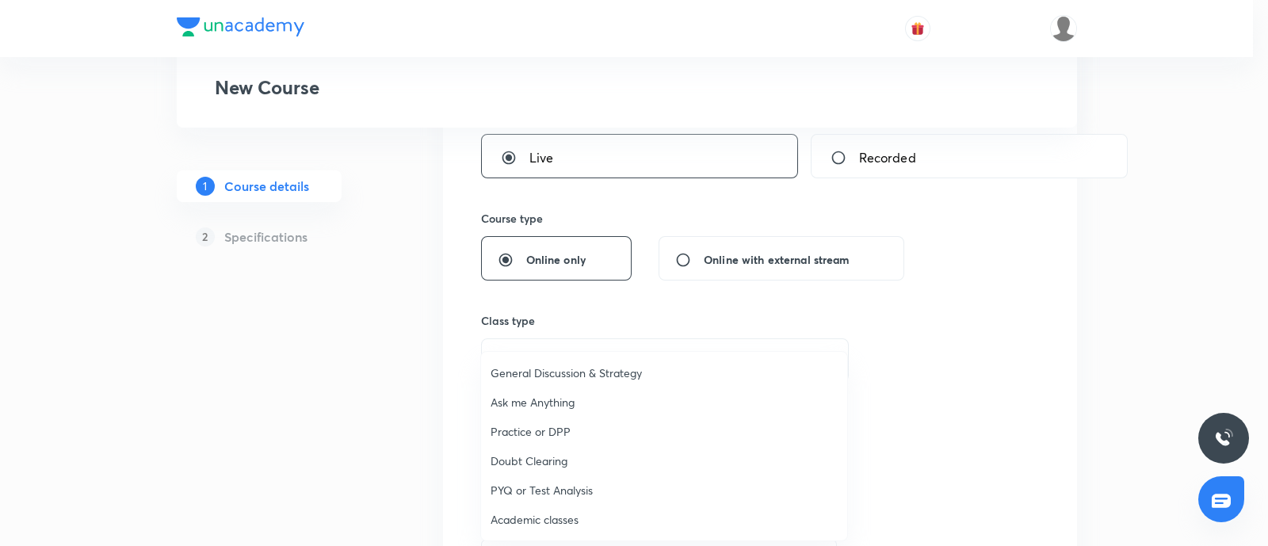
click at [555, 374] on span "General Discussion & Strategy" at bounding box center [663, 372] width 347 height 17
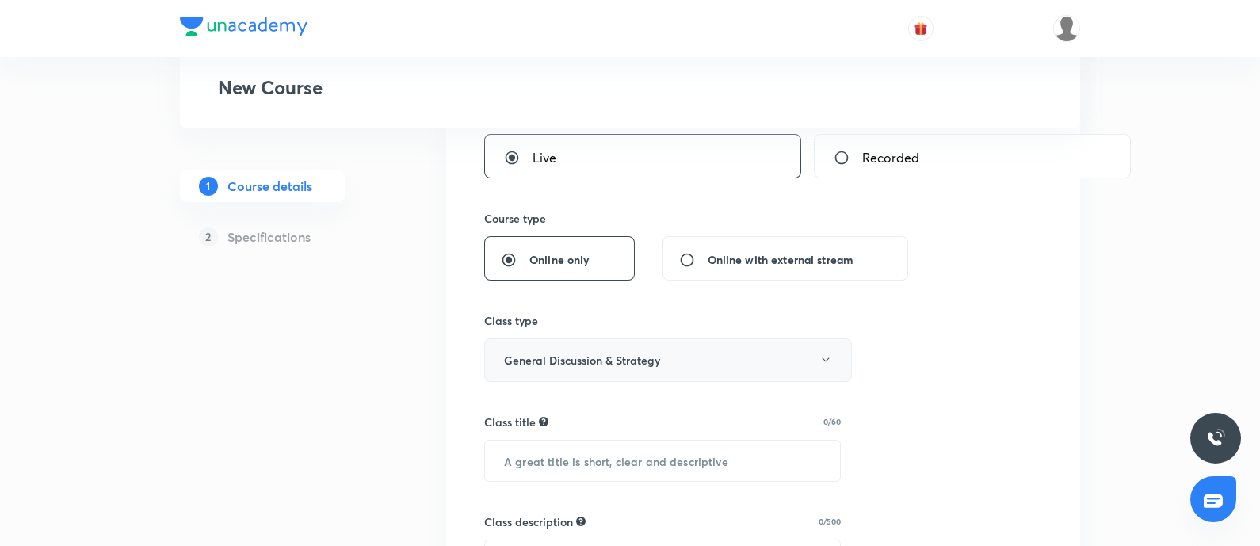
click at [646, 355] on button "General Discussion & Strategy" at bounding box center [668, 360] width 368 height 44
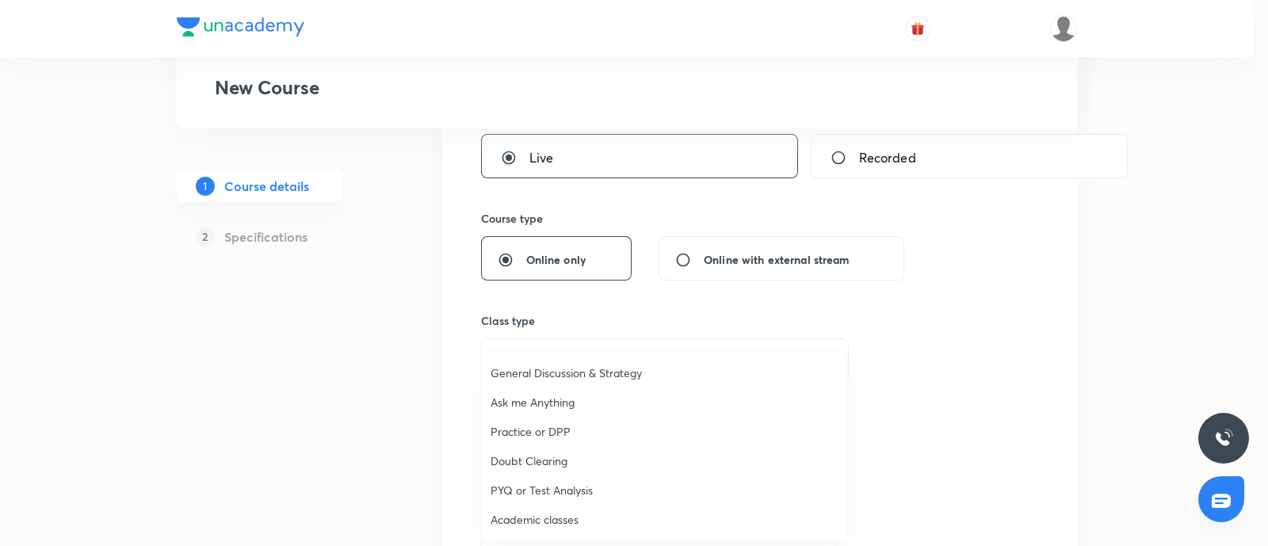
drag, startPoint x: 549, startPoint y: 406, endPoint x: 624, endPoint y: 395, distance: 76.0
click at [547, 406] on span "Ask me Anything" at bounding box center [663, 402] width 347 height 17
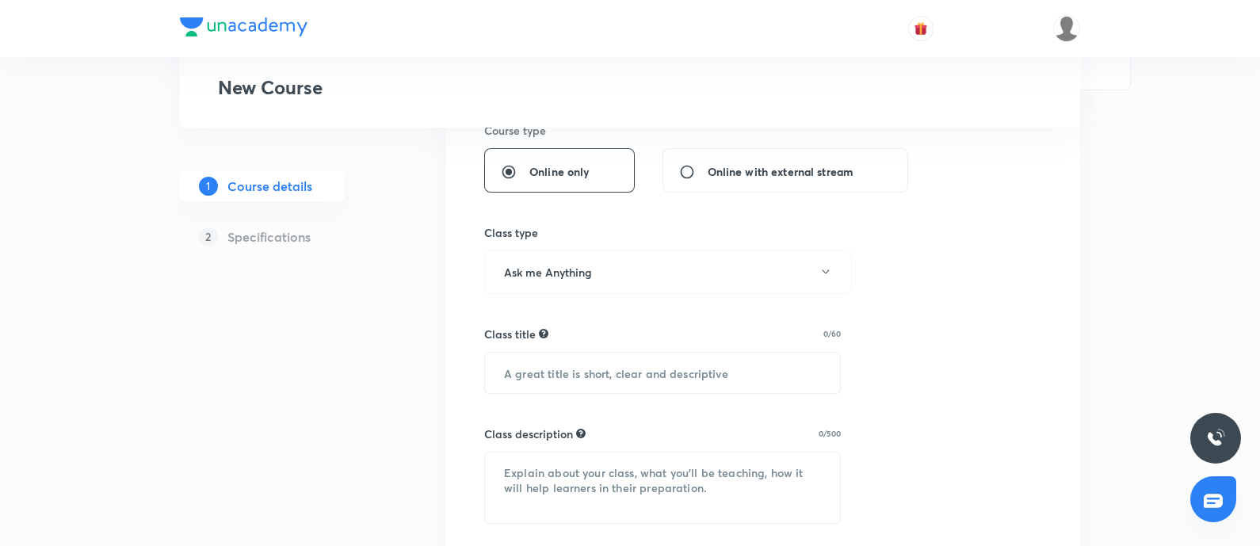
scroll to position [495, 0]
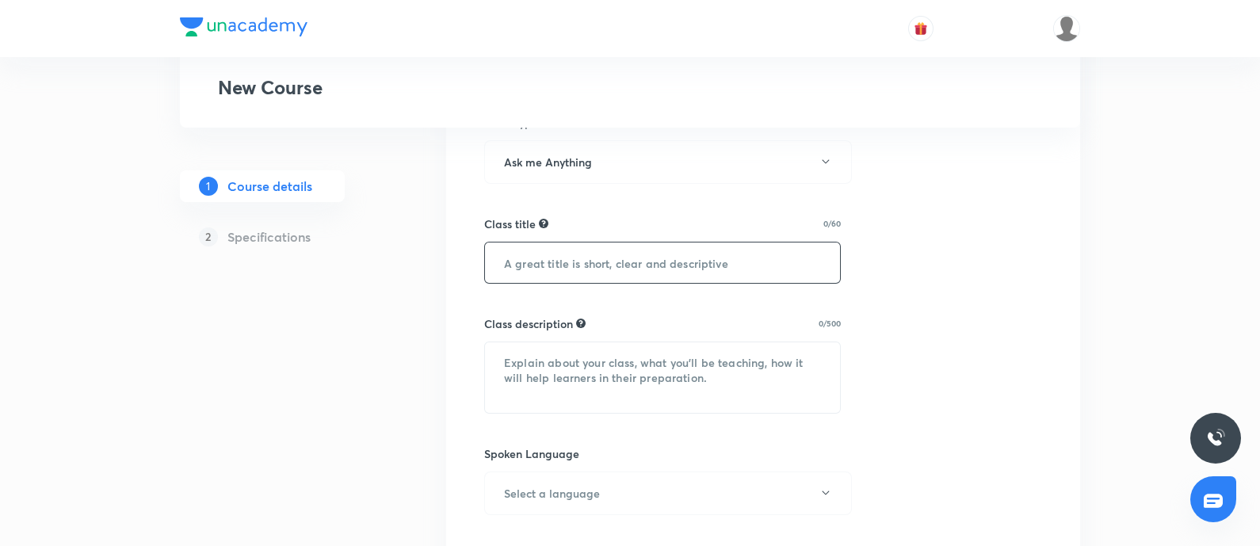
click at [606, 255] on input "text" at bounding box center [662, 262] width 355 height 40
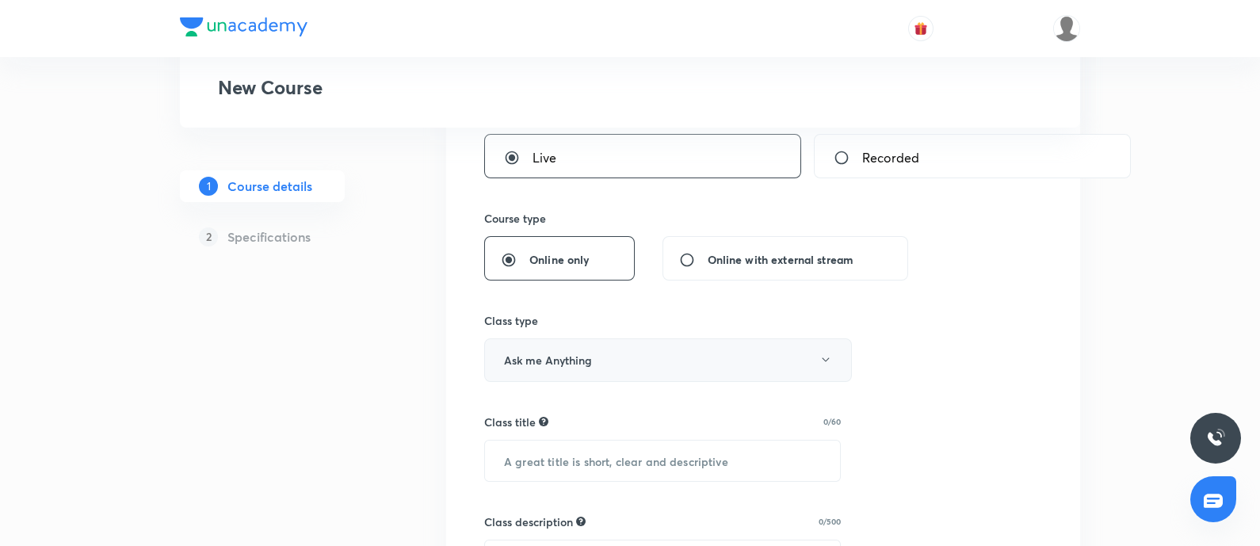
click at [581, 360] on button "Ask me Anything" at bounding box center [668, 360] width 368 height 44
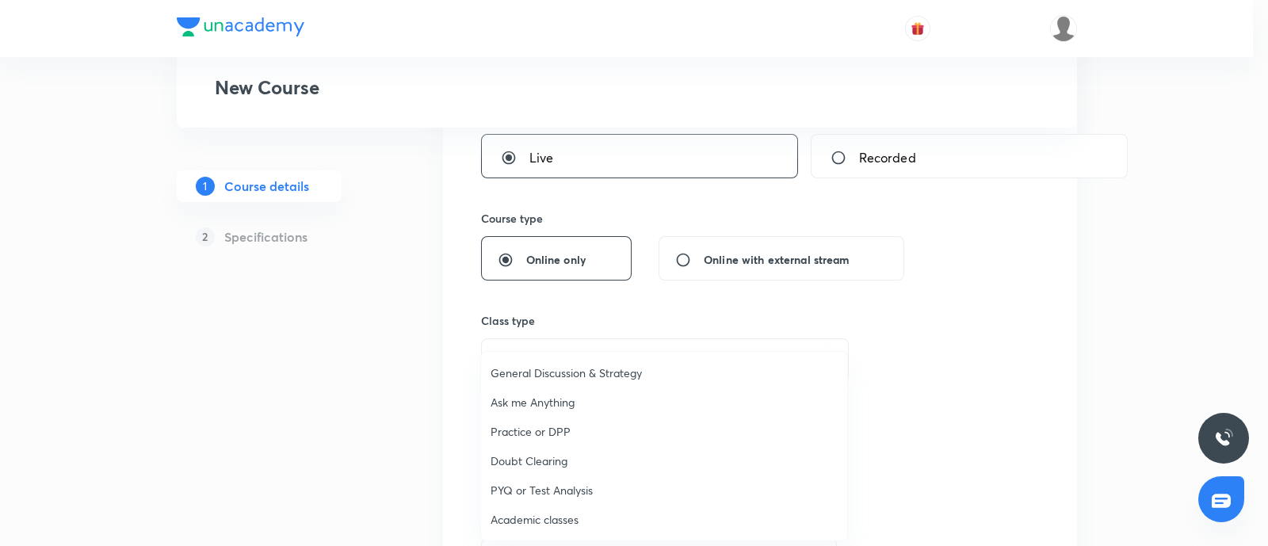
click at [555, 425] on span "Practice or DPP" at bounding box center [663, 431] width 347 height 17
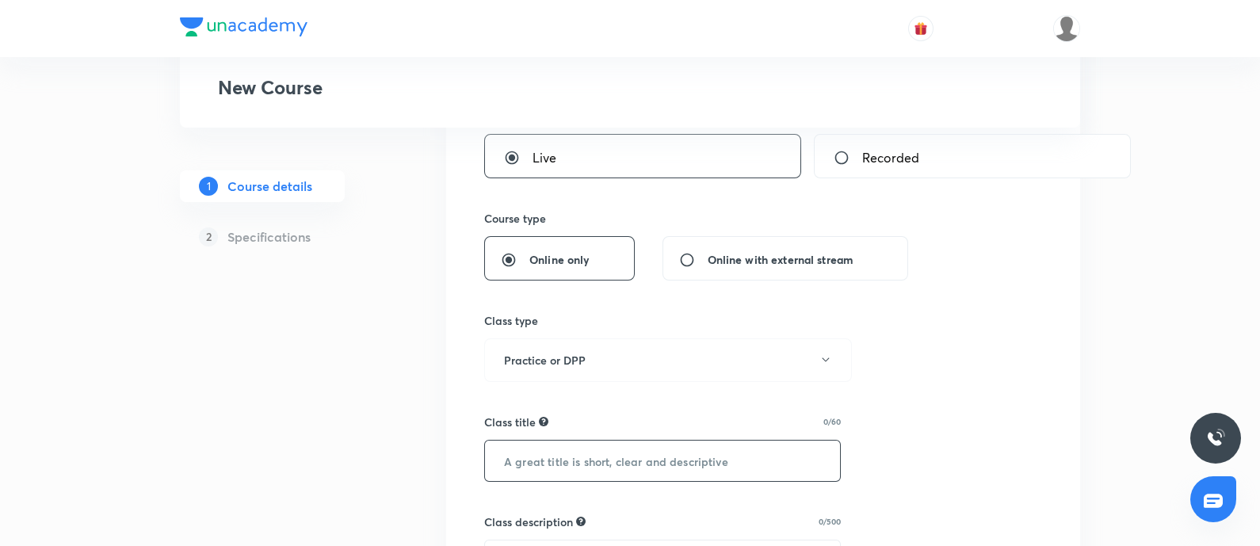
click at [538, 436] on input "text" at bounding box center [662, 460] width 355 height 40
paste input "text"
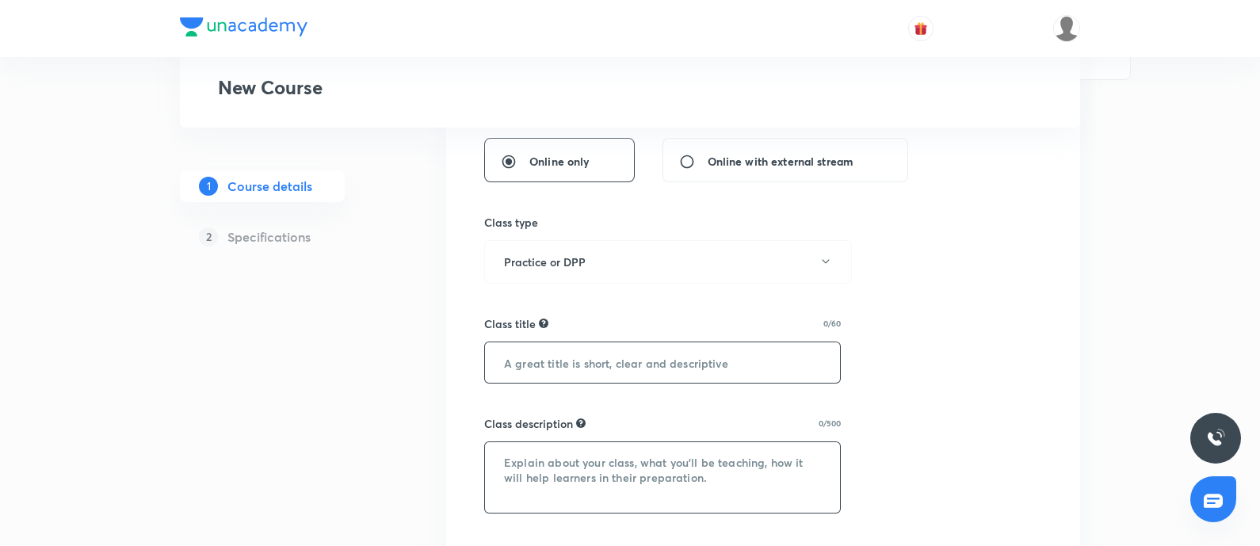
click at [546, 436] on textarea at bounding box center [662, 477] width 355 height 71
paste textarea "In this Session [PERSON_NAME] sir will take the doubts of aspirants related to …"
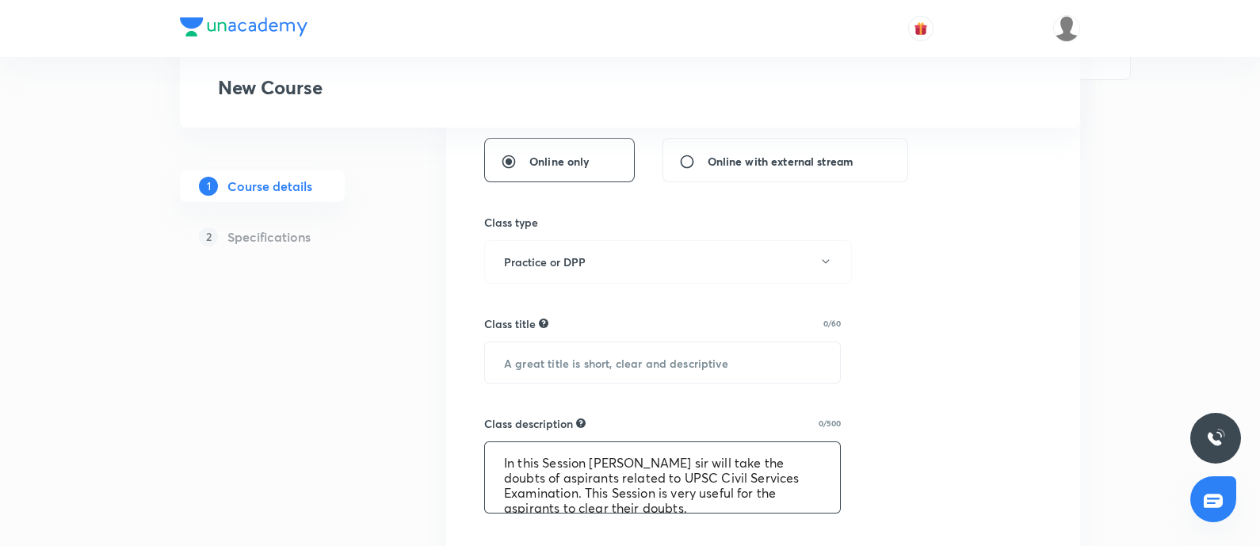
scroll to position [3, 0]
type textarea "In this Session [PERSON_NAME] sir will take the doubts of aspirants related to …"
click at [540, 360] on input "text" at bounding box center [662, 362] width 355 height 40
paste input "ASK ME ANYTHING"
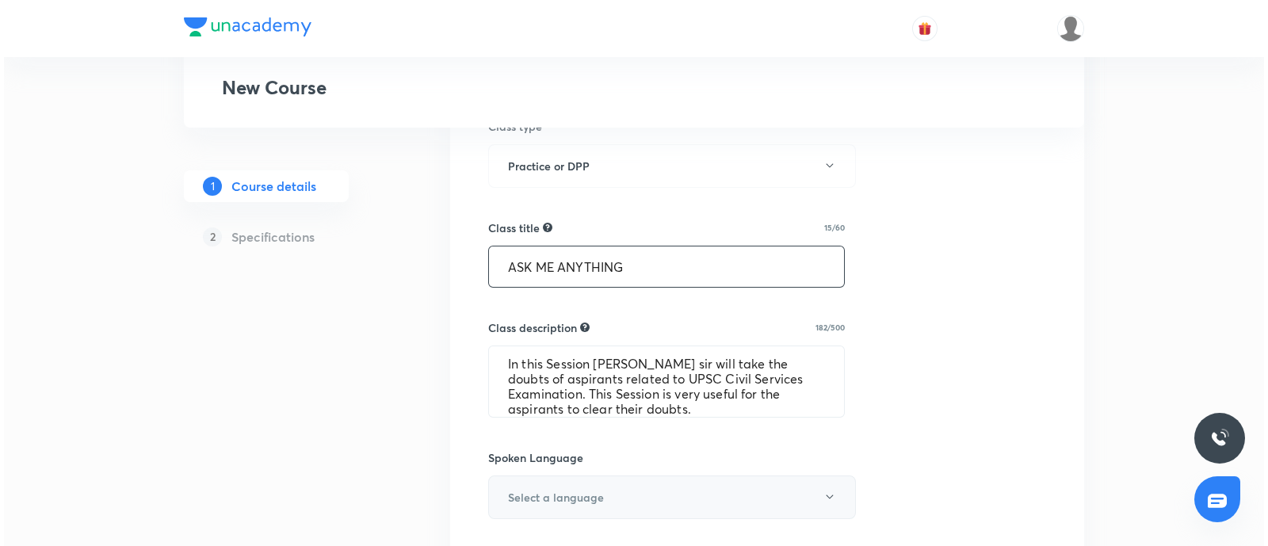
scroll to position [594, 0]
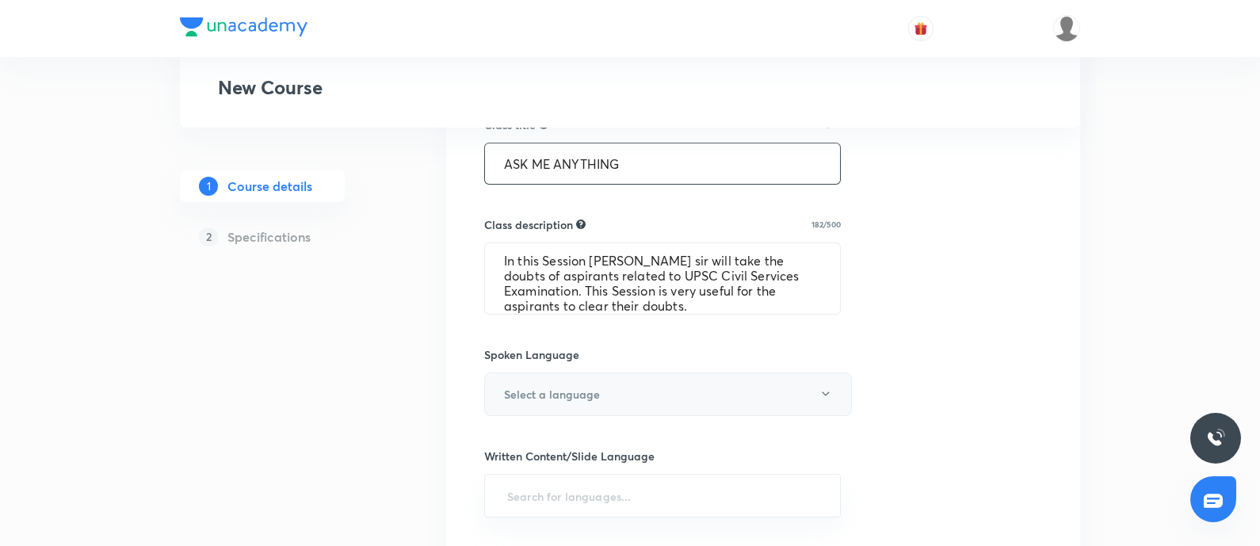
type input "ASK ME ANYTHING"
click at [559, 388] on h6 "Select a language" at bounding box center [552, 394] width 96 height 17
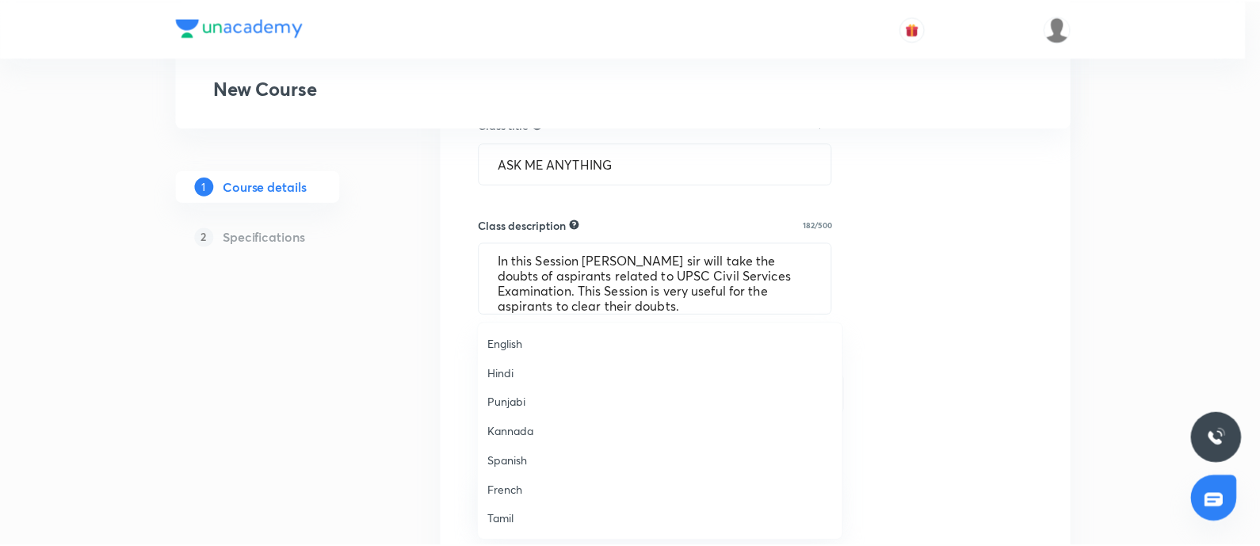
scroll to position [469, 0]
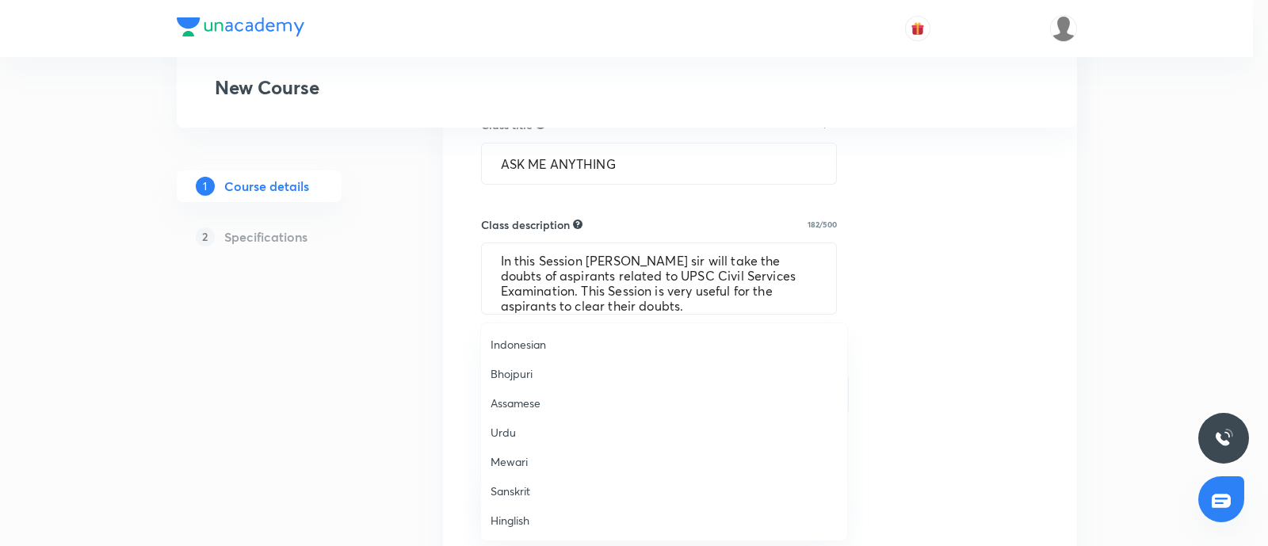
click at [527, 436] on span "Hinglish" at bounding box center [663, 520] width 347 height 17
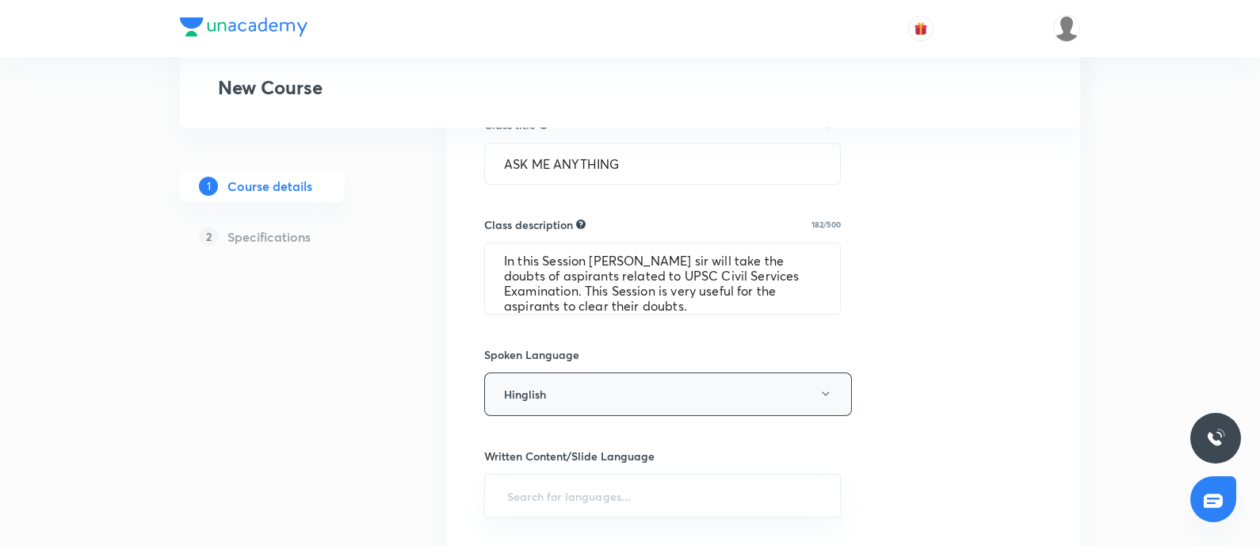
click at [639, 398] on button "Hinglish" at bounding box center [668, 394] width 368 height 44
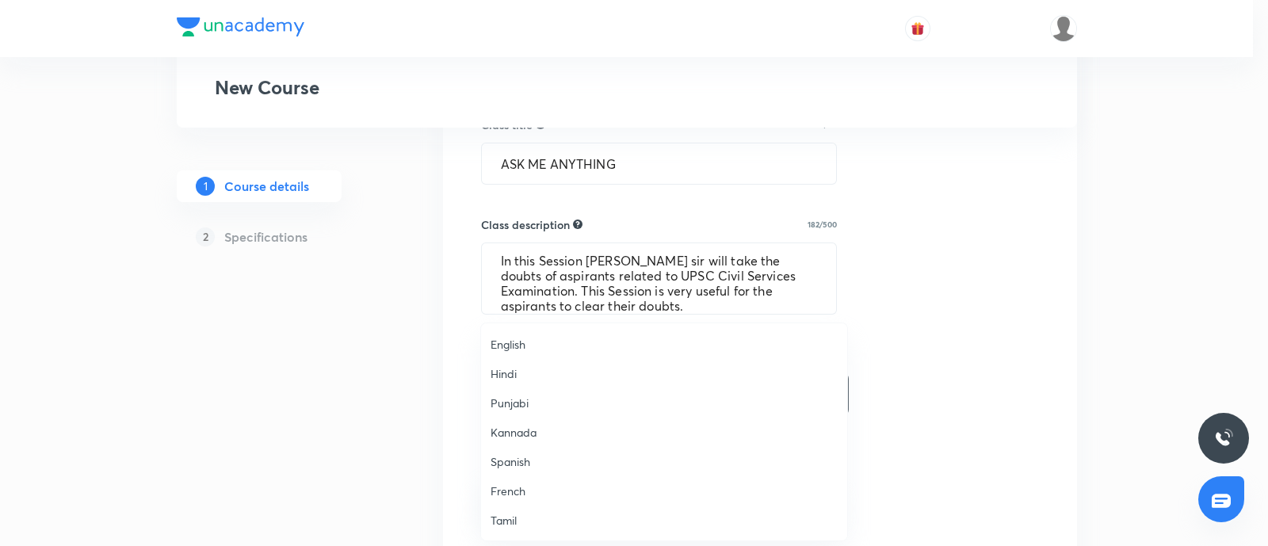
click at [536, 361] on li "Hindi" at bounding box center [664, 373] width 366 height 29
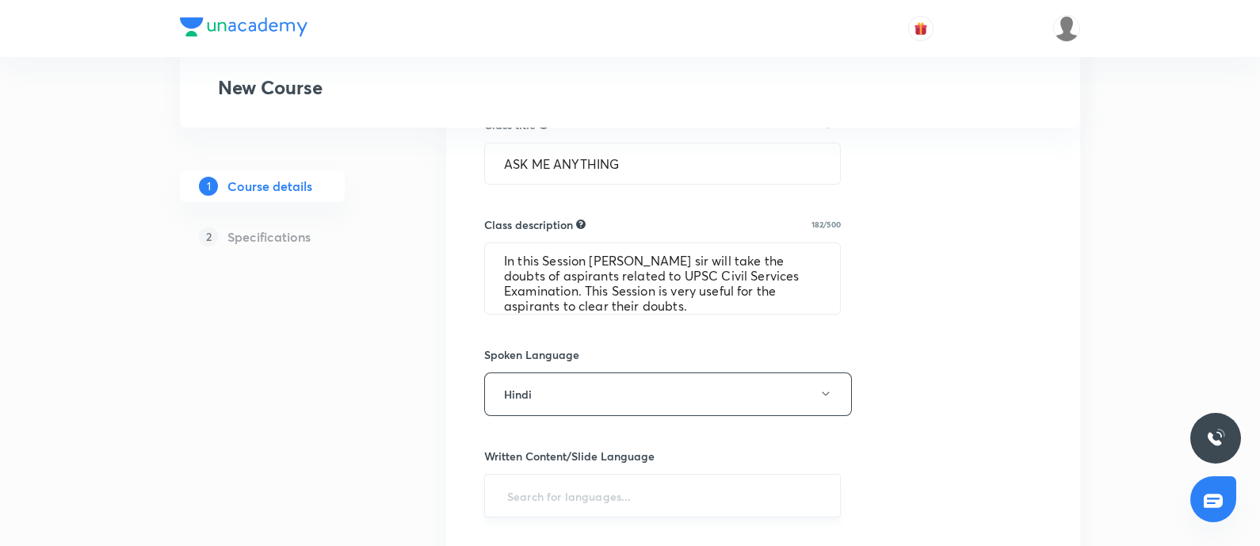
click at [585, 436] on input "text" at bounding box center [662, 495] width 317 height 29
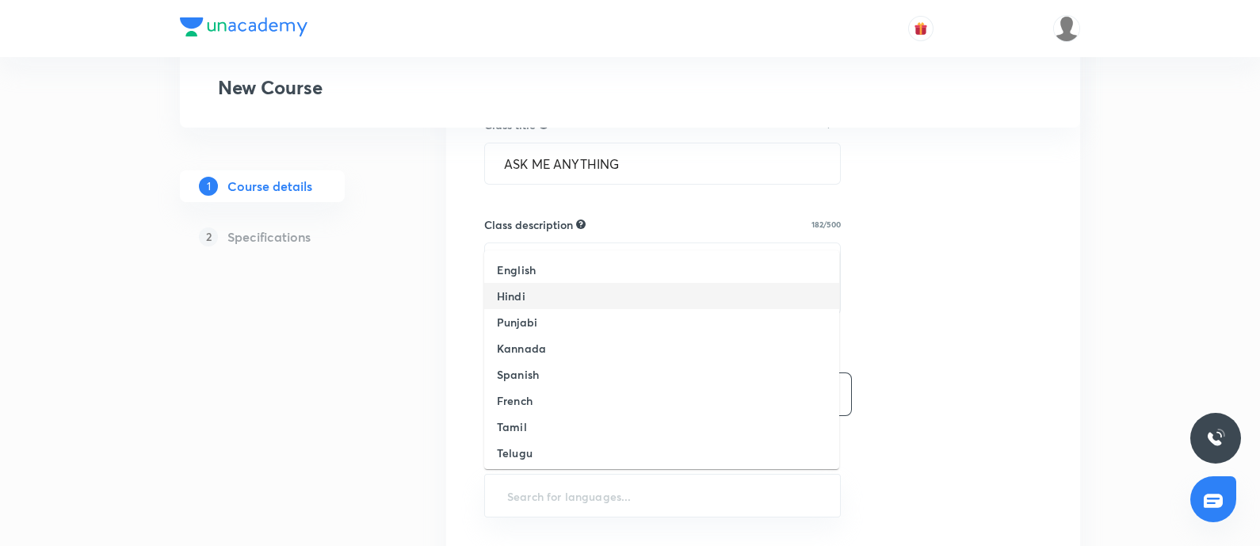
click at [532, 300] on li "Hindi" at bounding box center [661, 296] width 355 height 26
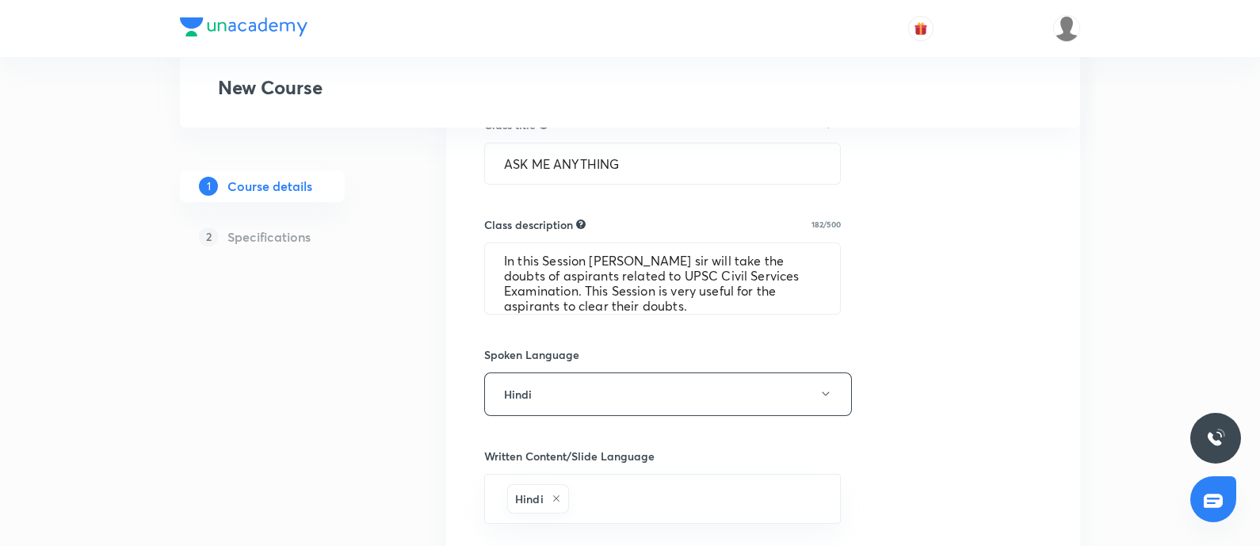
scroll to position [791, 0]
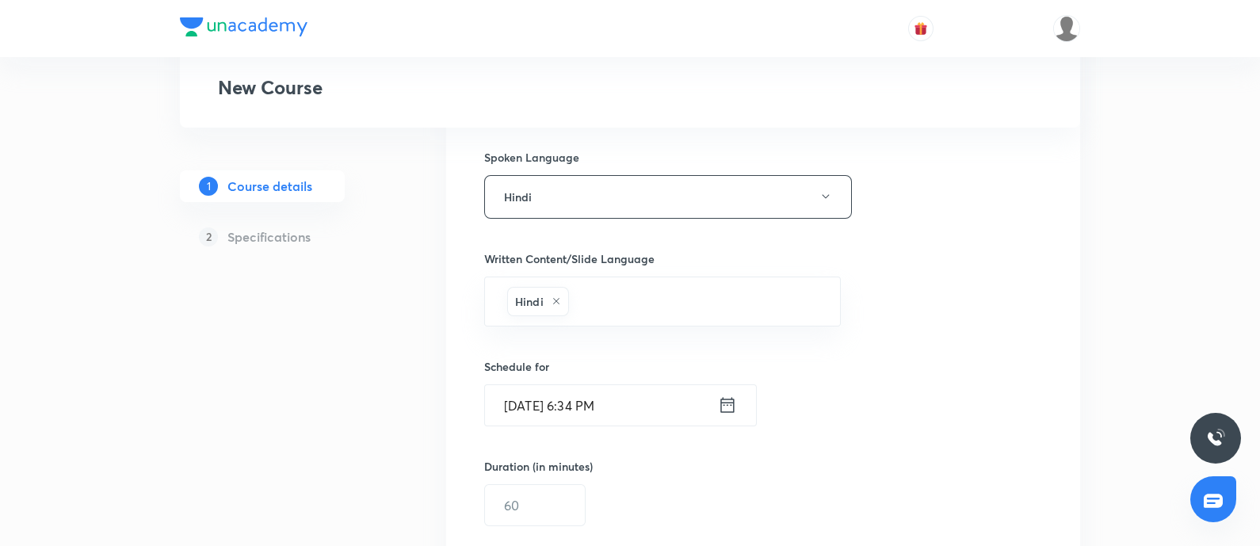
click at [729, 409] on icon at bounding box center [726, 405] width 13 height 15
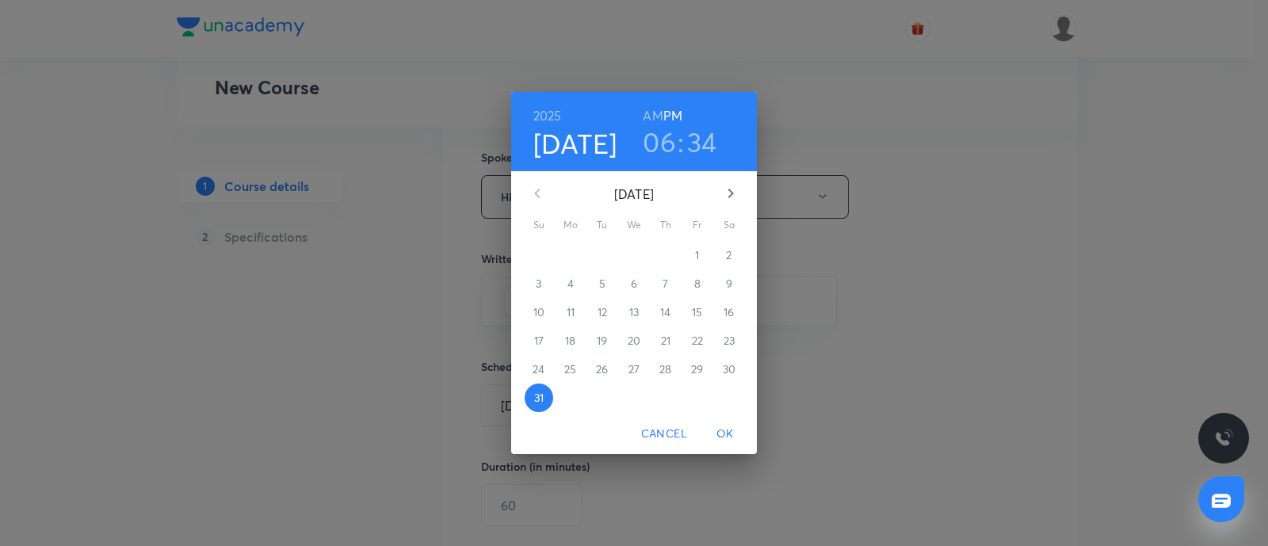
click at [656, 144] on h3 "06" at bounding box center [659, 141] width 33 height 33
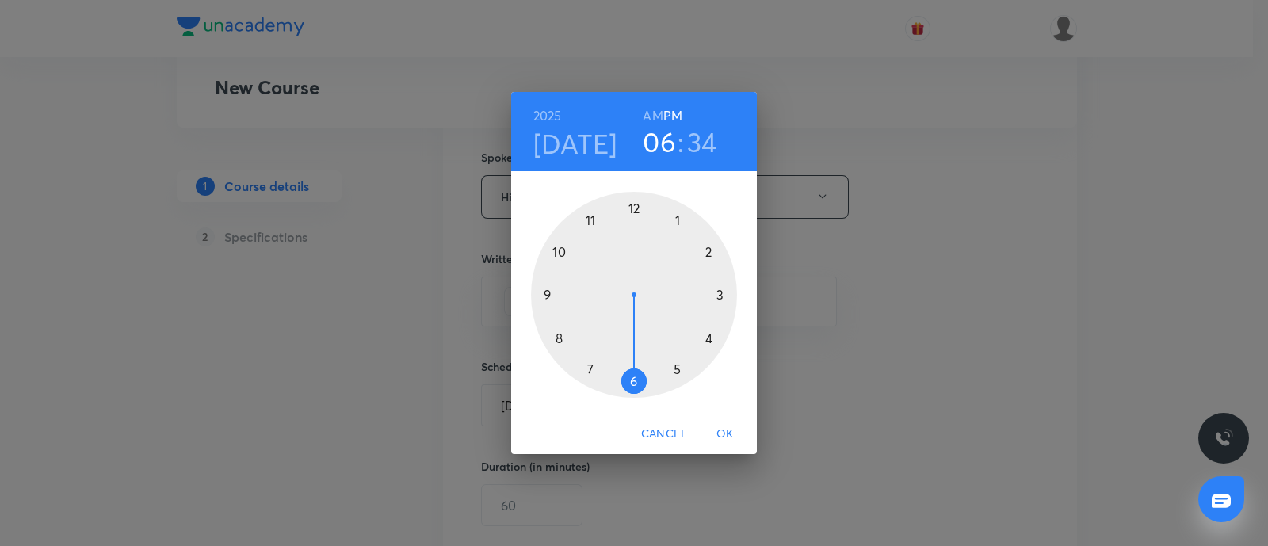
click at [547, 292] on div at bounding box center [634, 295] width 206 height 206
click at [631, 208] on div at bounding box center [634, 295] width 206 height 206
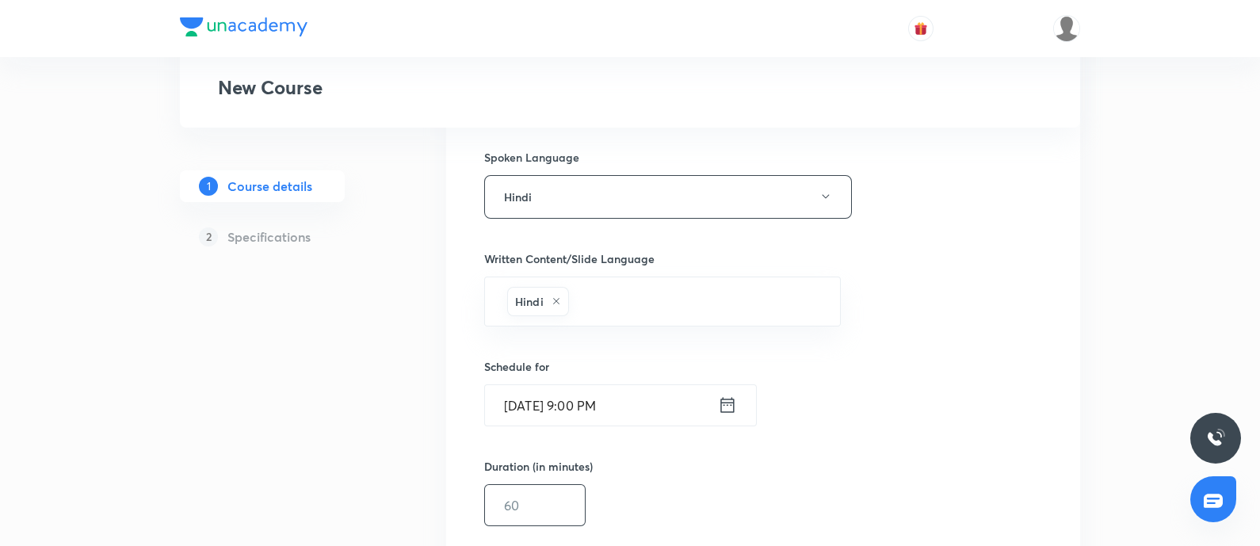
click at [544, 436] on input "text" at bounding box center [535, 505] width 100 height 40
type input "60"
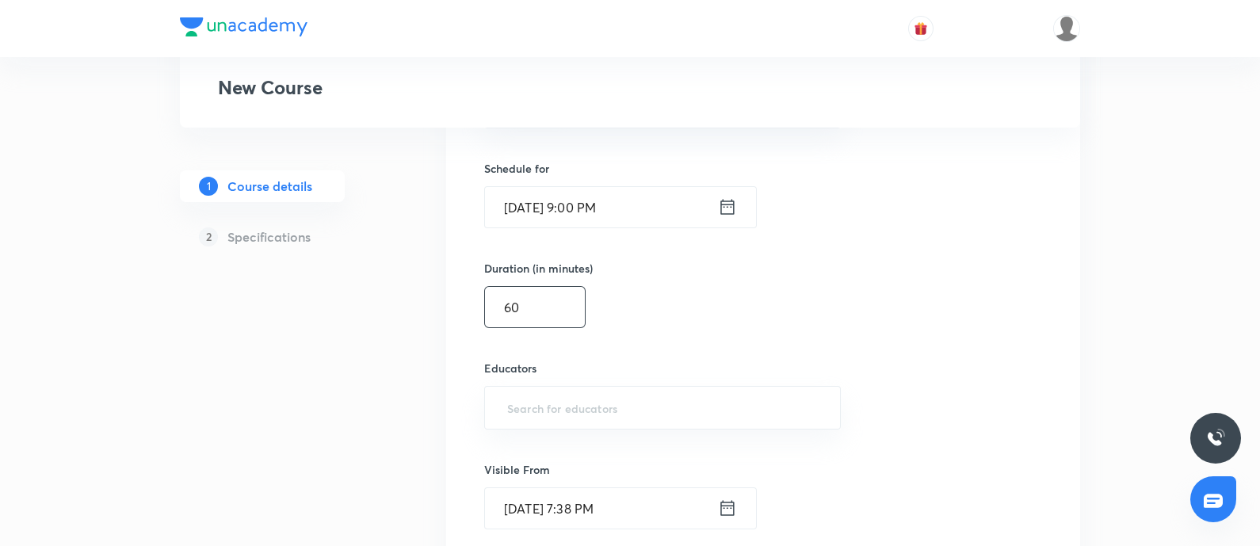
scroll to position [990, 0]
click at [622, 414] on input "text" at bounding box center [662, 406] width 317 height 29
click at [538, 392] on input "text" at bounding box center [662, 406] width 317 height 29
paste input "mklive"
type input "mklive"
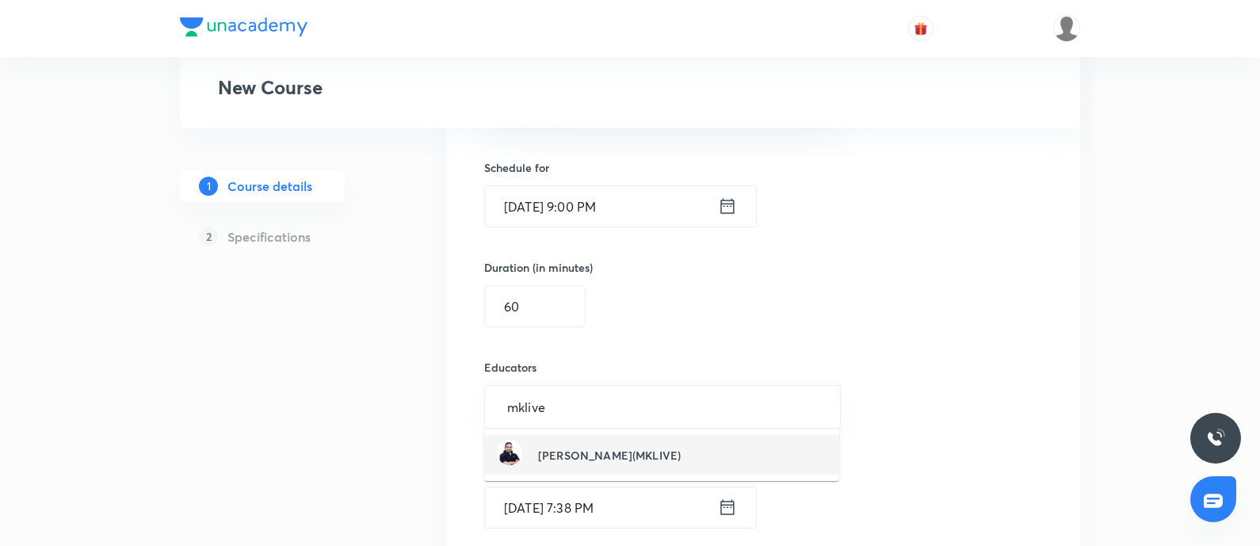
click at [631, 436] on div "[PERSON_NAME](MKLIVE)" at bounding box center [589, 455] width 184 height 30
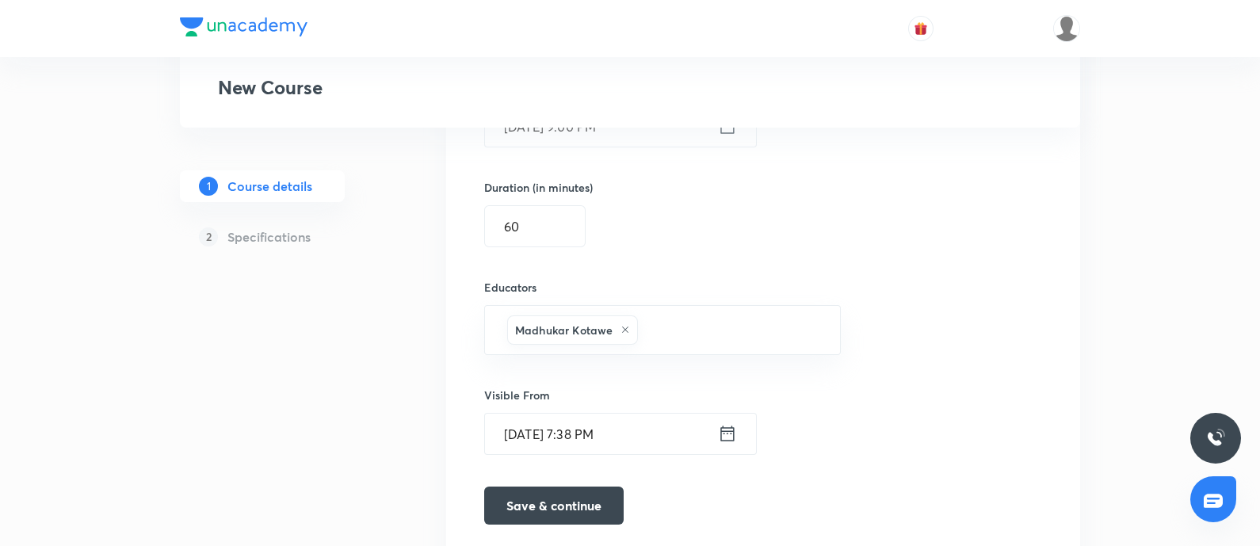
scroll to position [1133, 0]
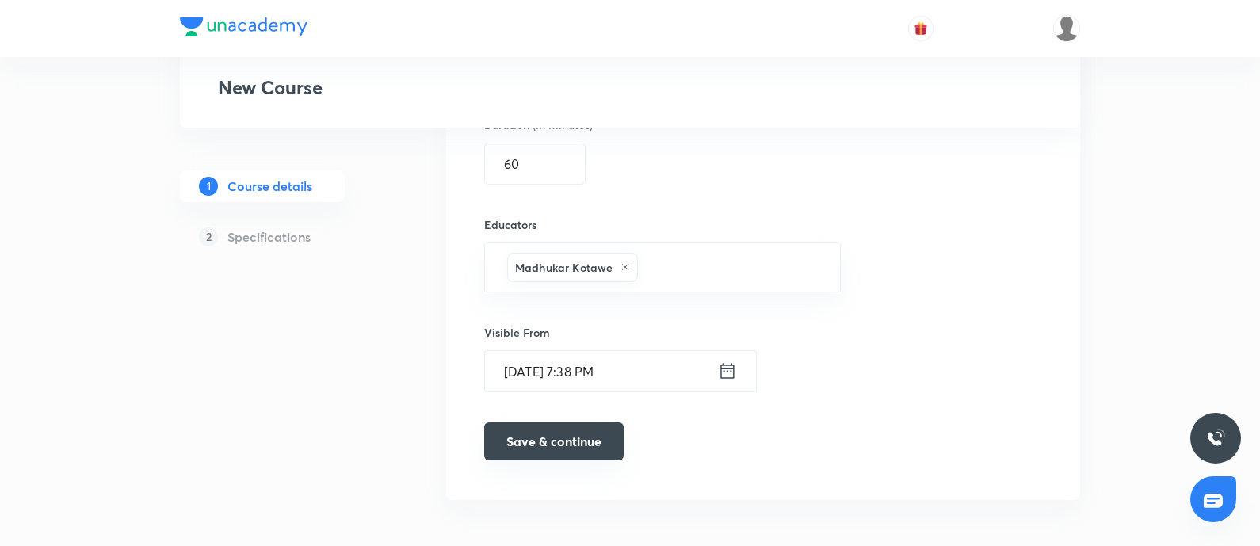
click at [551, 429] on button "Save & continue" at bounding box center [553, 441] width 139 height 38
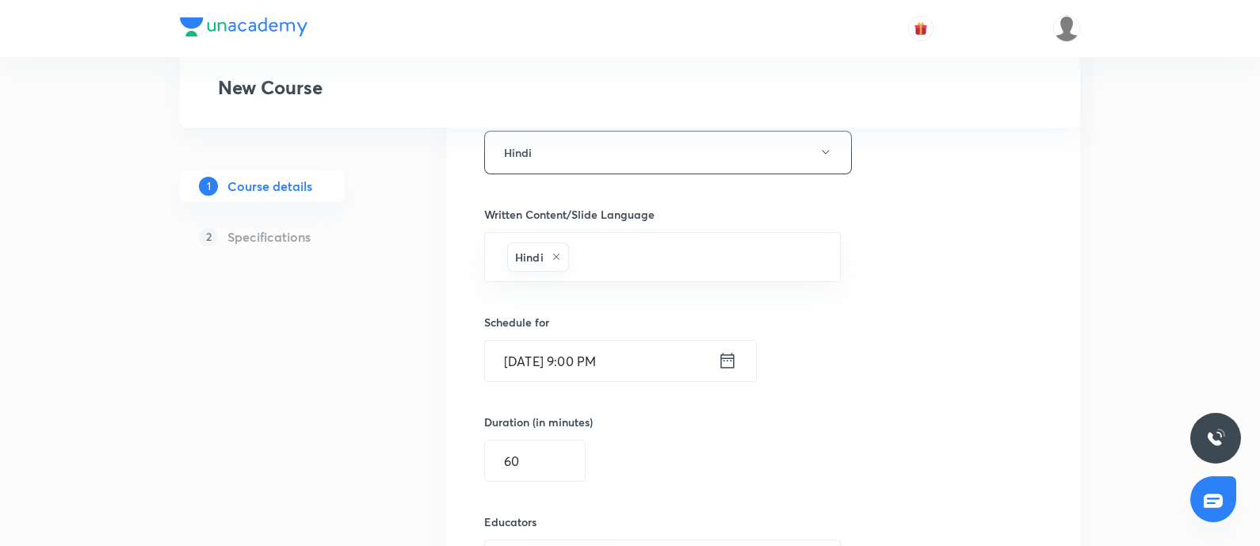
scroll to position [856, 0]
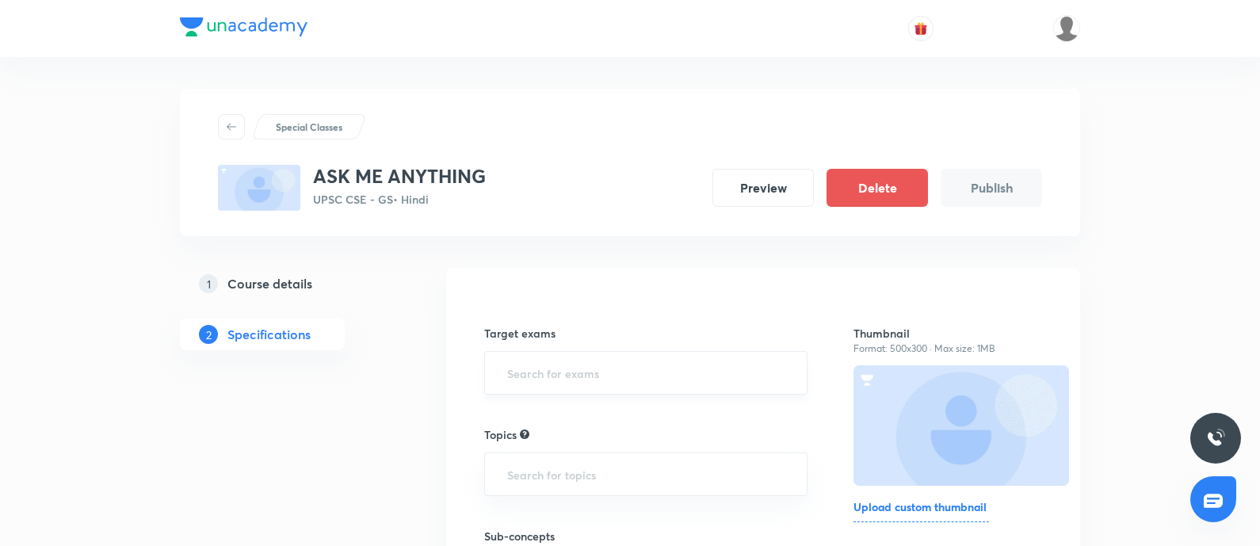
click at [541, 377] on input "text" at bounding box center [646, 372] width 284 height 29
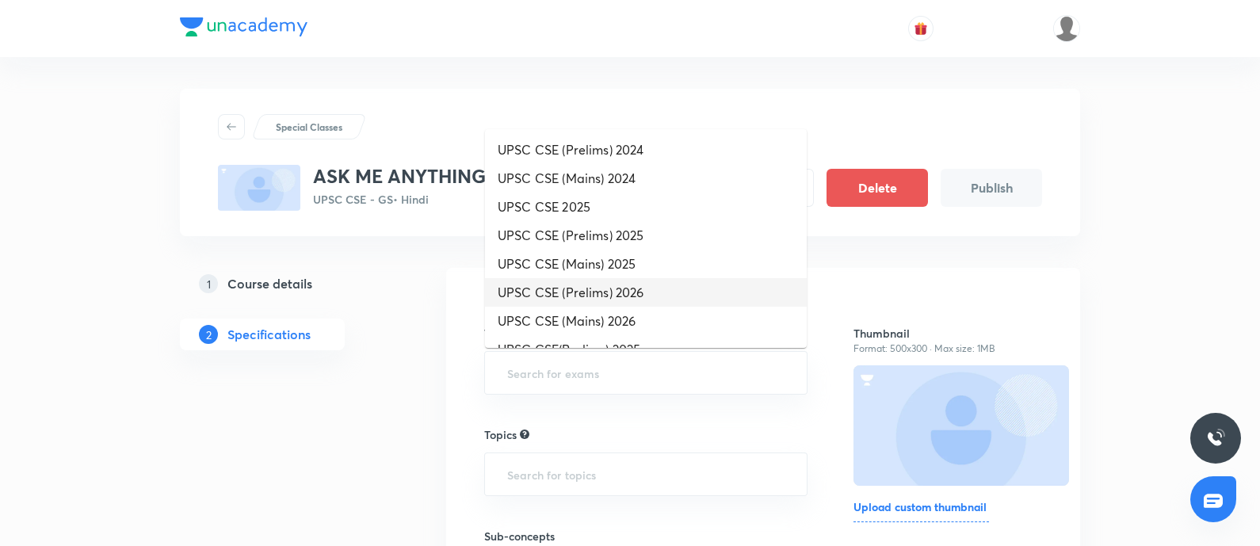
click at [604, 290] on li "UPSC CSE (Prelims) 2026" at bounding box center [646, 292] width 322 height 29
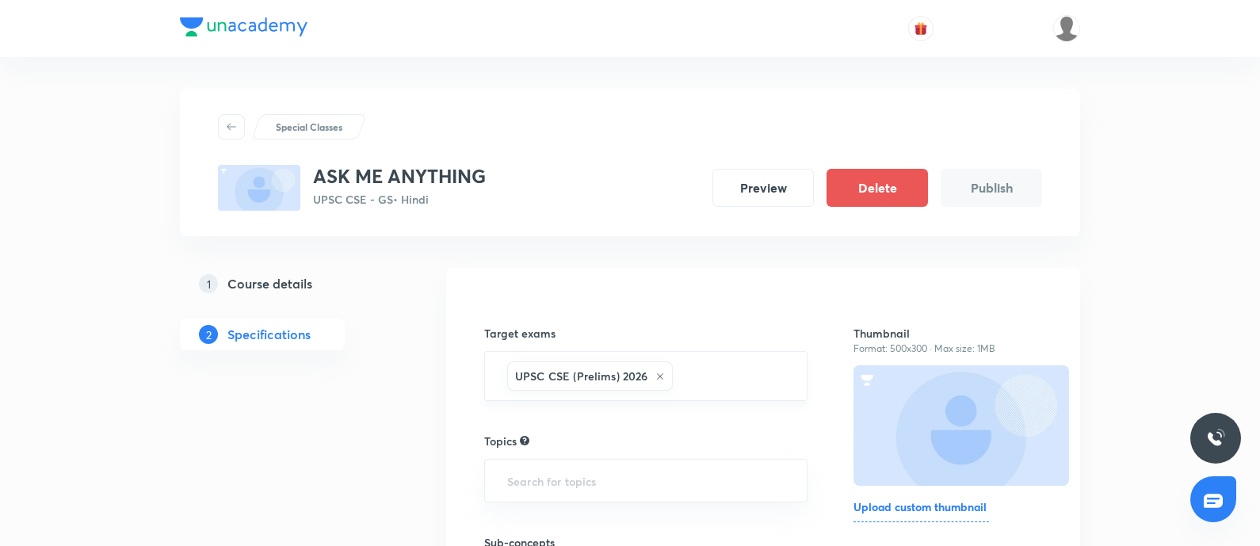
click at [693, 384] on input "text" at bounding box center [731, 375] width 111 height 29
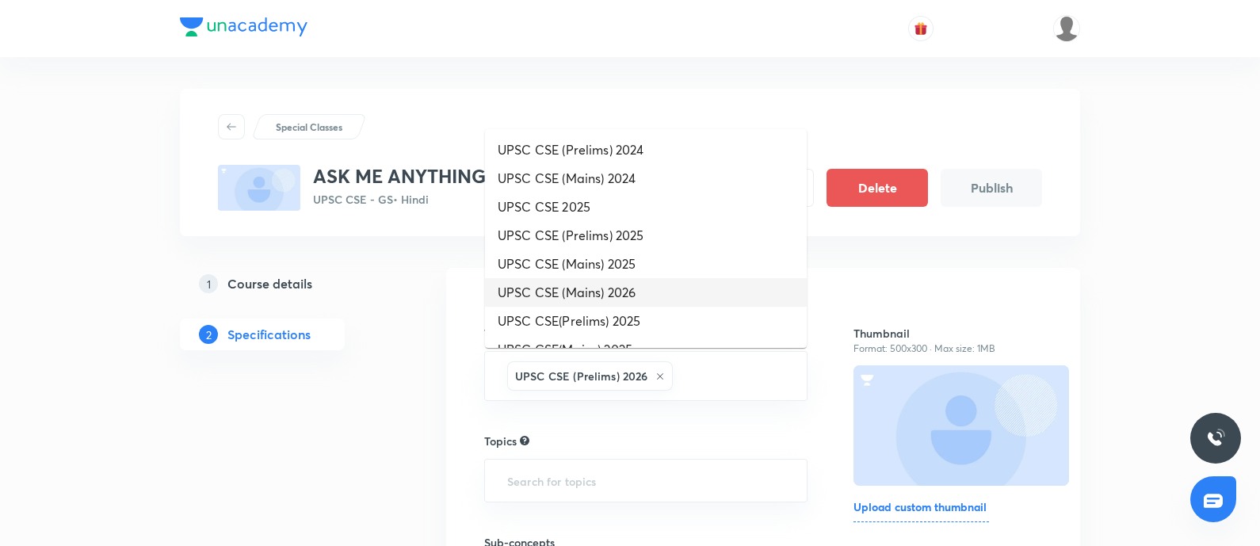
click at [654, 303] on li "UPSC CSE (Mains) 2026" at bounding box center [646, 292] width 322 height 29
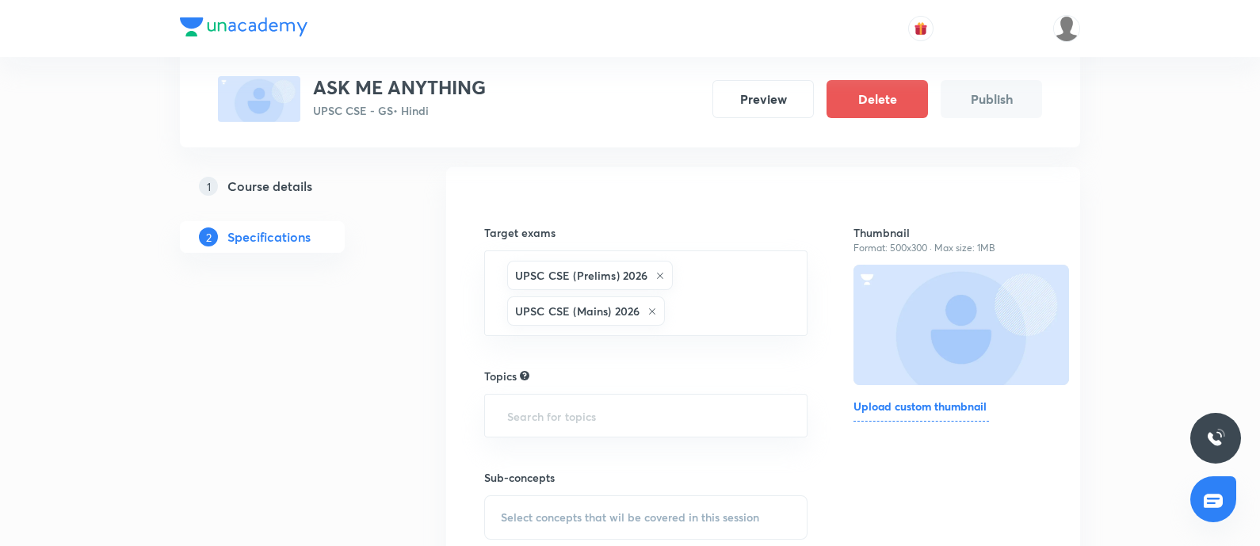
scroll to position [238, 0]
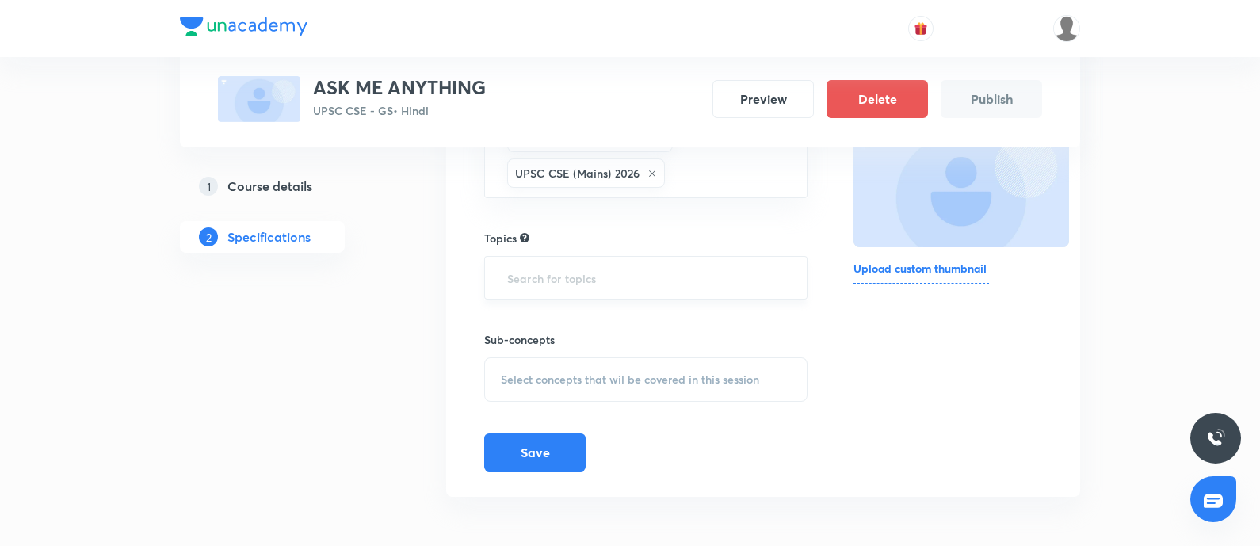
click at [612, 280] on input "text" at bounding box center [646, 277] width 284 height 29
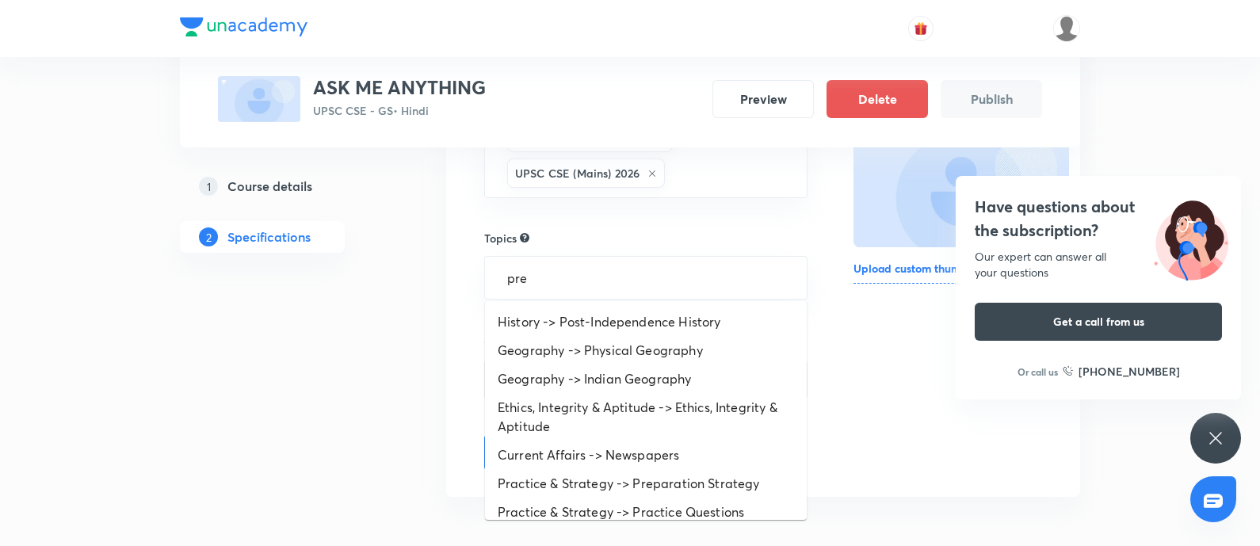
type input "pre"
type input "prep"
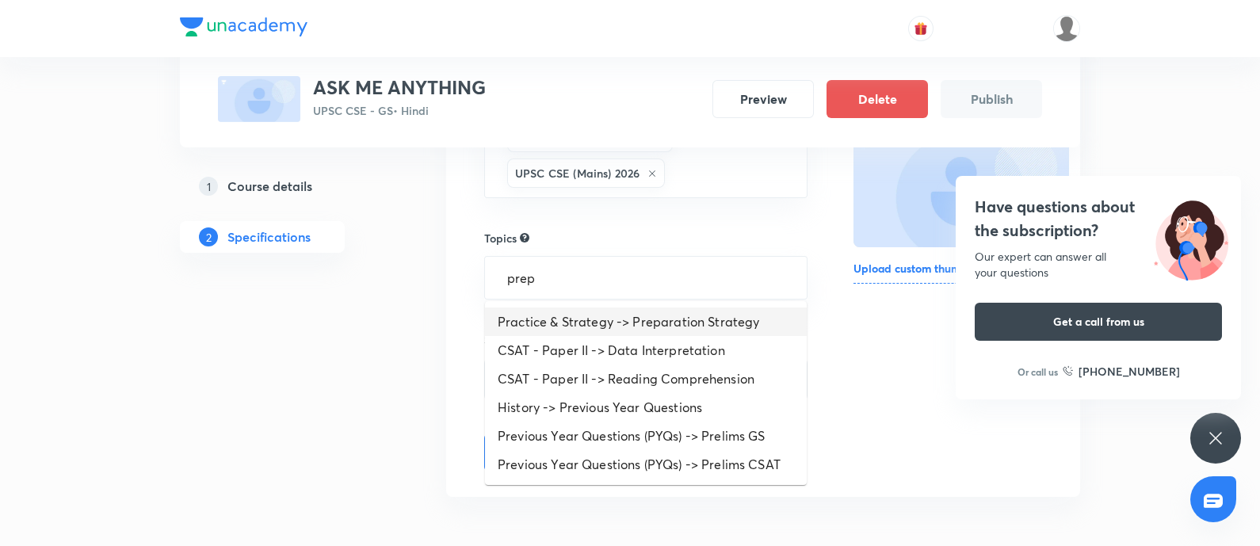
drag, startPoint x: 641, startPoint y: 317, endPoint x: 569, endPoint y: 352, distance: 80.1
click at [639, 318] on li "Practice & Strategy -> Preparation Strategy" at bounding box center [646, 321] width 322 height 29
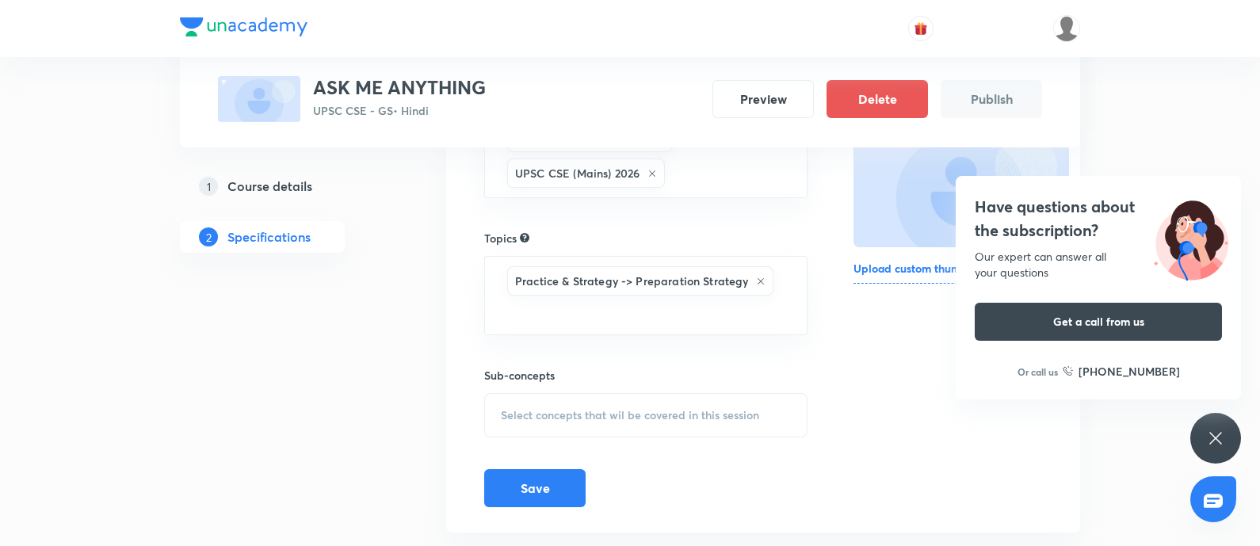
click at [543, 418] on span "Select concepts that wil be covered in this session" at bounding box center [630, 415] width 258 height 13
drag, startPoint x: 536, startPoint y: 525, endPoint x: 387, endPoint y: 489, distance: 152.6
click at [536, 436] on div "test CF" at bounding box center [646, 539] width 322 height 36
checkbox input "true"
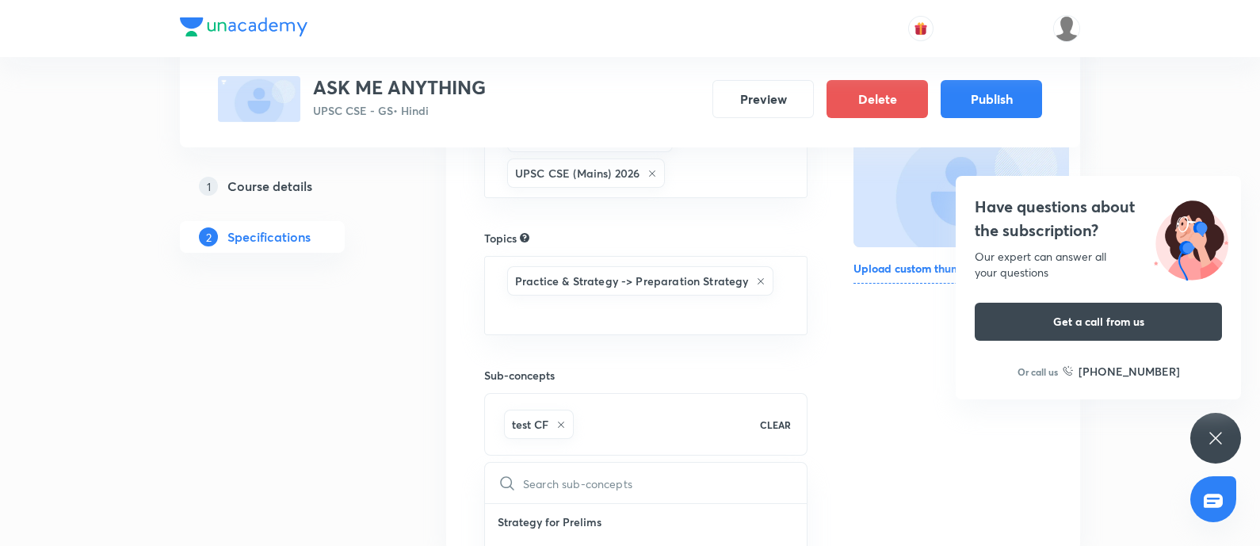
click at [177, 433] on div "Special Classes ASK ME ANYTHING UPSC CSE - GS • Hindi Preview Delete Publish 1 …" at bounding box center [630, 182] width 1260 height 840
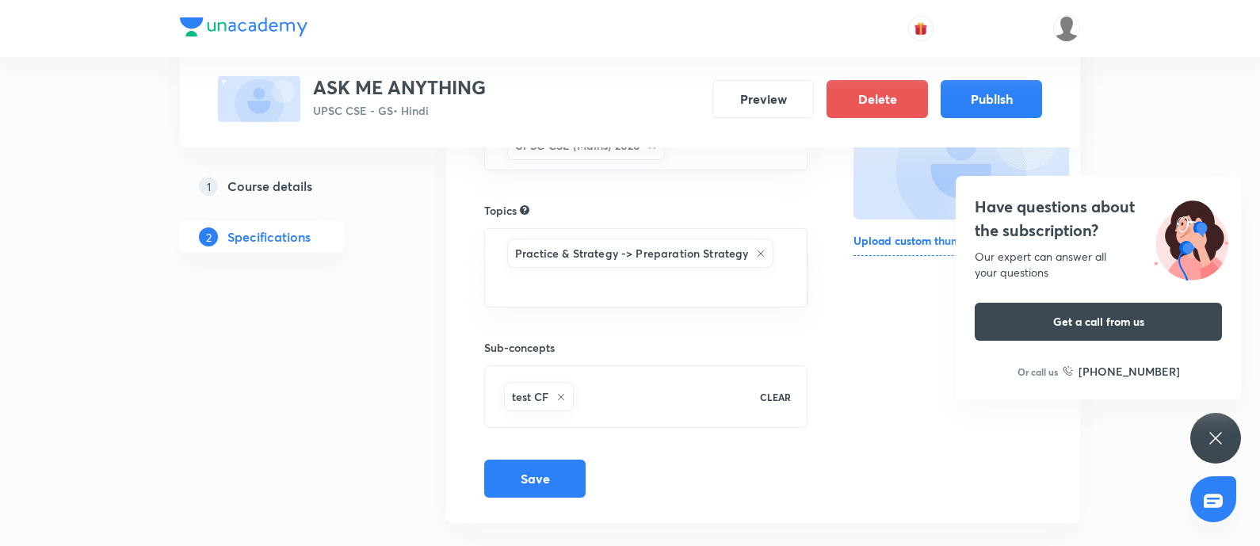
scroll to position [292, 0]
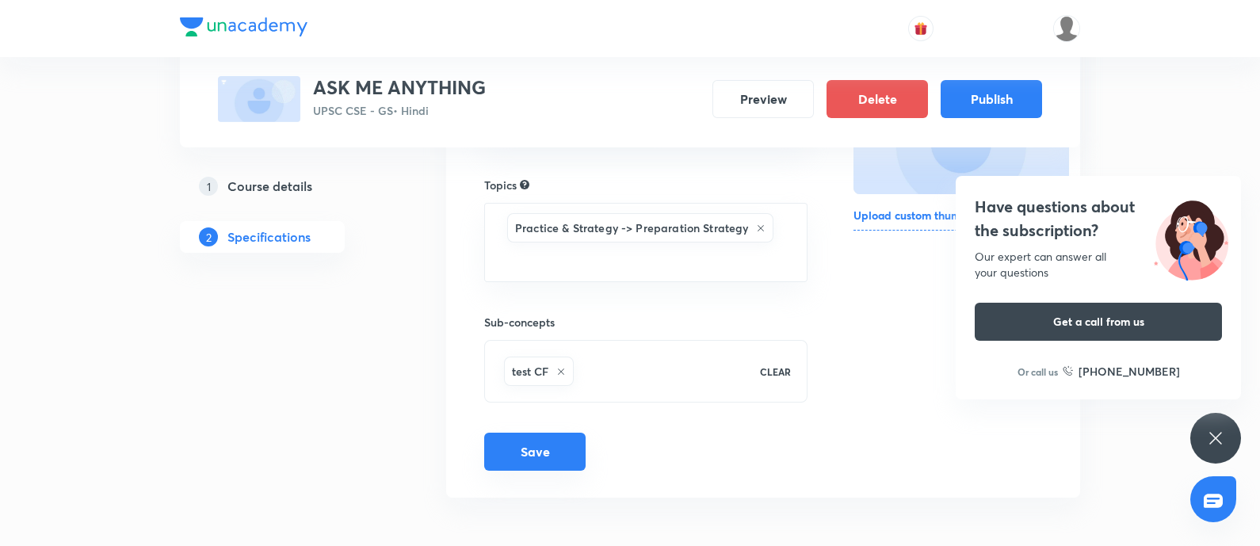
click at [527, 436] on button "Save" at bounding box center [534, 452] width 101 height 38
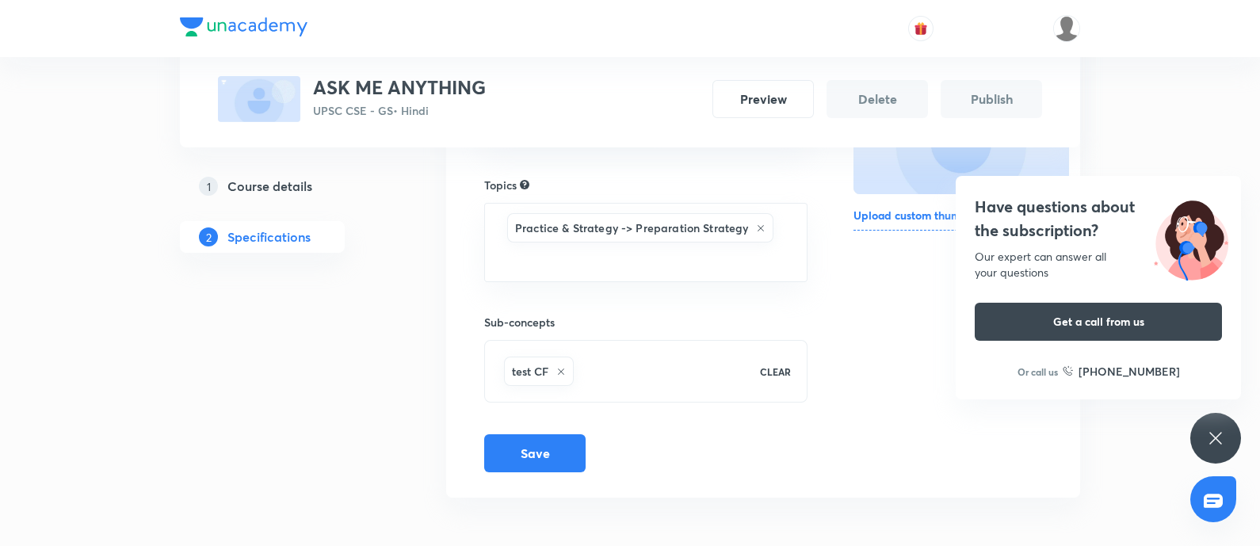
drag, startPoint x: 1035, startPoint y: 197, endPoint x: 368, endPoint y: 343, distance: 682.0
click at [1005, 199] on h4 "Have questions about the subscription?" at bounding box center [1097, 219] width 247 height 48
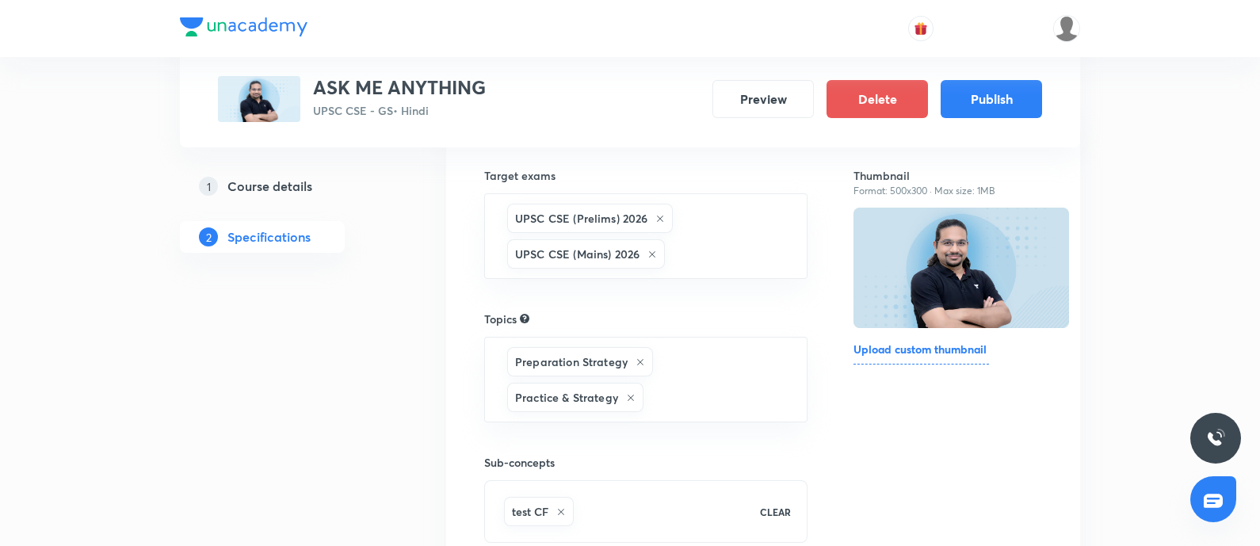
scroll to position [297, 0]
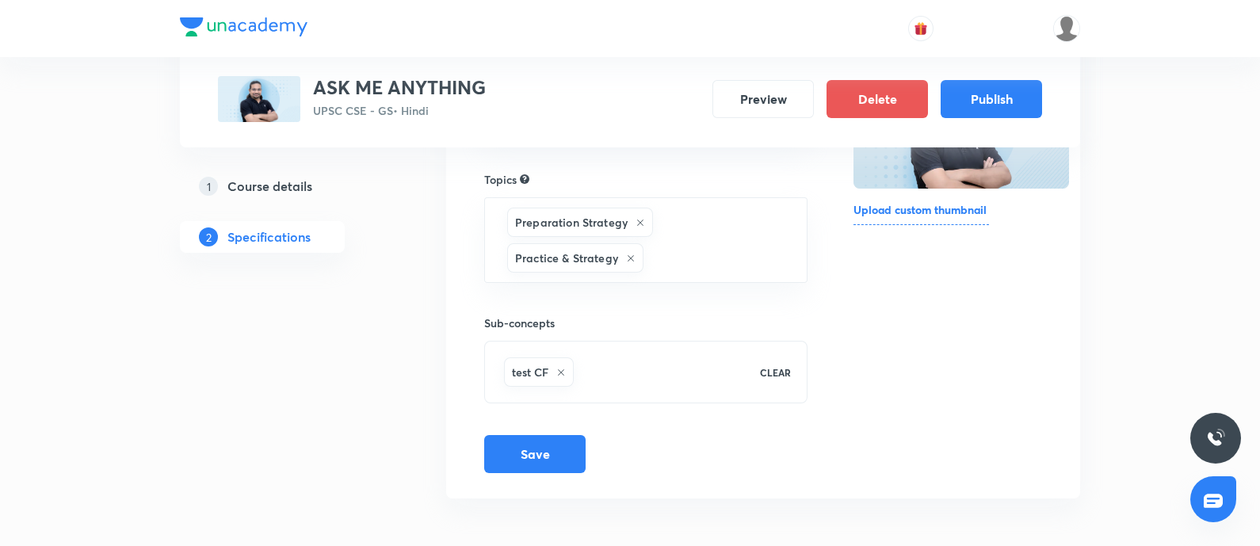
drag, startPoint x: 994, startPoint y: 93, endPoint x: 585, endPoint y: 528, distance: 597.4
click at [986, 101] on button "Publish" at bounding box center [990, 99] width 101 height 38
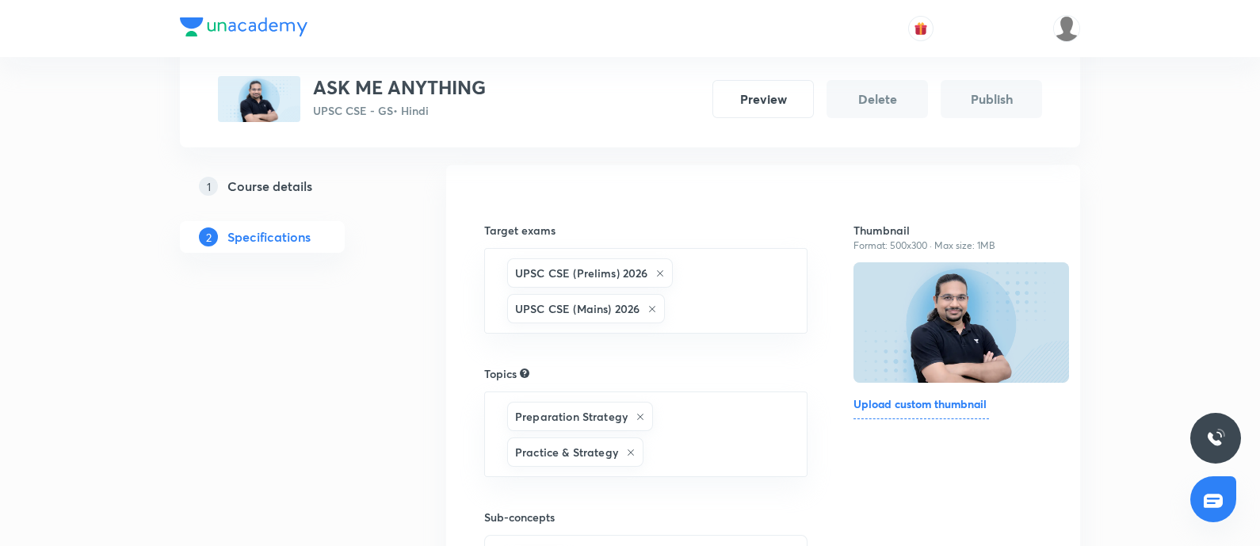
scroll to position [0, 0]
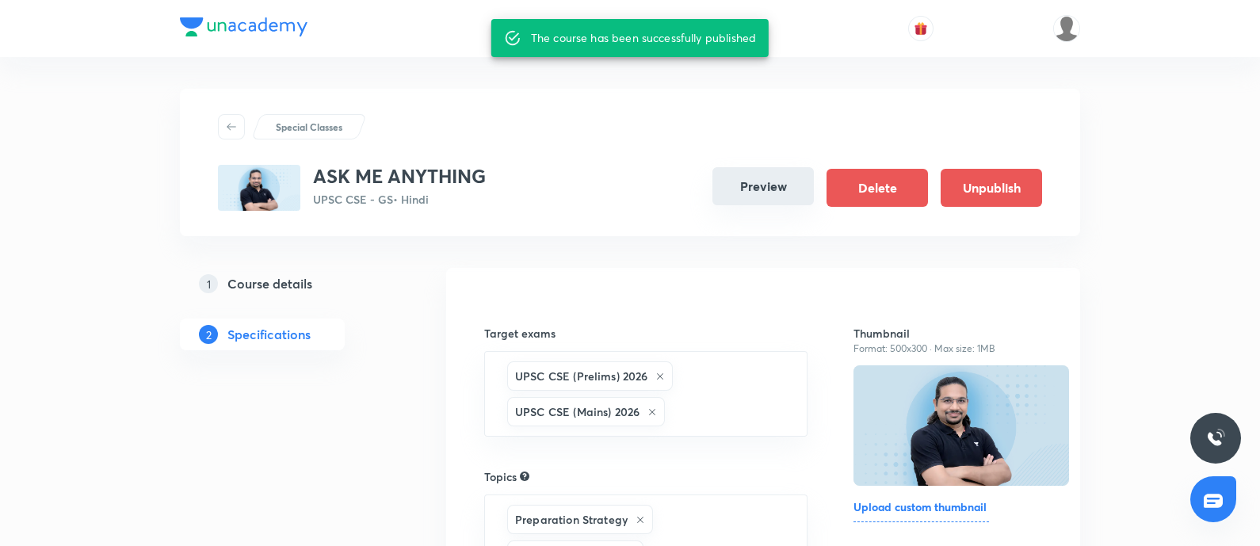
click at [743, 190] on button "Preview" at bounding box center [762, 186] width 101 height 38
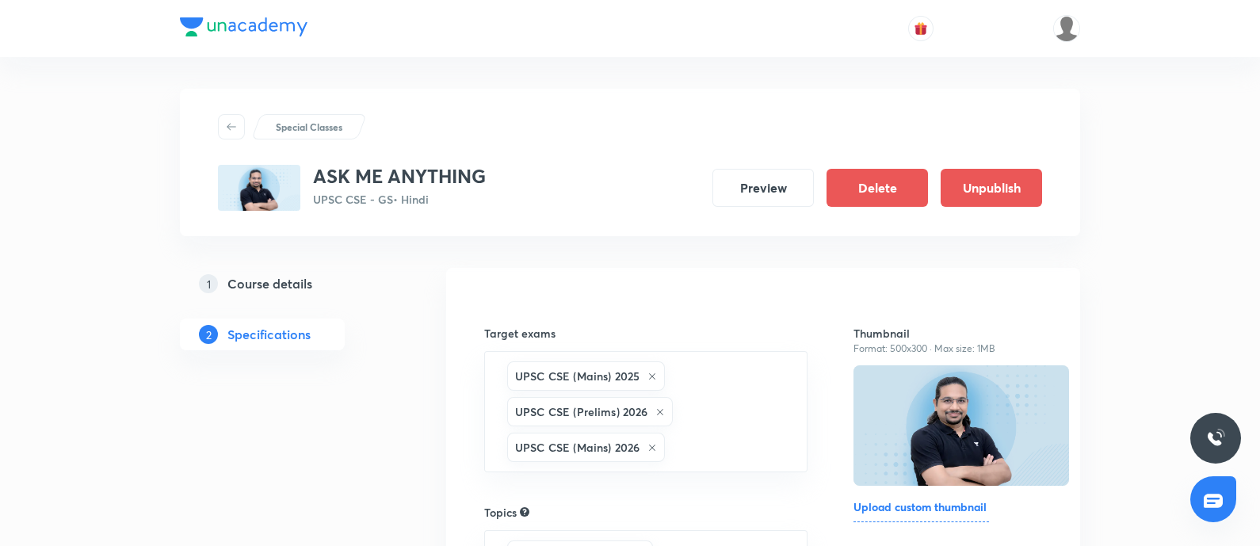
click at [299, 276] on h5 "Course details" at bounding box center [269, 283] width 85 height 19
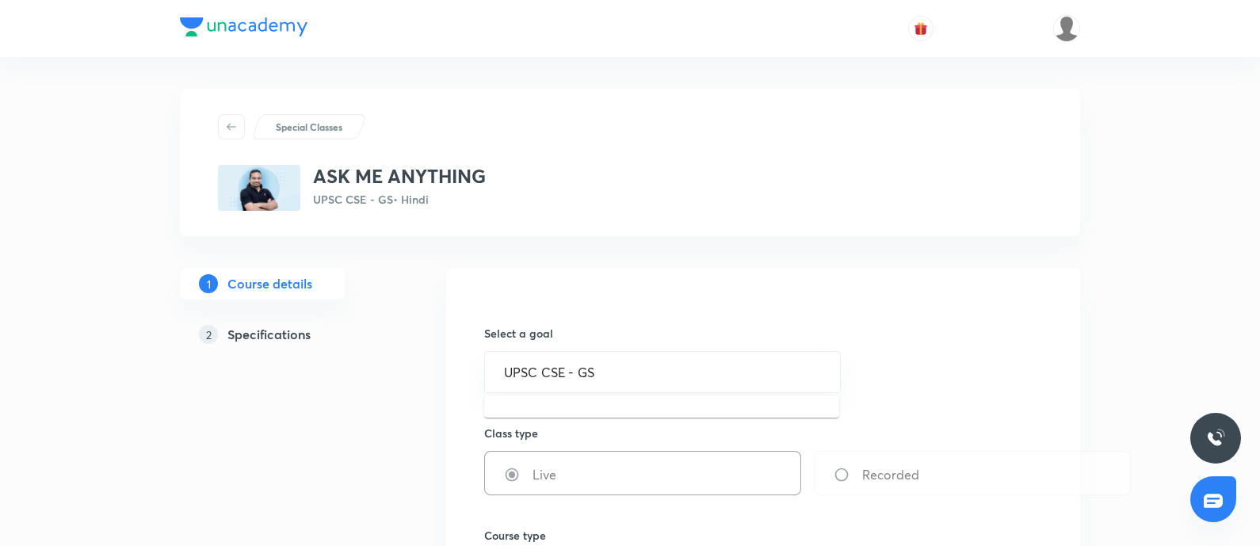
drag, startPoint x: 642, startPoint y: 366, endPoint x: 0, endPoint y: 456, distance: 647.9
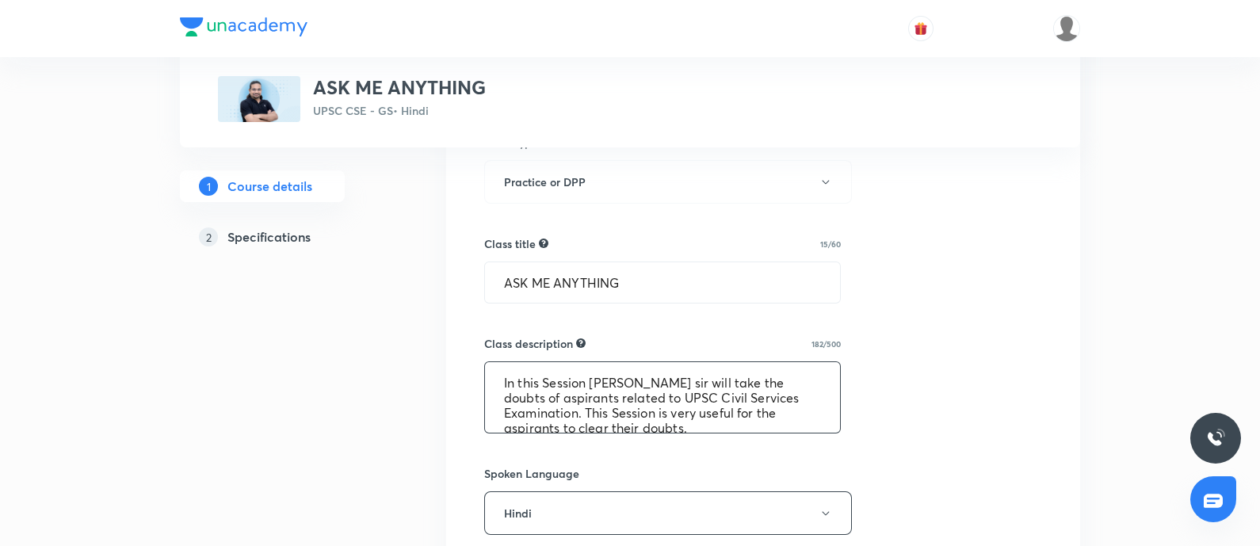
scroll to position [15, 0]
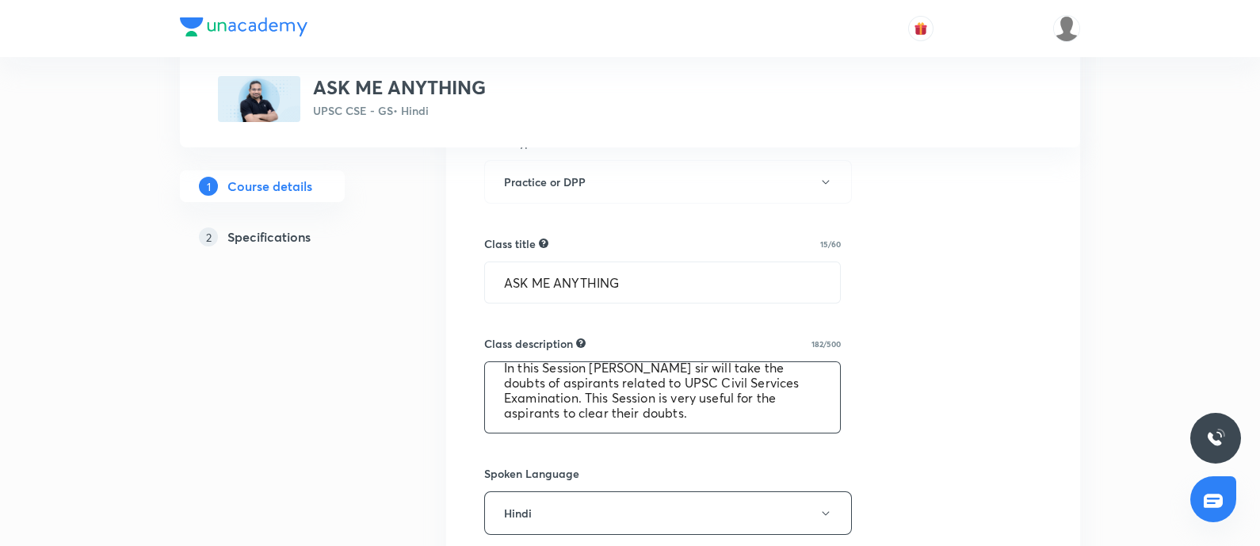
drag, startPoint x: 496, startPoint y: 377, endPoint x: 851, endPoint y: 421, distance: 357.7
click at [851, 421] on div "Select a goal UPSC CSE - GS ​ Class type Live Recorded Course type Online only …" at bounding box center [763, 458] width 558 height 1321
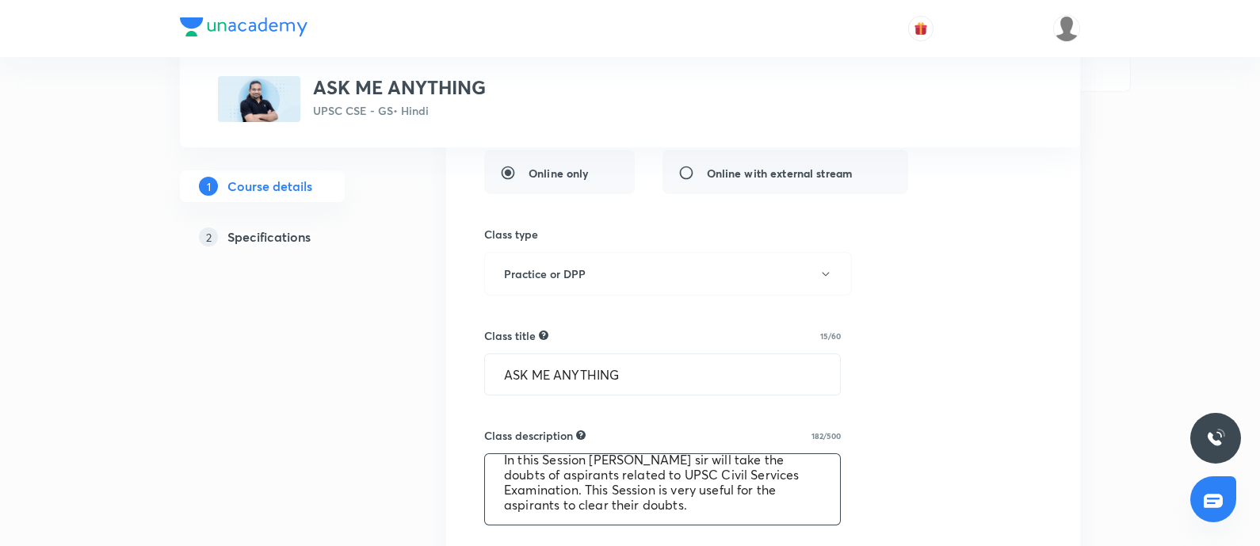
scroll to position [495, 0]
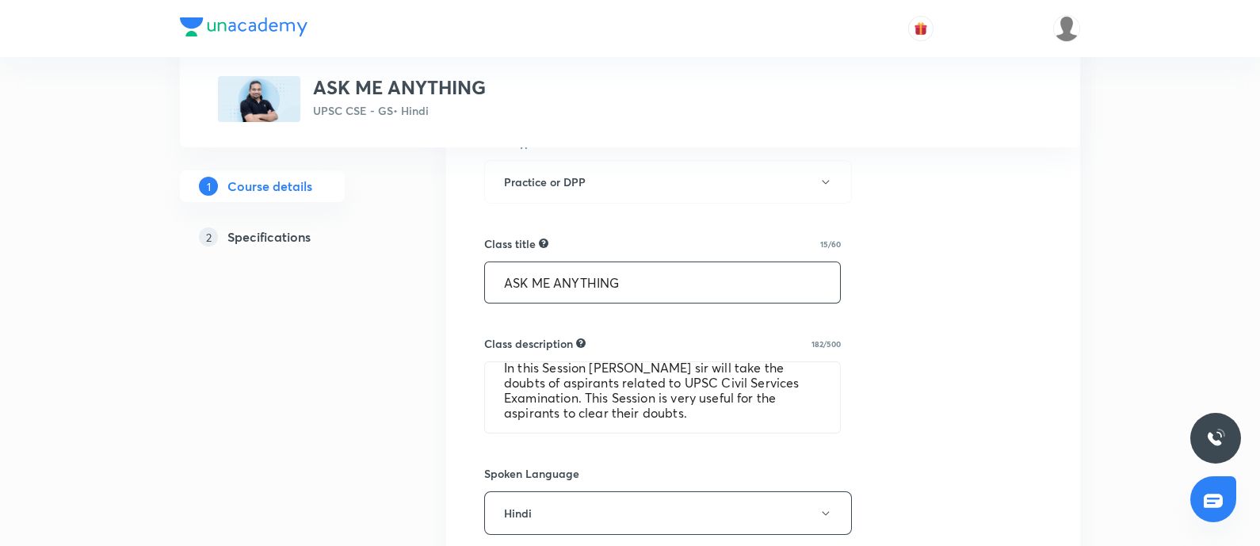
drag, startPoint x: 652, startPoint y: 270, endPoint x: 0, endPoint y: 395, distance: 663.9
click at [0, 379] on div "Special Classes ASK ME ANYTHING UPSC CSE - GS • Hindi 1 Course details 2 Specif…" at bounding box center [630, 350] width 1260 height 1691
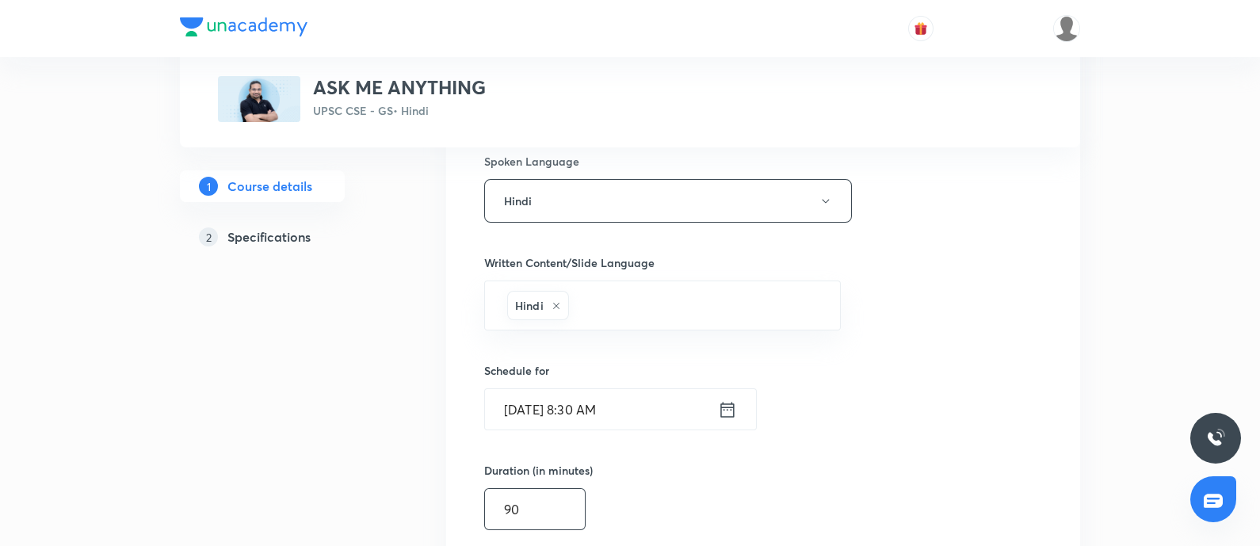
scroll to position [891, 0]
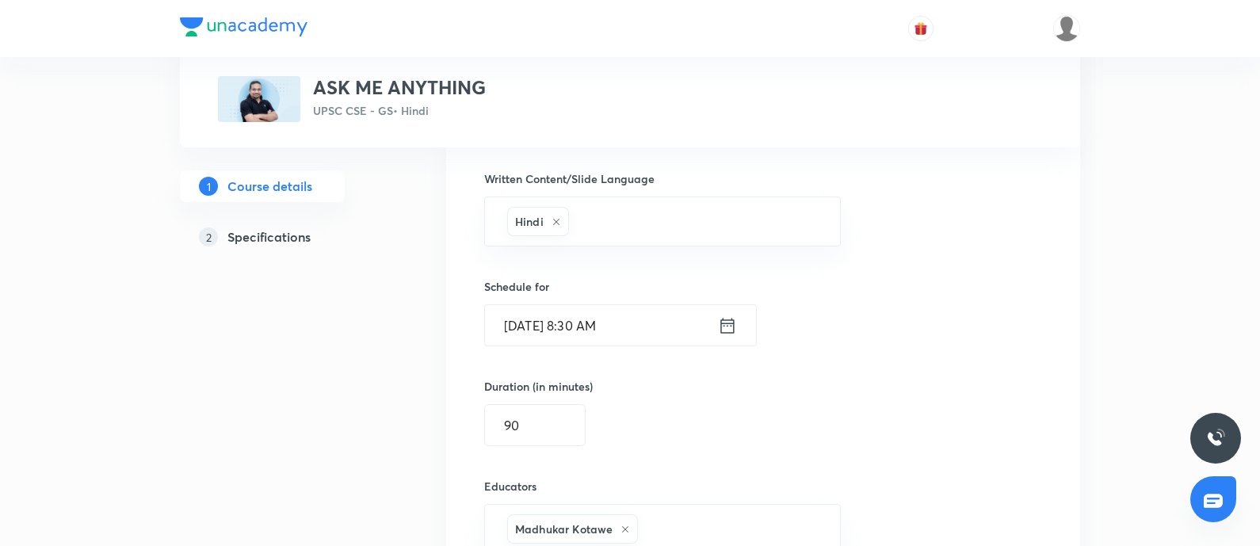
click at [261, 224] on link "2 Specifications" at bounding box center [287, 237] width 215 height 32
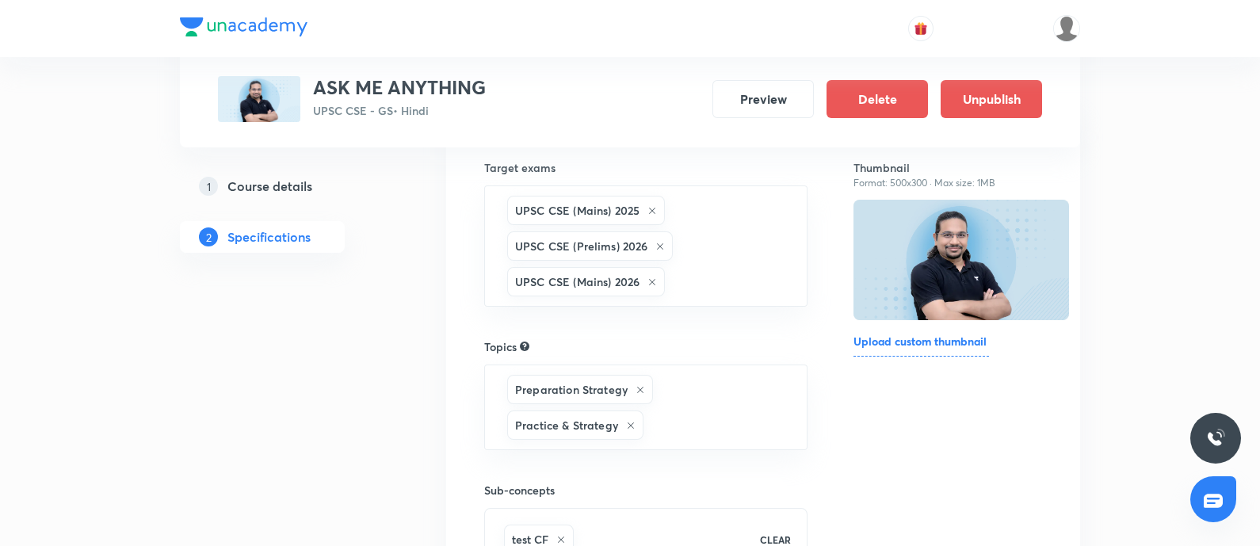
scroll to position [36, 0]
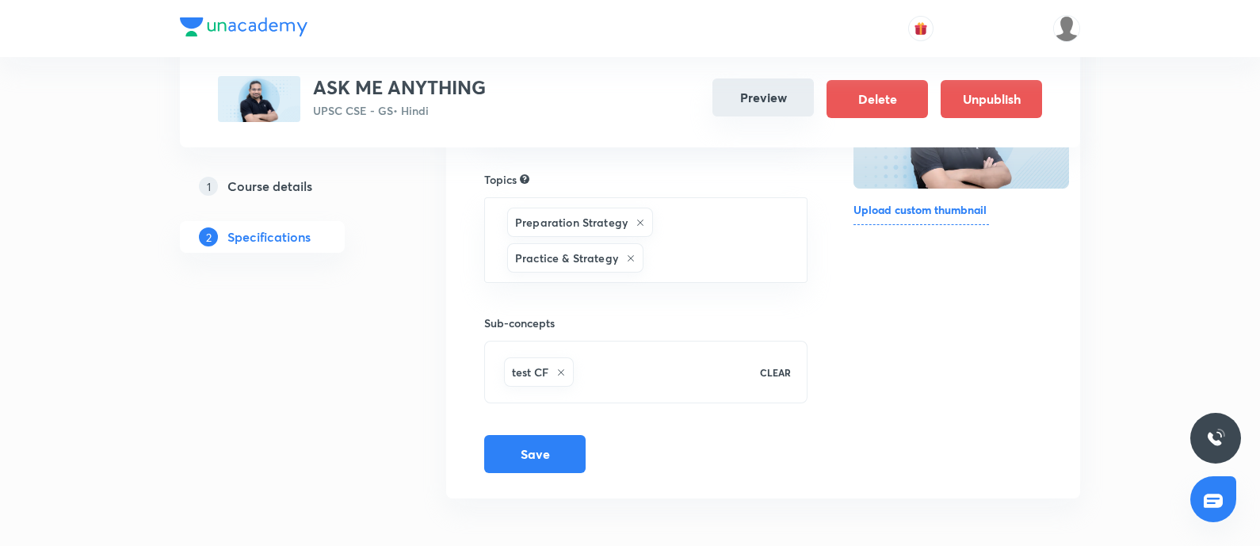
click at [746, 112] on button "Preview" at bounding box center [762, 97] width 101 height 38
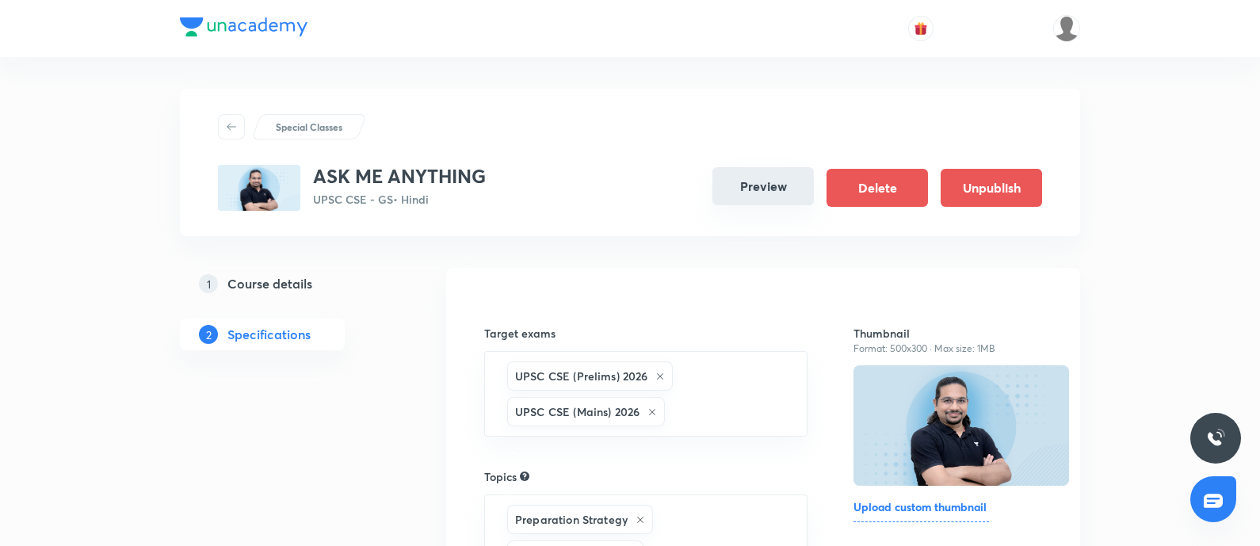
click at [749, 192] on button "Preview" at bounding box center [762, 186] width 101 height 38
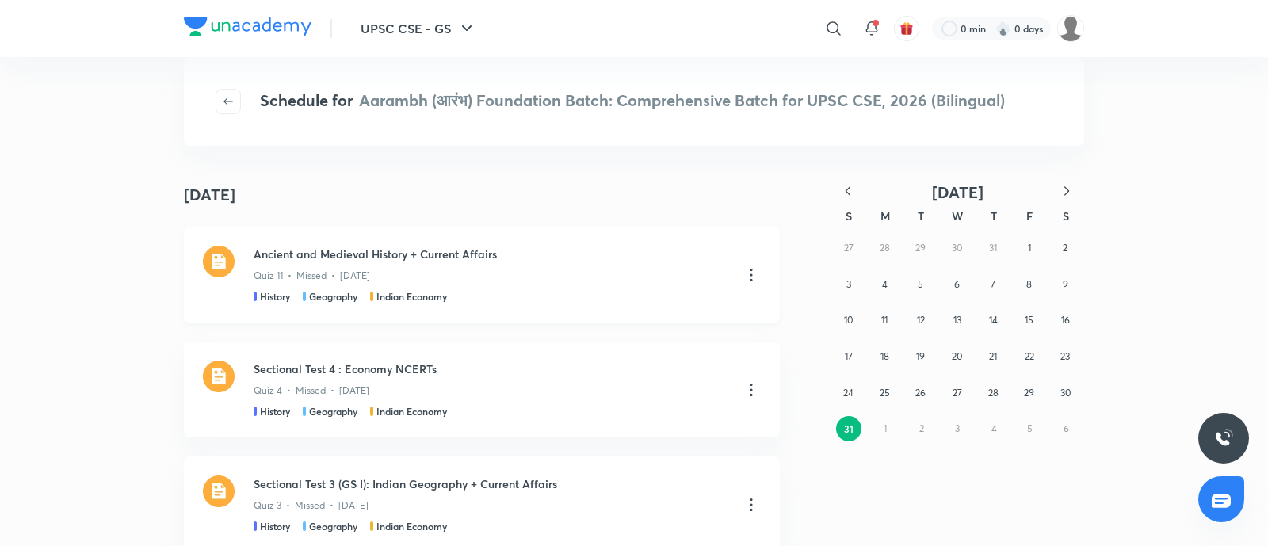
drag, startPoint x: 1070, startPoint y: 196, endPoint x: 669, endPoint y: 303, distance: 413.9
click at [1060, 199] on button "button" at bounding box center [1066, 192] width 35 height 20
drag, startPoint x: 919, startPoint y: 255, endPoint x: 791, endPoint y: 330, distance: 147.7
click at [919, 255] on button "2" at bounding box center [921, 247] width 25 height 25
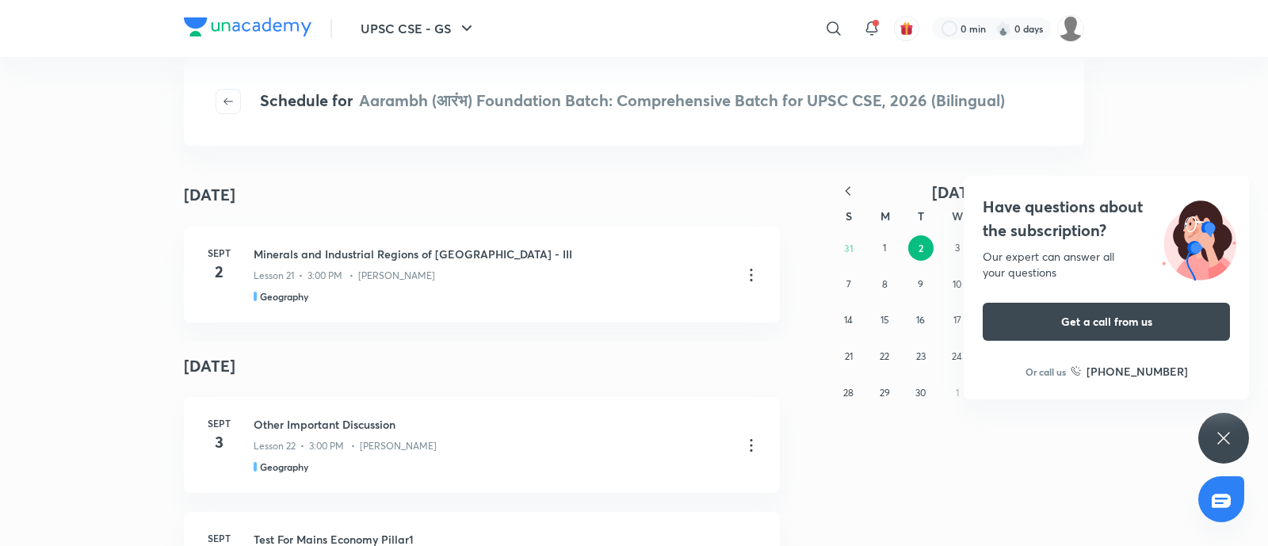
click at [1034, 184] on div "Have questions about the subscription? Our expert can answer all your questions…" at bounding box center [1105, 287] width 285 height 223
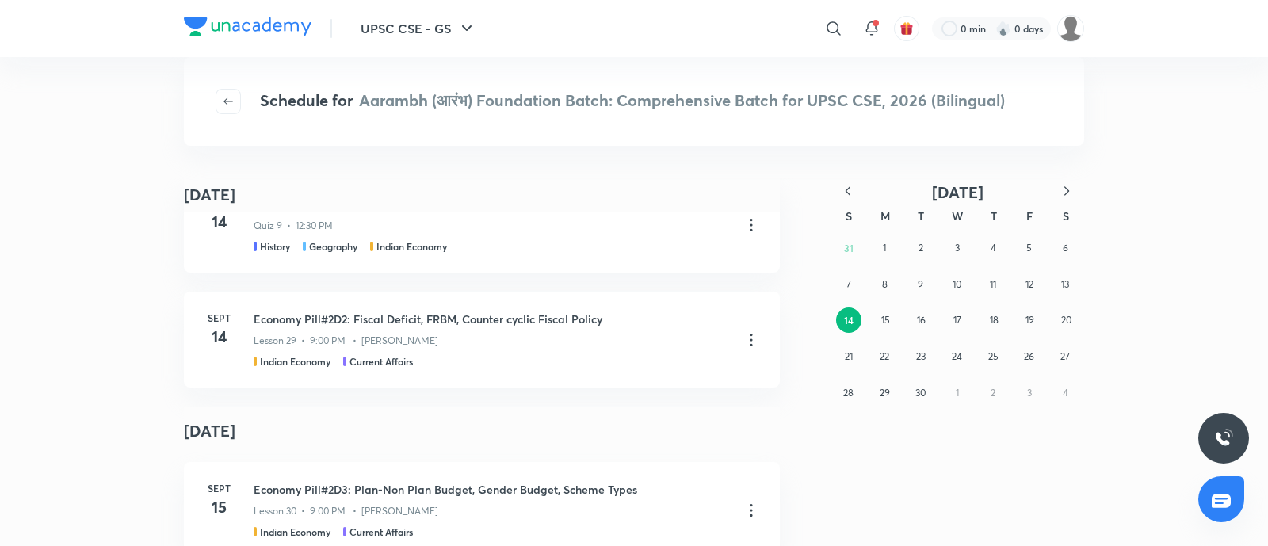
scroll to position [3664, 0]
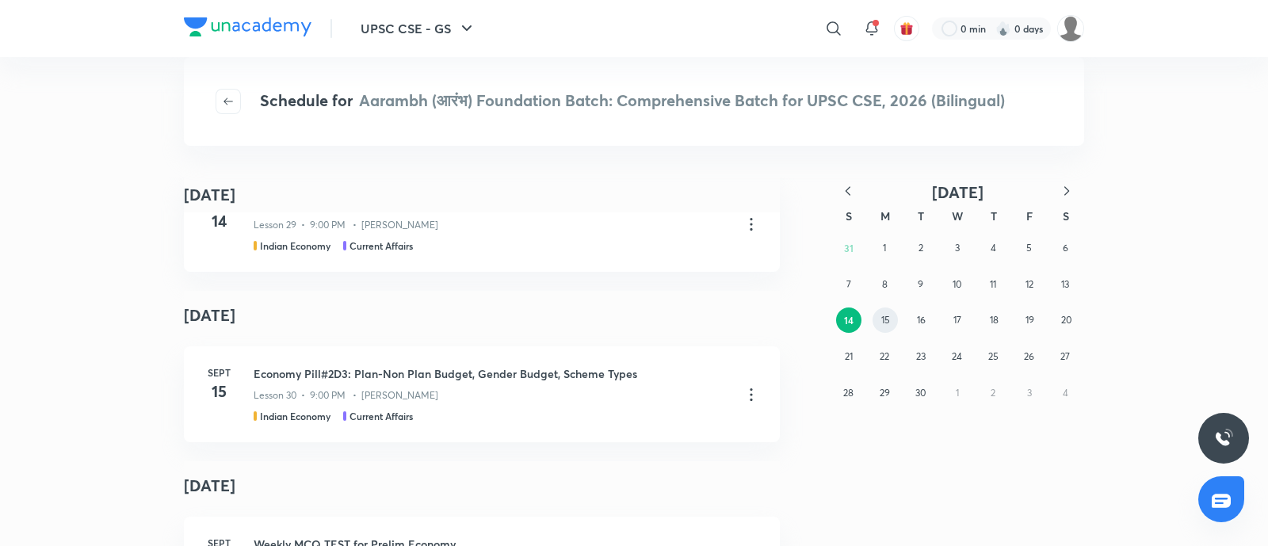
click at [892, 322] on button "15" at bounding box center [884, 319] width 25 height 25
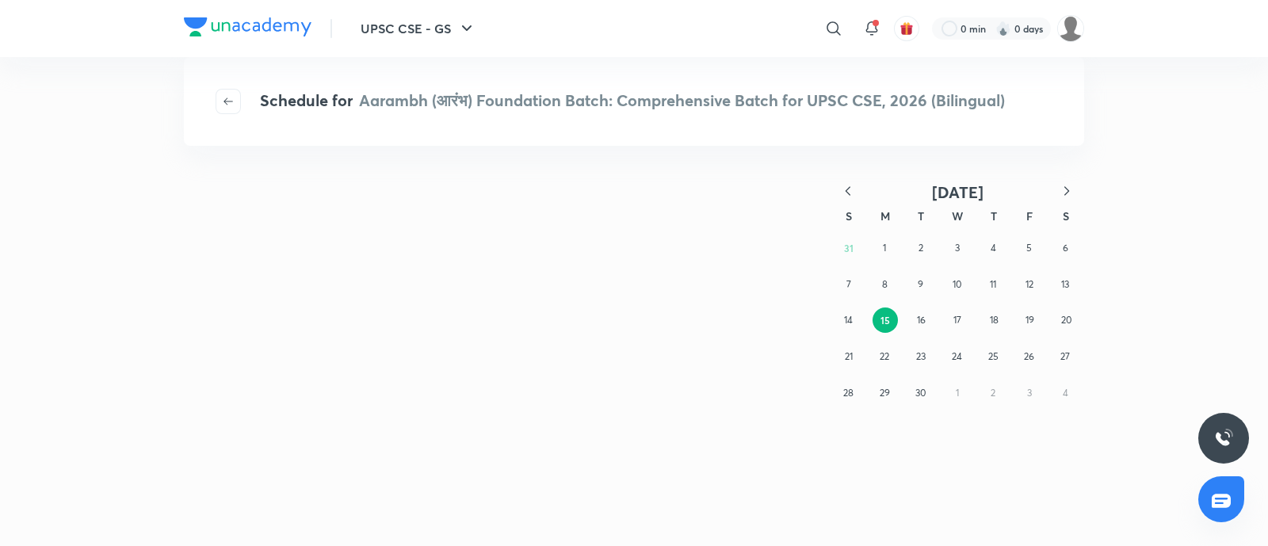
scroll to position [0, 0]
click at [927, 320] on button "16" at bounding box center [921, 319] width 25 height 25
drag, startPoint x: 969, startPoint y: 322, endPoint x: 990, endPoint y: 326, distance: 21.8
click at [968, 322] on button "17" at bounding box center [956, 319] width 25 height 25
click at [993, 325] on abbr "18" at bounding box center [994, 320] width 9 height 12
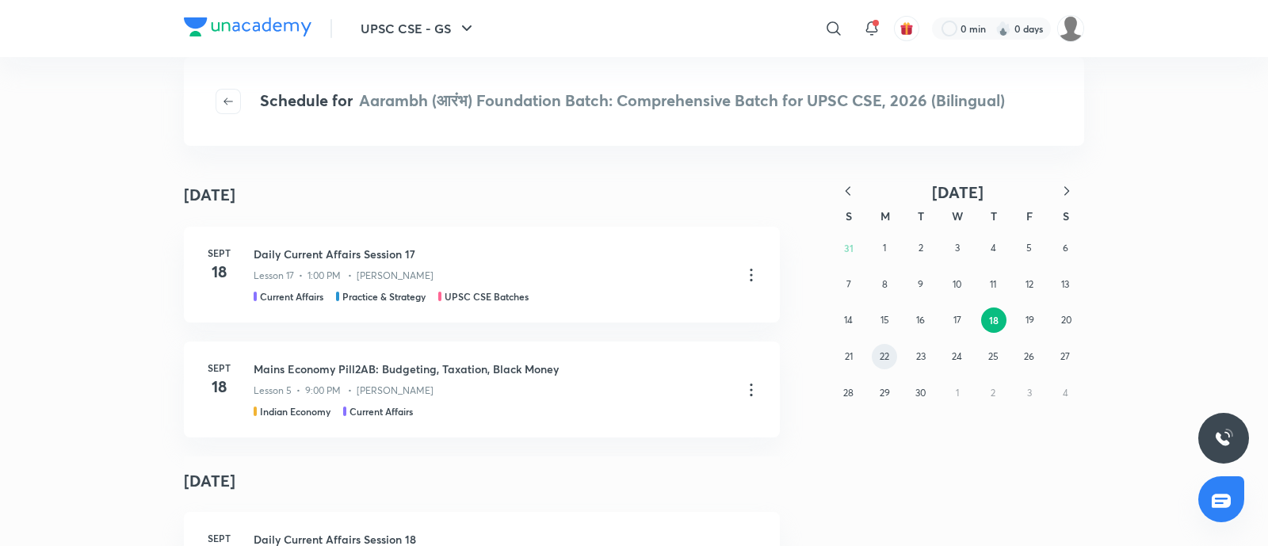
click at [883, 358] on abbr "22" at bounding box center [884, 356] width 10 height 12
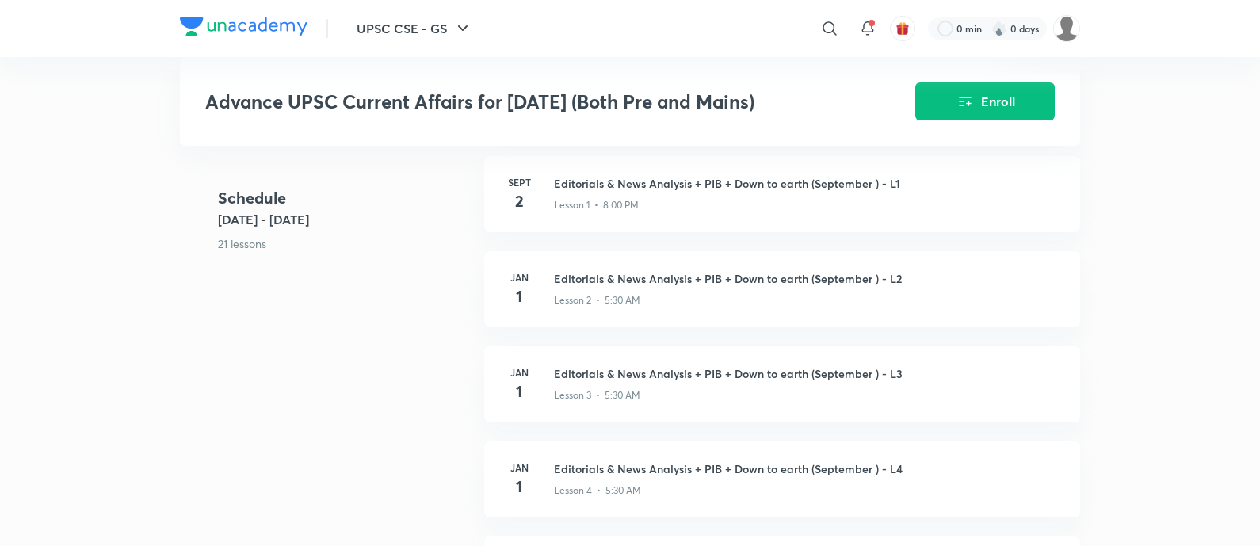
scroll to position [901, 0]
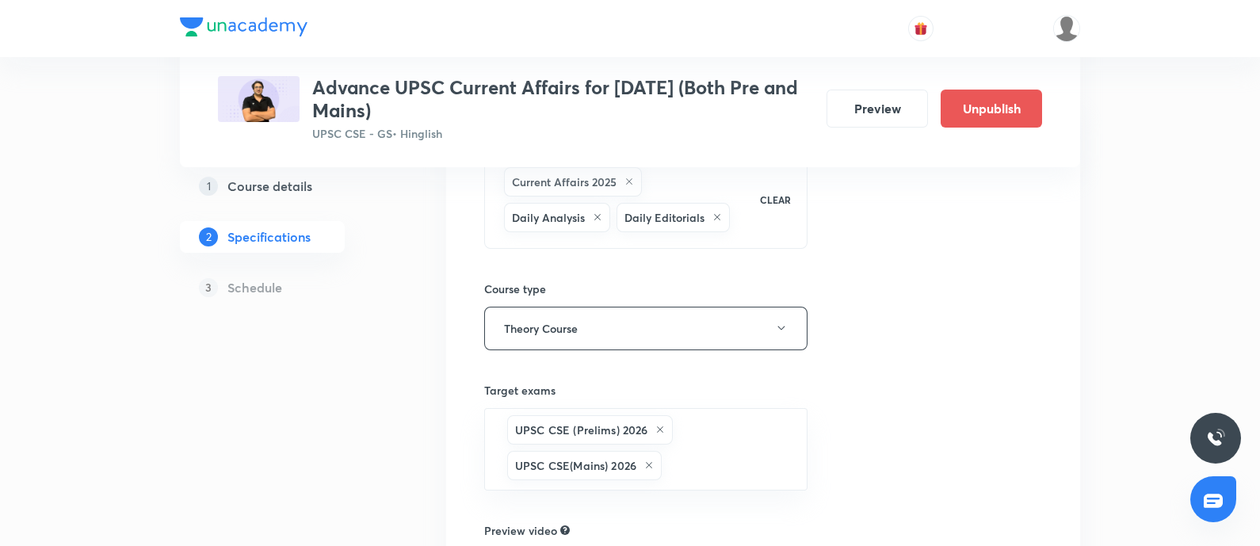
scroll to position [197, 0]
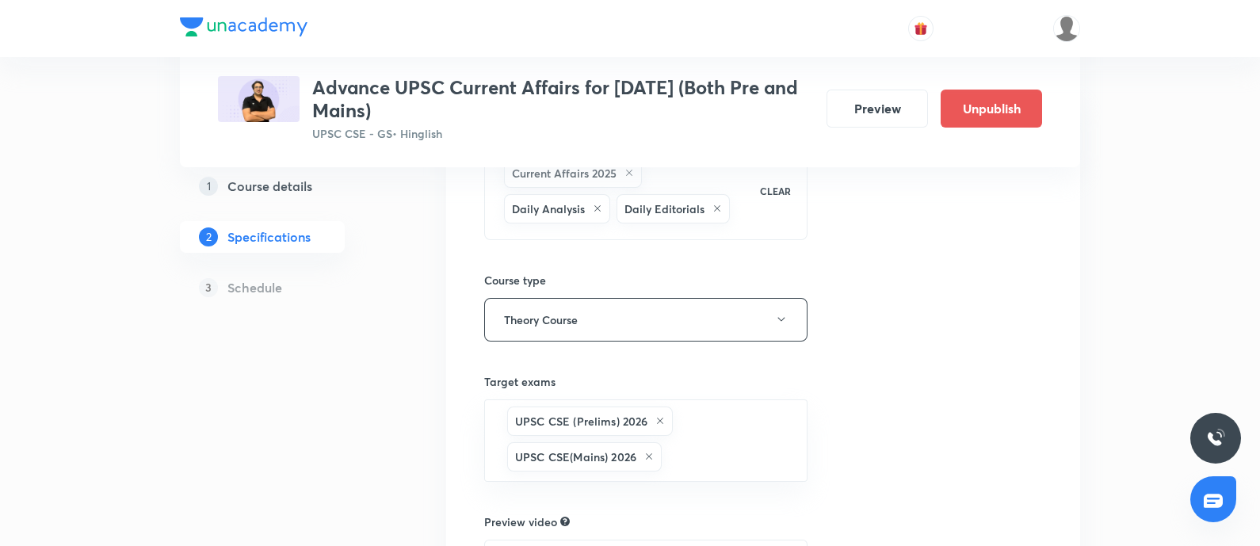
click at [254, 189] on h5 "Course details" at bounding box center [269, 186] width 85 height 19
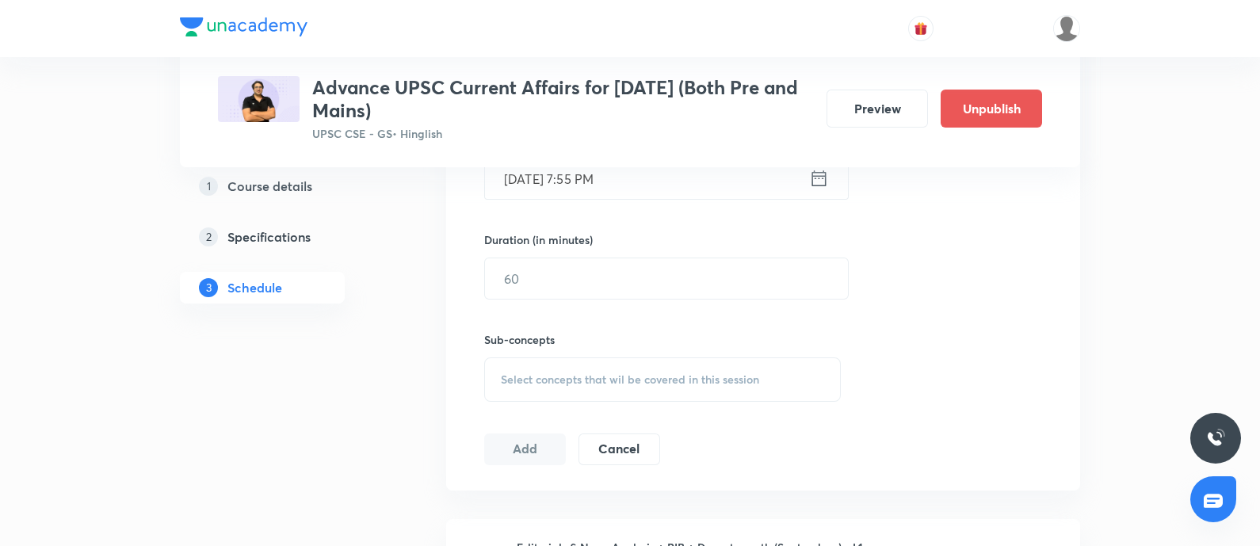
scroll to position [69, 0]
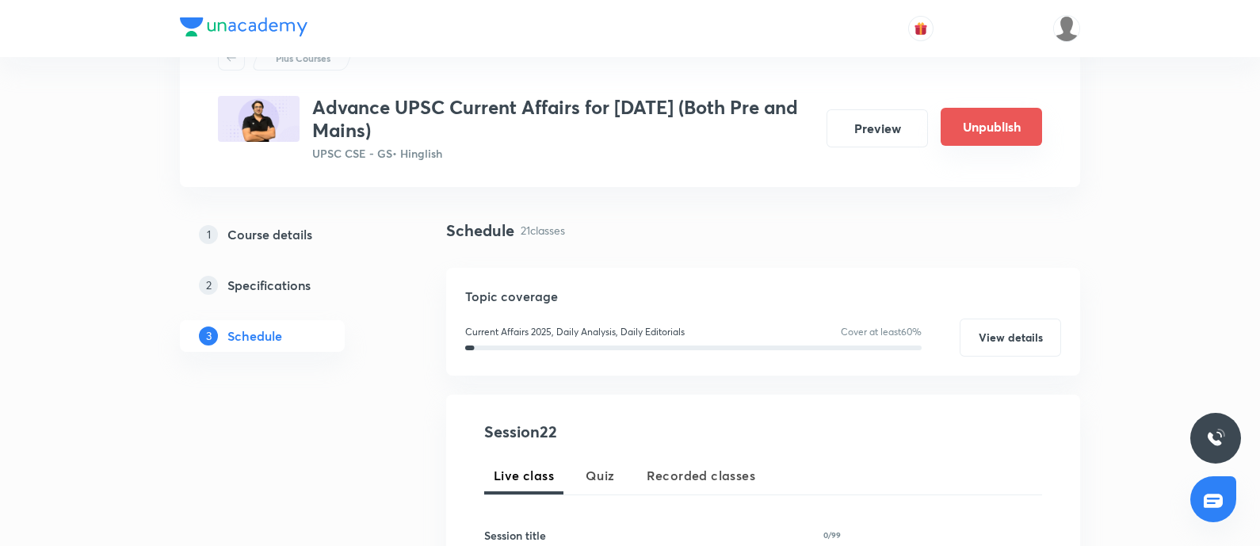
click at [964, 128] on button "Unpublish" at bounding box center [990, 127] width 101 height 38
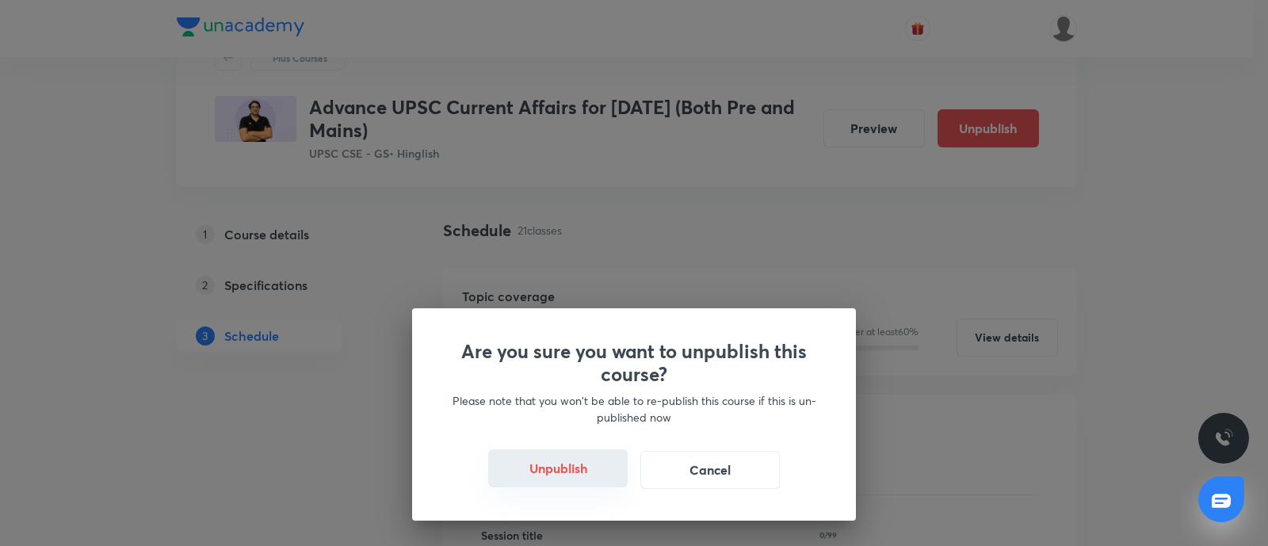
click at [546, 463] on button "Unpublish" at bounding box center [557, 468] width 139 height 38
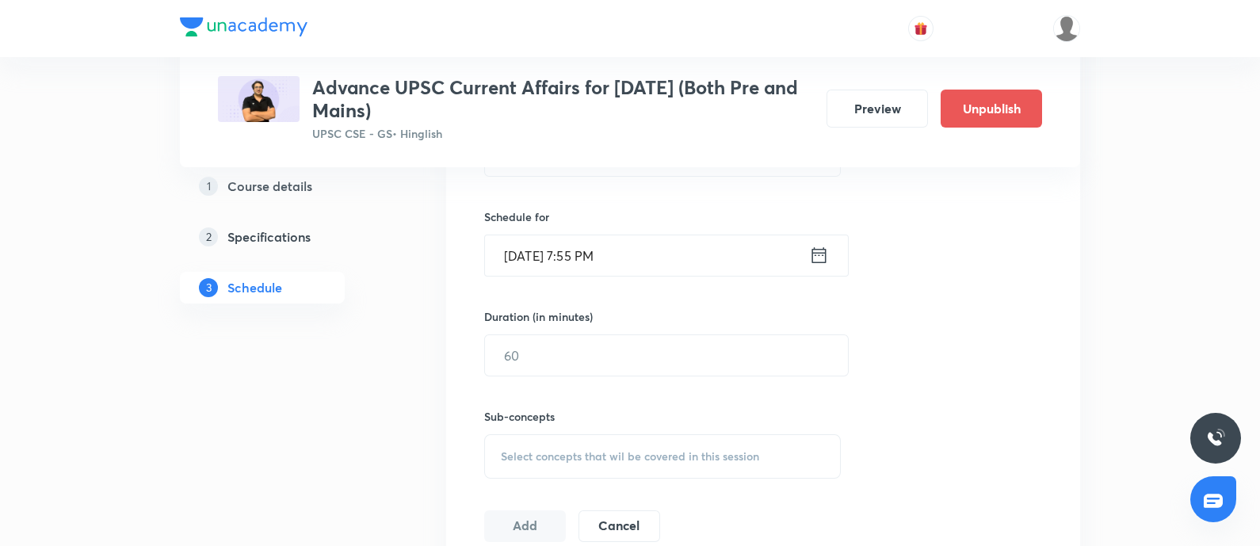
scroll to position [960, 0]
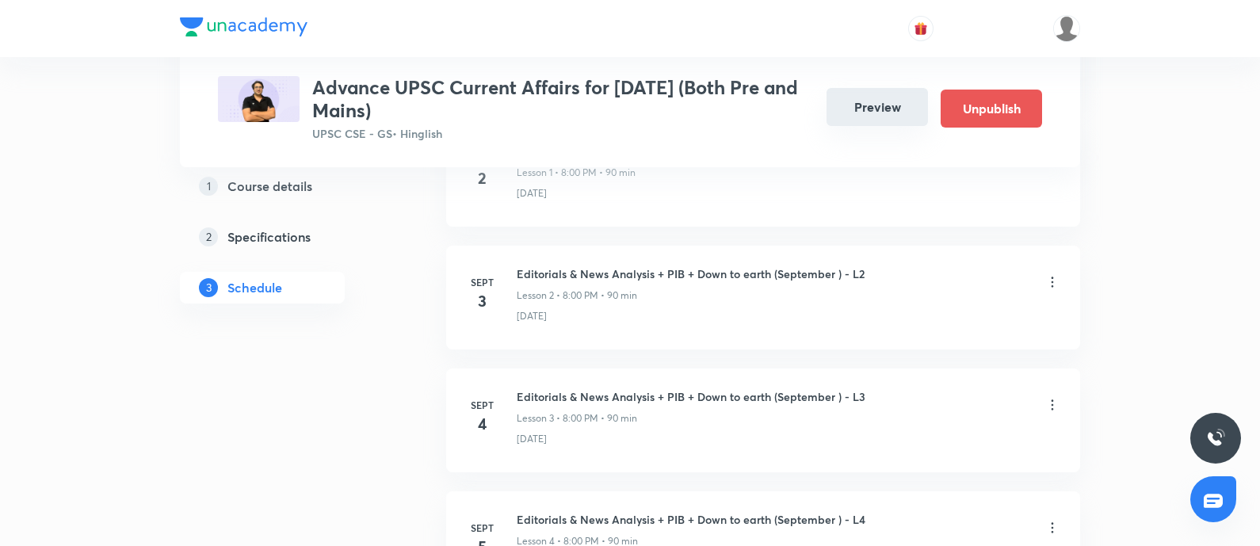
click at [871, 111] on button "Preview" at bounding box center [876, 107] width 101 height 38
